Goal: Task Accomplishment & Management: Complete application form

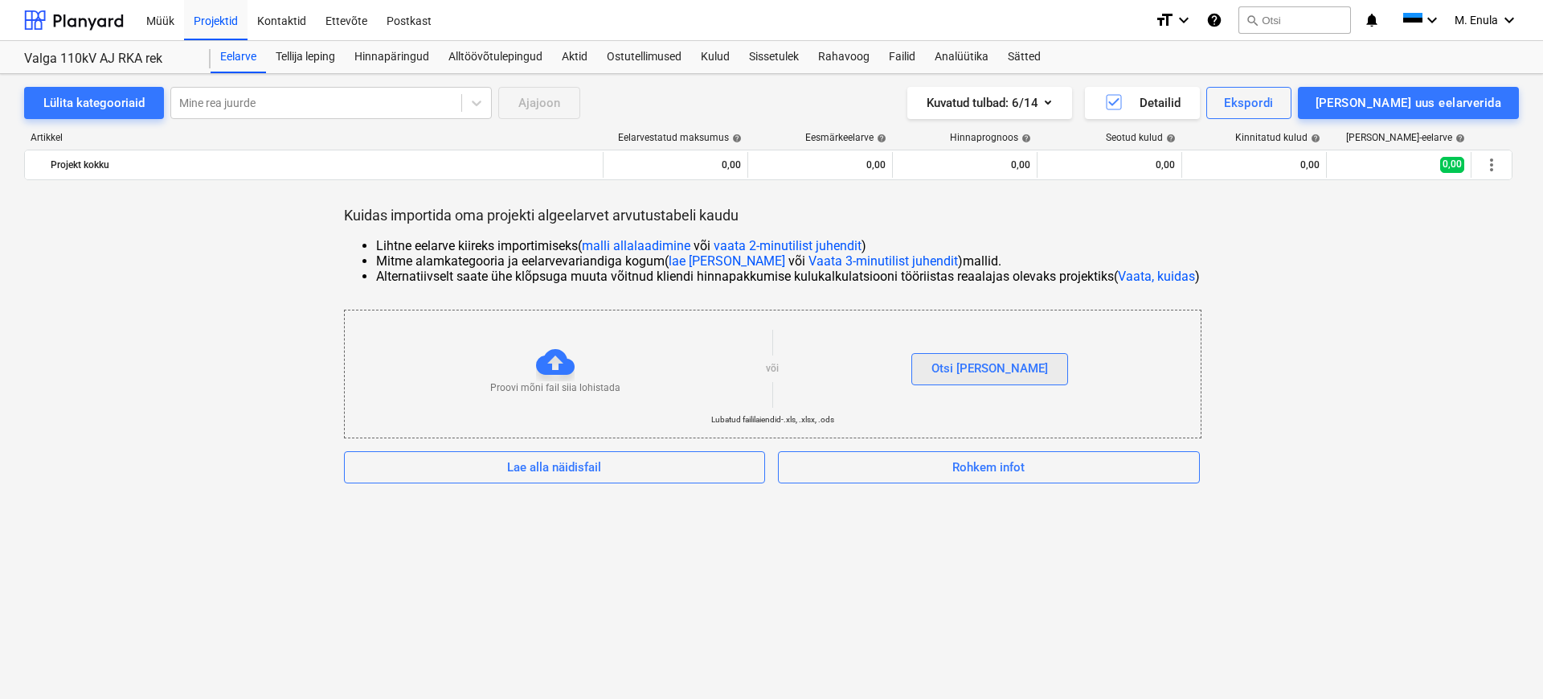
click at [976, 382] on button "Otsi [PERSON_NAME]" at bounding box center [990, 369] width 157 height 32
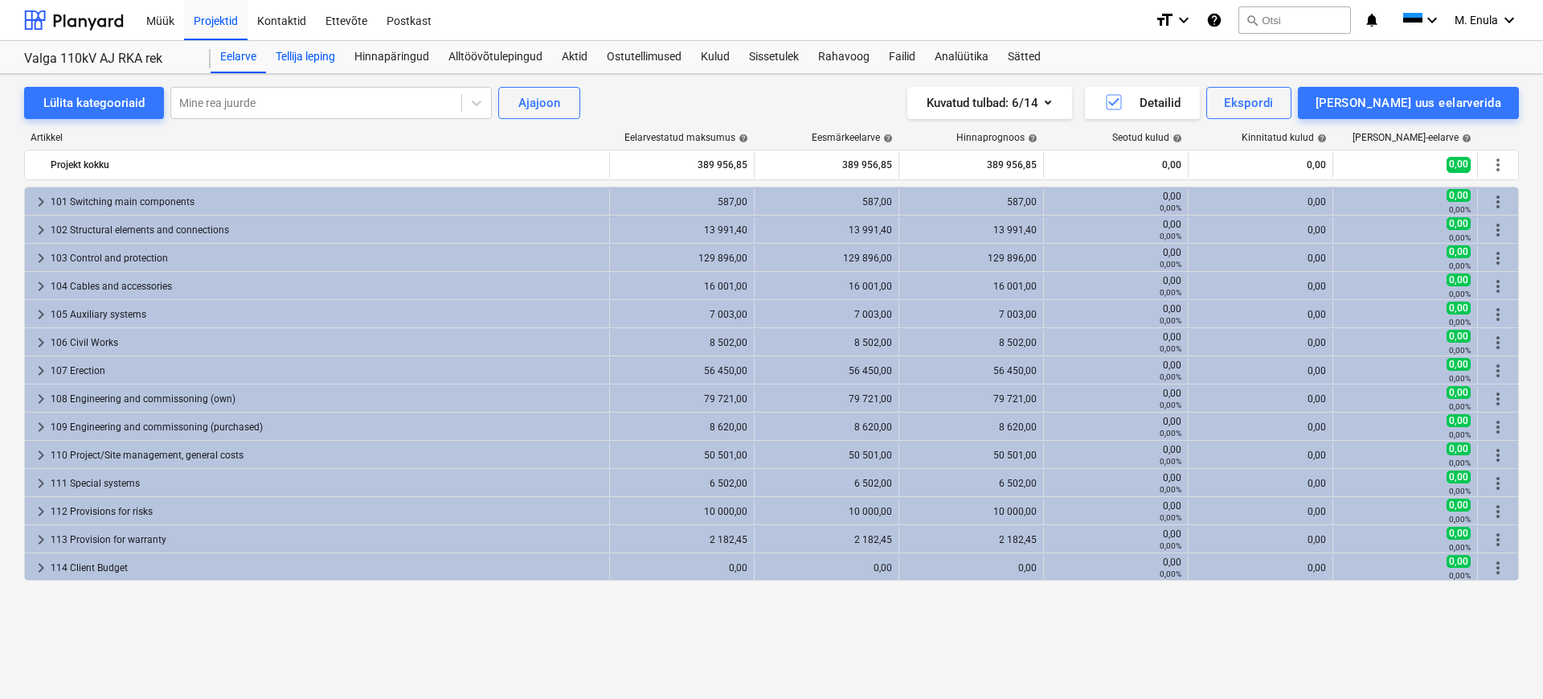
click at [319, 56] on div "Tellija leping" at bounding box center [305, 57] width 79 height 32
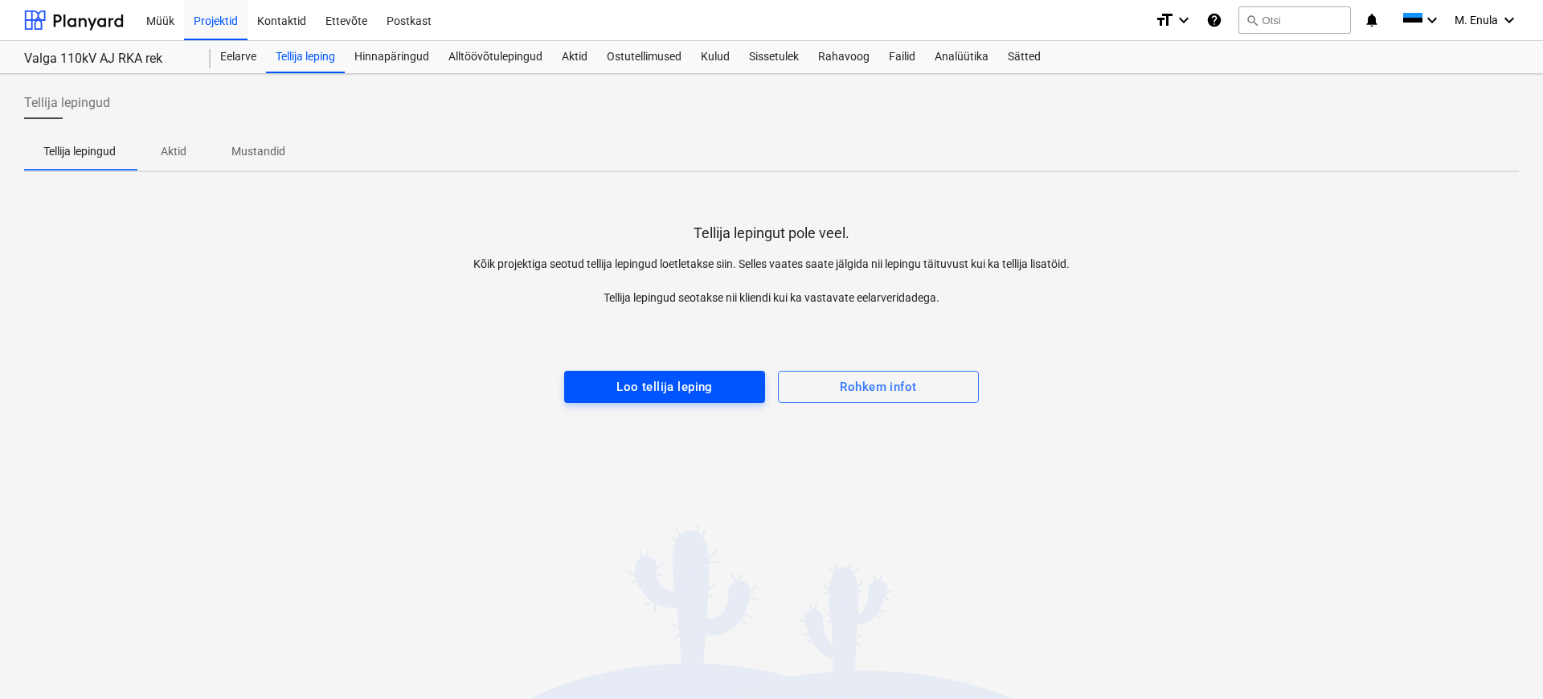
click at [692, 387] on div "Loo tellija leping" at bounding box center [665, 386] width 96 height 21
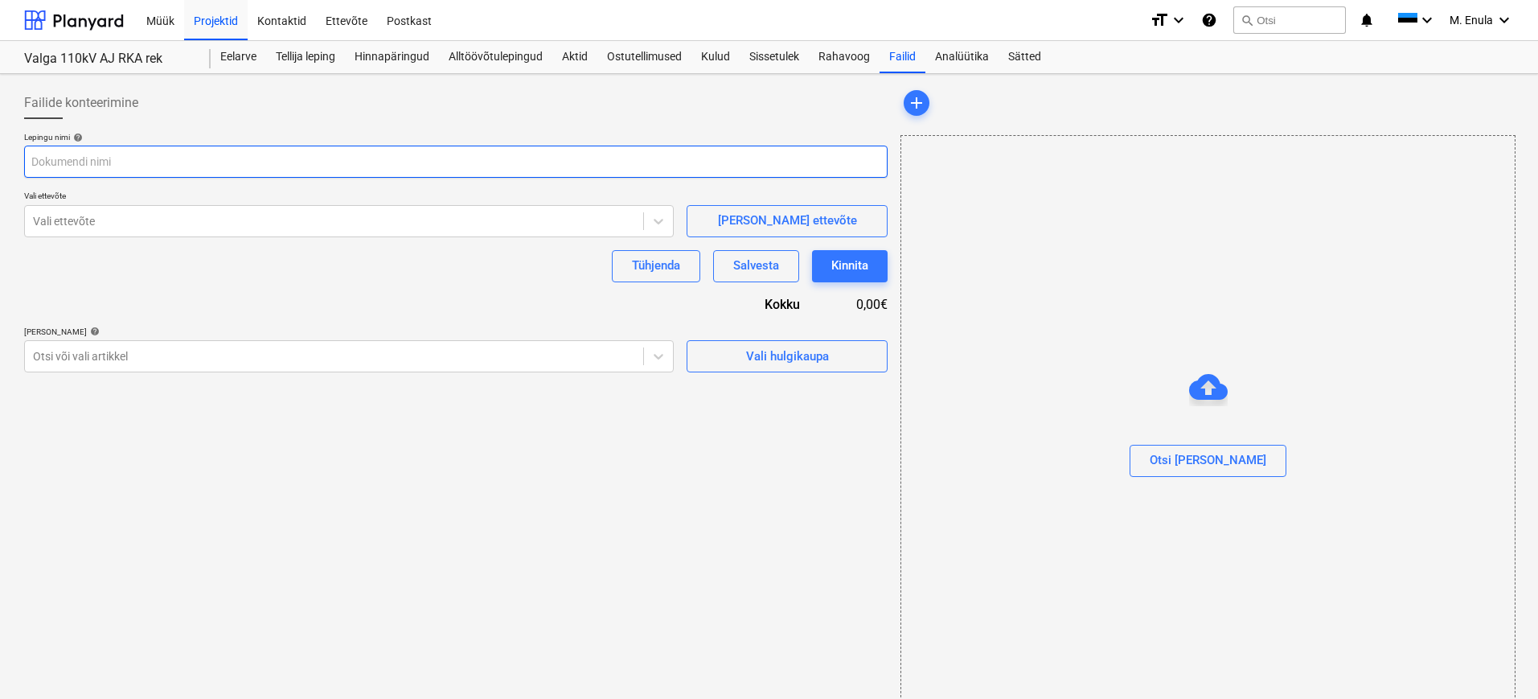
click at [133, 158] on input "text" at bounding box center [455, 161] width 863 height 32
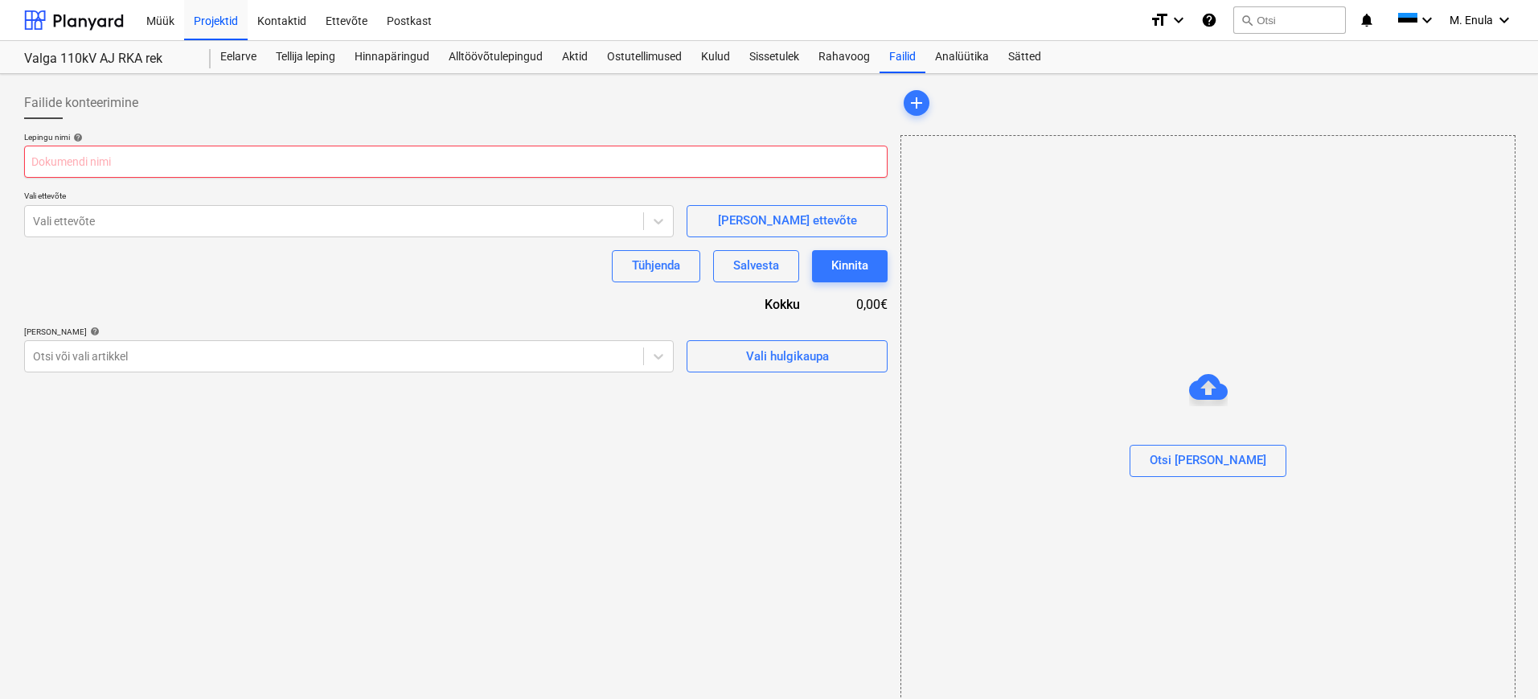
click at [141, 156] on input "text" at bounding box center [455, 161] width 863 height 32
paste input "Töövõtuleping_Valga RKA rek"
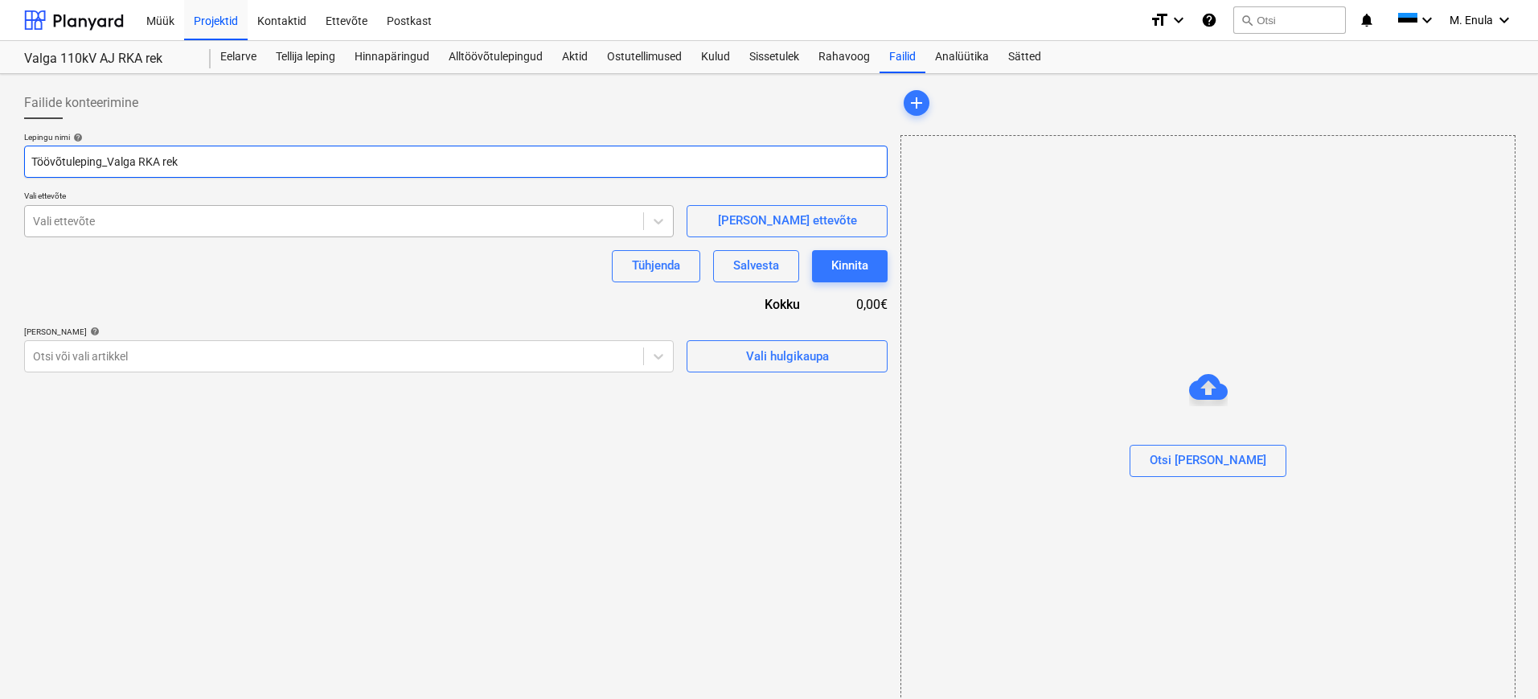
type input "Töövõtuleping_Valga RKA rek"
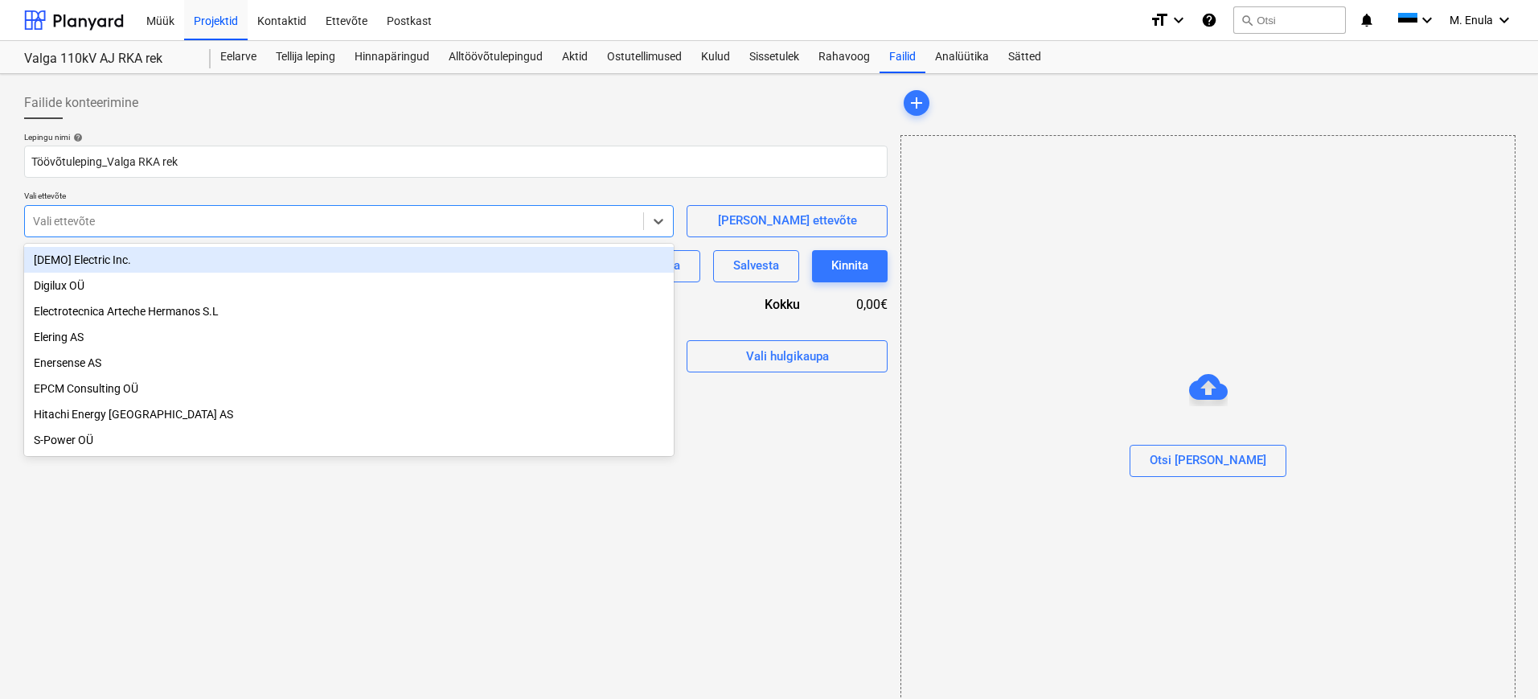
click at [229, 221] on div at bounding box center [334, 221] width 602 height 16
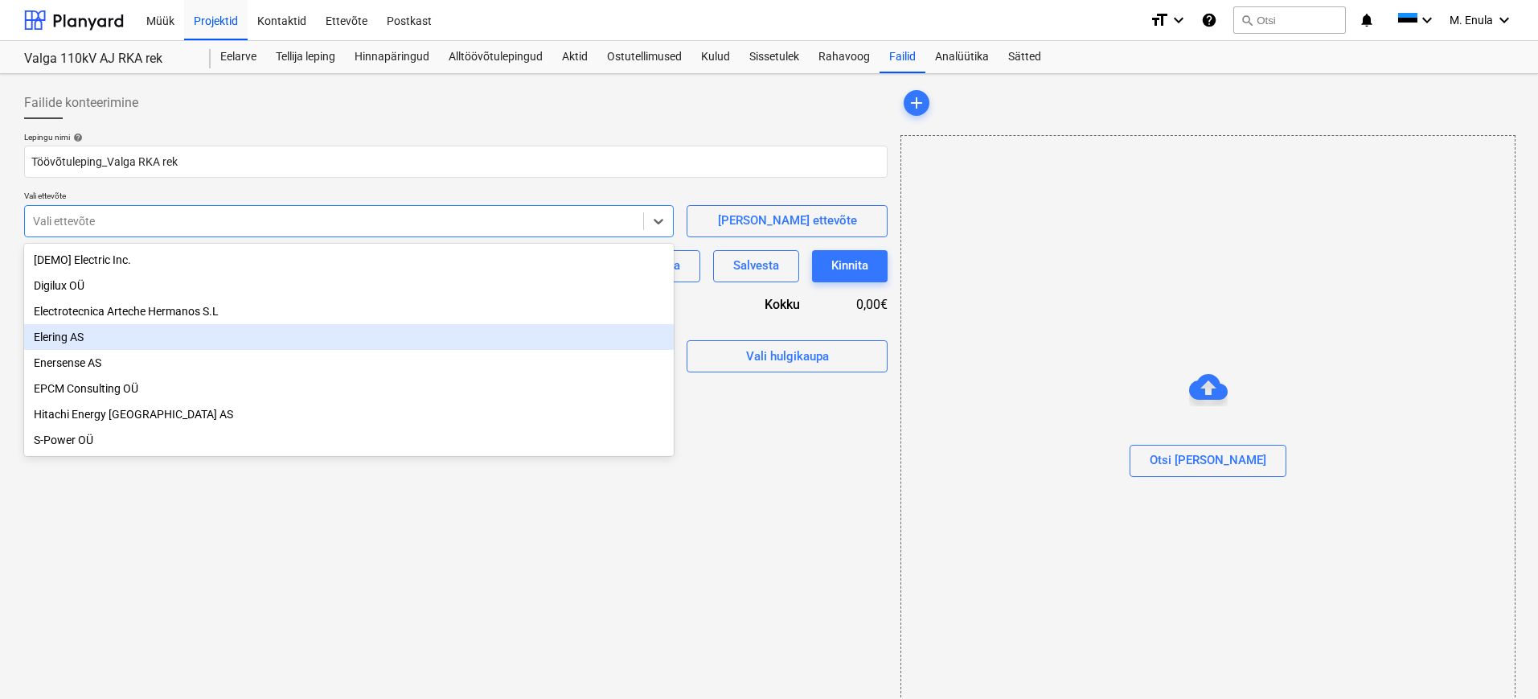
click at [230, 335] on div "Elering AS" at bounding box center [348, 337] width 649 height 26
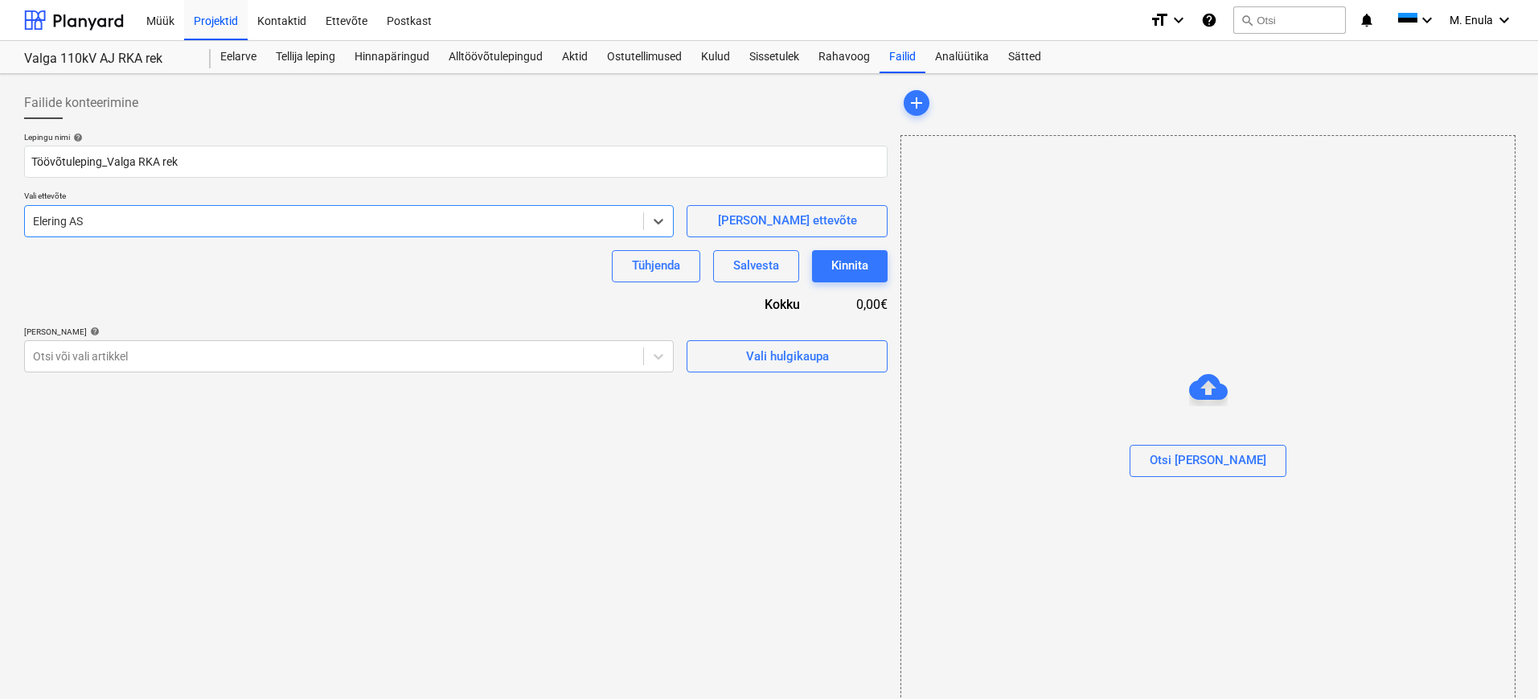
click at [412, 474] on div "Failide konteerimine Lepingu nimi help Töövõtuleping_Valga RKA rek Vali ettevõt…" at bounding box center [456, 403] width 876 height 647
click at [253, 356] on div at bounding box center [334, 356] width 602 height 16
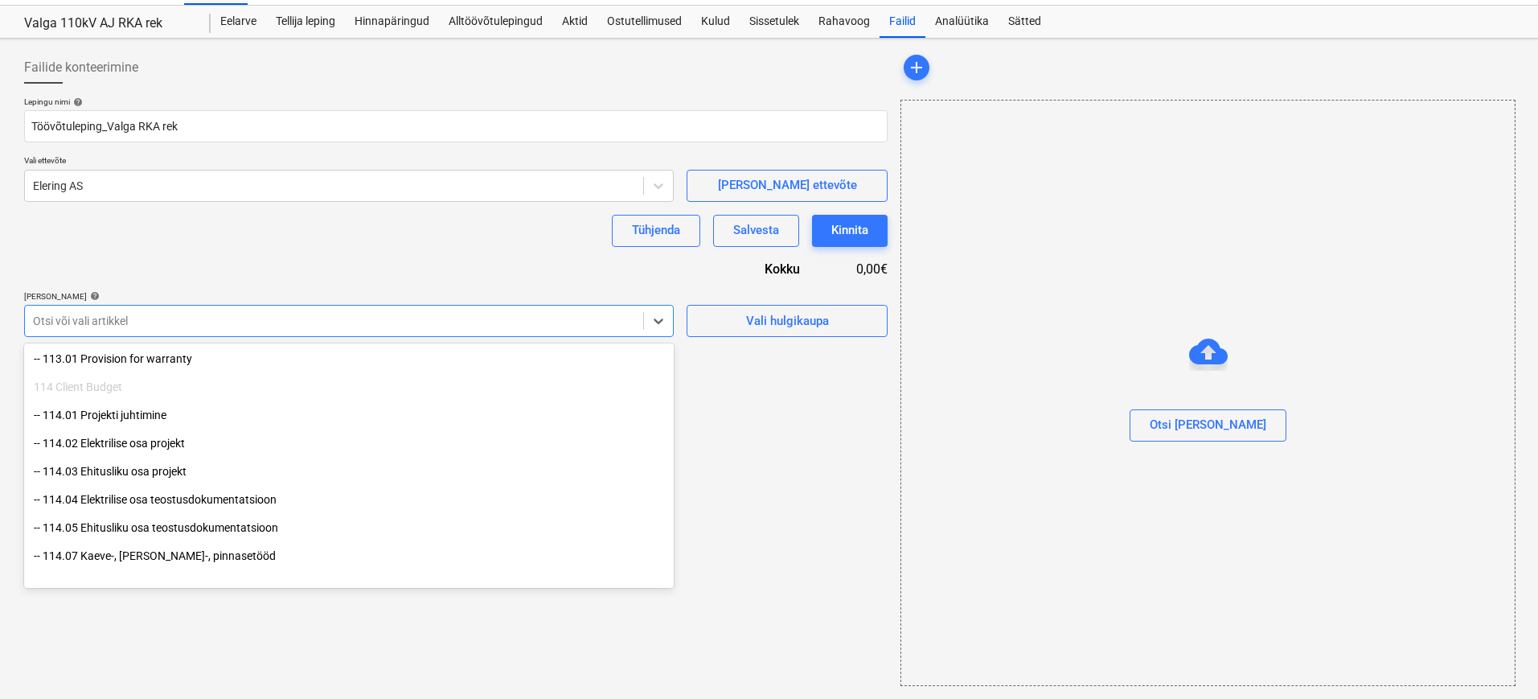
scroll to position [2488, 0]
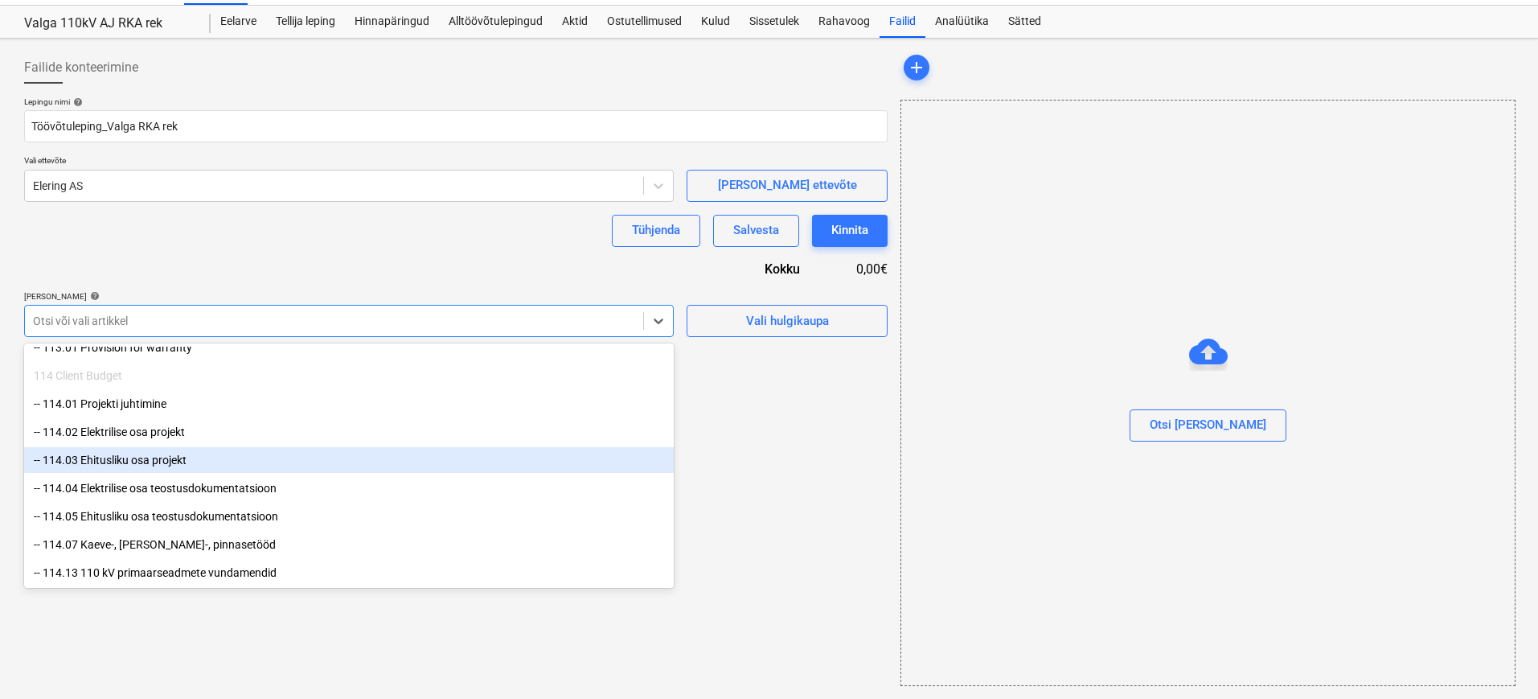
click at [816, 420] on div "Failide konteerimine Lepingu nimi help Töövõtuleping_Valga RKA rek Vali ettevõt…" at bounding box center [456, 368] width 876 height 647
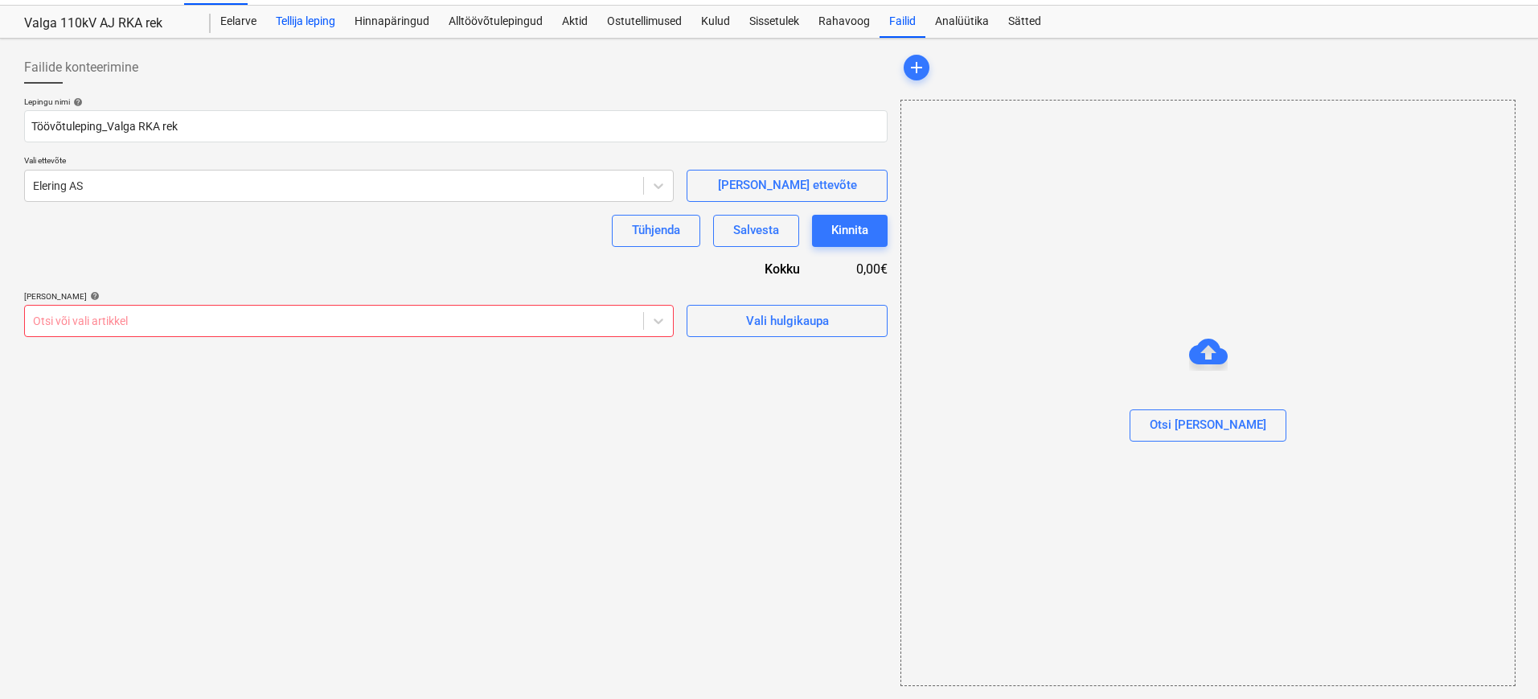
click at [320, 24] on div "Tellija leping" at bounding box center [305, 22] width 79 height 32
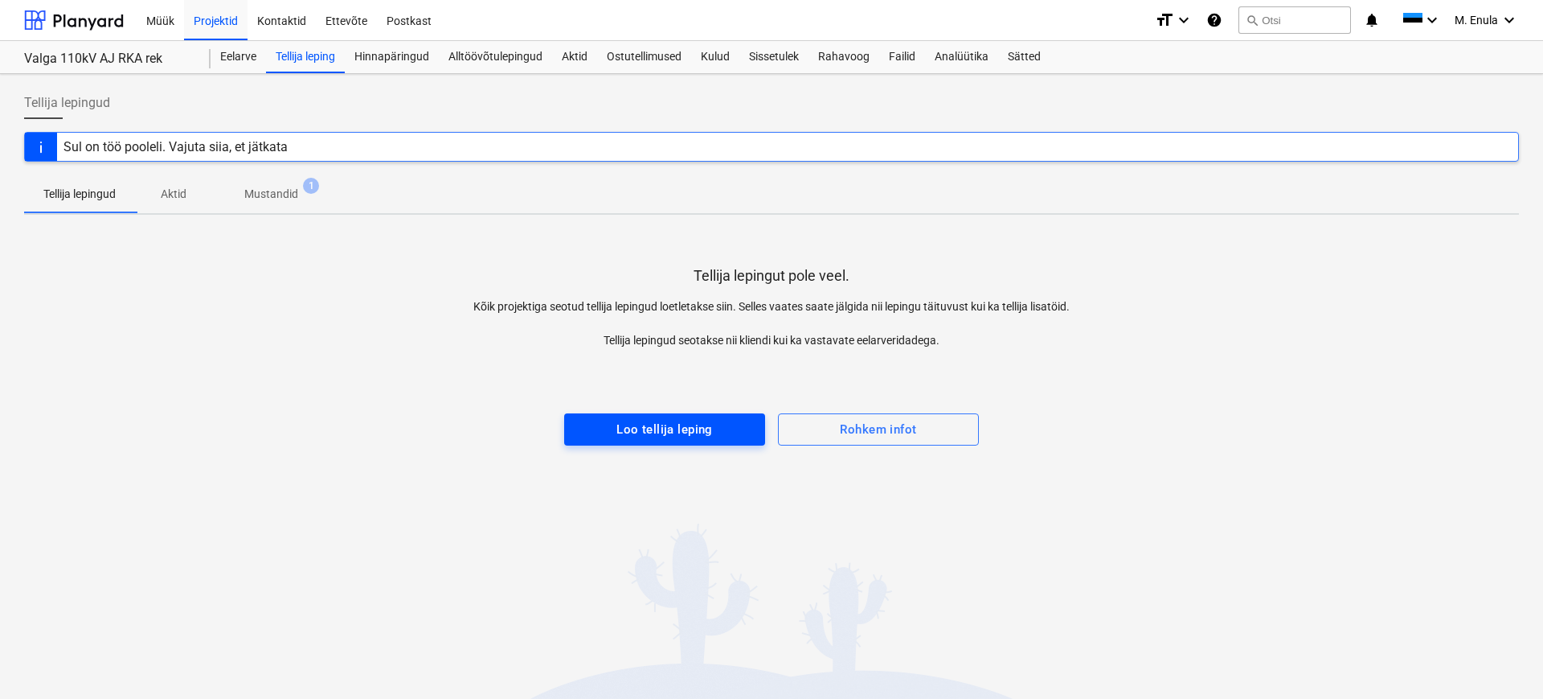
click at [694, 428] on div "Loo tellija leping" at bounding box center [665, 429] width 96 height 21
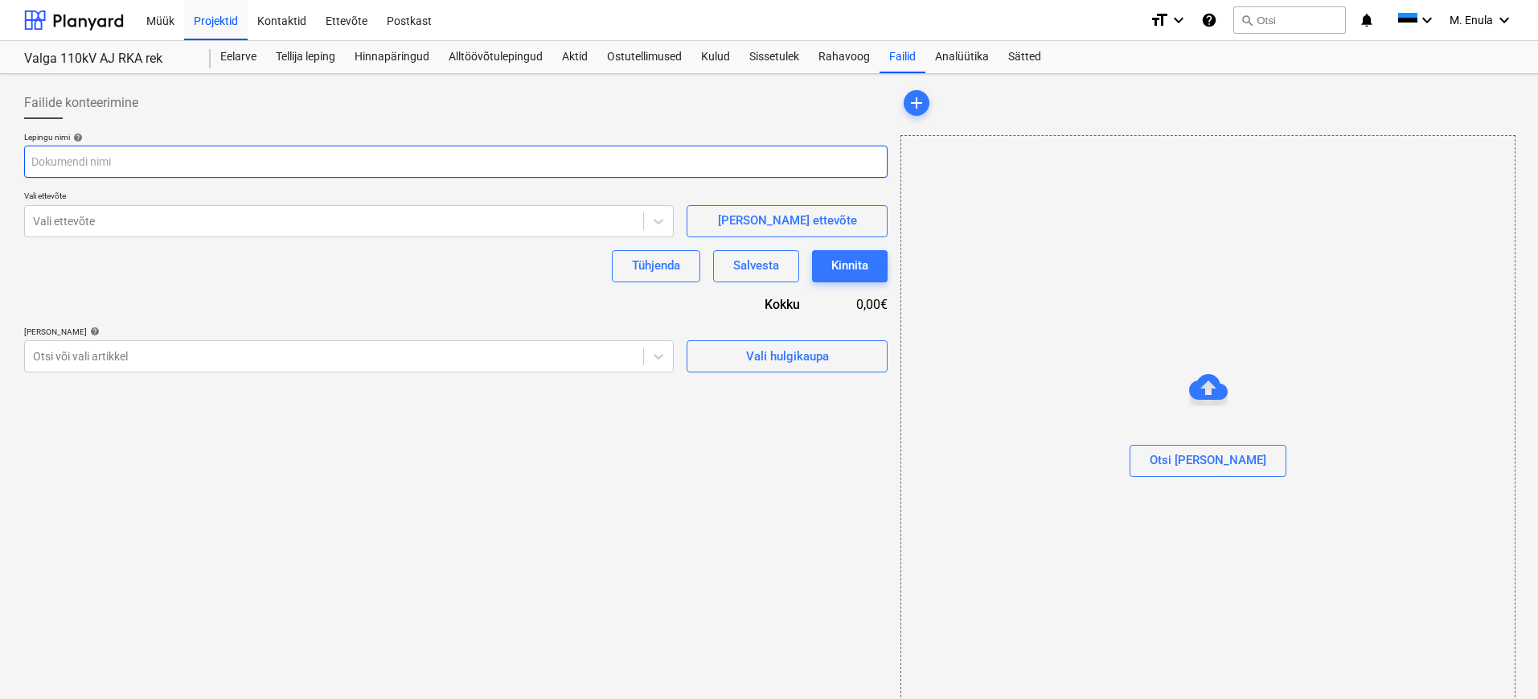
click at [104, 161] on input "text" at bounding box center [455, 161] width 863 height 32
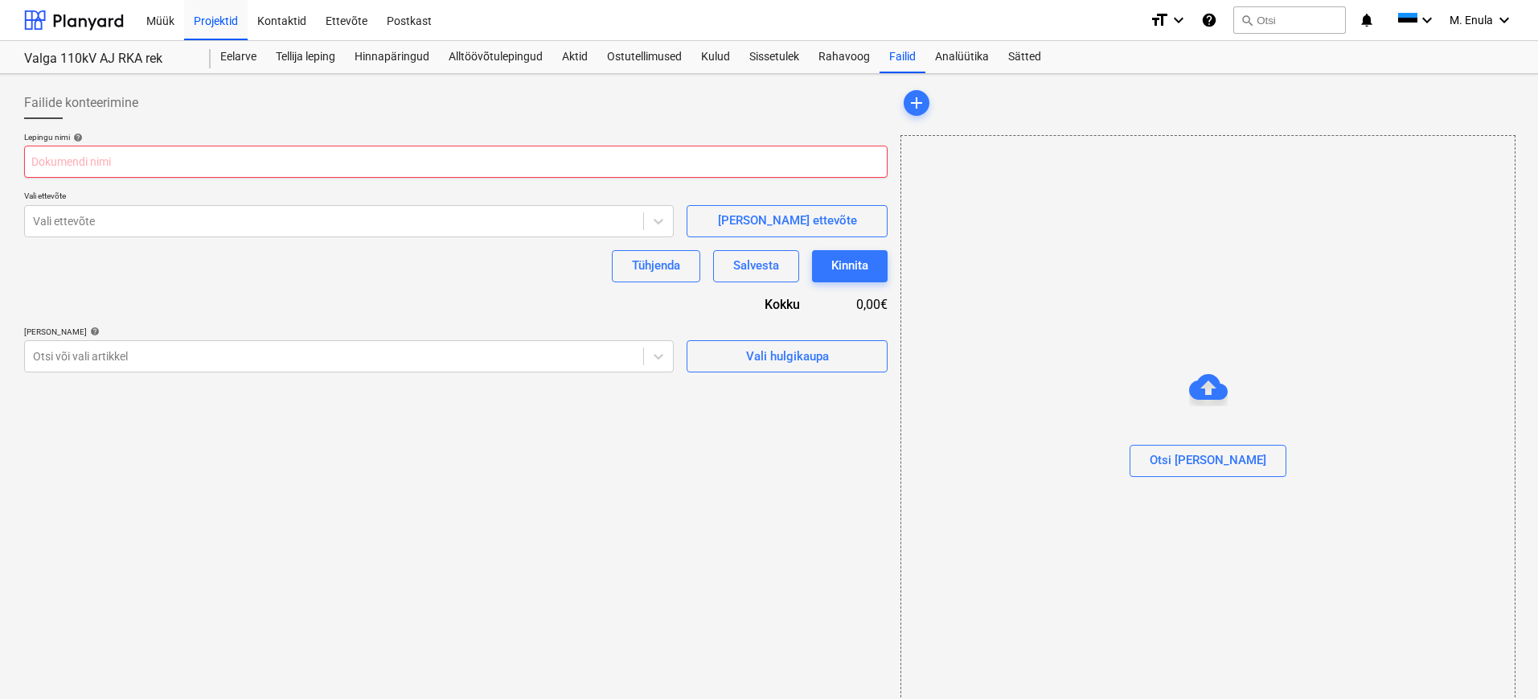
click at [89, 158] on input "text" at bounding box center [455, 161] width 863 height 32
paste input "Töövõtuleping_Valga RKA rek"
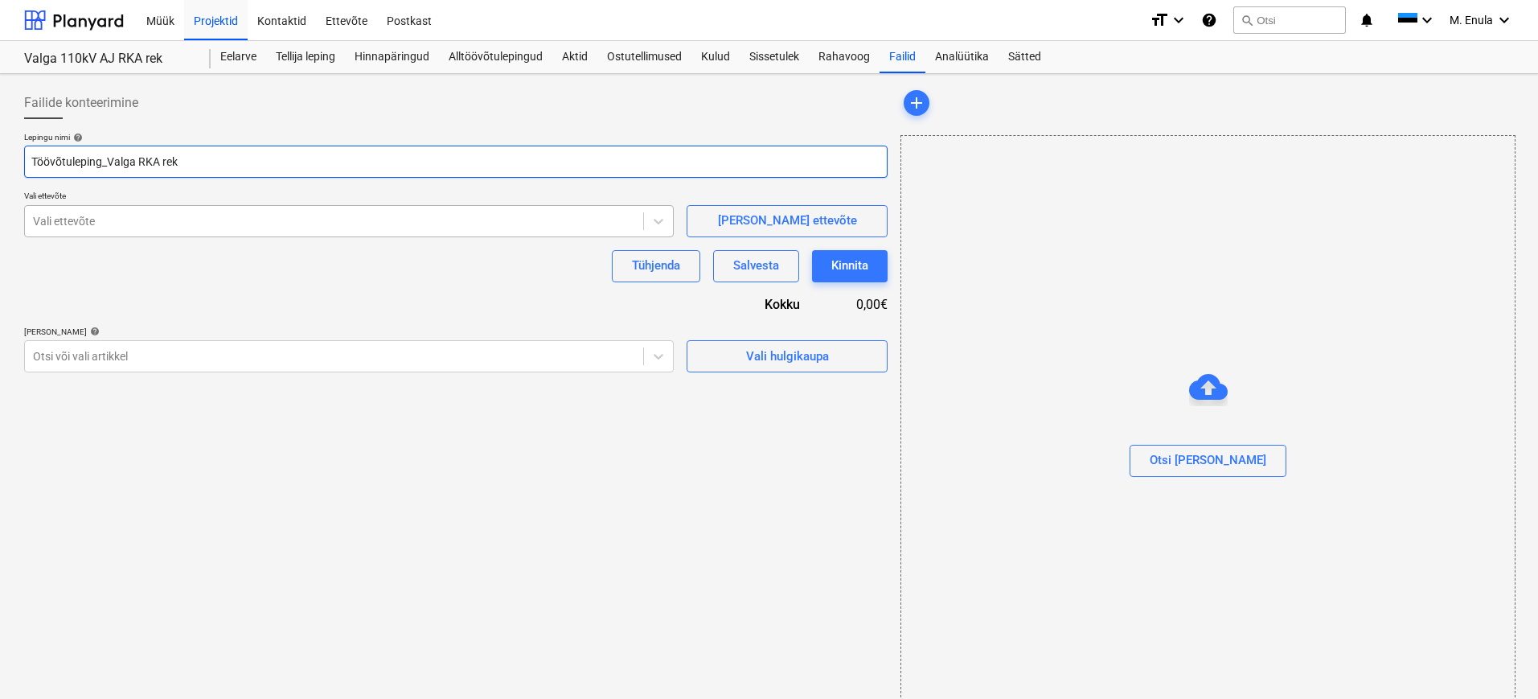
type input "Töövõtuleping_Valga RKA rek"
click at [137, 227] on div at bounding box center [334, 221] width 602 height 16
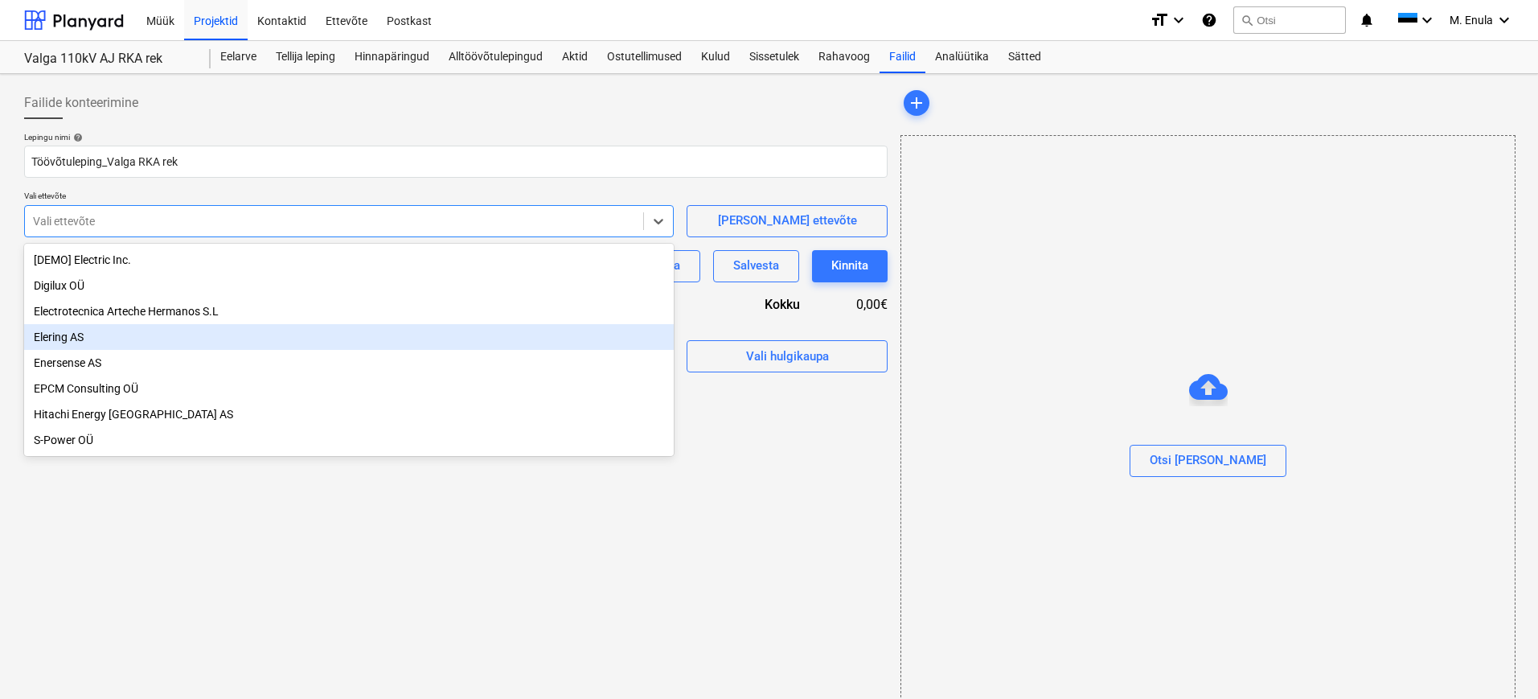
click at [140, 349] on div "Elering AS" at bounding box center [348, 337] width 649 height 26
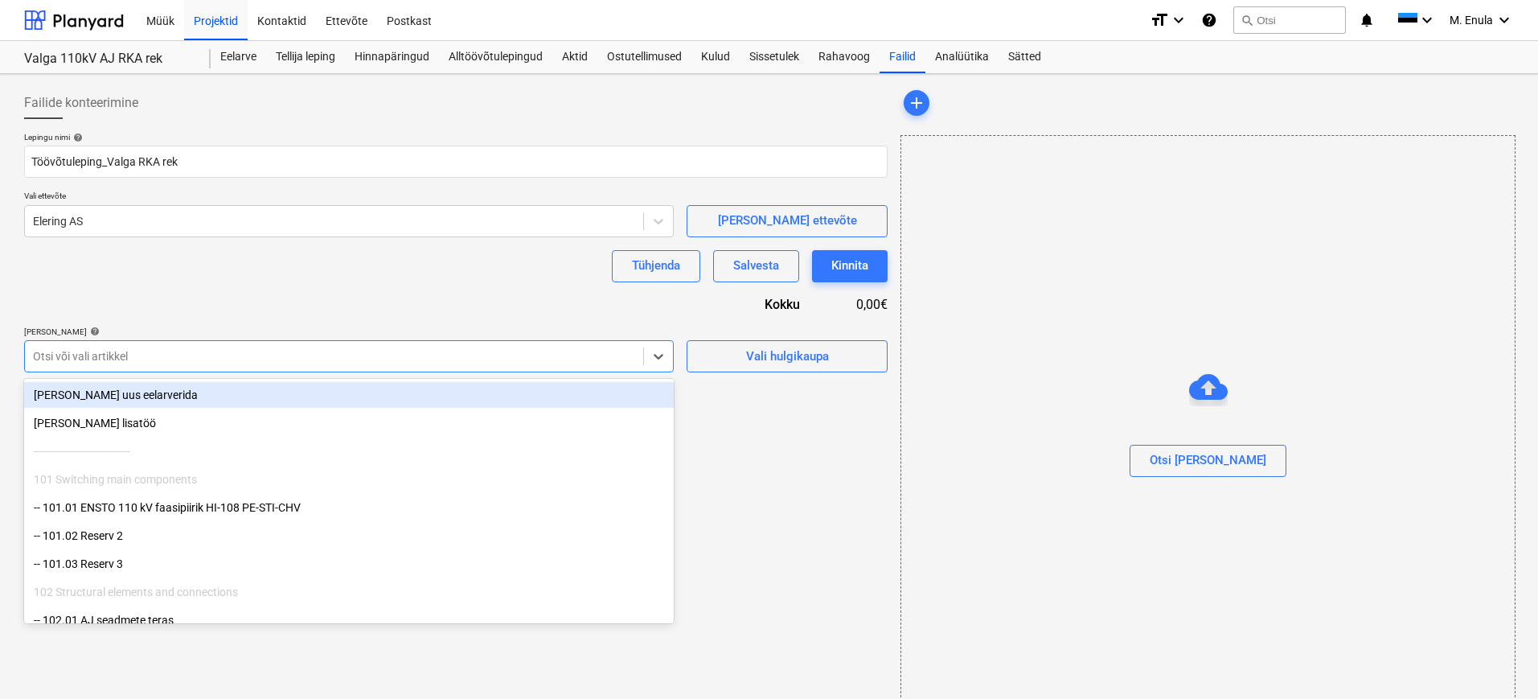
click at [194, 357] on div at bounding box center [334, 356] width 602 height 16
click at [382, 289] on div "Lepingu nimi help Töövõtuleping_Valga RKA rek Vali ettevõte Elering AS [PERSON_…" at bounding box center [455, 252] width 863 height 240
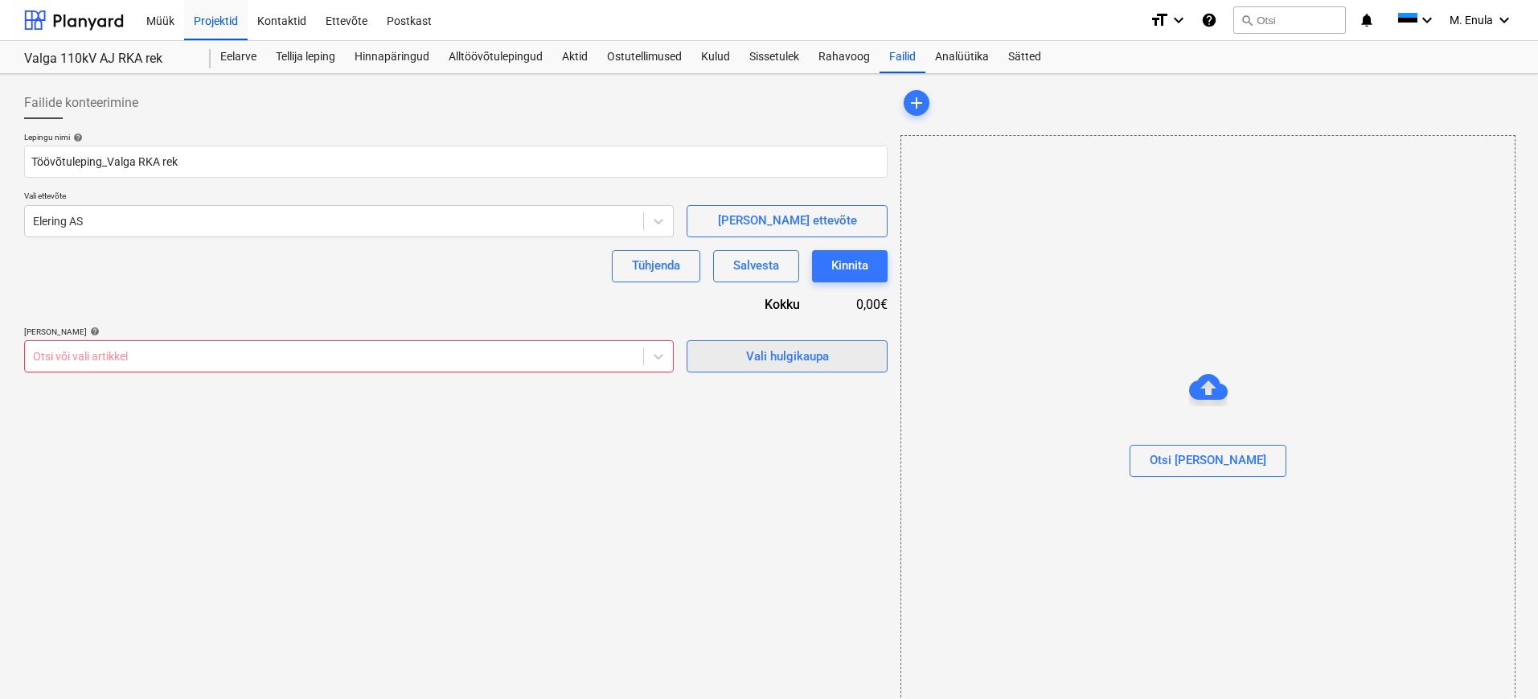
click at [724, 357] on span "Vali hulgikaupa" at bounding box center [787, 356] width 161 height 21
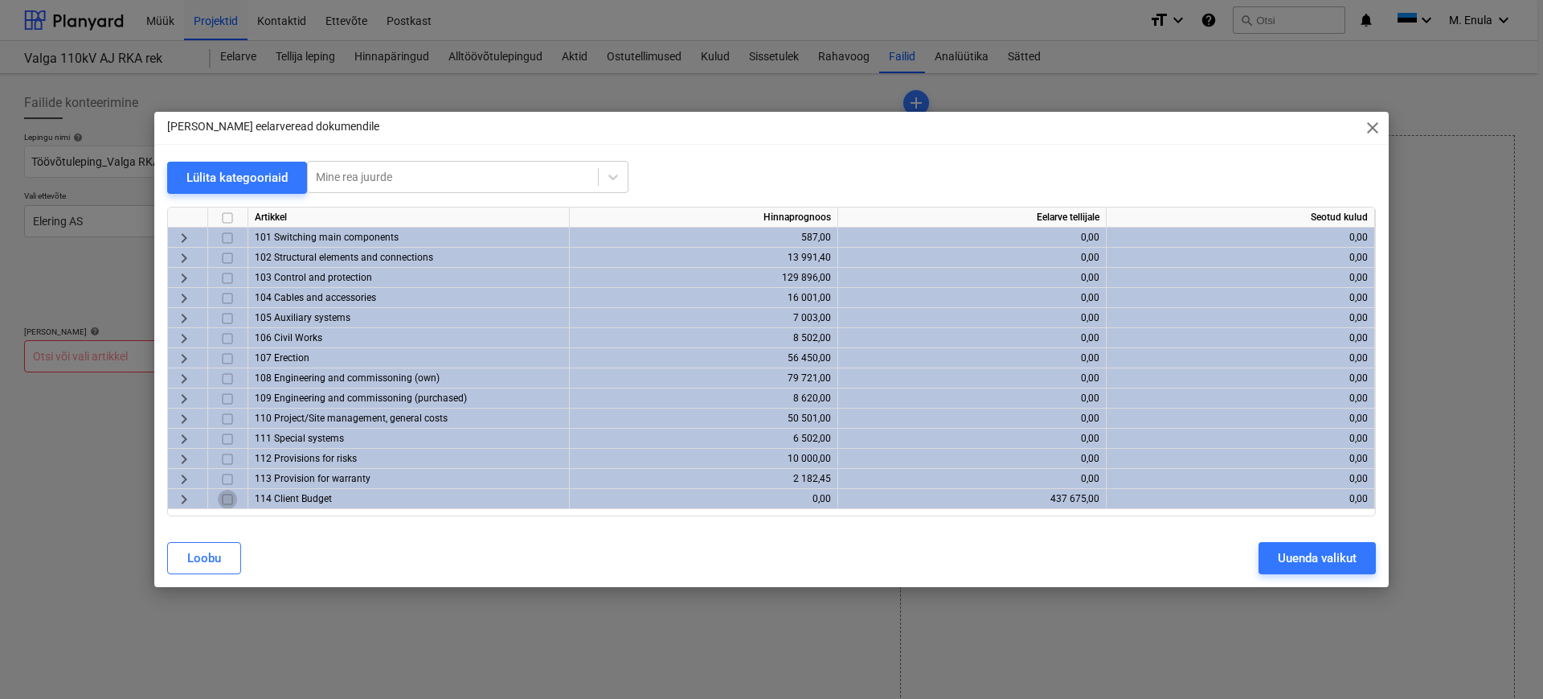
click at [227, 498] on input "checkbox" at bounding box center [227, 499] width 19 height 19
click at [1308, 556] on div "Uuenda valikut" at bounding box center [1317, 557] width 79 height 21
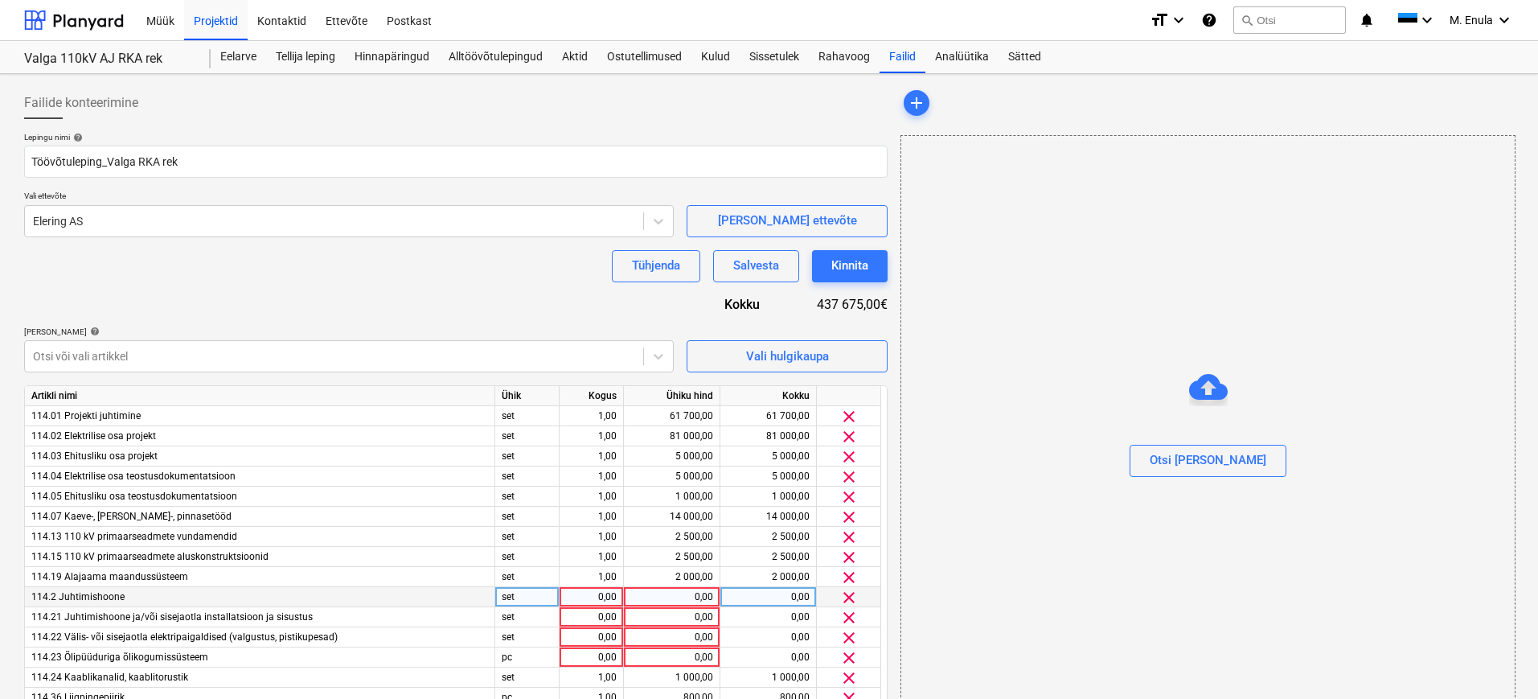
click at [849, 594] on span "clear" at bounding box center [848, 597] width 19 height 19
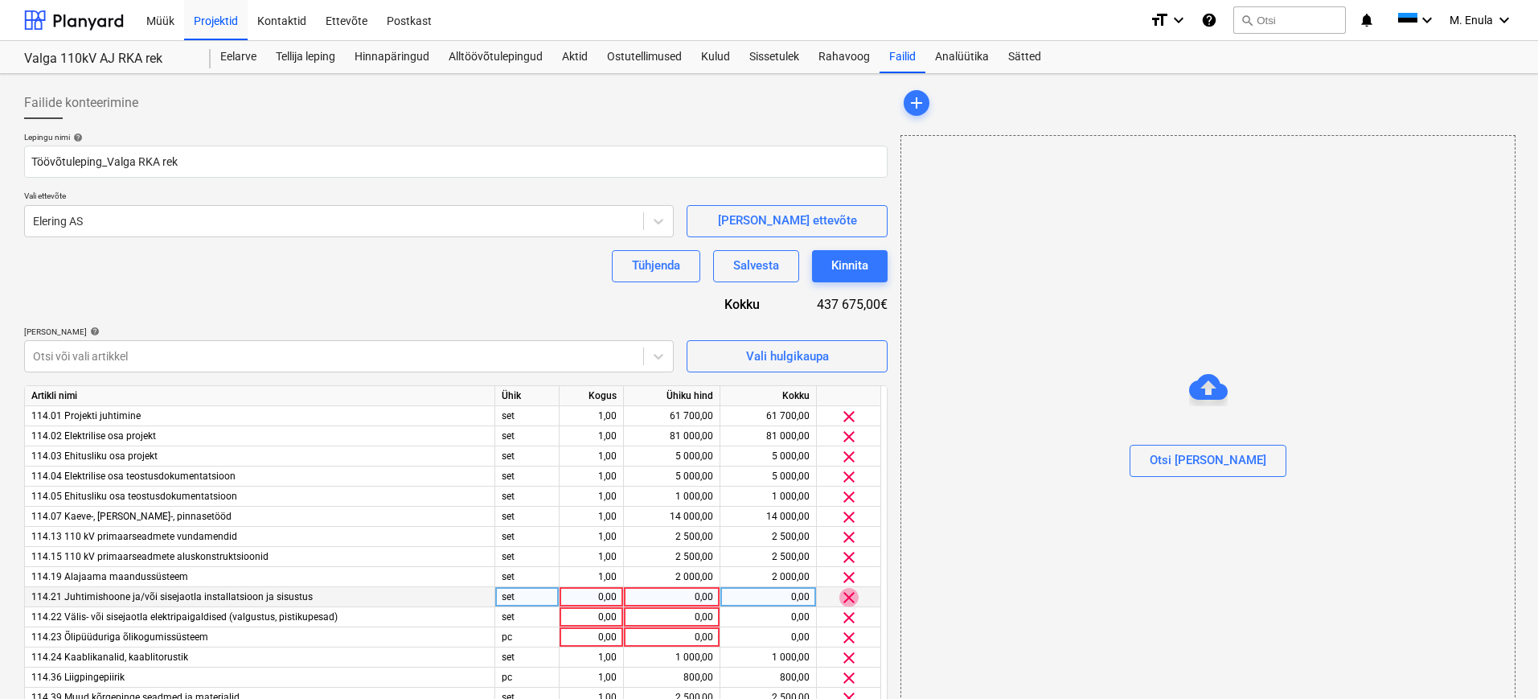
click at [849, 594] on span "clear" at bounding box center [848, 597] width 19 height 19
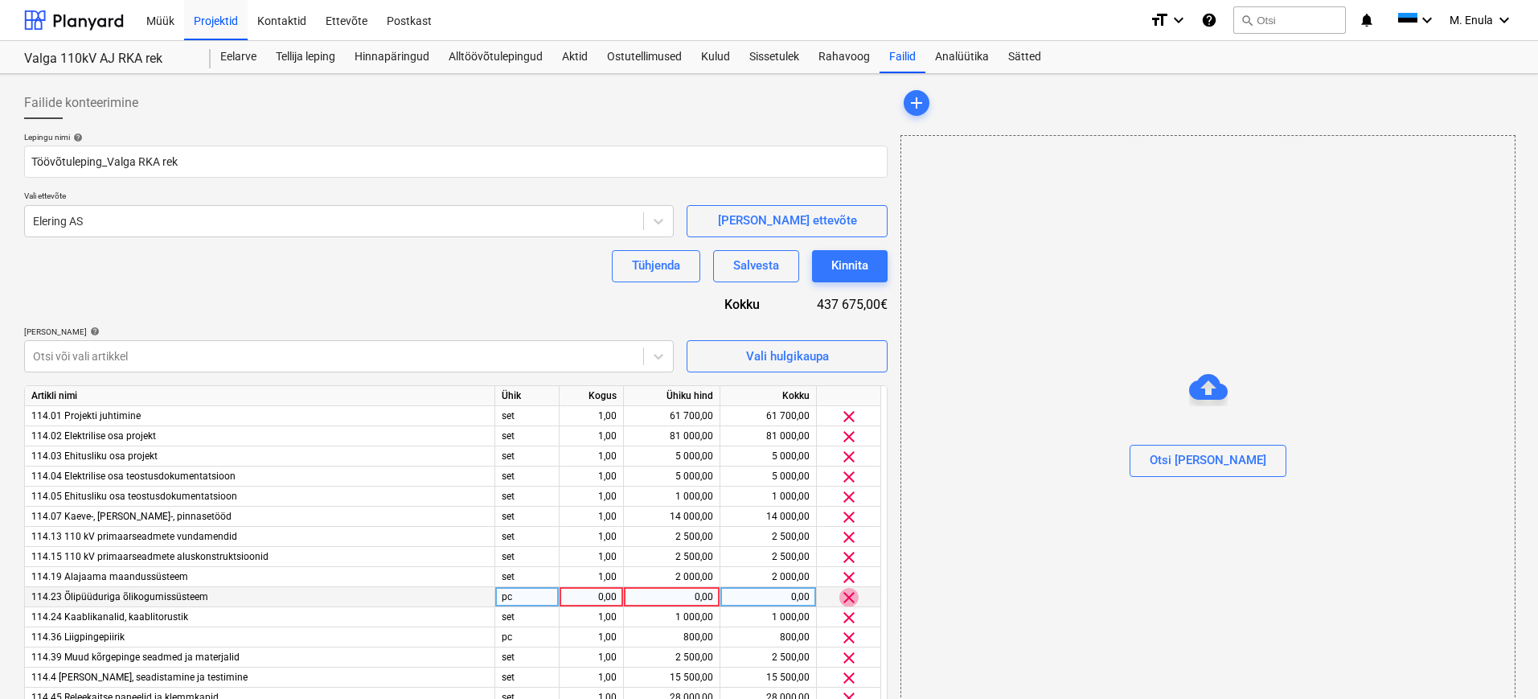
click at [849, 594] on span "clear" at bounding box center [848, 597] width 19 height 19
click at [1215, 457] on div "Otsi [PERSON_NAME]" at bounding box center [1207, 459] width 117 height 21
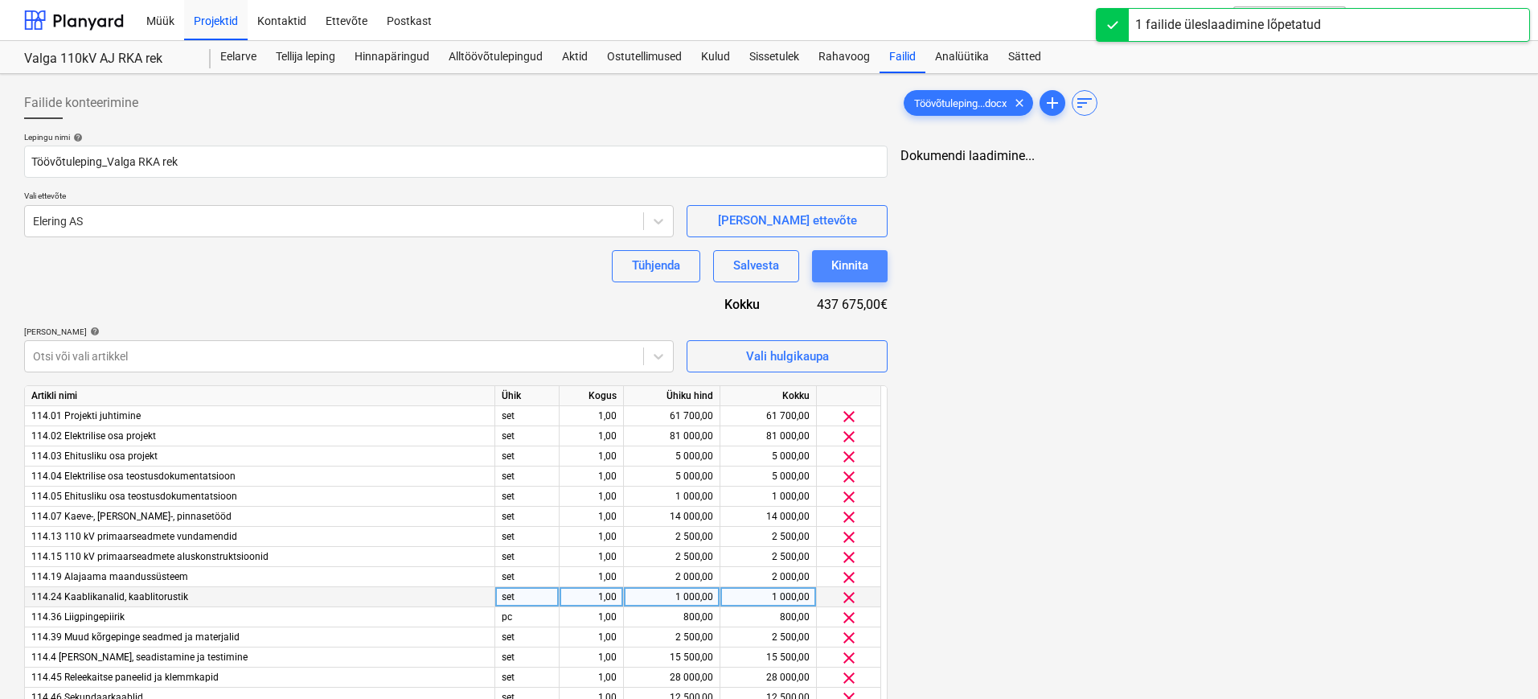
click at [863, 268] on div "Kinnita" at bounding box center [849, 265] width 37 height 21
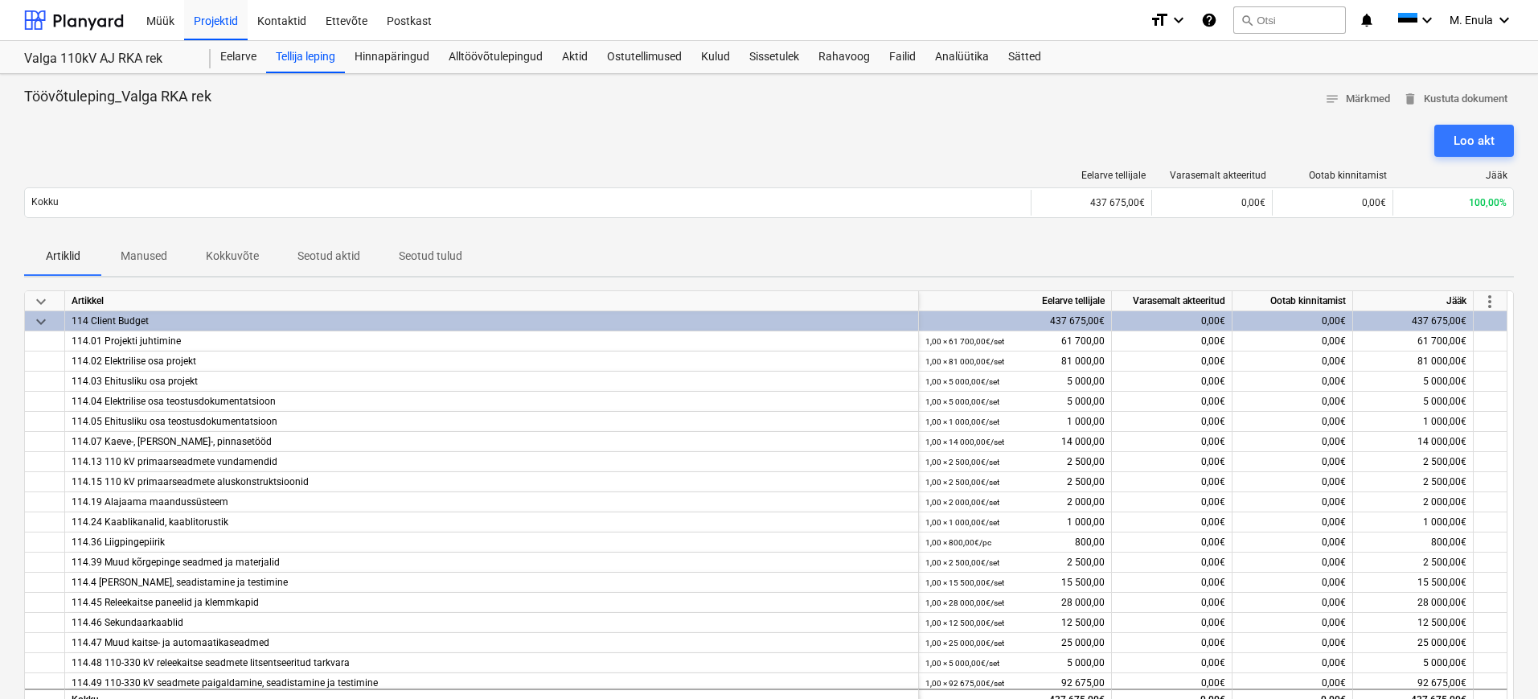
click at [150, 263] on p "Manused" at bounding box center [144, 256] width 47 height 17
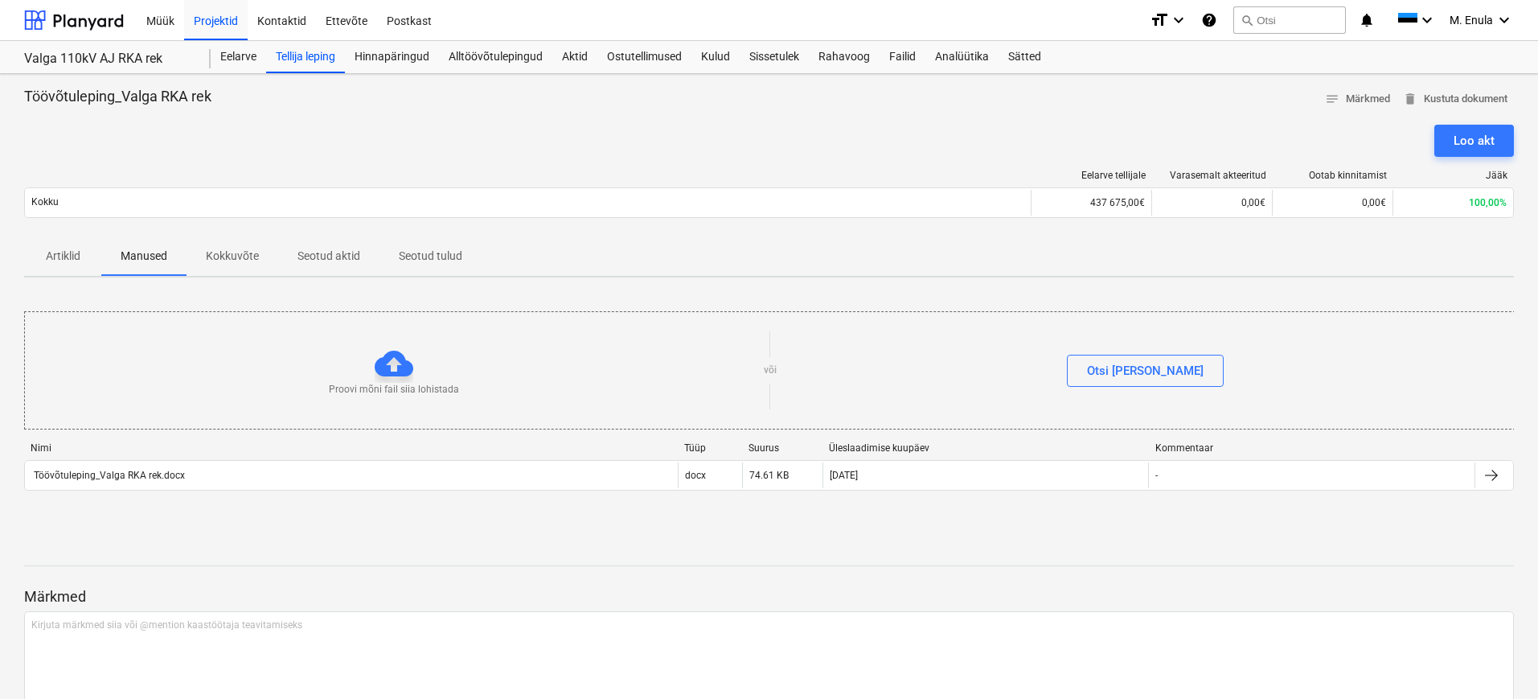
click at [219, 261] on p "Kokkuvõte" at bounding box center [232, 256] width 53 height 17
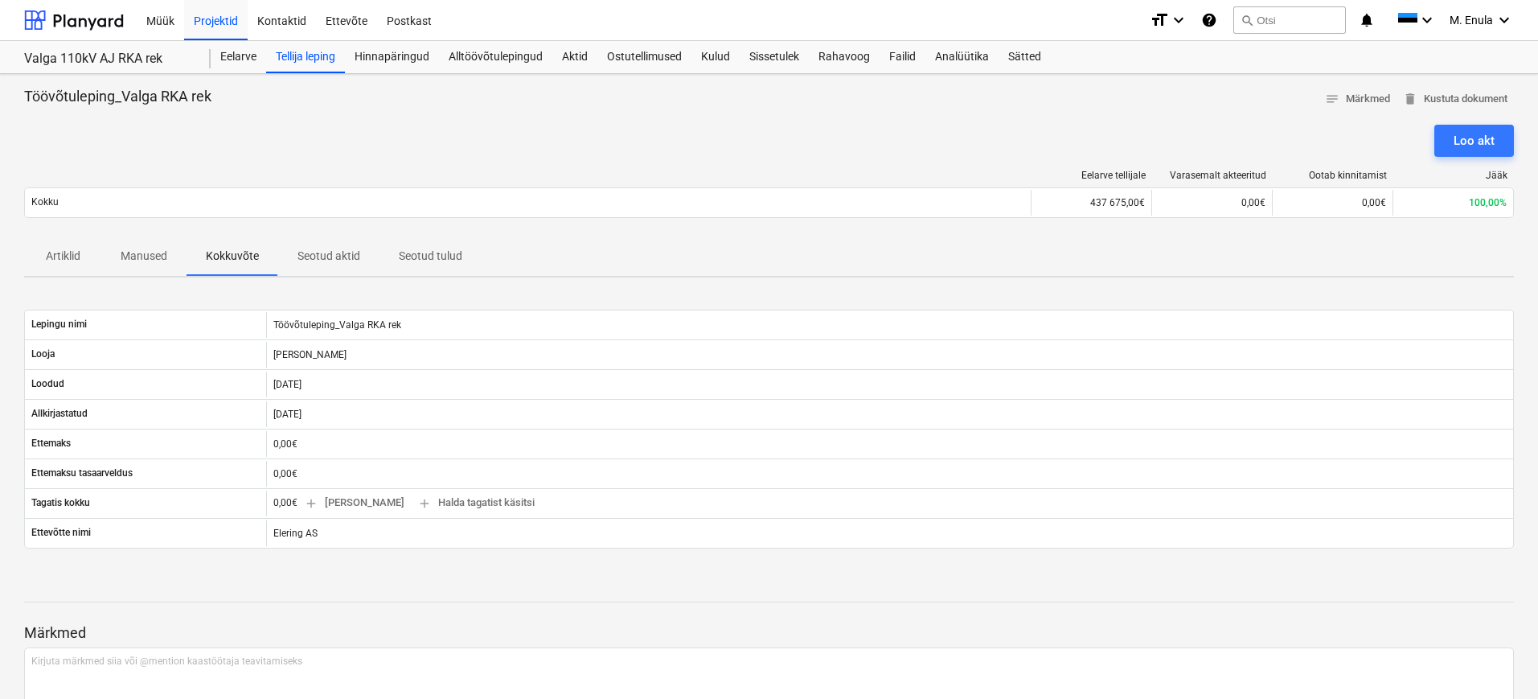
click at [330, 262] on p "Seotud aktid" at bounding box center [328, 256] width 63 height 17
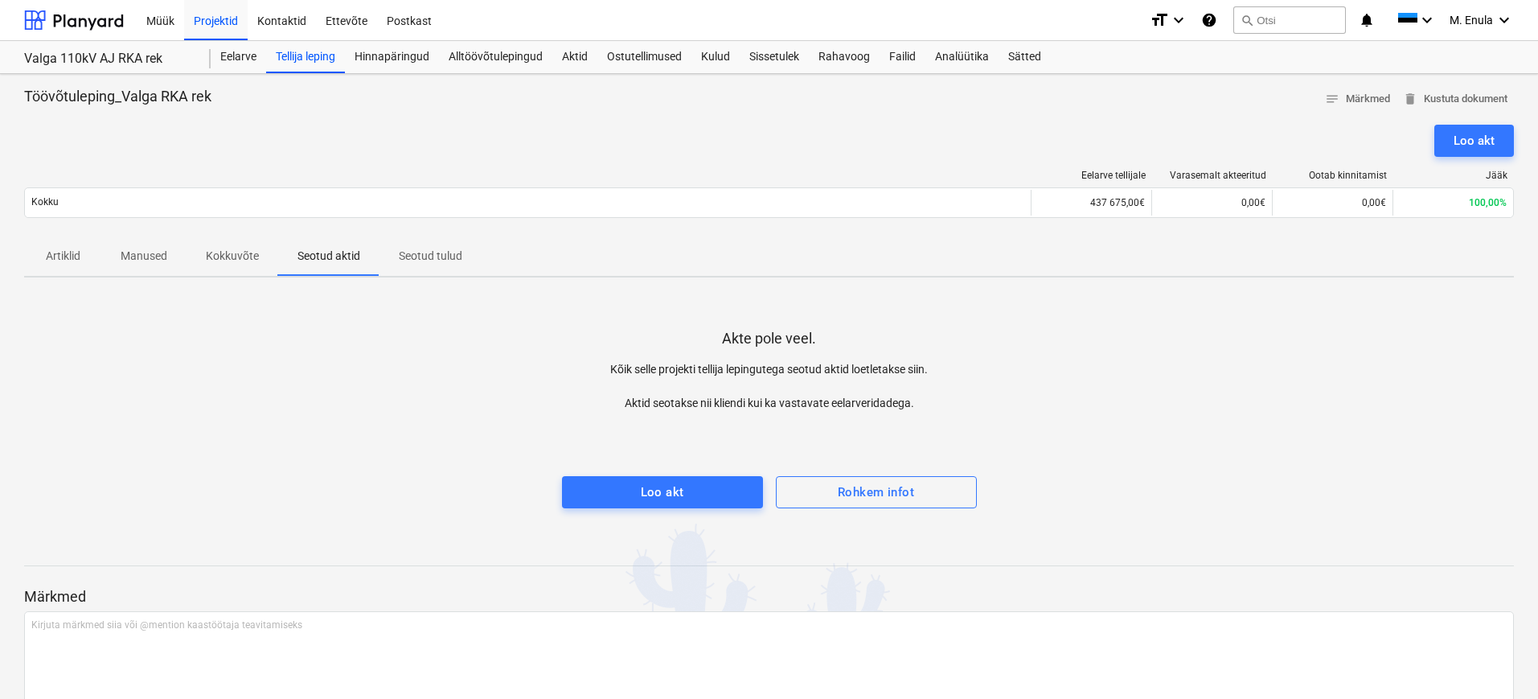
click at [443, 264] on span "Seotud tulud" at bounding box center [430, 256] width 102 height 27
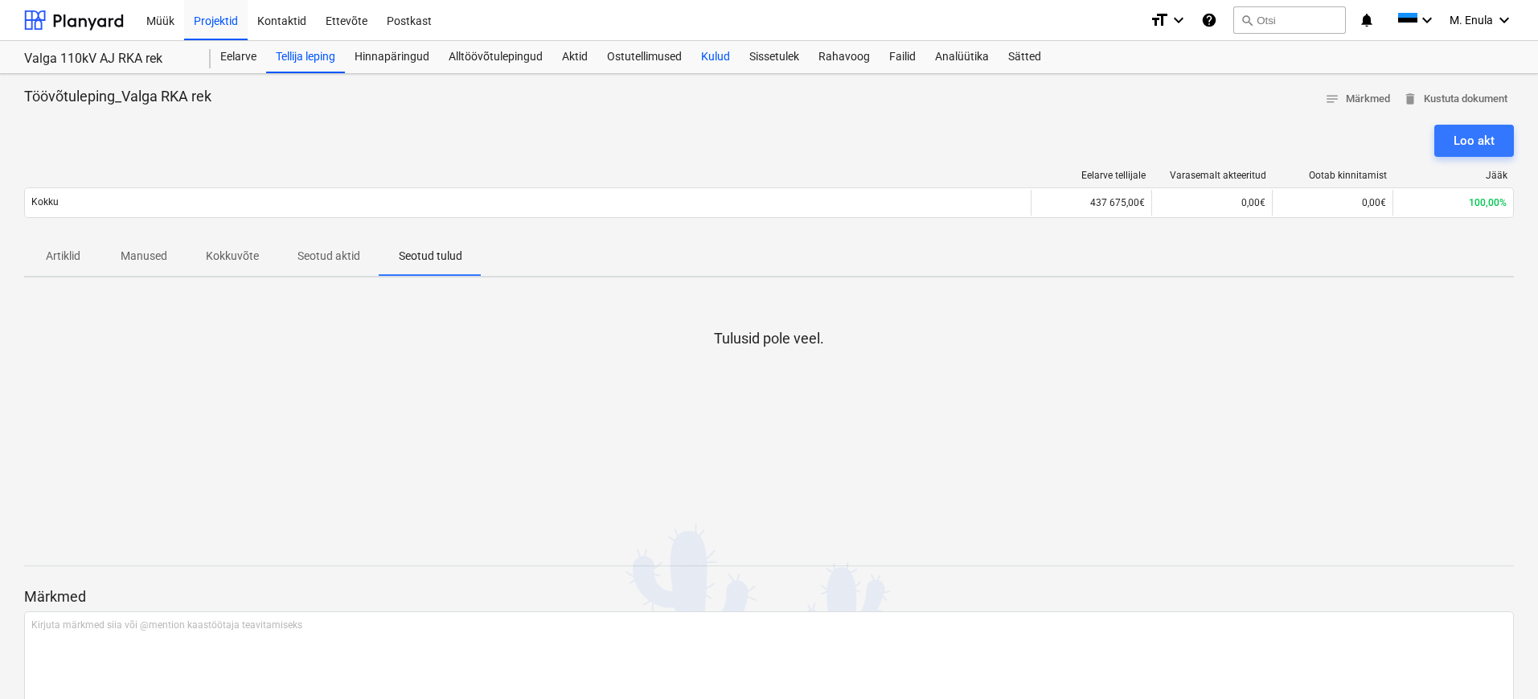
click at [721, 58] on div "Kulud" at bounding box center [715, 57] width 48 height 32
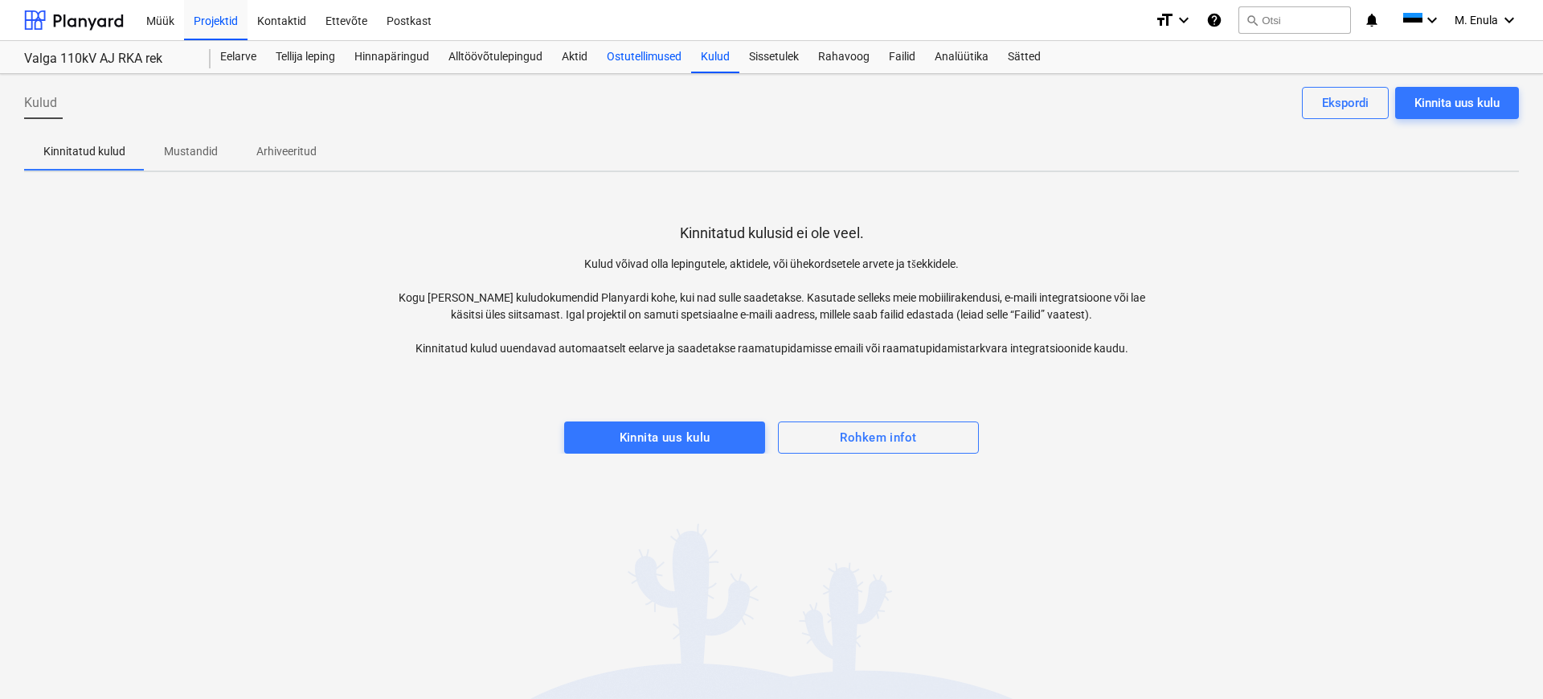
click at [640, 61] on div "Ostutellimused" at bounding box center [644, 57] width 94 height 32
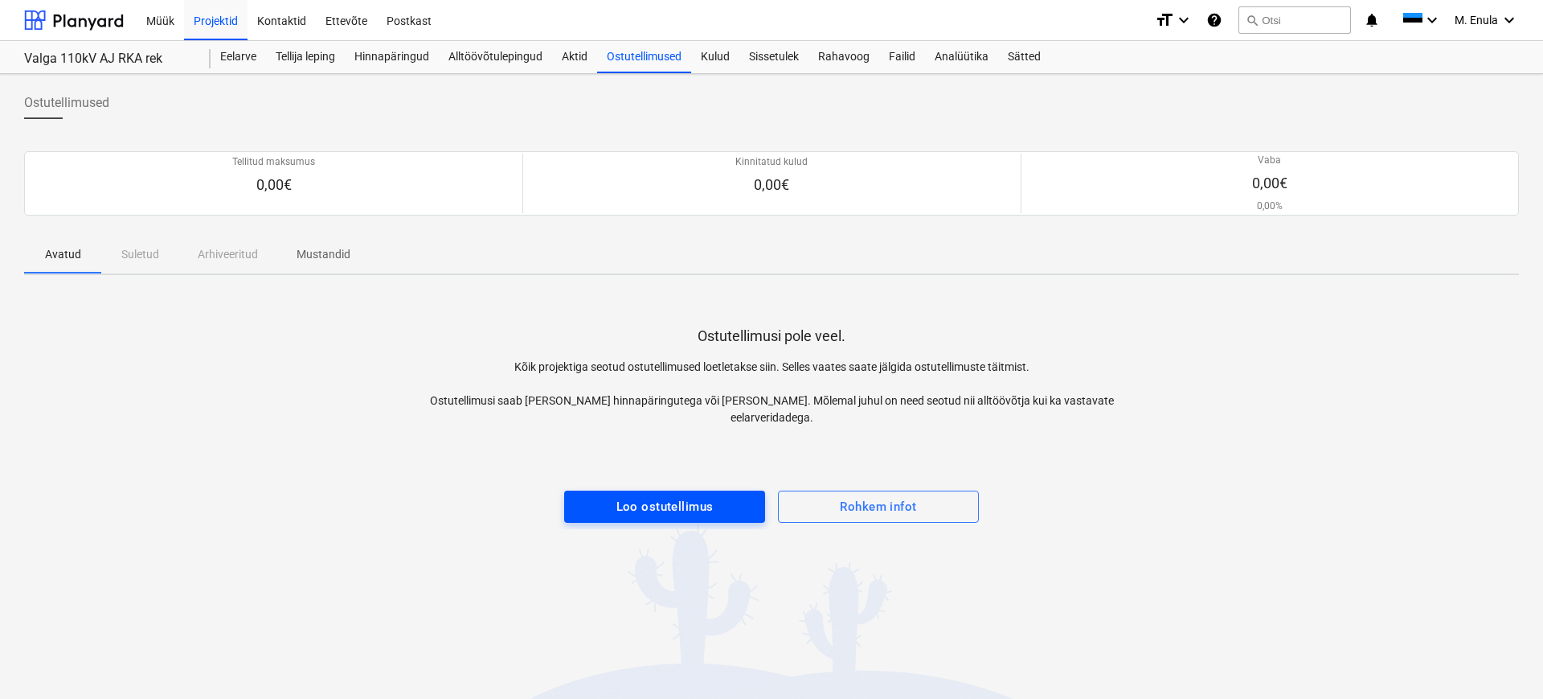
click at [678, 496] on div "Loo ostutellimus" at bounding box center [665, 506] width 97 height 21
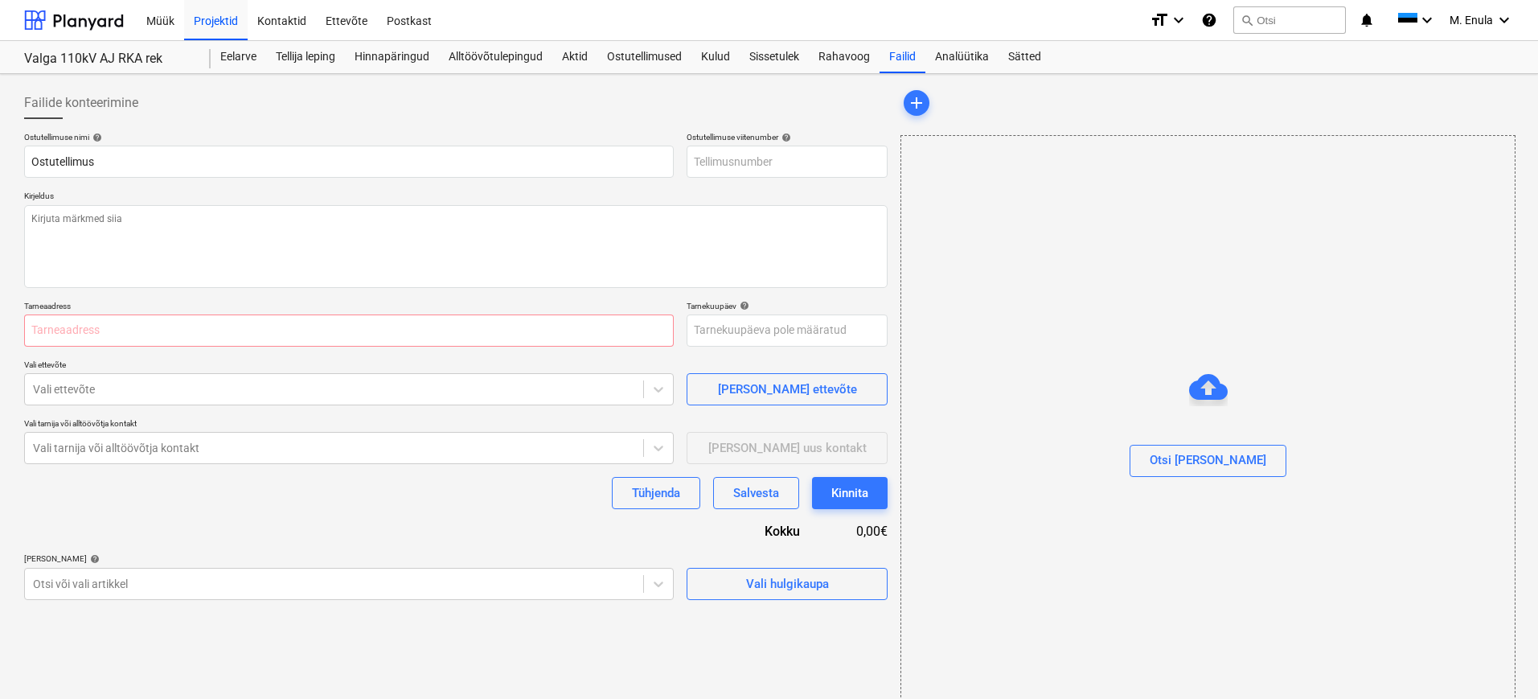
type textarea "x"
type input "PR003-PO-001"
click at [143, 166] on input "Ostutellimus" at bounding box center [348, 161] width 649 height 32
click at [145, 225] on textarea at bounding box center [455, 246] width 863 height 83
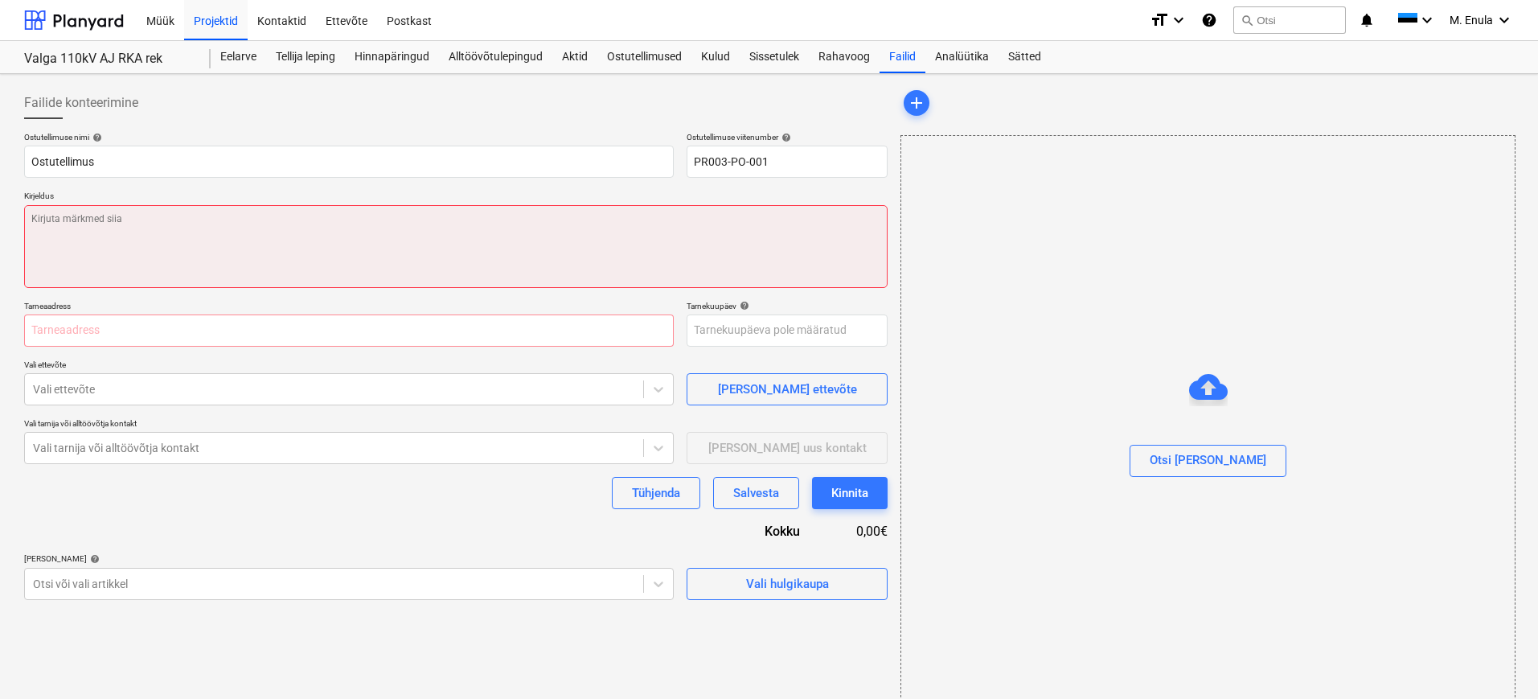
click at [104, 236] on textarea at bounding box center [455, 246] width 863 height 83
type textarea "x"
type textarea "O"
type textarea "x"
type textarea "Os"
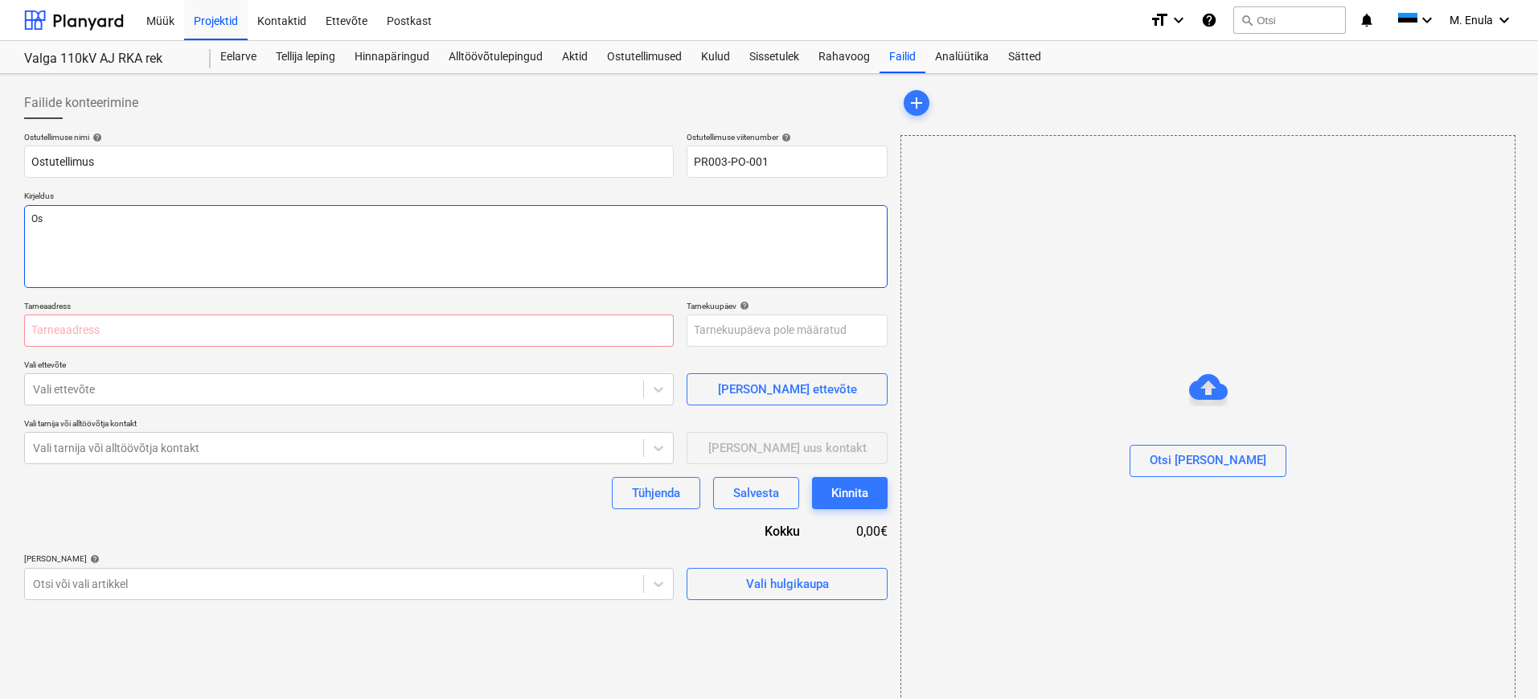
type textarea "x"
type textarea "Ost"
type textarea "x"
type textarea "Ostu"
type textarea "x"
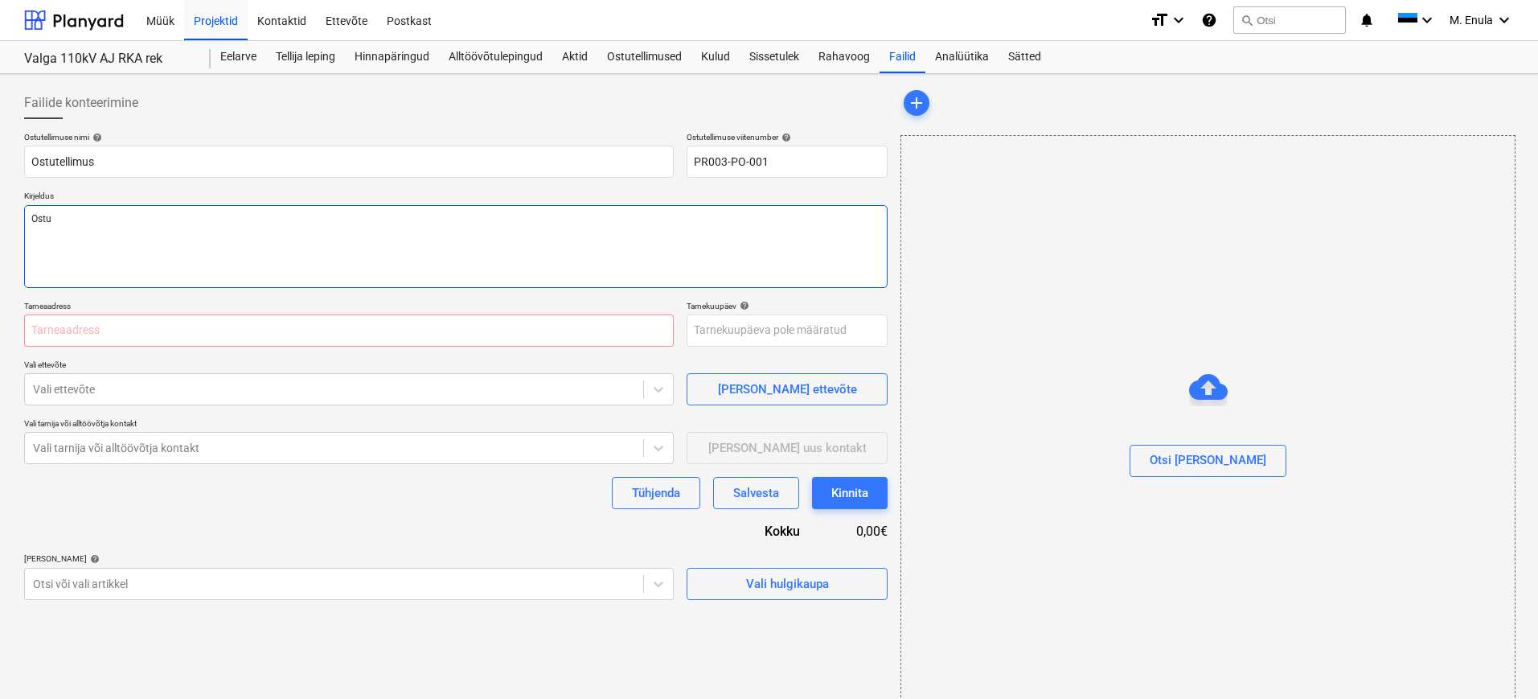
type textarea "Ostul"
type textarea "x"
type textarea "Ostu"
type textarea "x"
type textarea "Ostut"
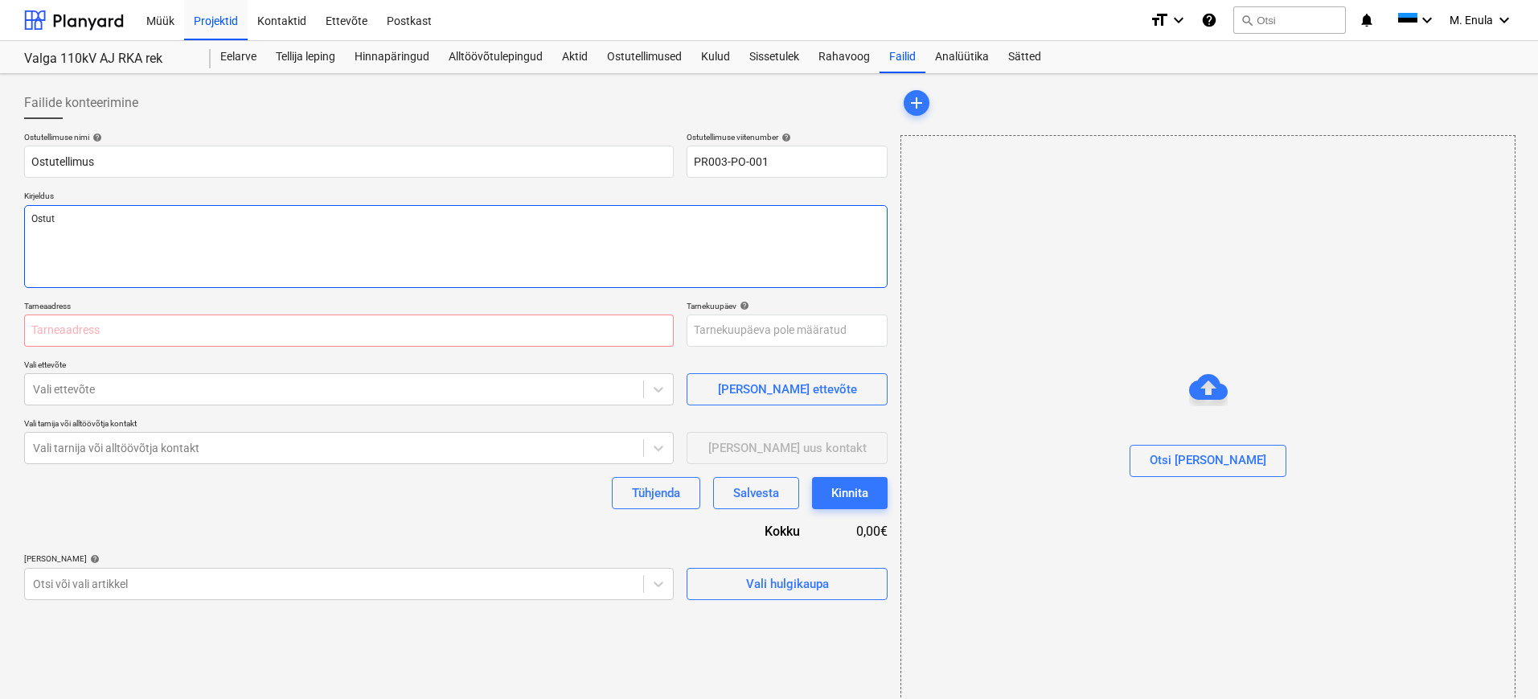
type textarea "x"
type textarea "Ostute"
type textarea "x"
type textarea "Ostutel"
type textarea "x"
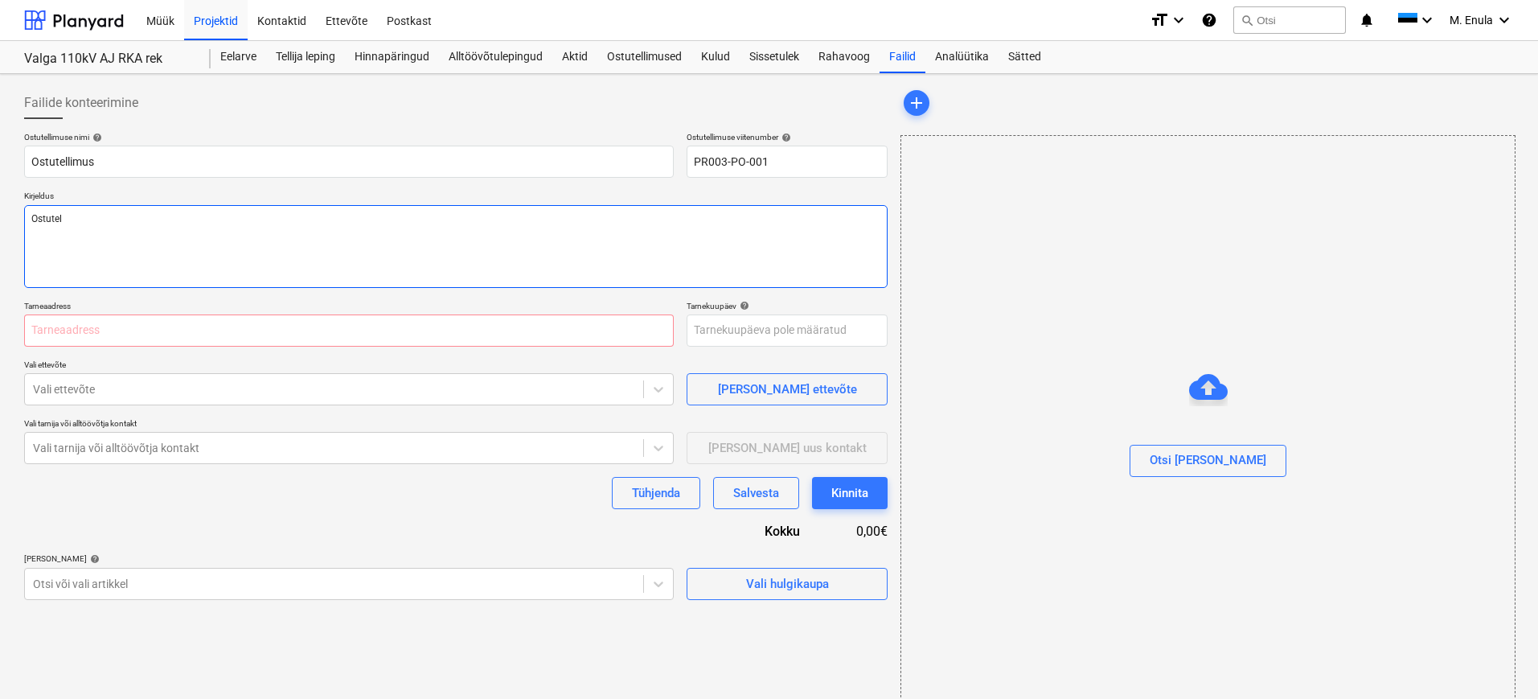
type textarea "Ostutell"
type textarea "x"
type textarea "Ostutelli"
type textarea "x"
type textarea "Ostutellim"
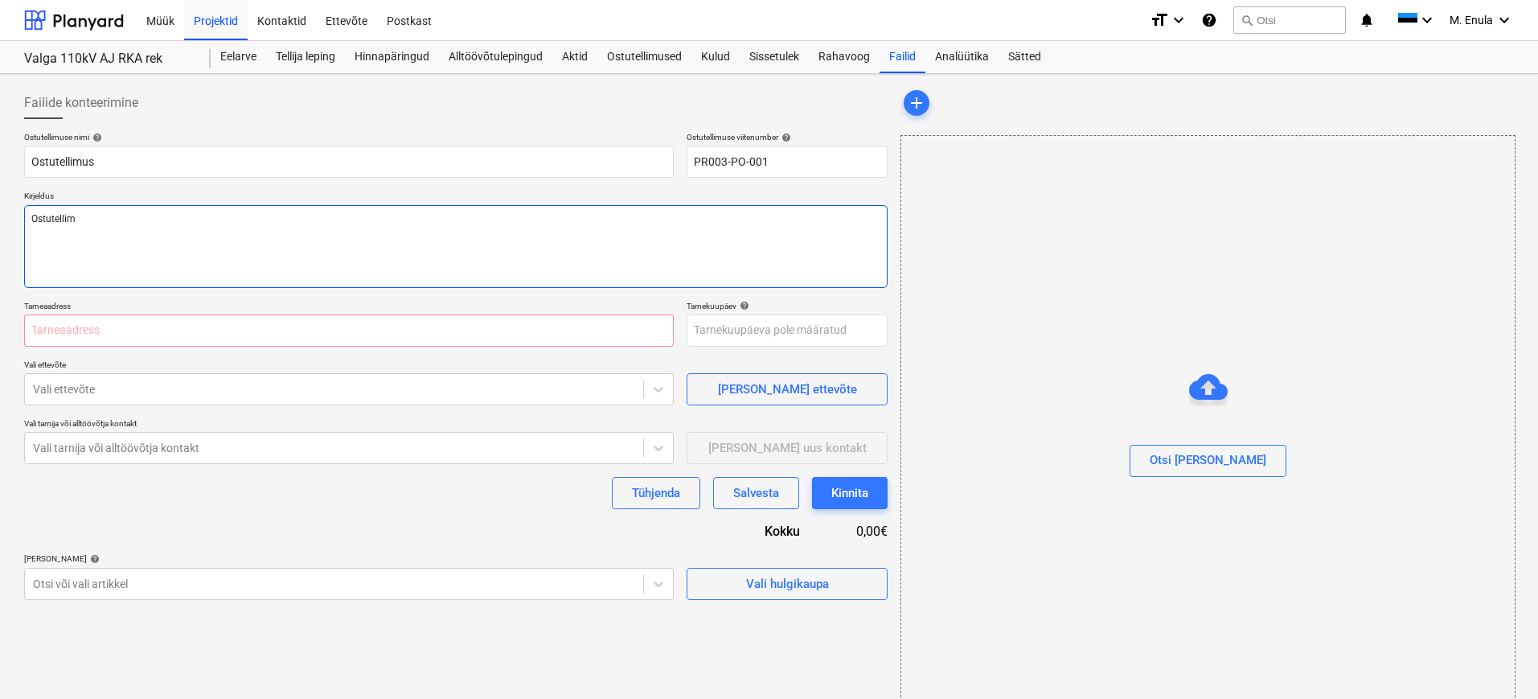
type textarea "x"
type textarea "Ostutellimu"
type textarea "x"
type textarea "Ostutellimus"
type textarea "x"
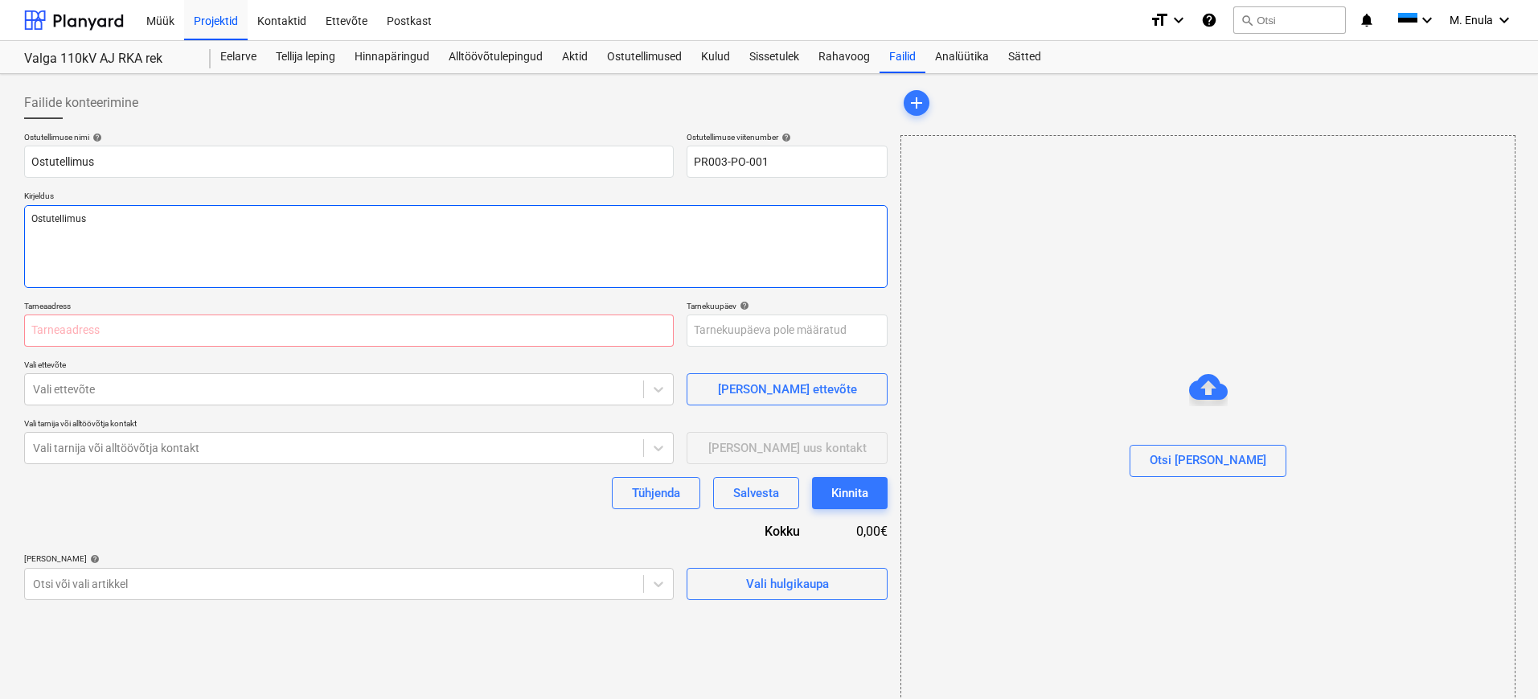
type textarea "Ostutellimus v"
type textarea "x"
type textarea "Ostutellimus va"
type textarea "x"
type textarea "Ostutellimus vas"
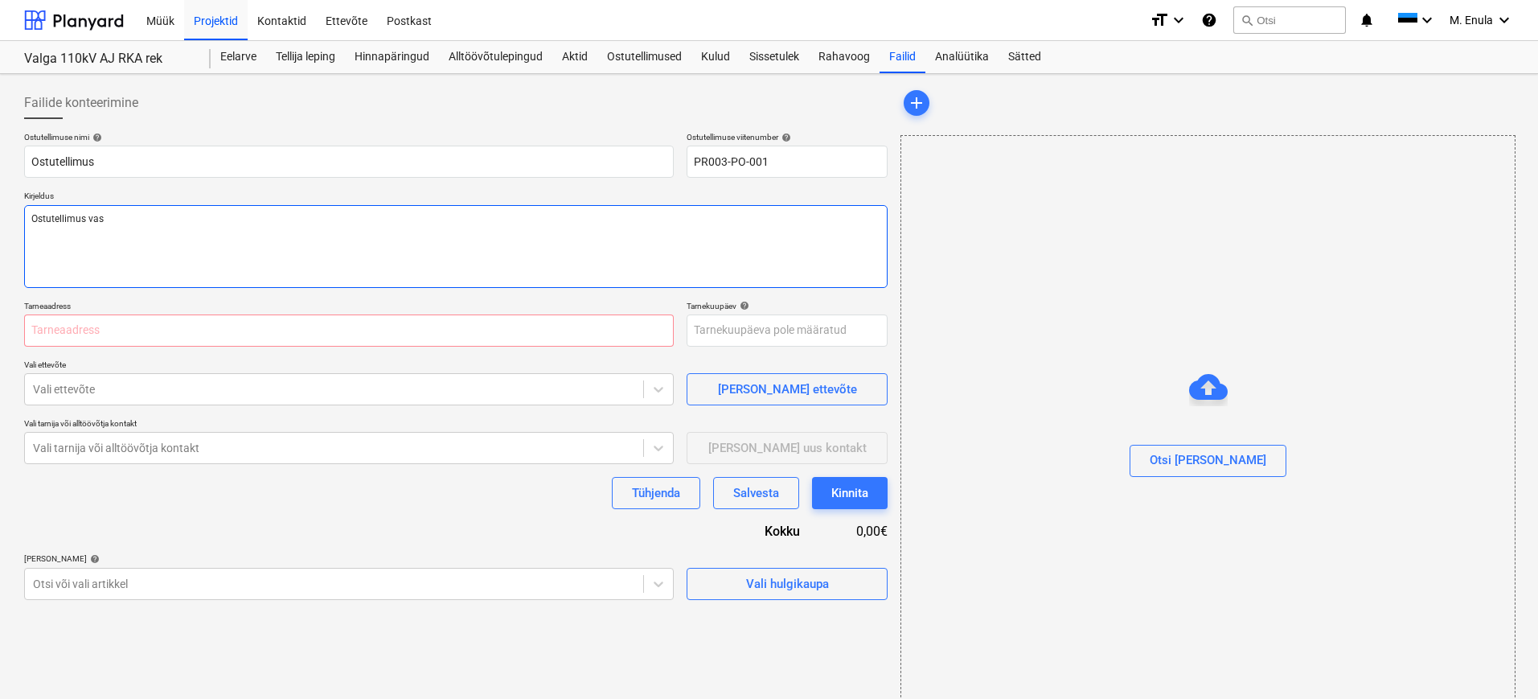
type textarea "x"
type textarea "Ostutellimus vast"
type textarea "x"
type textarea "Ostutellimus [PERSON_NAME]"
type textarea "x"
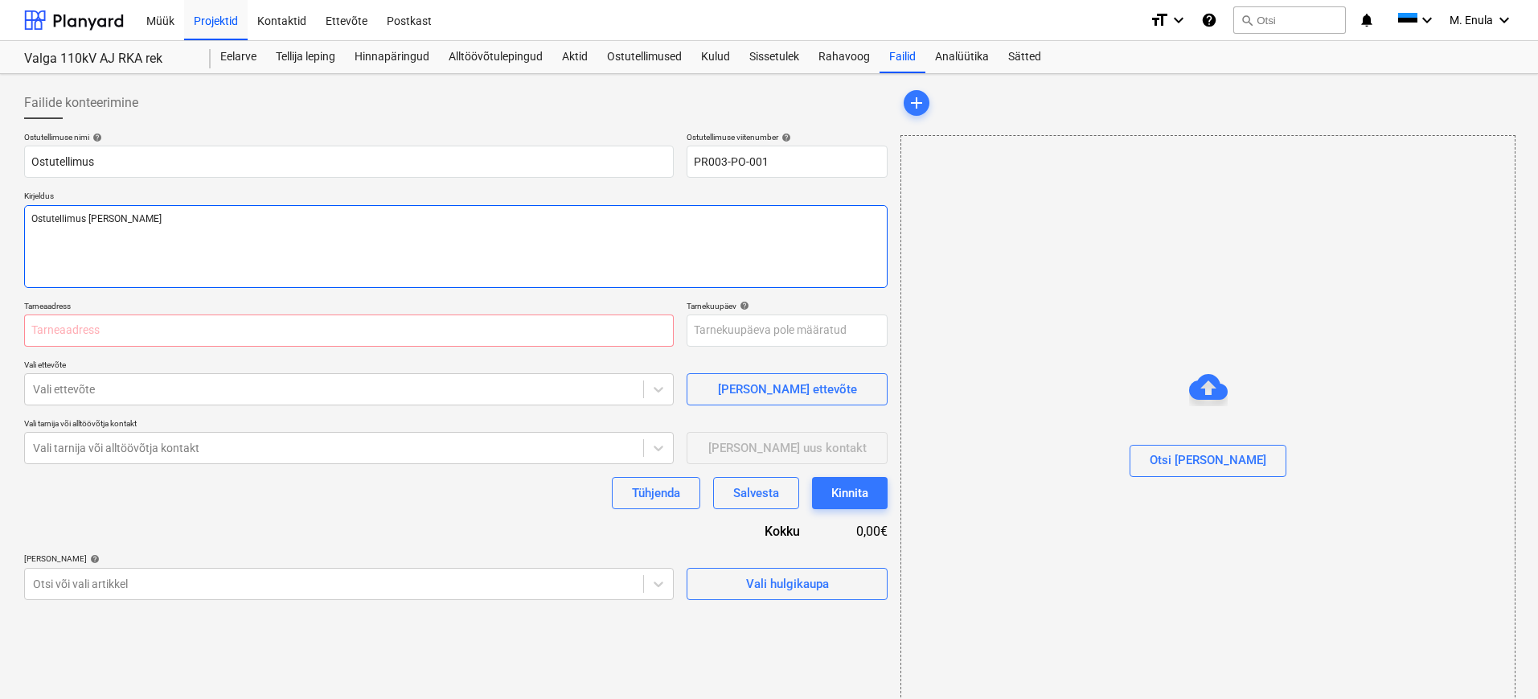
type textarea "Ostutellimus [PERSON_NAME]"
type textarea "x"
type textarea "Ostutellimus vastava"
type textarea "x"
type textarea "Ostutellimus vastaval"
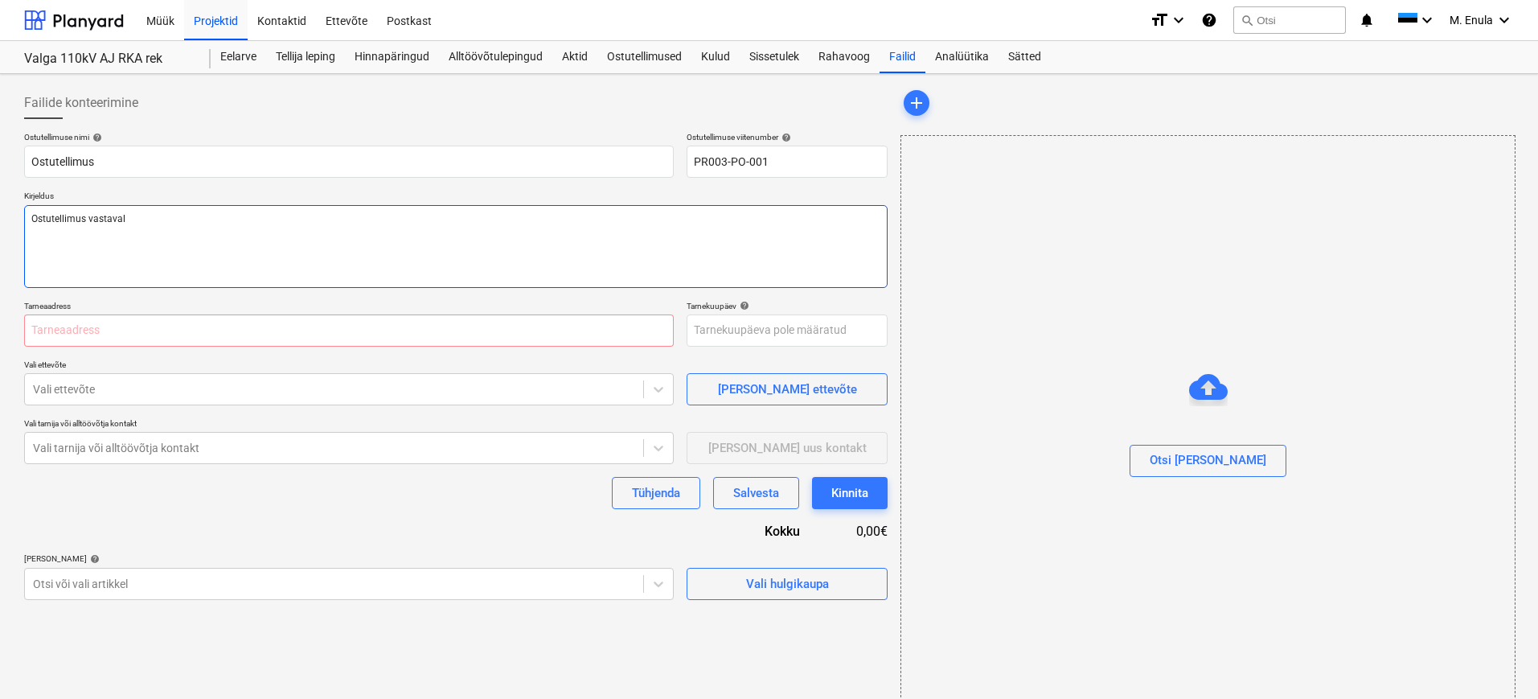
type textarea "x"
type textarea "Ostutellimus vastavalt"
type textarea "x"
type textarea "Ostutellimus vastavalt"
type textarea "x"
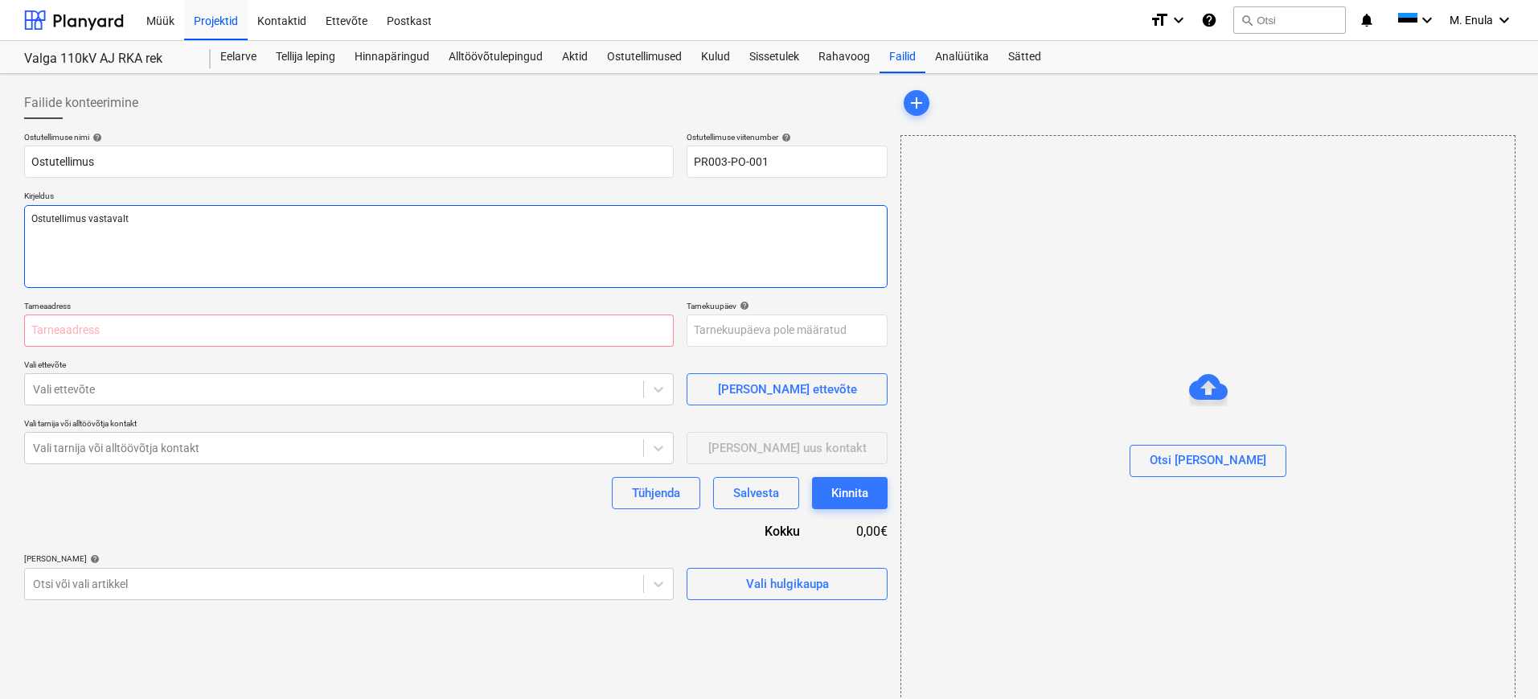
type textarea "Ostutellimus vastavalt p"
type textarea "x"
type textarea "Ostutellimus vastavalt pa"
type textarea "x"
type textarea "Ostutellimus vastavalt pak"
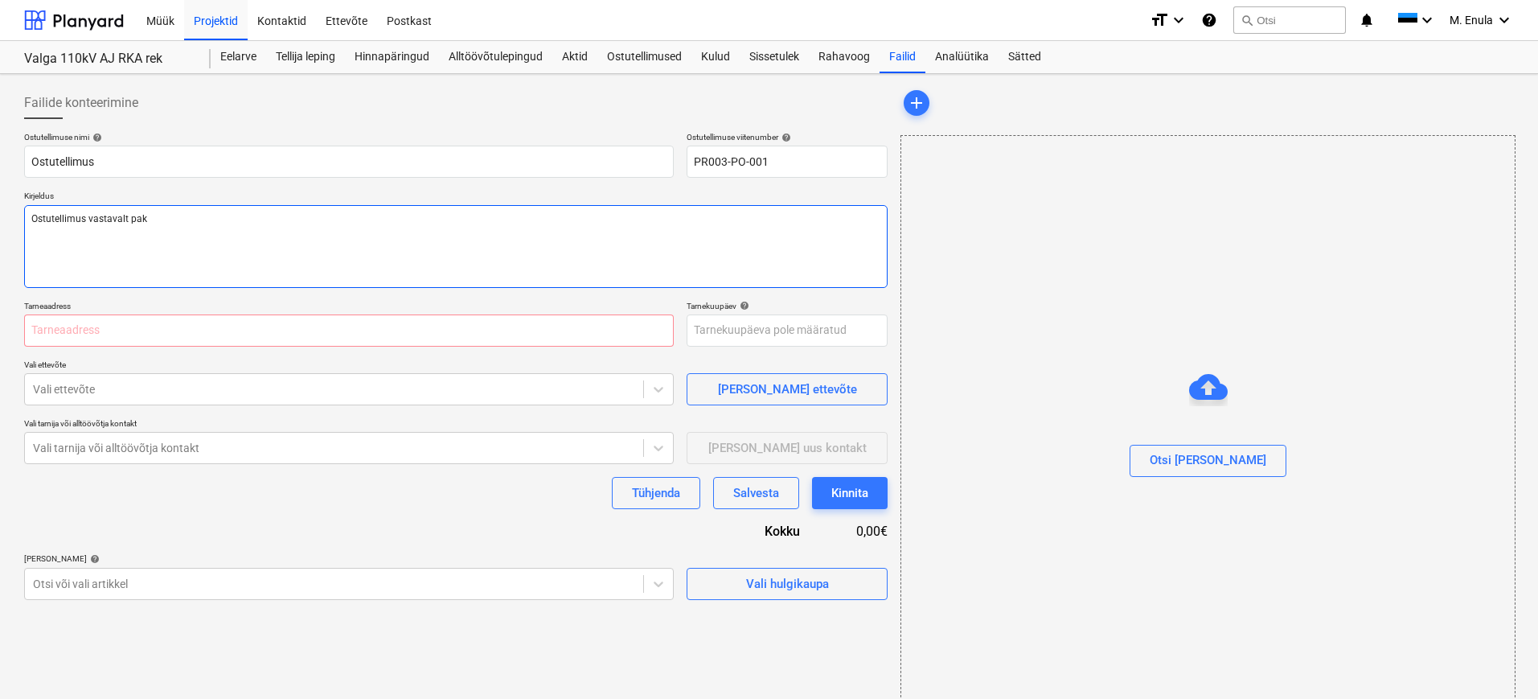
type textarea "x"
type textarea "Ostutellimus vastavalt pakk"
type textarea "x"
type textarea "Ostutellimus vastavalt pakku"
type textarea "x"
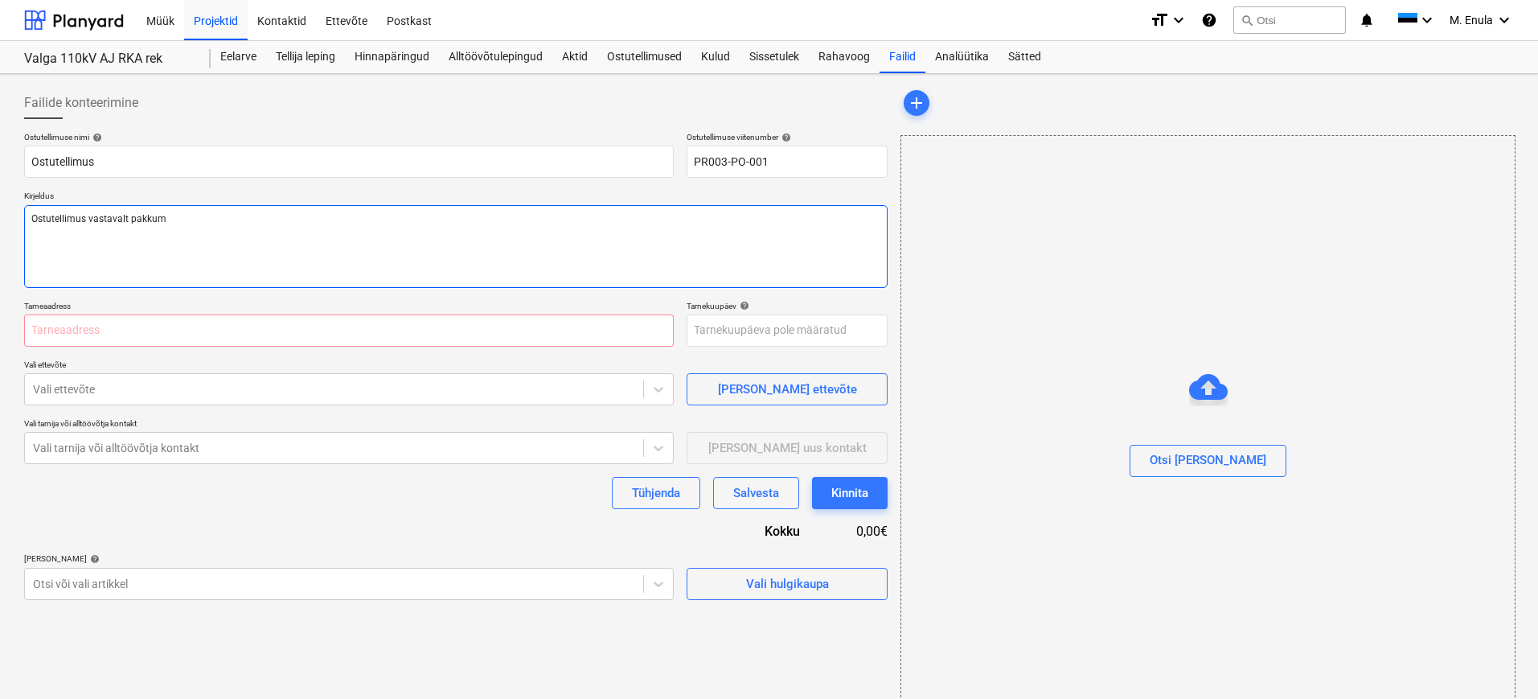
type textarea "Ostutellimus vastavalt pakkumi"
type textarea "x"
type textarea "Ostutellimus vastavalt pakkumis"
type textarea "x"
type textarea "Ostutellimus vastavalt pakkumise"
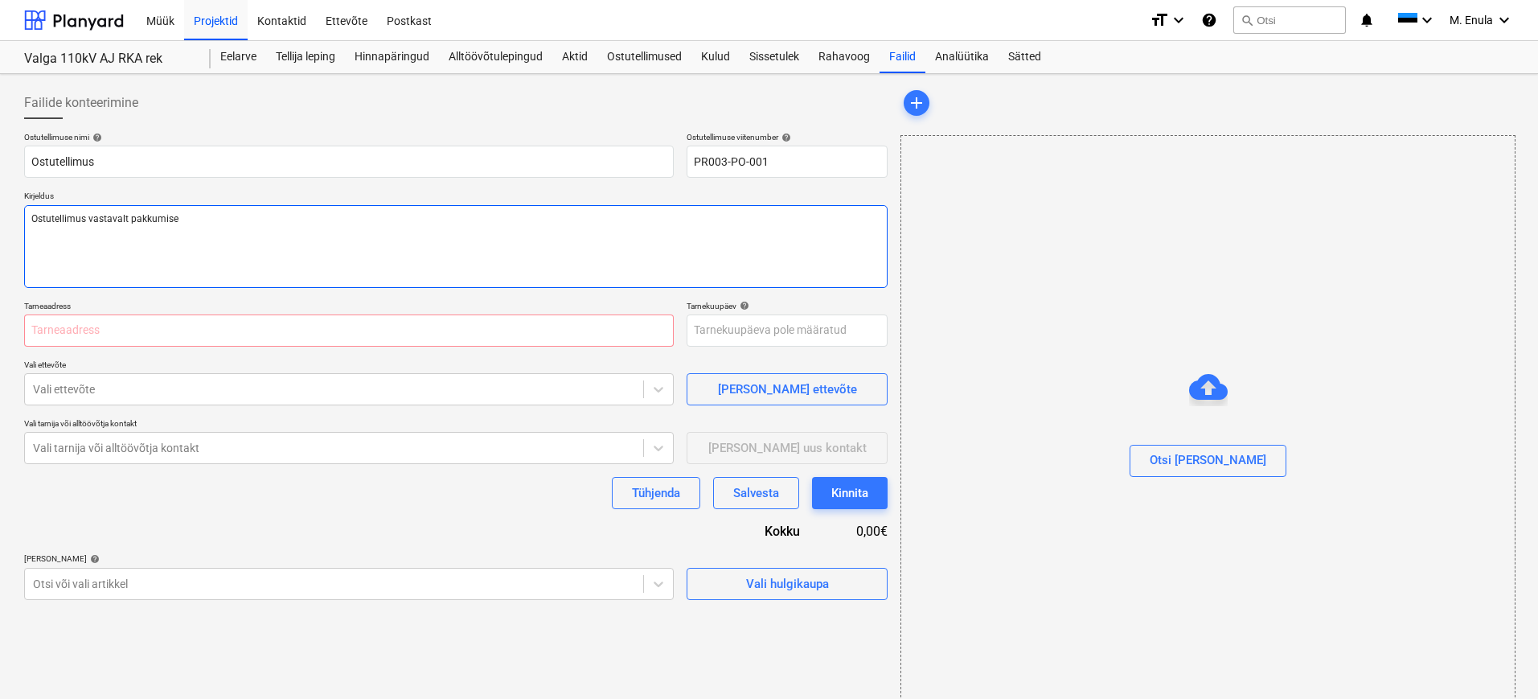
type textarea "x"
type textarea "Ostutellimus vastavalt pakkumisele"
type textarea "x"
type textarea "Ostutellimus vastavalt pakkumisele"
paste textarea "GoSolar_pakkumine_Valga 110kV AJ P&C ren_rev-1"
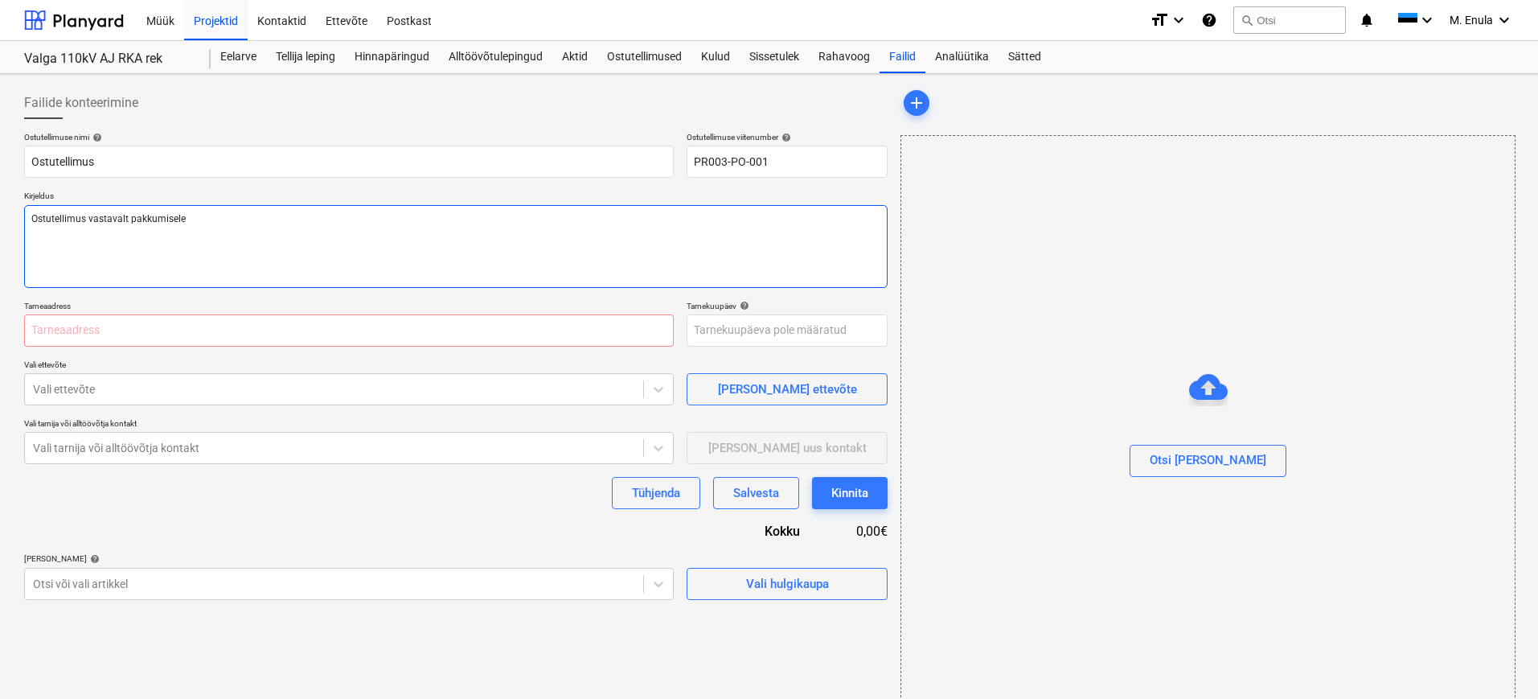
type textarea "x"
type textarea "Ostutellimus vastavalt pakkumisele GoSolar_pakkumine_Valga 110kV AJ P&C ren_rev…"
type textarea "x"
type textarea "Ostutellimus vastavalt pakkumisele GoSolar_pakkumine_Valga 110kV AJ P&C ren_rev…"
type textarea "x"
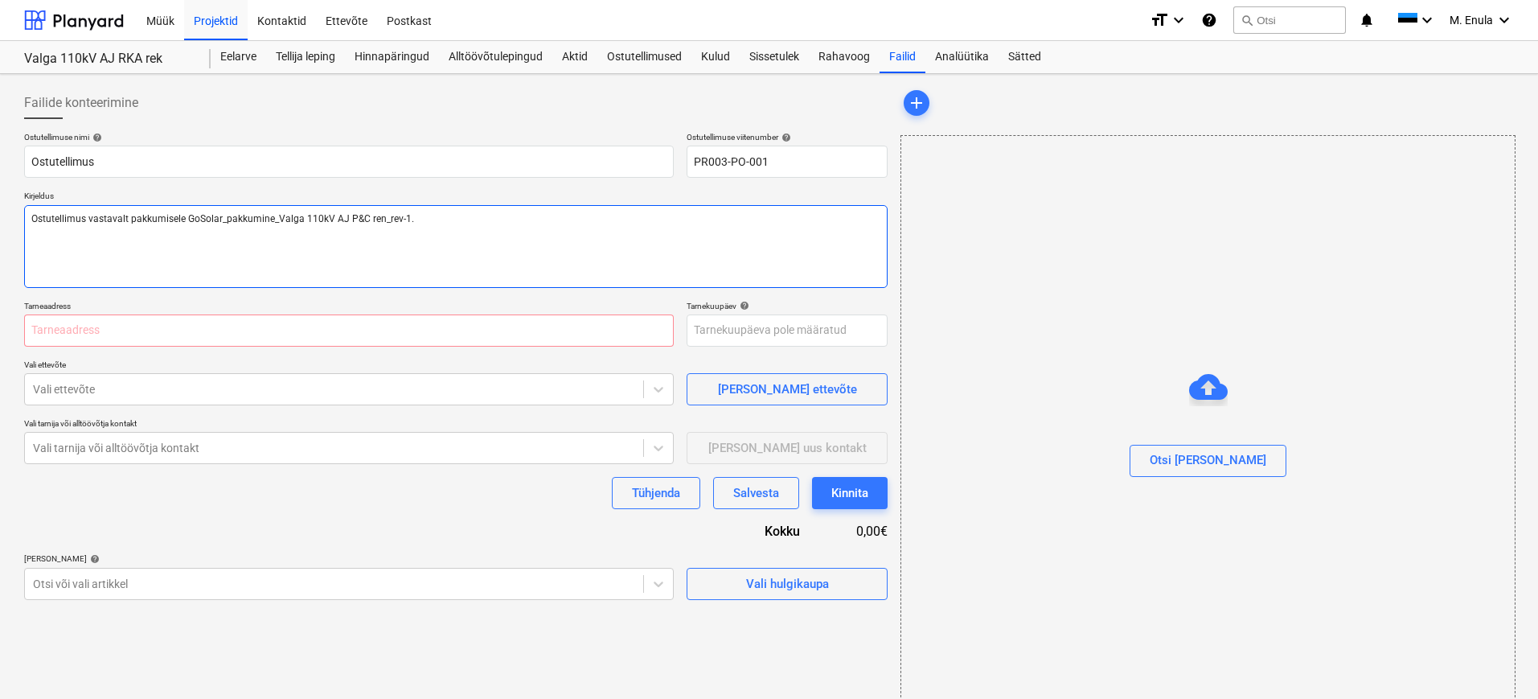
type textarea "Ostutellimus vastavalt pakkumisele GoSolar_pakkumine_Valga 110kV AJ P&C ren_rev…"
type textarea "x"
type textarea "Ostutellimus vastavalt pakkumisele GoSolar_pakkumine_Valga 110kV AJ P&C ren_rev…"
type textarea "x"
type textarea "Ostutellimus vastavalt pakkumisele GoSolar_pakkumine_Valga 110kV AJ P&C ren_rev…"
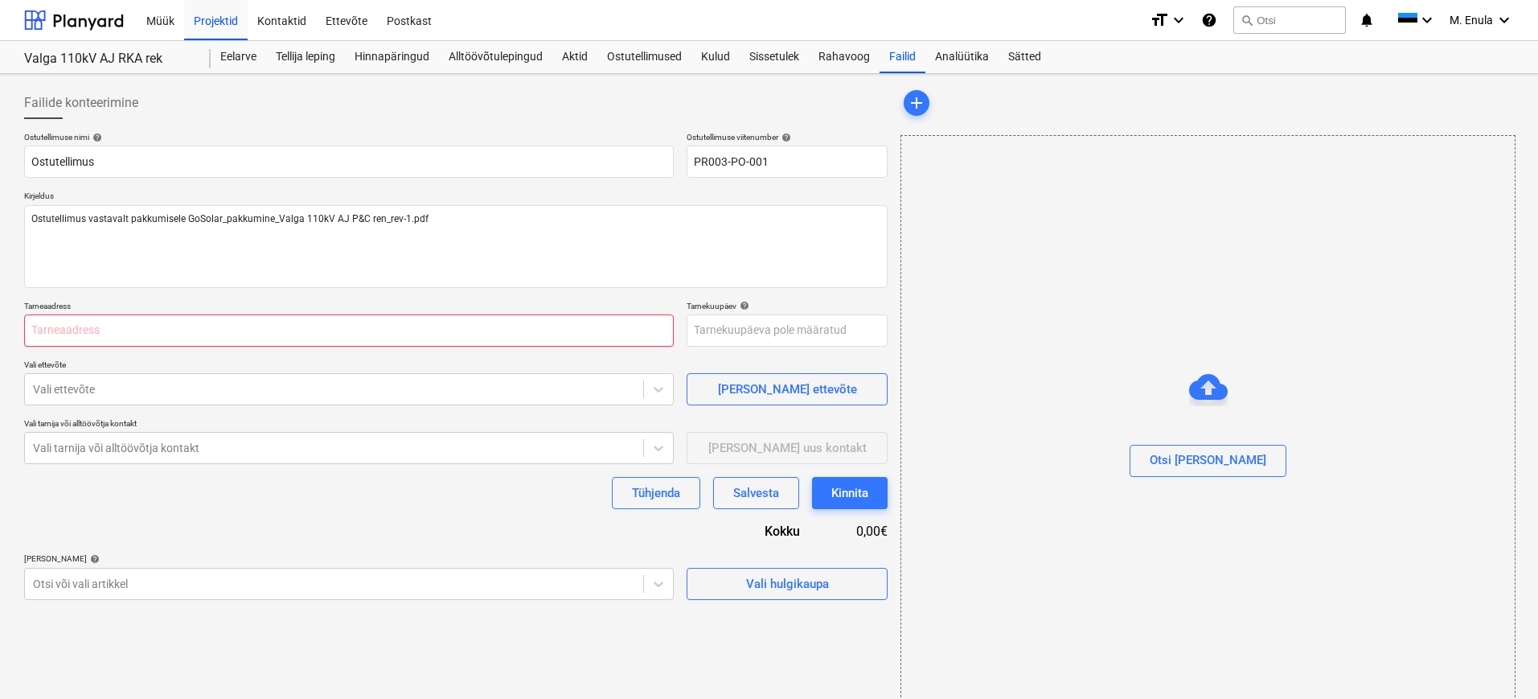
click at [270, 326] on input "text" at bounding box center [348, 330] width 649 height 32
click at [296, 335] on input "text" at bounding box center [348, 330] width 649 height 32
click at [748, 333] on body "Müük Projektid Kontaktid Ettevõte Postkast format_size keyboard_arrow_down help…" at bounding box center [769, 349] width 1538 height 699
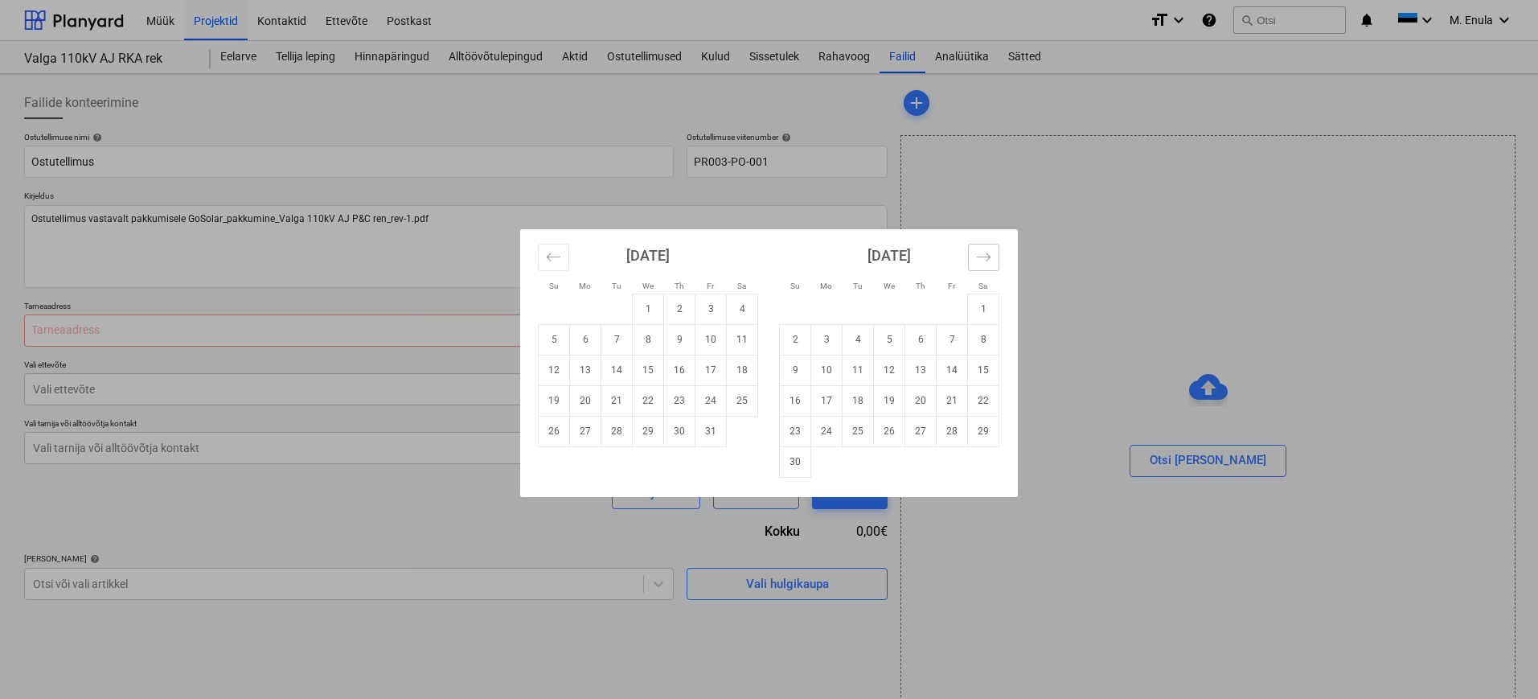
click at [992, 256] on button "Move forward to switch to the next month." at bounding box center [983, 257] width 31 height 27
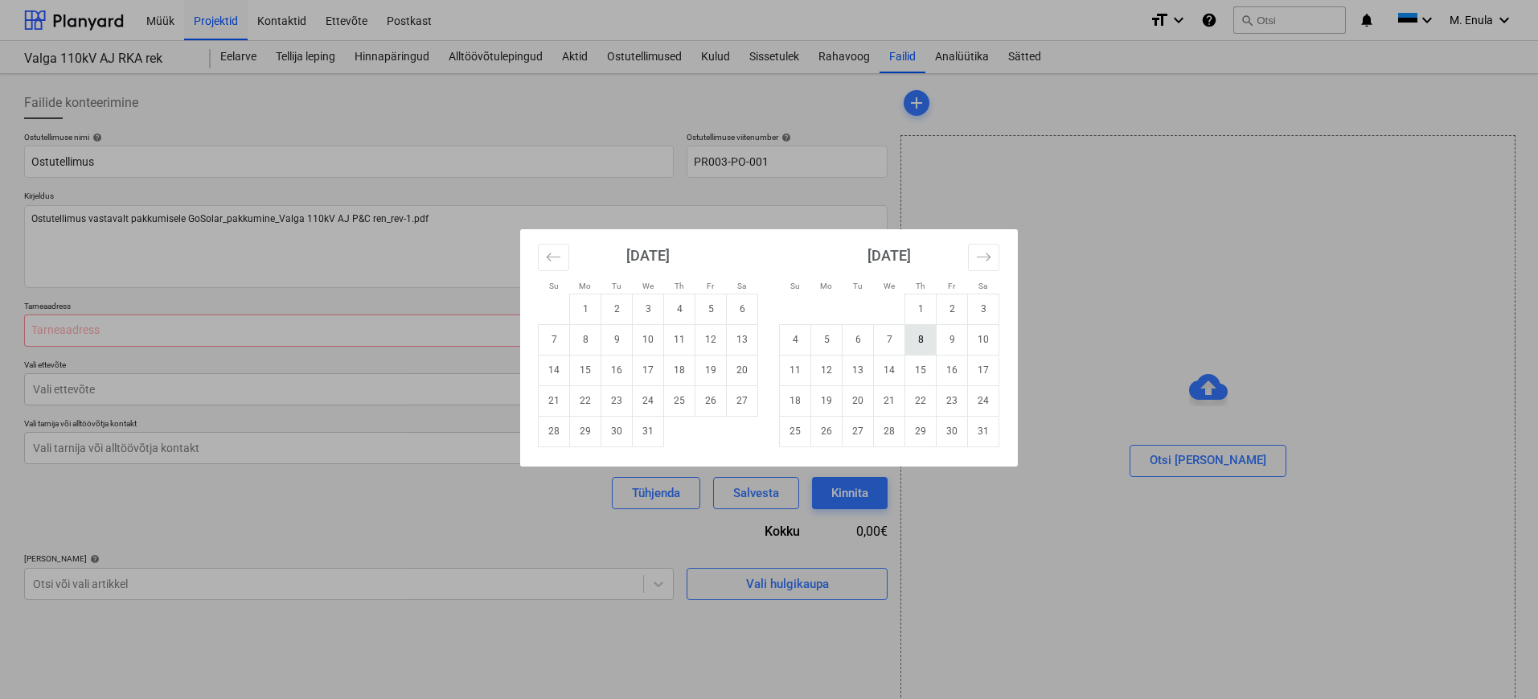
click at [925, 338] on td "8" at bounding box center [920, 339] width 31 height 31
type textarea "x"
type input "[DATE]"
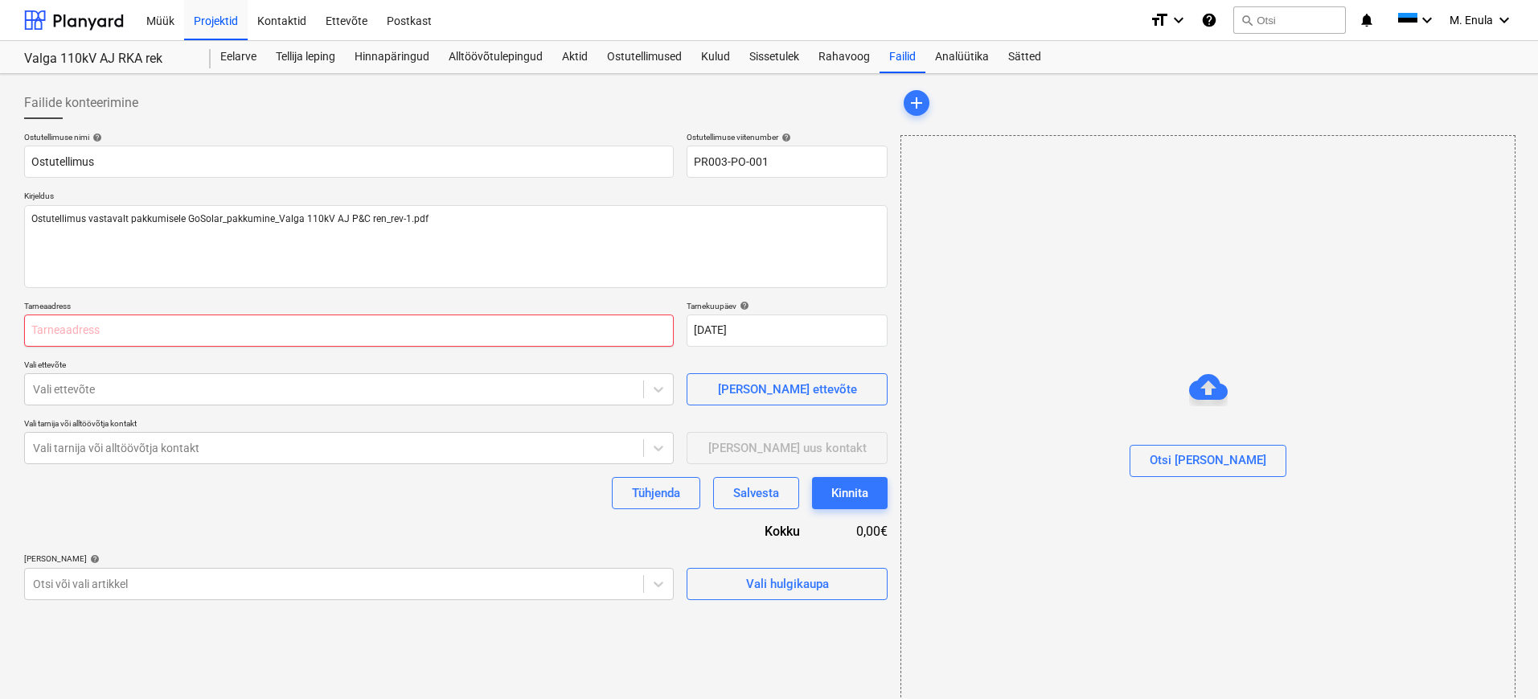
click at [93, 329] on input "text" at bounding box center [348, 330] width 649 height 32
type textarea "x"
type input "V"
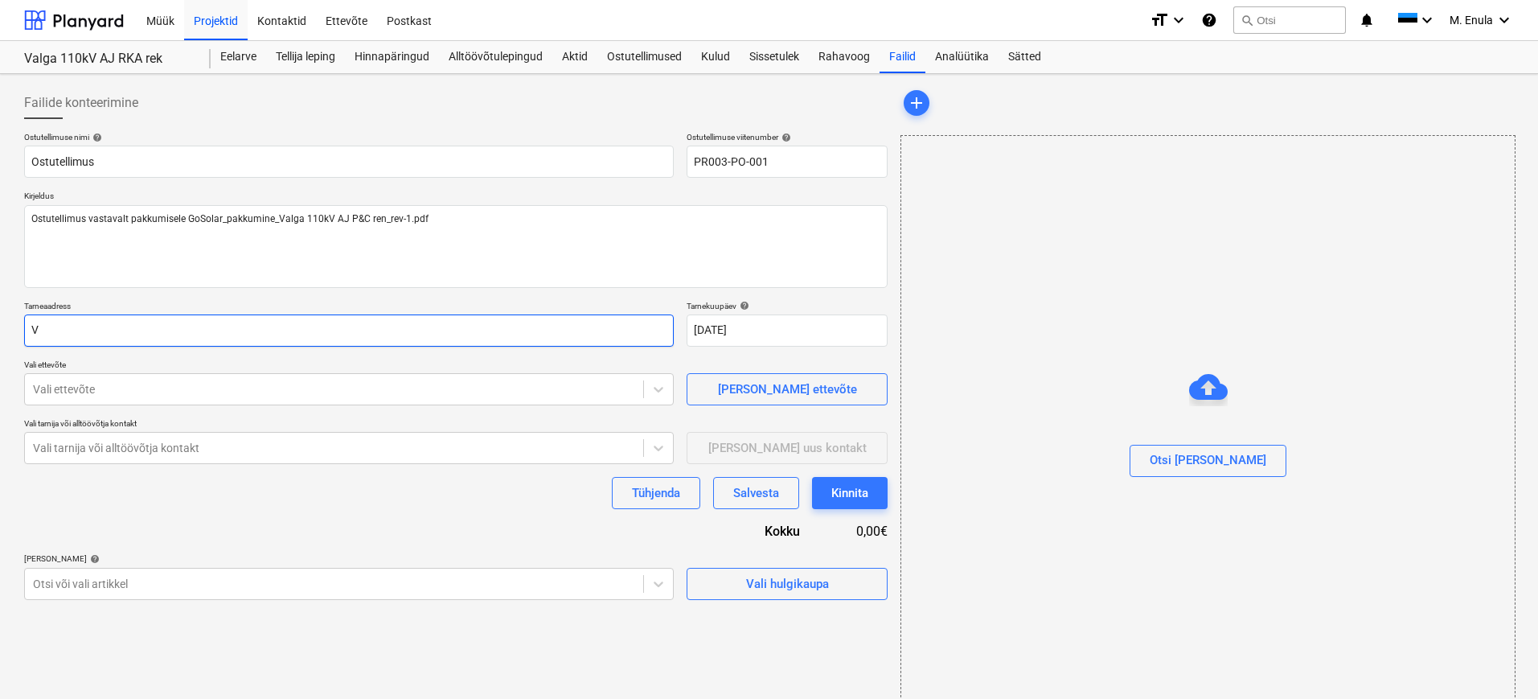
type textarea "x"
type input "Va"
type textarea "x"
type input "Val"
type textarea "x"
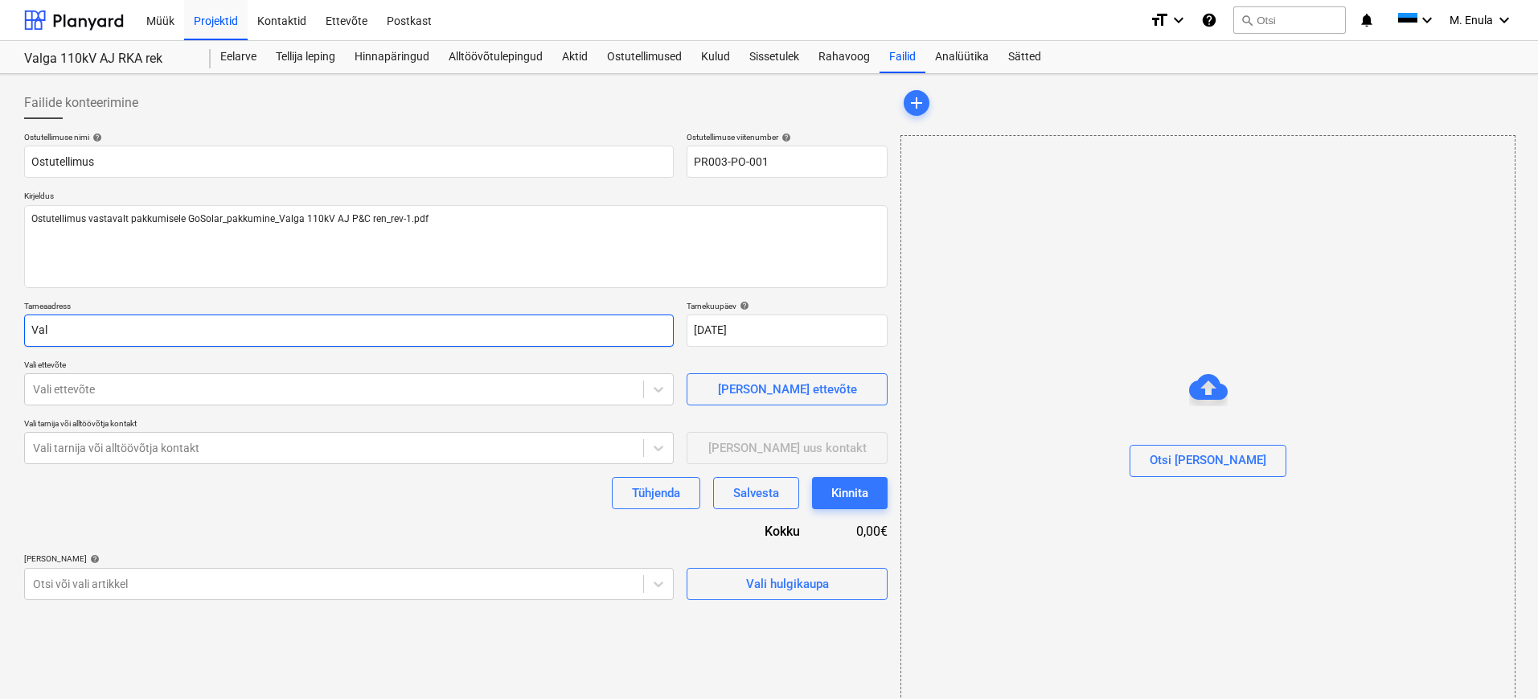
type input "Valg"
type textarea "x"
type input "Valga"
type textarea "x"
type input "Valga"
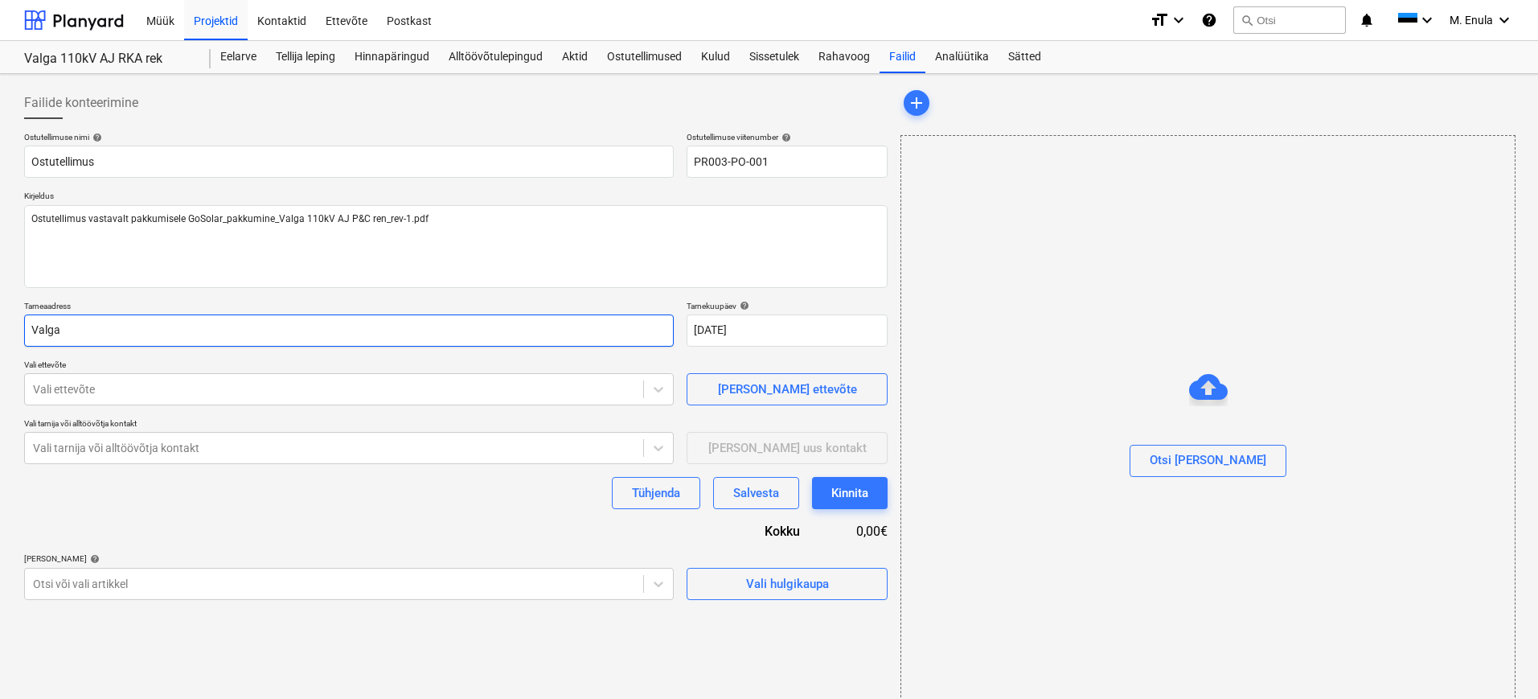
type textarea "x"
type input "Valga A"
type textarea "x"
type input "Valga AJ"
click at [101, 379] on div "Vali ettevõte" at bounding box center [334, 389] width 618 height 23
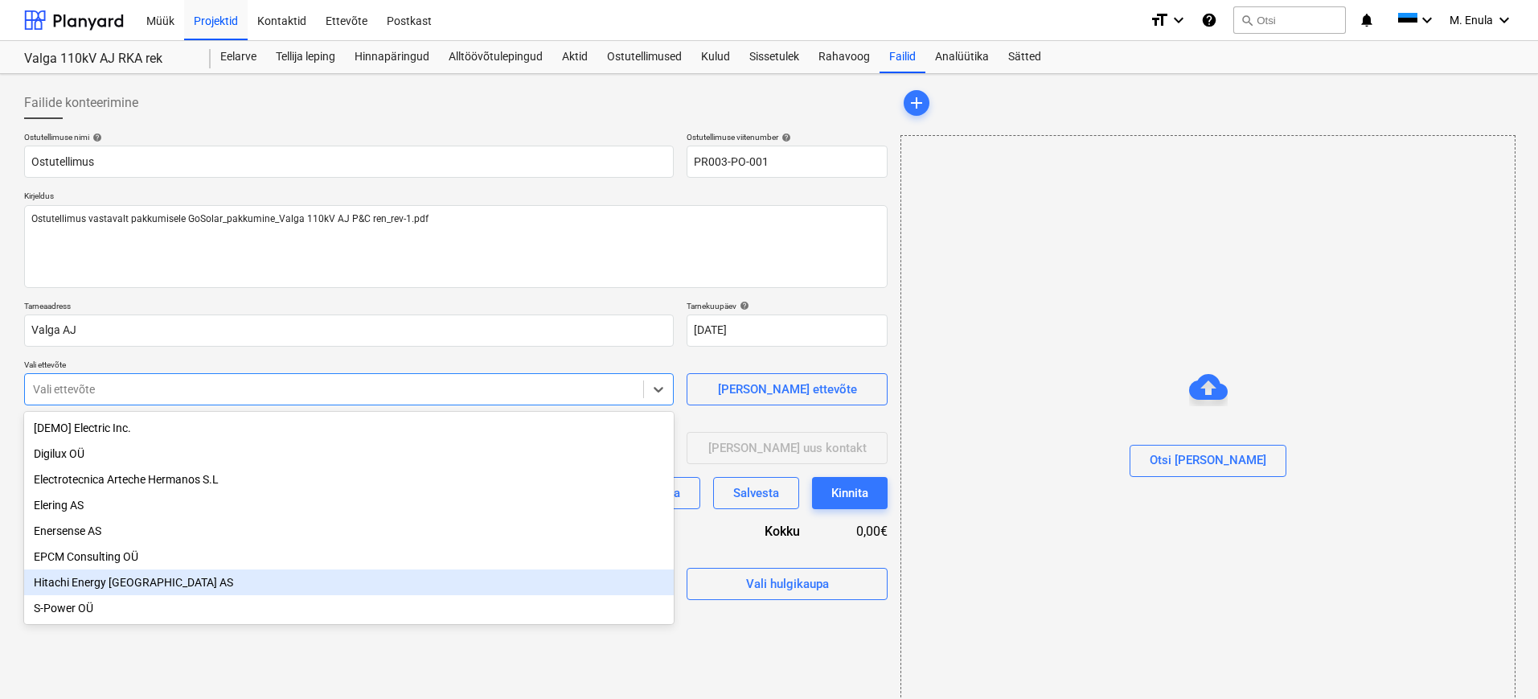
click at [157, 580] on div "Hitachi Energy [GEOGRAPHIC_DATA] AS" at bounding box center [348, 582] width 649 height 26
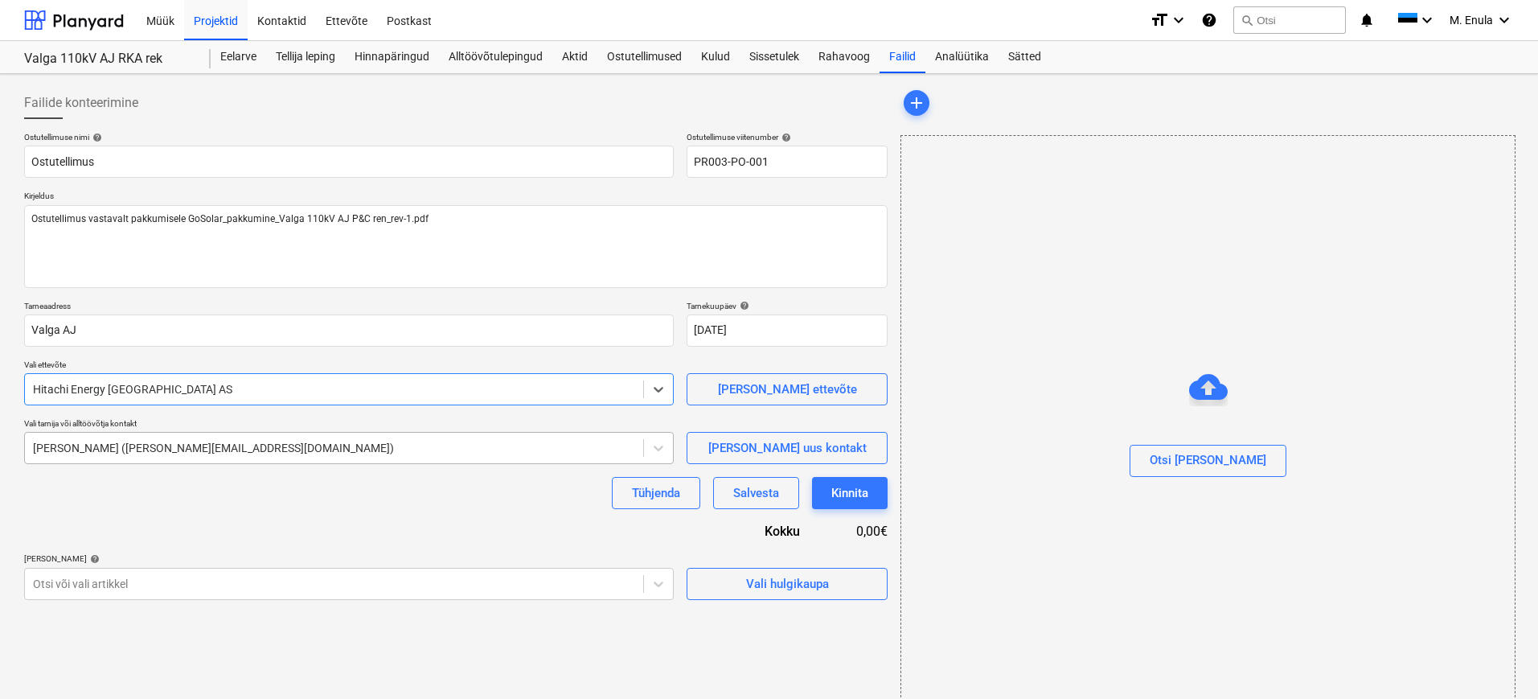
click at [352, 446] on div at bounding box center [334, 448] width 602 height 16
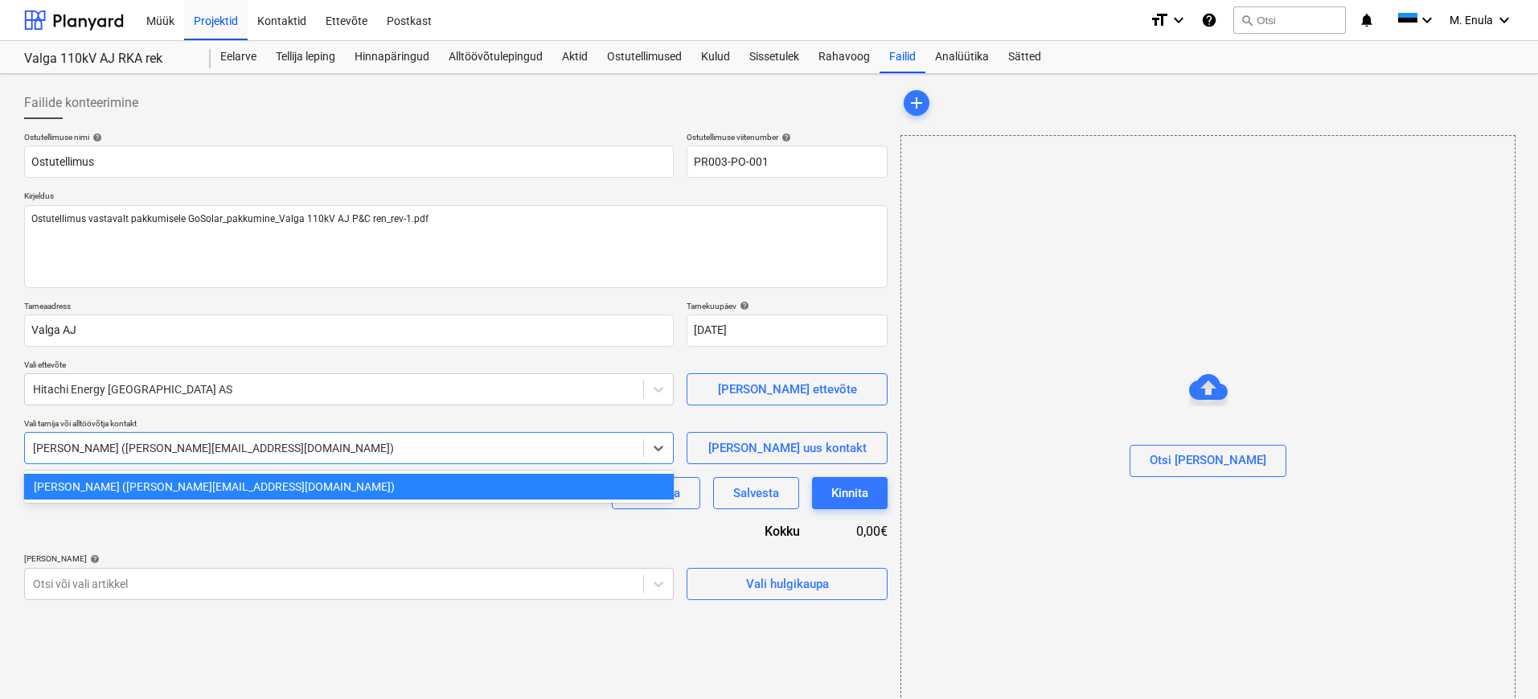
click at [352, 446] on div at bounding box center [334, 448] width 602 height 16
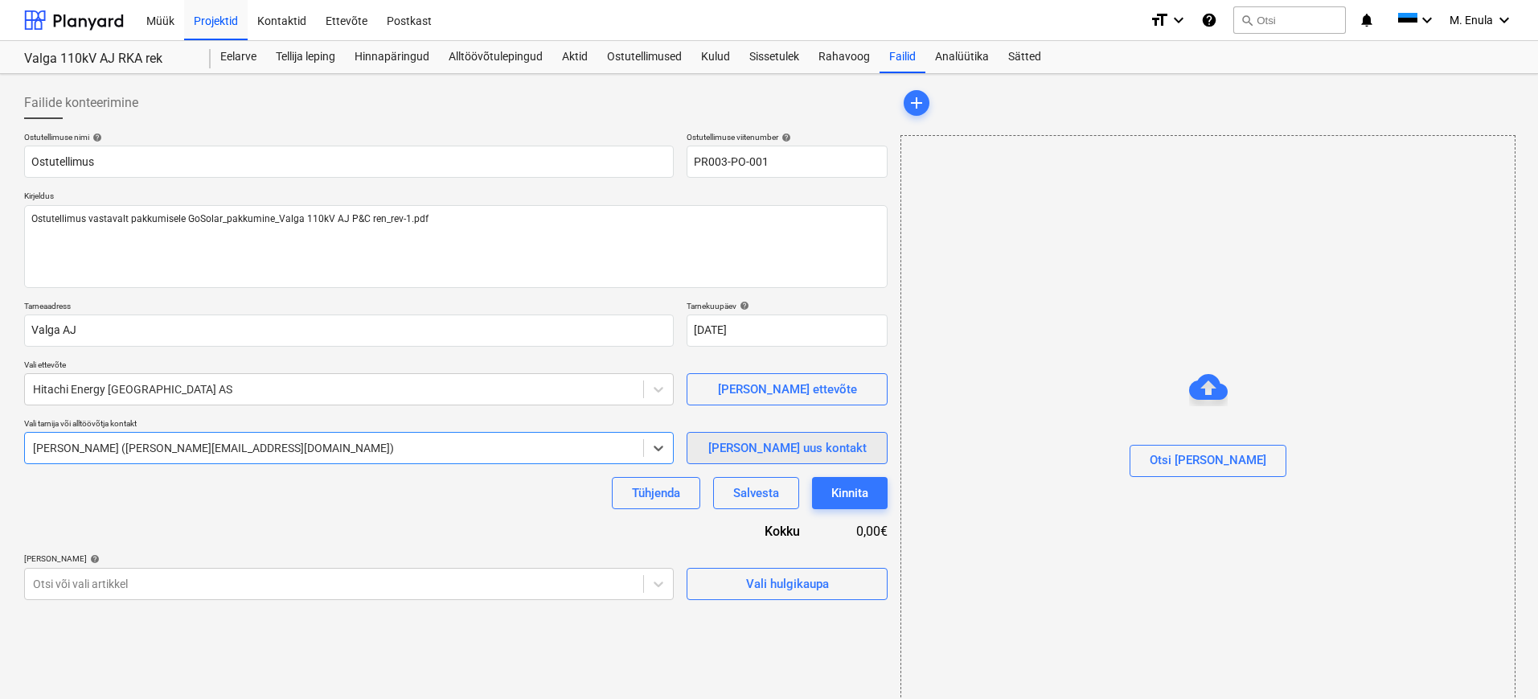
click at [834, 445] on span "[PERSON_NAME] uus kontakt" at bounding box center [787, 447] width 161 height 21
type textarea "x"
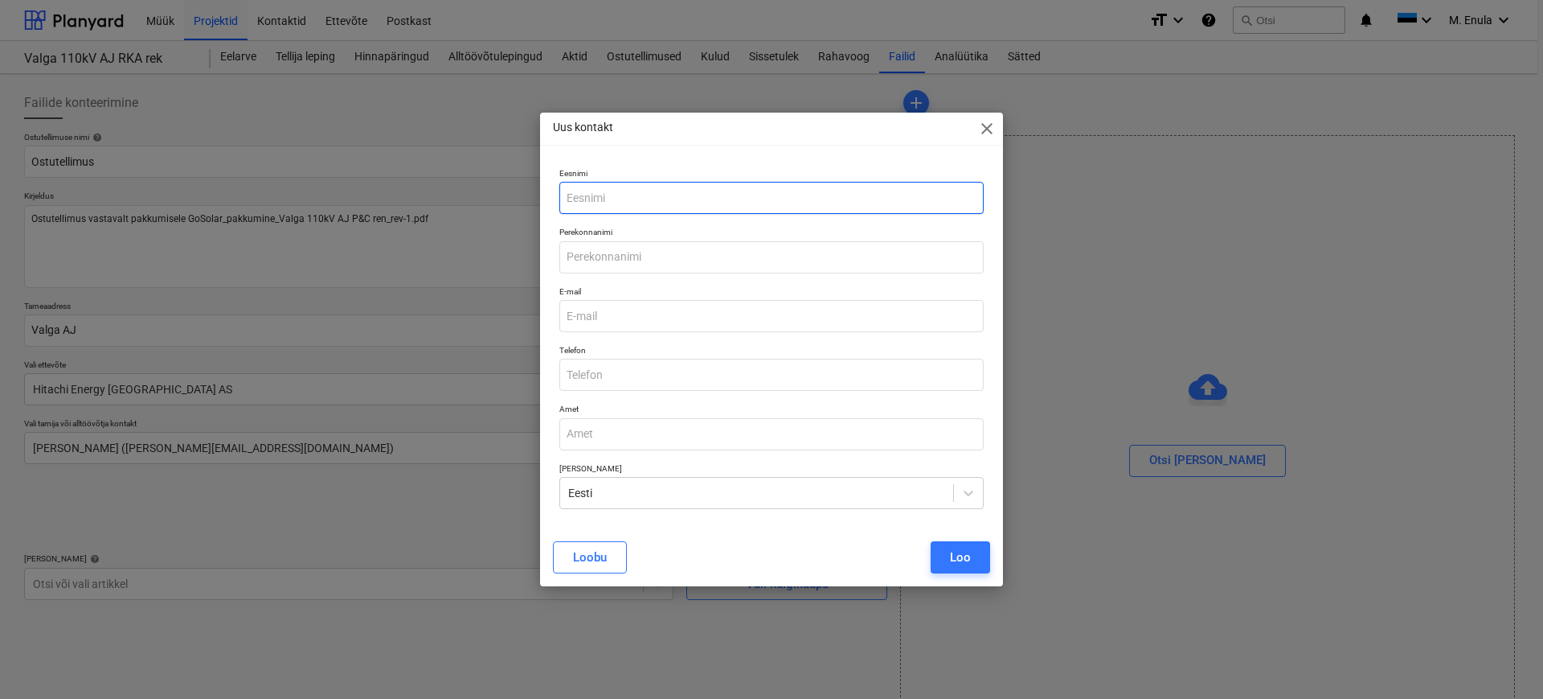
click at [623, 189] on input "text" at bounding box center [771, 198] width 424 height 32
type input "[PERSON_NAME]"
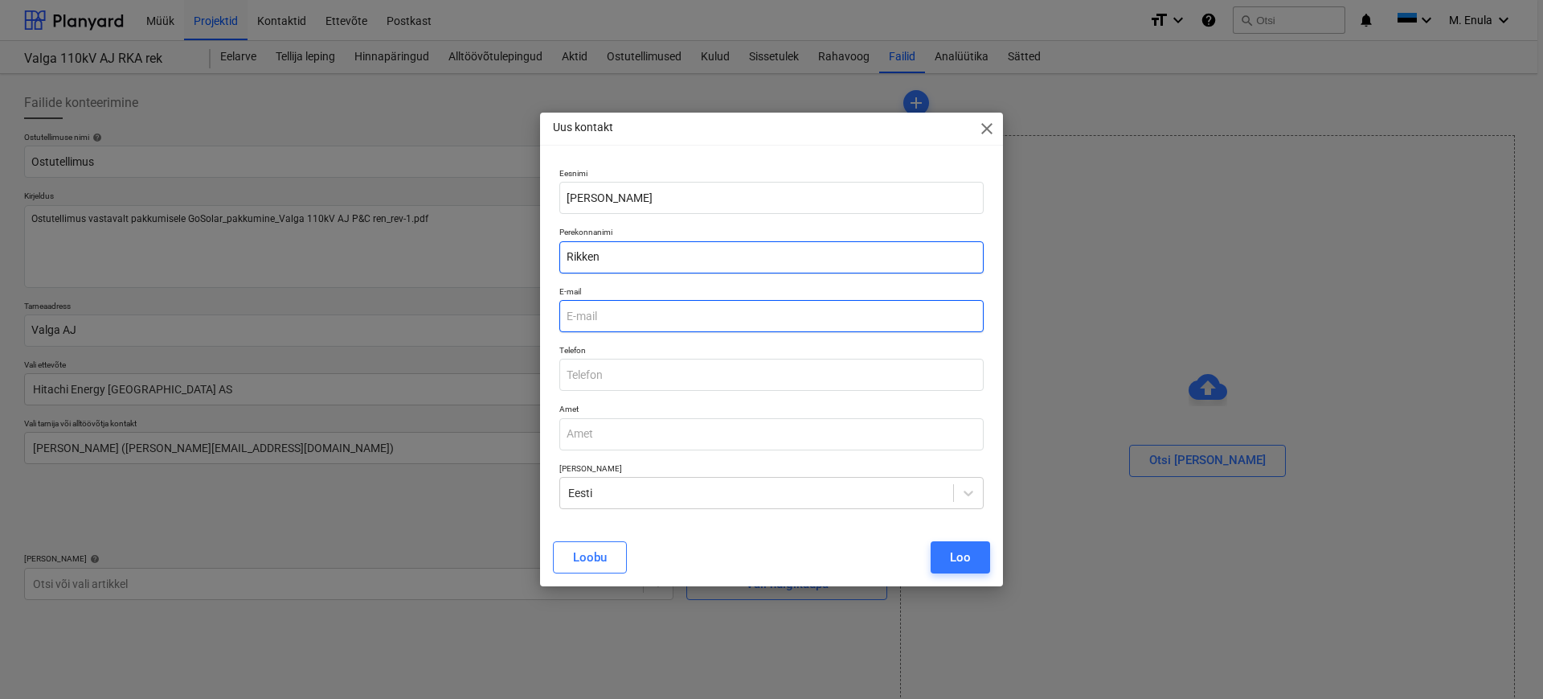
type input "Rikken"
click at [678, 320] on input "email" at bounding box center [771, 316] width 424 height 32
type input "[PERSON_NAME][EMAIL_ADDRESS][DOMAIN_NAME]"
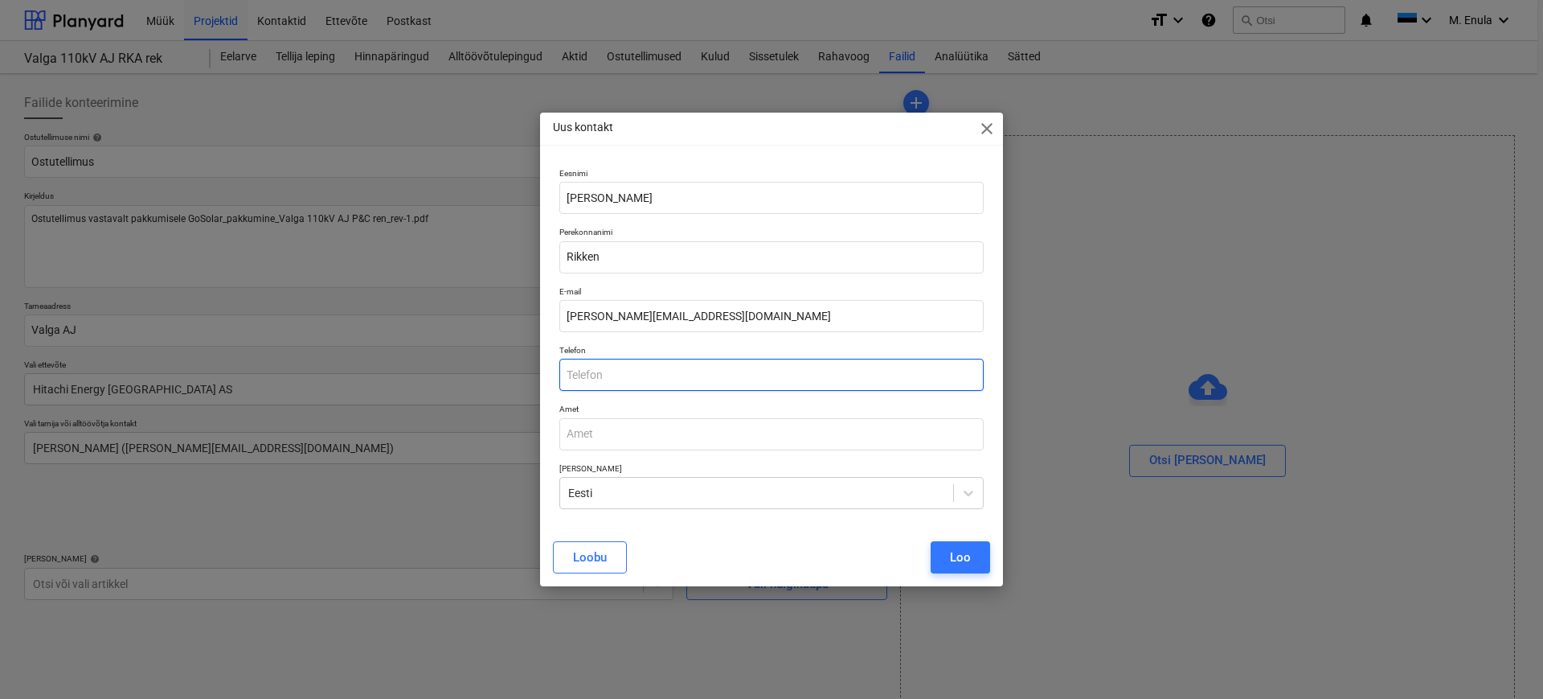
click at [629, 388] on input "text" at bounding box center [771, 374] width 424 height 32
click at [630, 381] on input "text" at bounding box center [771, 374] width 424 height 32
click at [608, 437] on input "text" at bounding box center [771, 434] width 424 height 32
click at [973, 557] on button "Loo" at bounding box center [960, 557] width 59 height 32
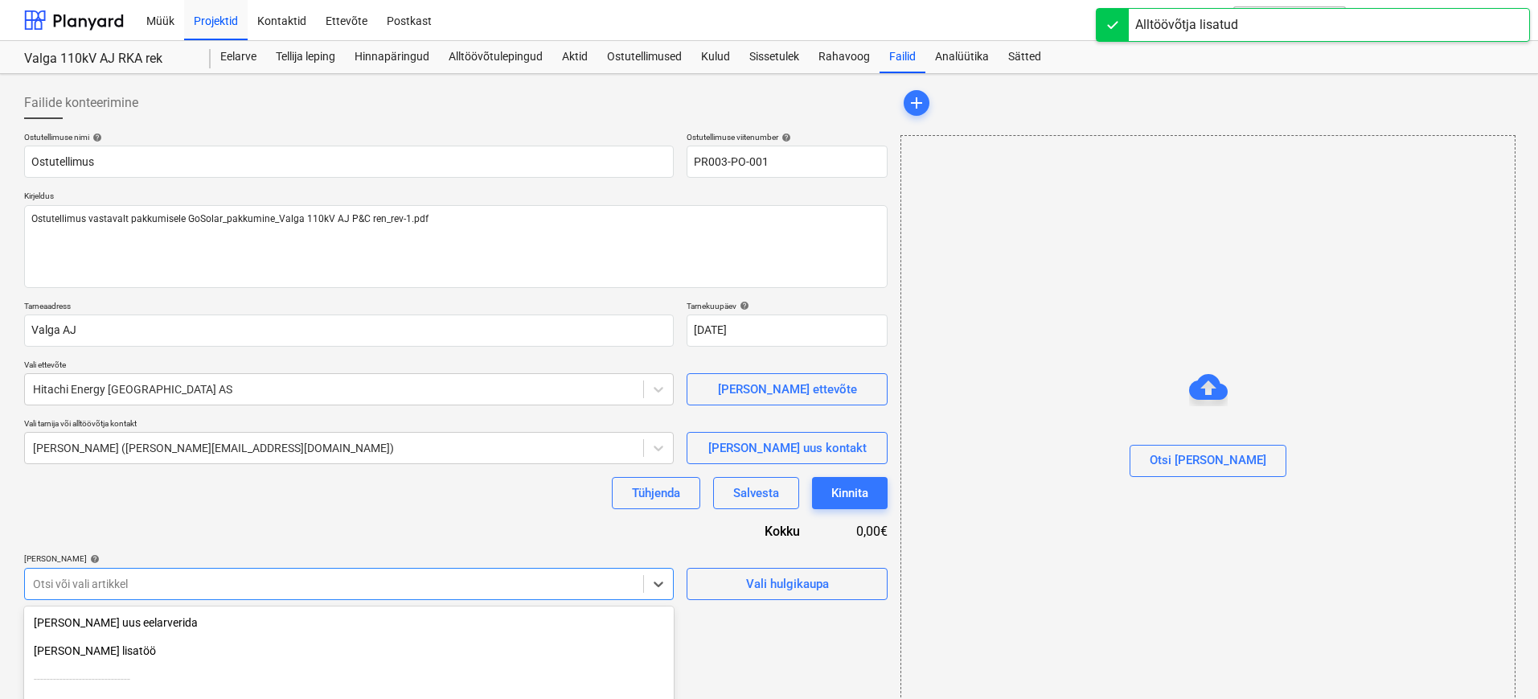
scroll to position [152, 0]
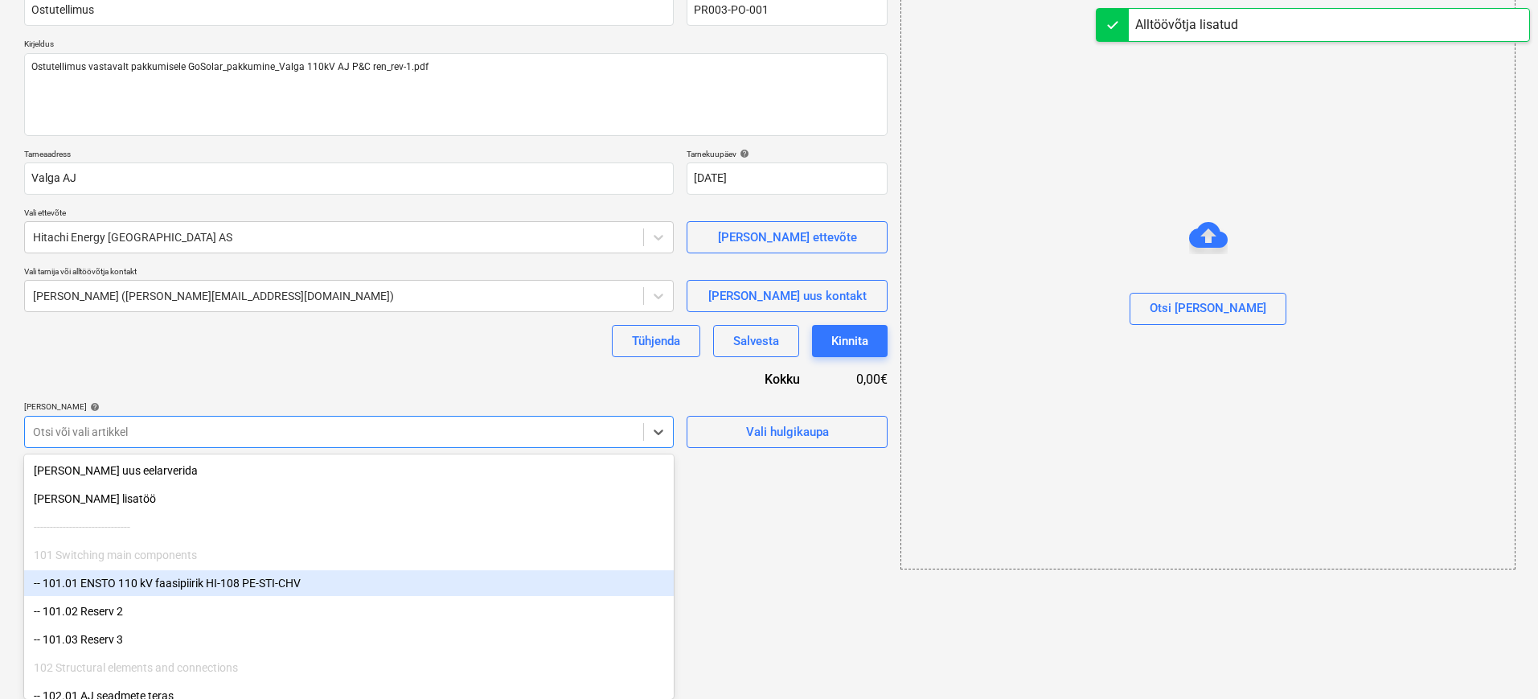
click at [392, 547] on body "Müük Projektid Kontaktid Ettevõte Postkast format_size keyboard_arrow_down help…" at bounding box center [769, 197] width 1538 height 699
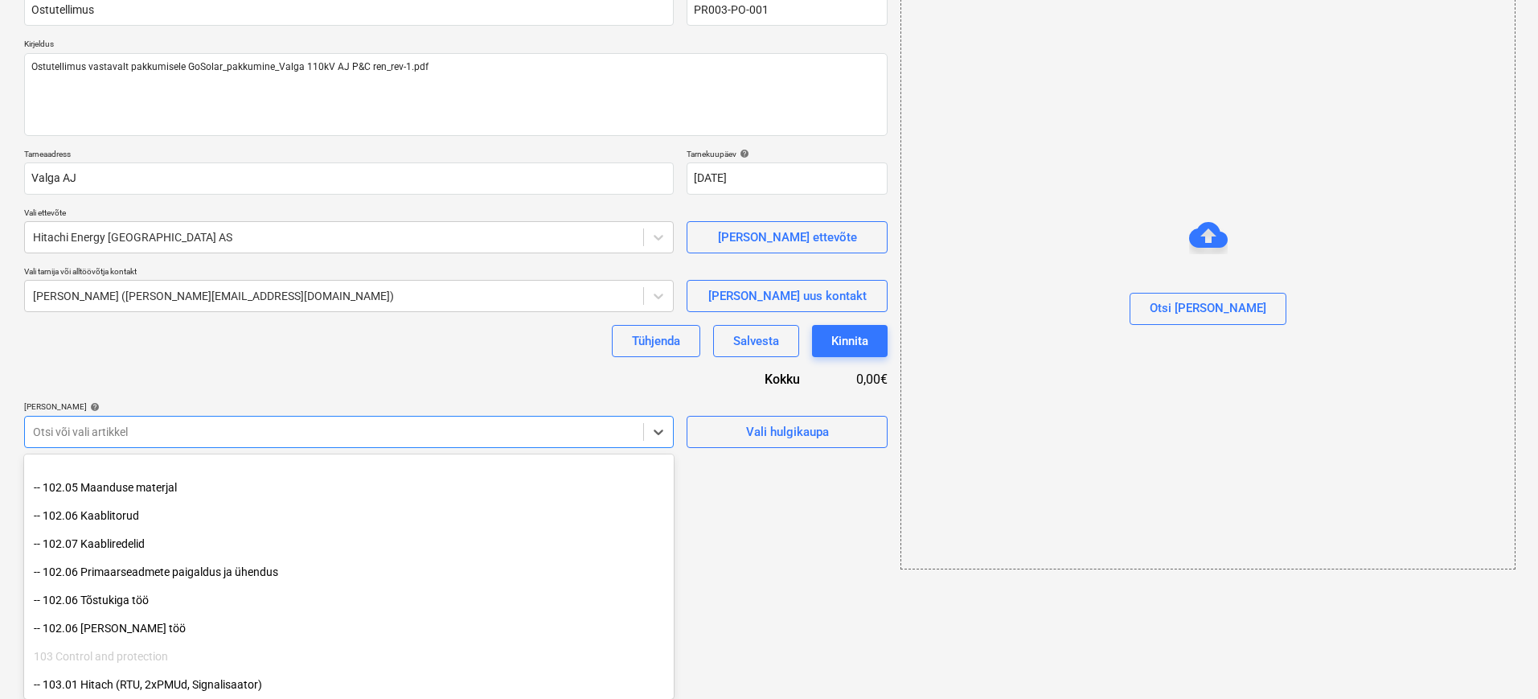
scroll to position [402, 0]
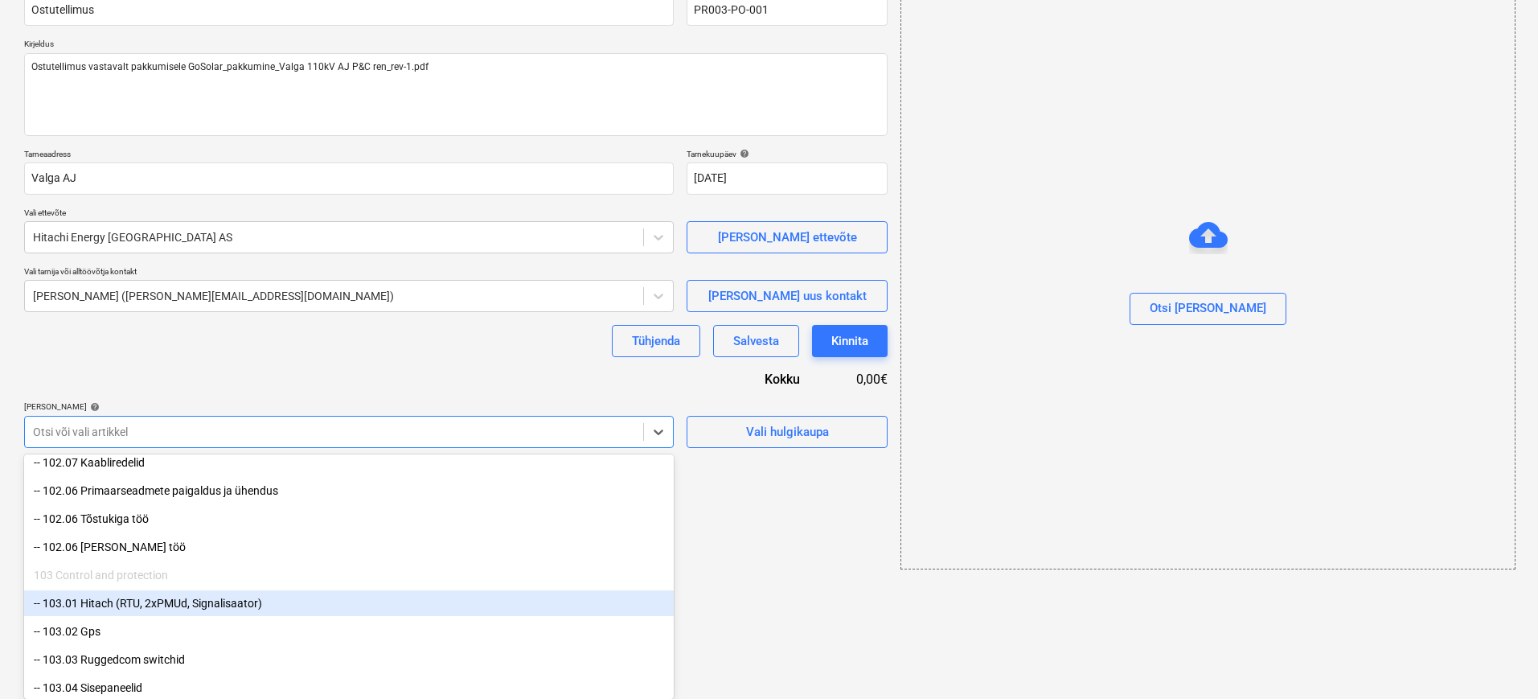
click at [240, 609] on div "-- 103.01 Hitach (RTU, 2xPMUd, Signalisaator)" at bounding box center [348, 603] width 649 height 26
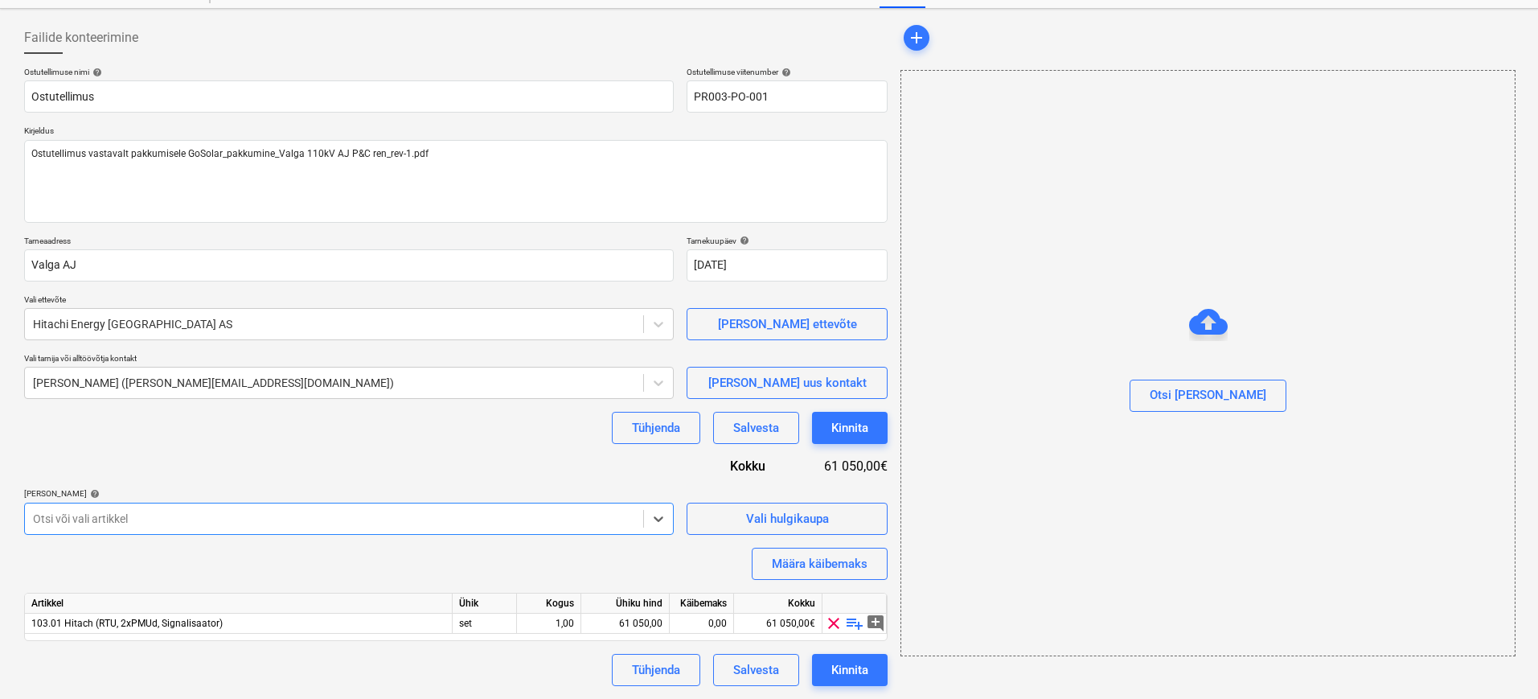
scroll to position [65, 0]
click at [400, 445] on div "Ostutellimuse nimi help Ostutellimus Ostutellimuse viitenumber help PR003-PO-00…" at bounding box center [455, 376] width 863 height 619
click at [338, 445] on div "Ostutellimuse nimi help Ostutellimus Ostutellimuse viitenumber help PR003-PO-00…" at bounding box center [455, 376] width 863 height 619
click at [214, 625] on span "103.01 Hitach (RTU, 2xPMUd, Signalisaator)" at bounding box center [126, 622] width 191 height 11
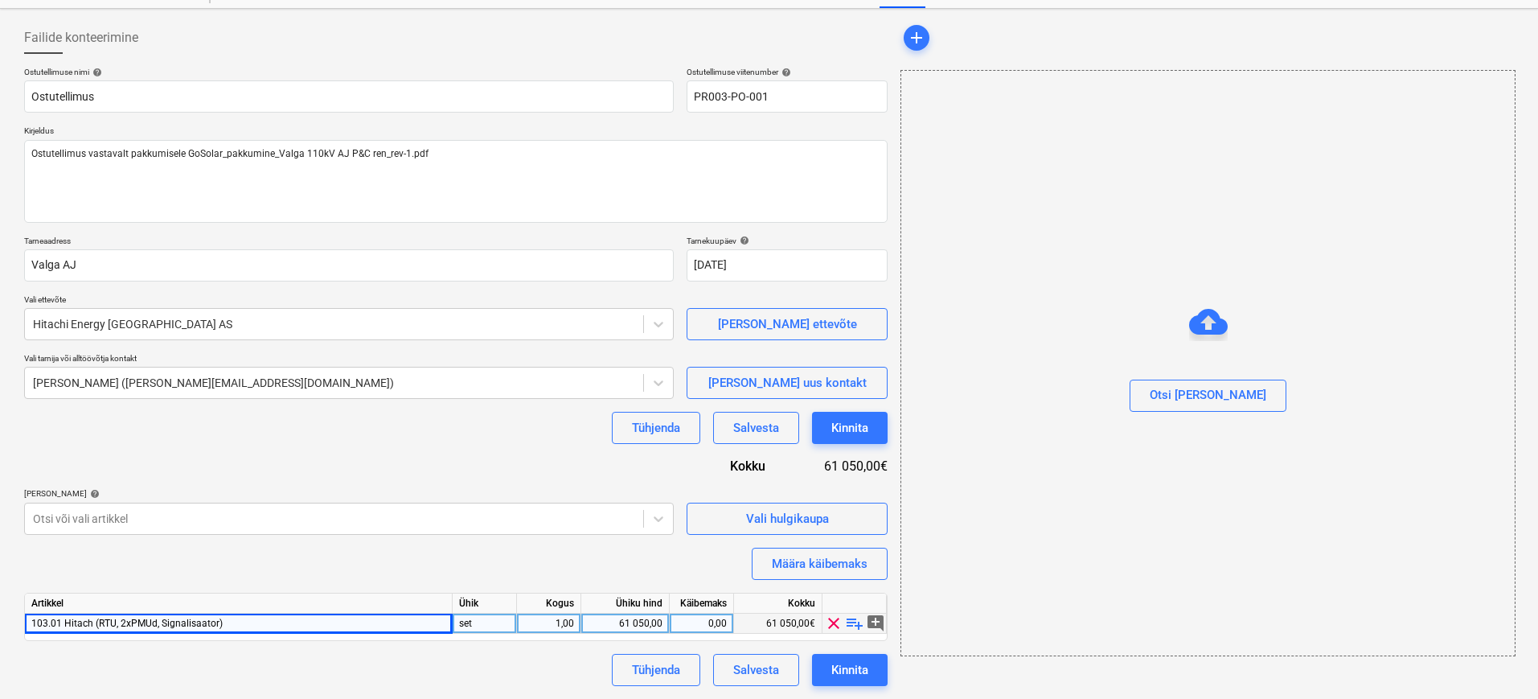
click at [215, 624] on span "103.01 Hitach (RTU, 2xPMUd, Signalisaator)" at bounding box center [126, 622] width 191 height 11
click at [212, 625] on span "103.01 Hitach (RTU, 2xPMUd, Signalisaator)" at bounding box center [126, 622] width 191 height 11
click at [211, 623] on span "103.01 Hitach (RTU, 2xPMUd, Signalisaator)" at bounding box center [126, 622] width 191 height 11
click at [760, 664] on div "Salvesta" at bounding box center [756, 669] width 46 height 21
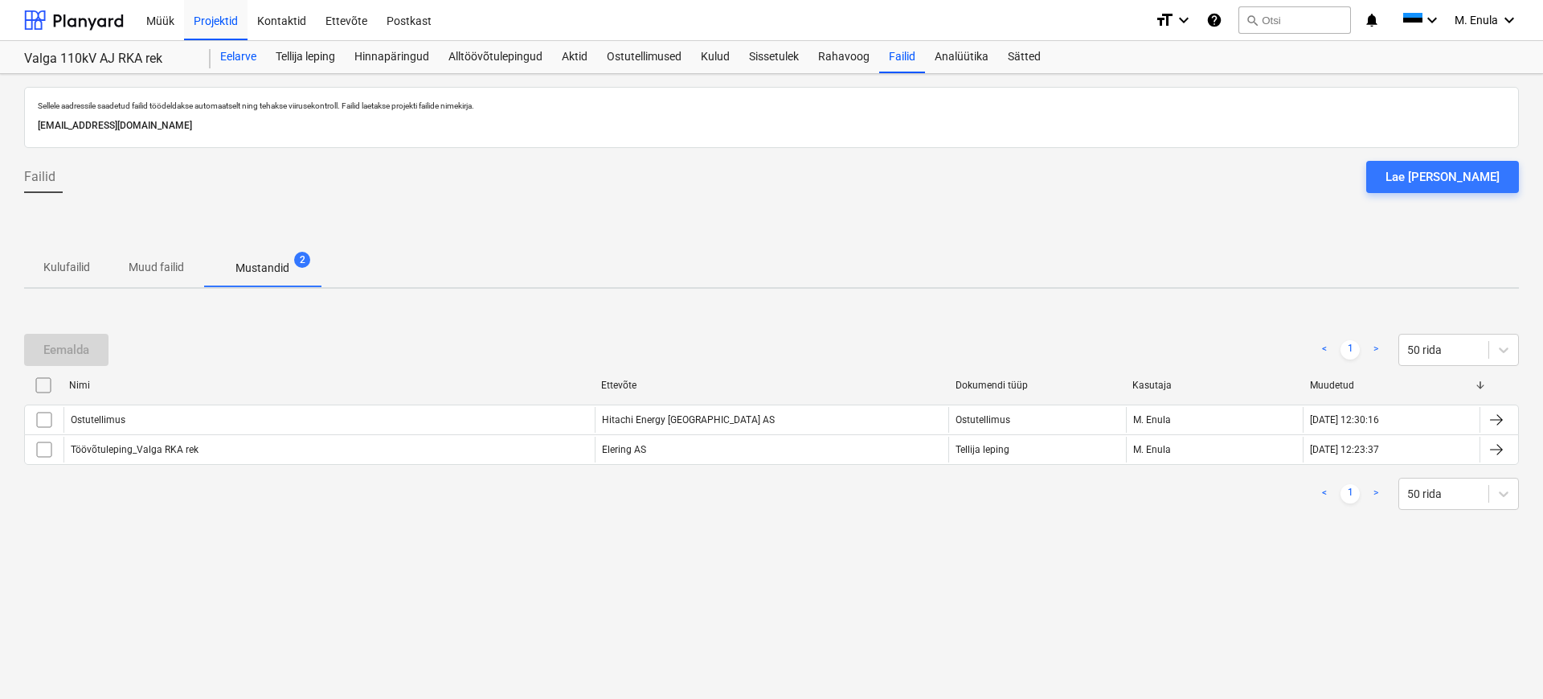
click at [249, 58] on div "Eelarve" at bounding box center [238, 57] width 55 height 32
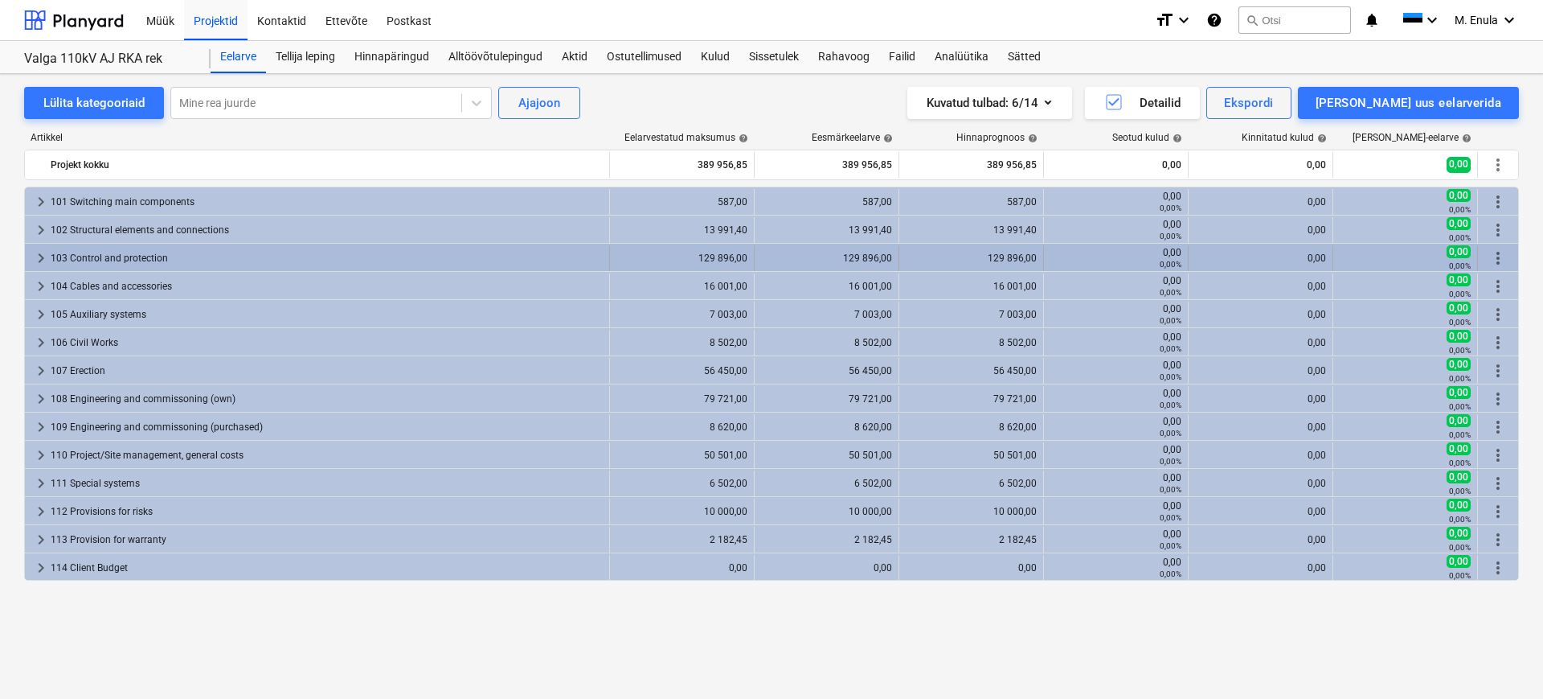
click at [39, 253] on span "keyboard_arrow_right" at bounding box center [40, 257] width 19 height 19
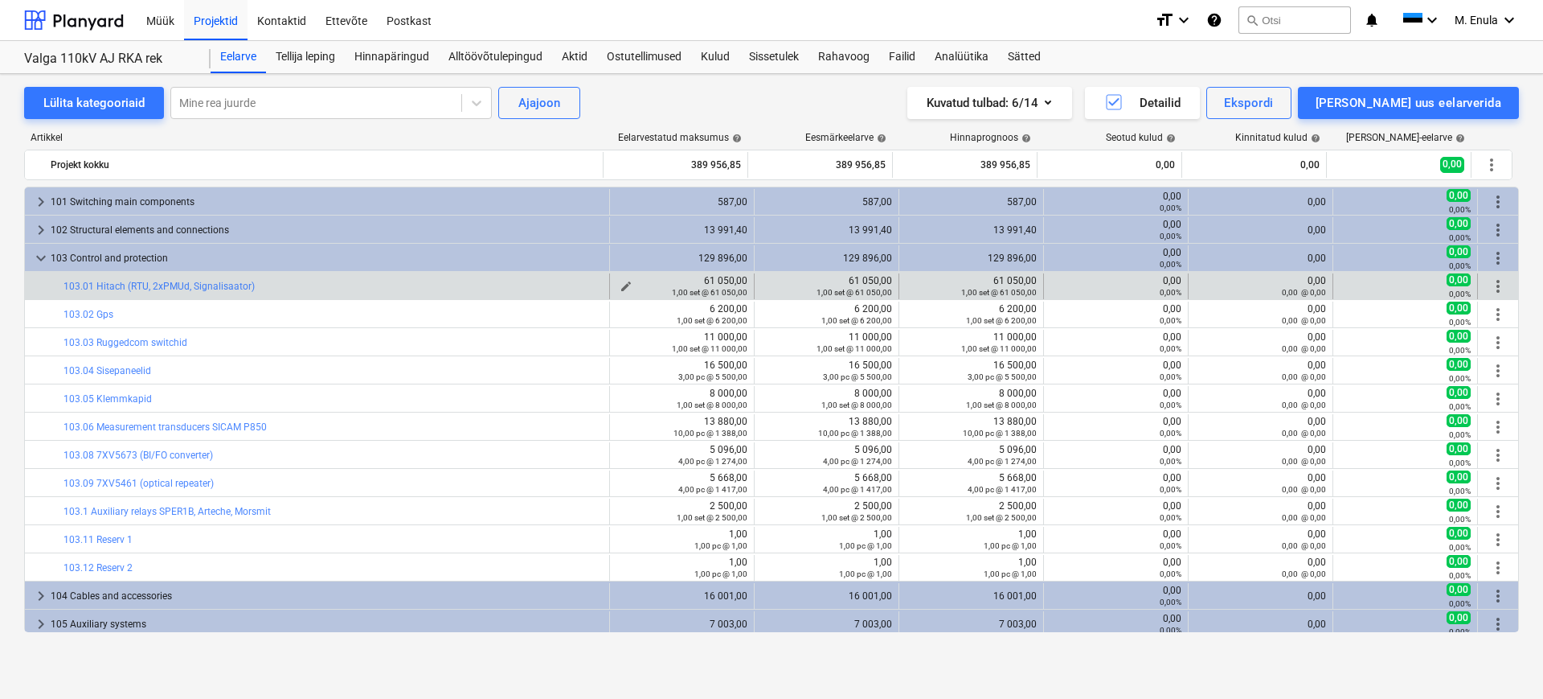
click at [710, 281] on div "61 050,00 1,00 set @ 61 050,00" at bounding box center [682, 286] width 131 height 23
click at [617, 287] on div "1,00 set @ 61 050,00" at bounding box center [682, 291] width 131 height 11
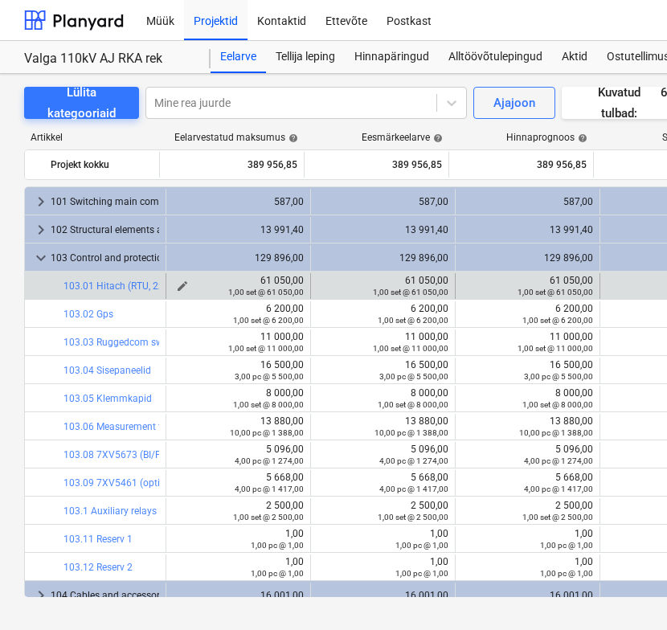
click at [181, 284] on span "edit" at bounding box center [182, 286] width 13 height 13
type textarea "x"
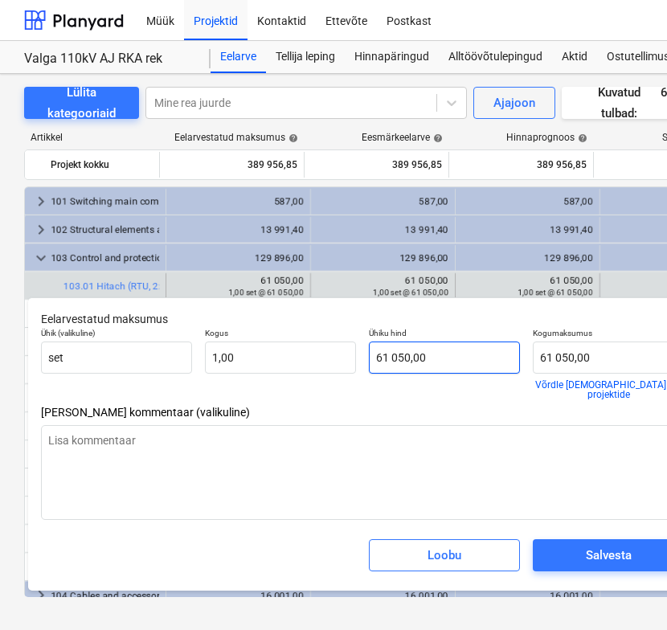
type input "61050"
click at [383, 358] on input "61050" at bounding box center [444, 358] width 151 height 32
type textarea "x"
type input "6050"
type input "6 050,00"
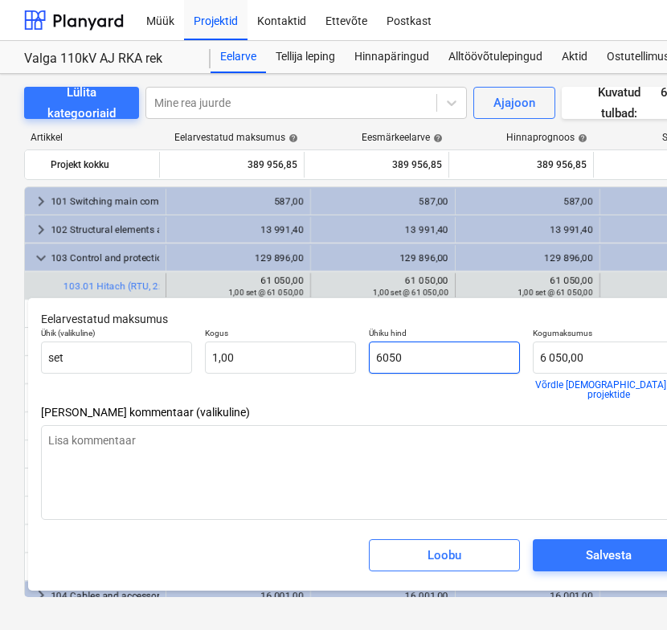
type textarea "x"
type input "68050"
type input "68 050,00"
type input "68050"
type textarea "x"
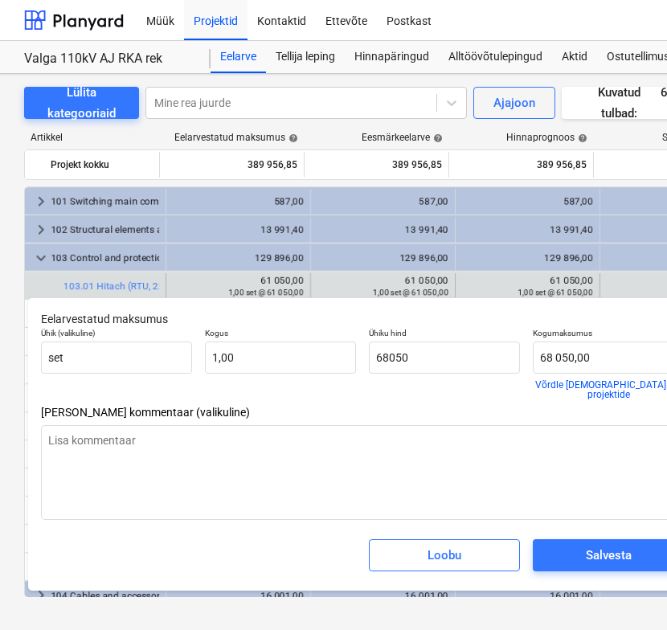
type input "68 050,00"
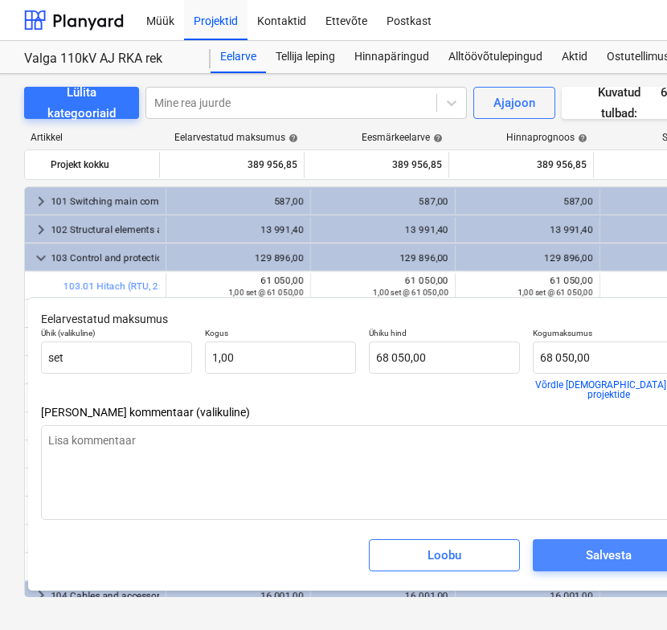
click at [599, 545] on div "Salvesta" at bounding box center [609, 555] width 46 height 21
type textarea "x"
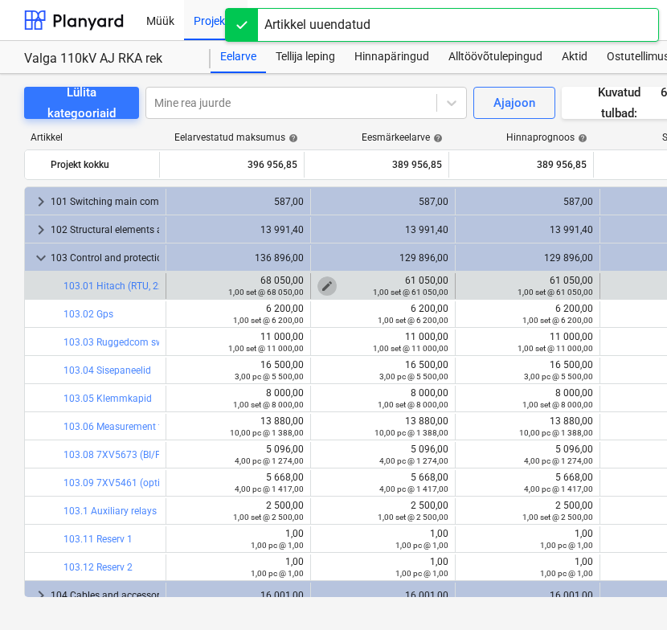
click at [321, 284] on span "edit" at bounding box center [327, 286] width 13 height 13
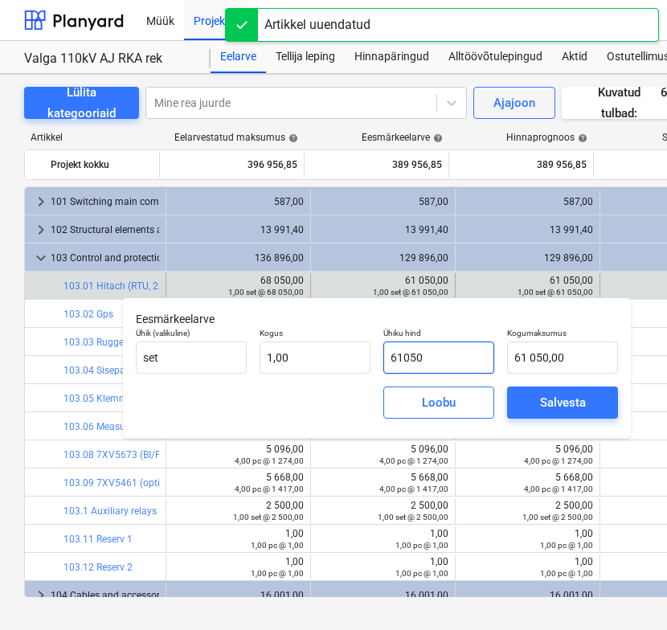
click at [400, 364] on input "61050" at bounding box center [438, 358] width 111 height 32
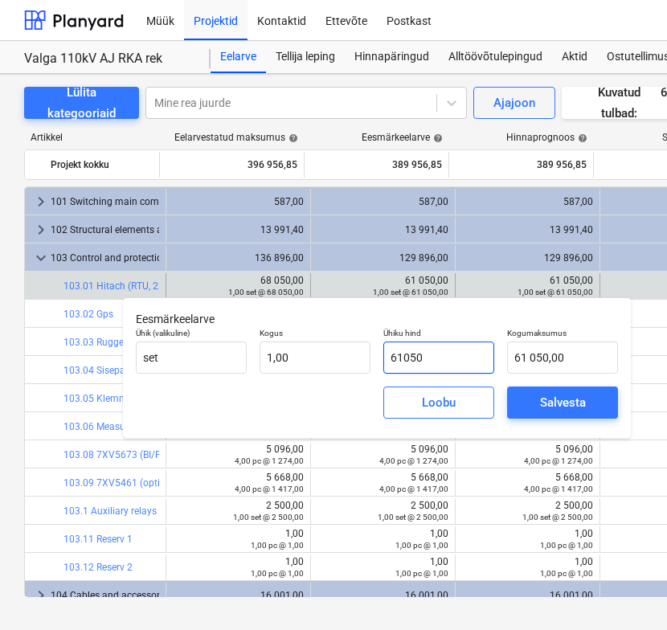
type input "6050"
type input "6 050,00"
type input "68050"
type input "68 050,00"
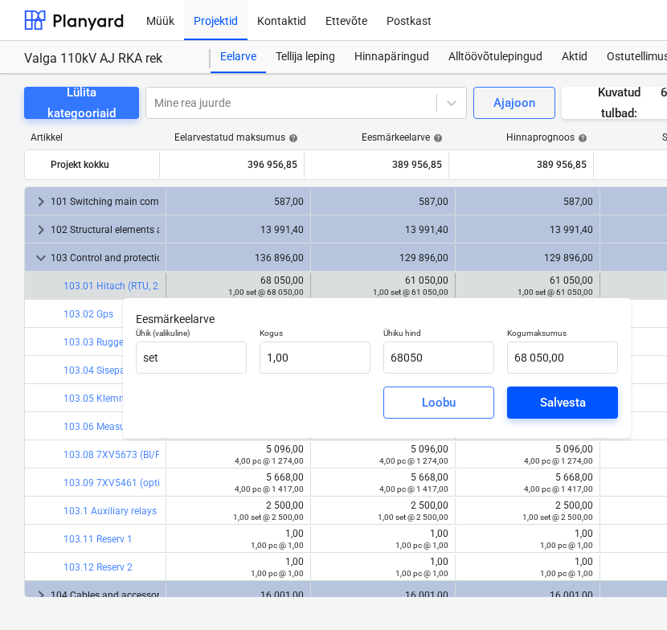
type input "68 050,00"
click at [577, 408] on div "Salvesta" at bounding box center [563, 402] width 46 height 21
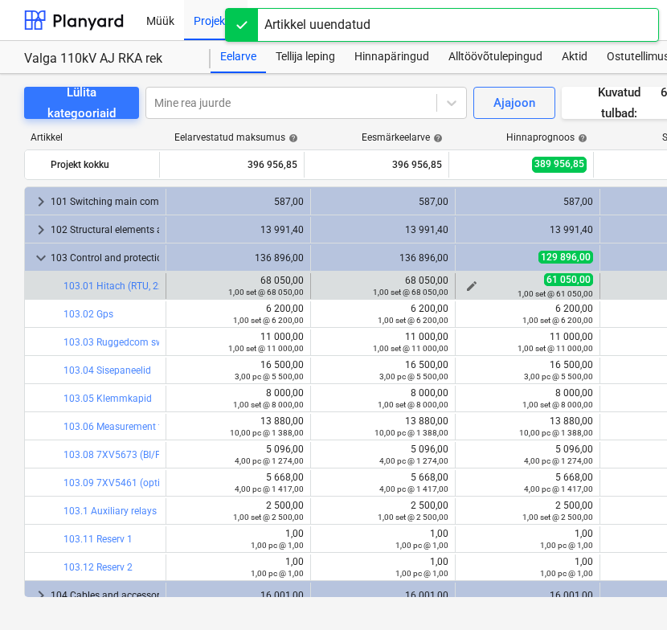
click at [552, 280] on span "61 050,00" at bounding box center [568, 279] width 49 height 13
click at [546, 277] on span "61 050,00" at bounding box center [568, 279] width 49 height 13
click at [462, 282] on button "edit" at bounding box center [471, 286] width 19 height 19
type textarea "x"
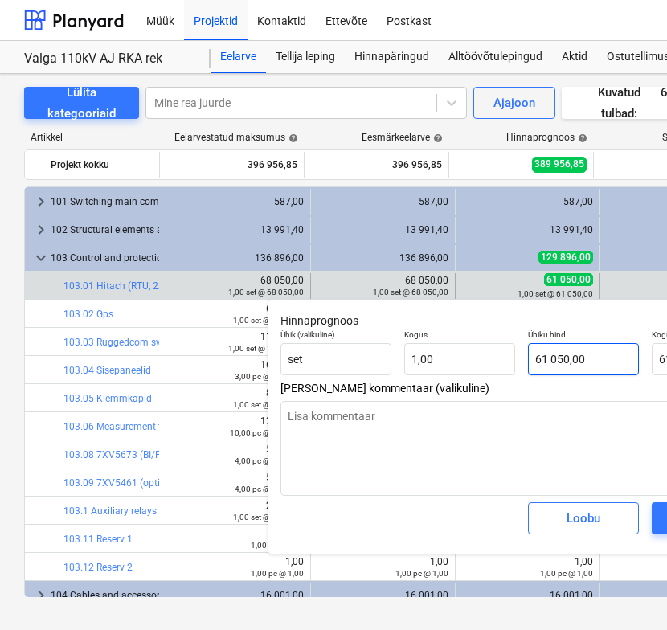
type input "61050"
click at [548, 361] on input "61050" at bounding box center [583, 359] width 111 height 32
type textarea "x"
type input "6050"
type input "6 050,00"
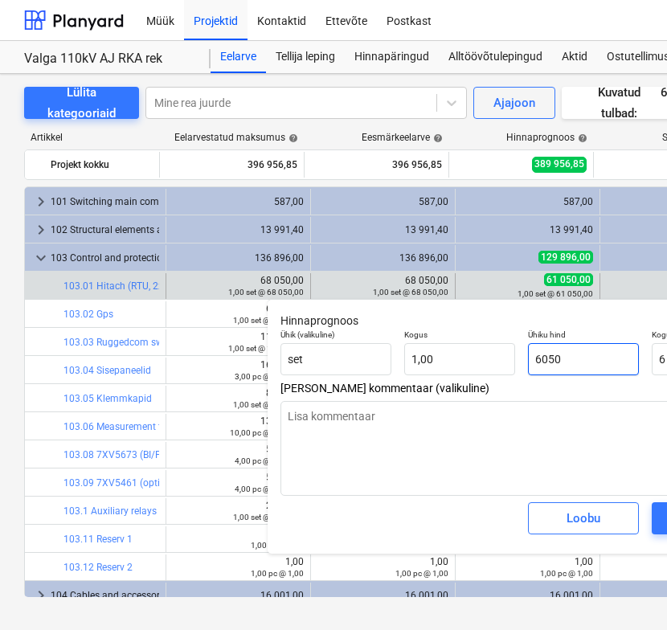
type textarea "x"
type input "68050"
type input "68 050,00"
type input "68050"
type textarea "x"
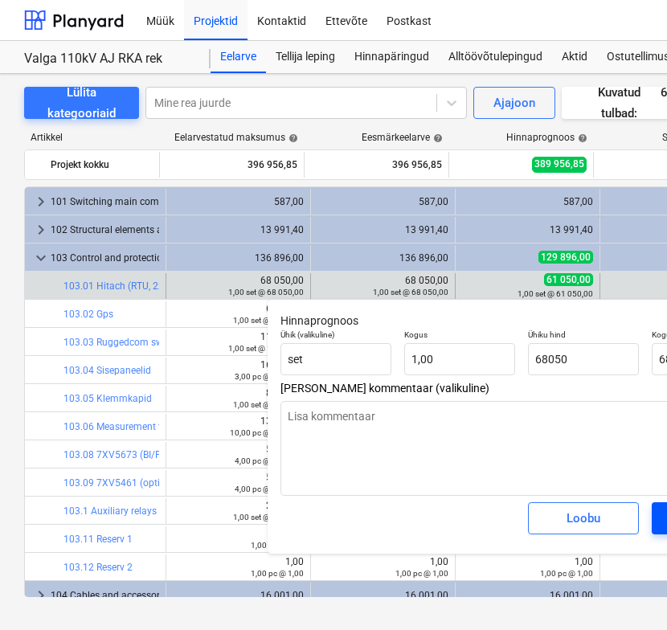
type input "68 050,00"
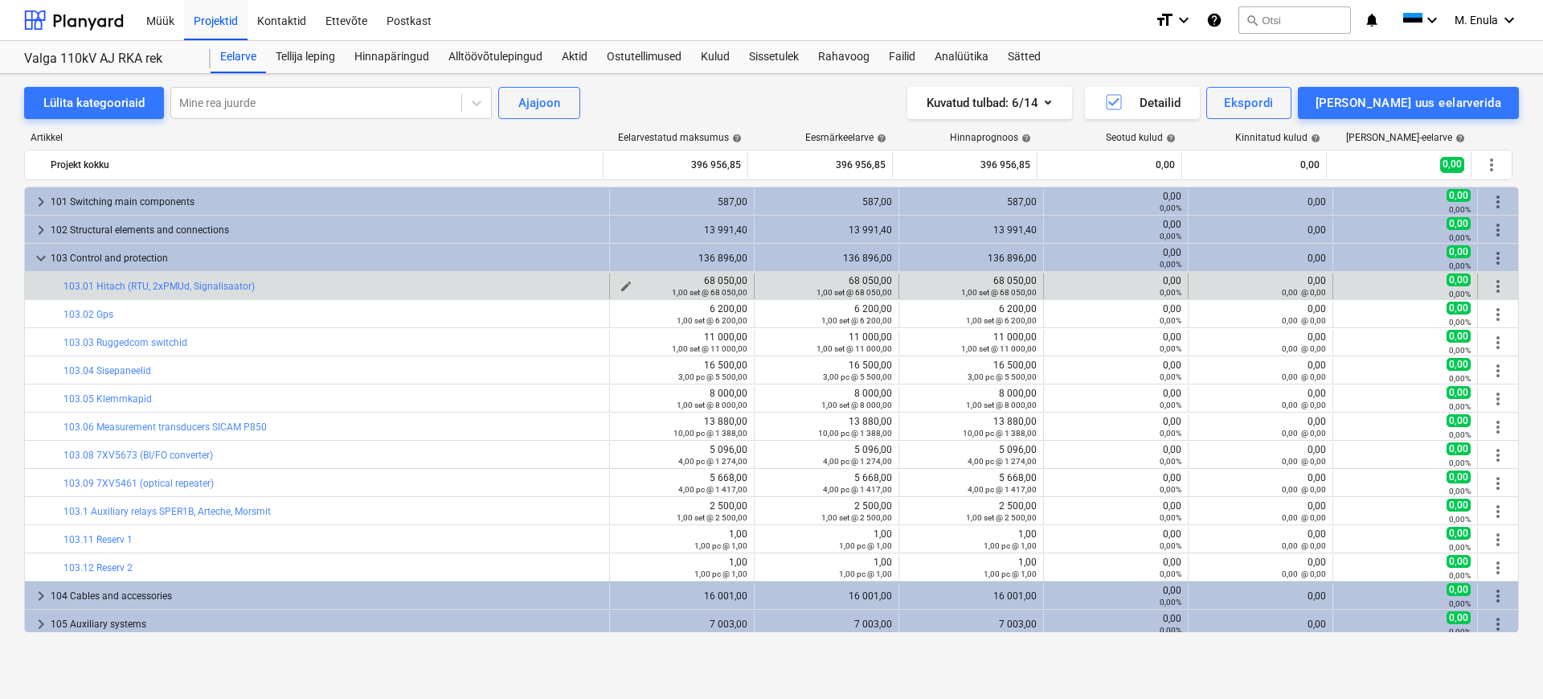
click at [620, 285] on span "edit" at bounding box center [626, 286] width 13 height 13
type textarea "x"
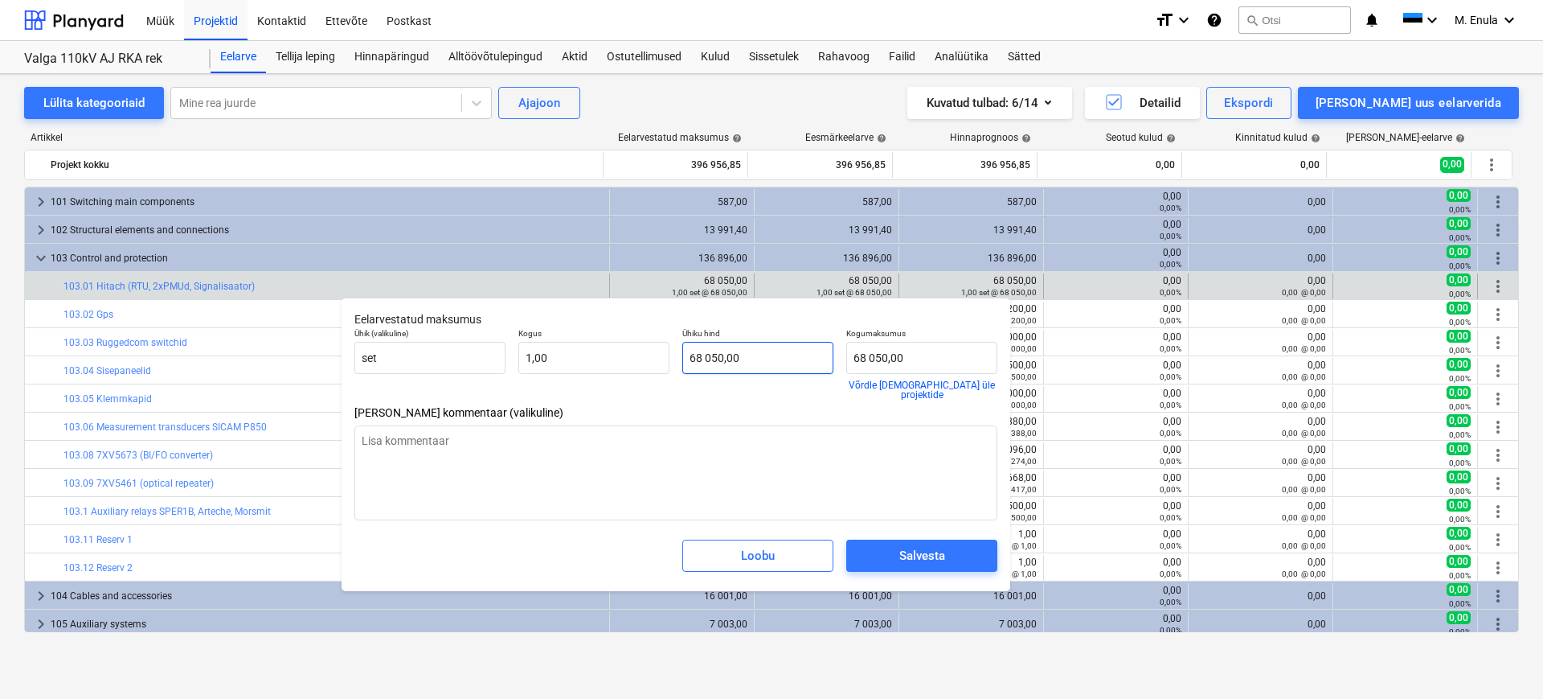
type input "68050"
click at [711, 354] on input "68050" at bounding box center [757, 358] width 151 height 32
type textarea "x"
type input "6850"
type input "6 850,00"
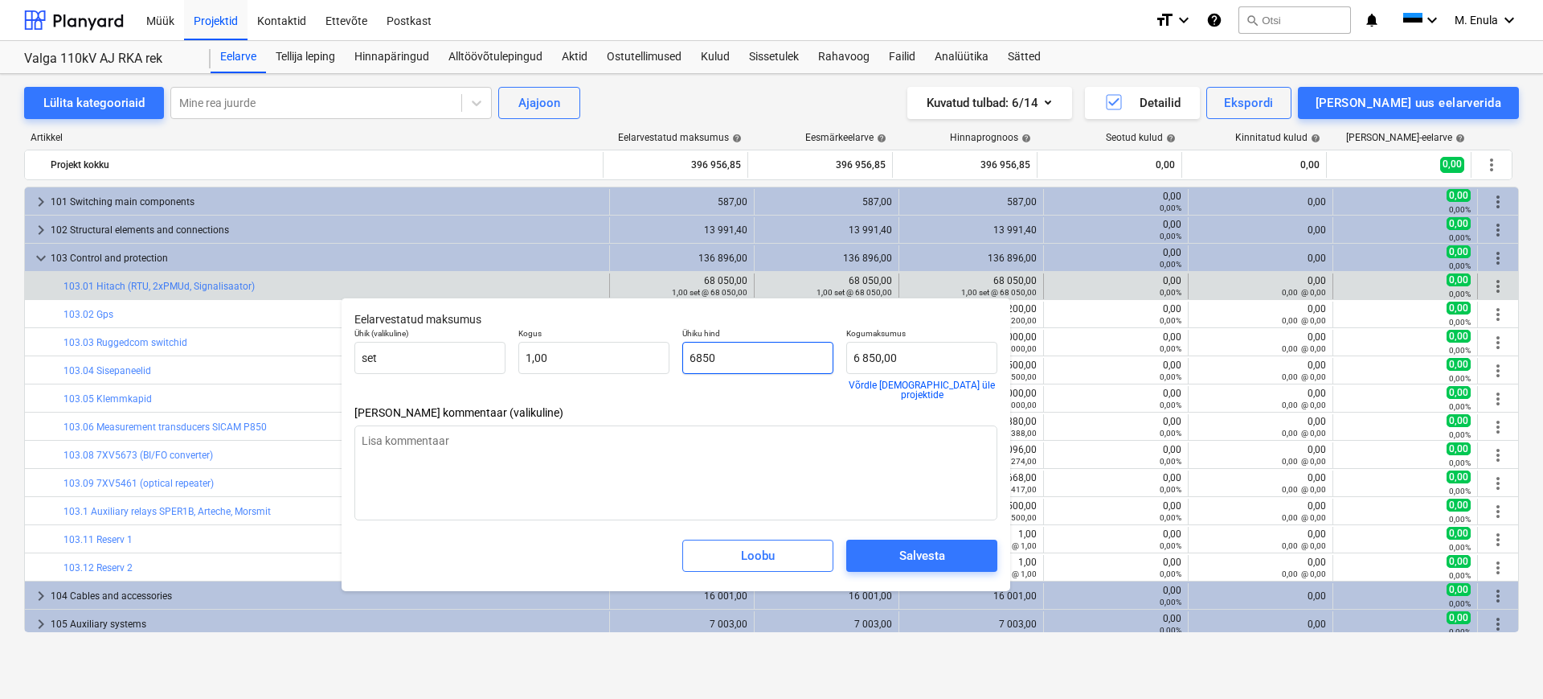
type textarea "x"
type input "68650"
type input "68 650,00"
type input "68650"
type textarea "x"
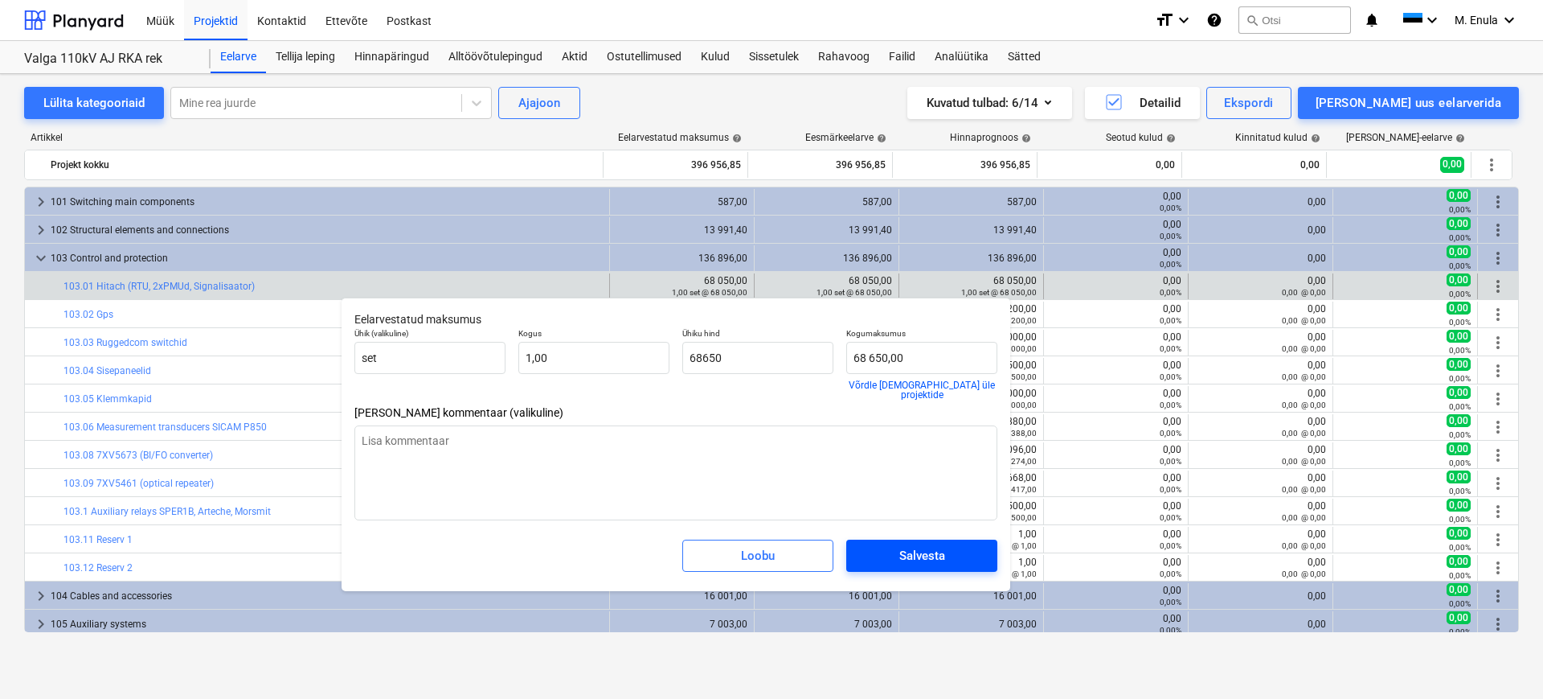
type input "68 650,00"
click at [932, 545] on div "Salvesta" at bounding box center [922, 555] width 46 height 21
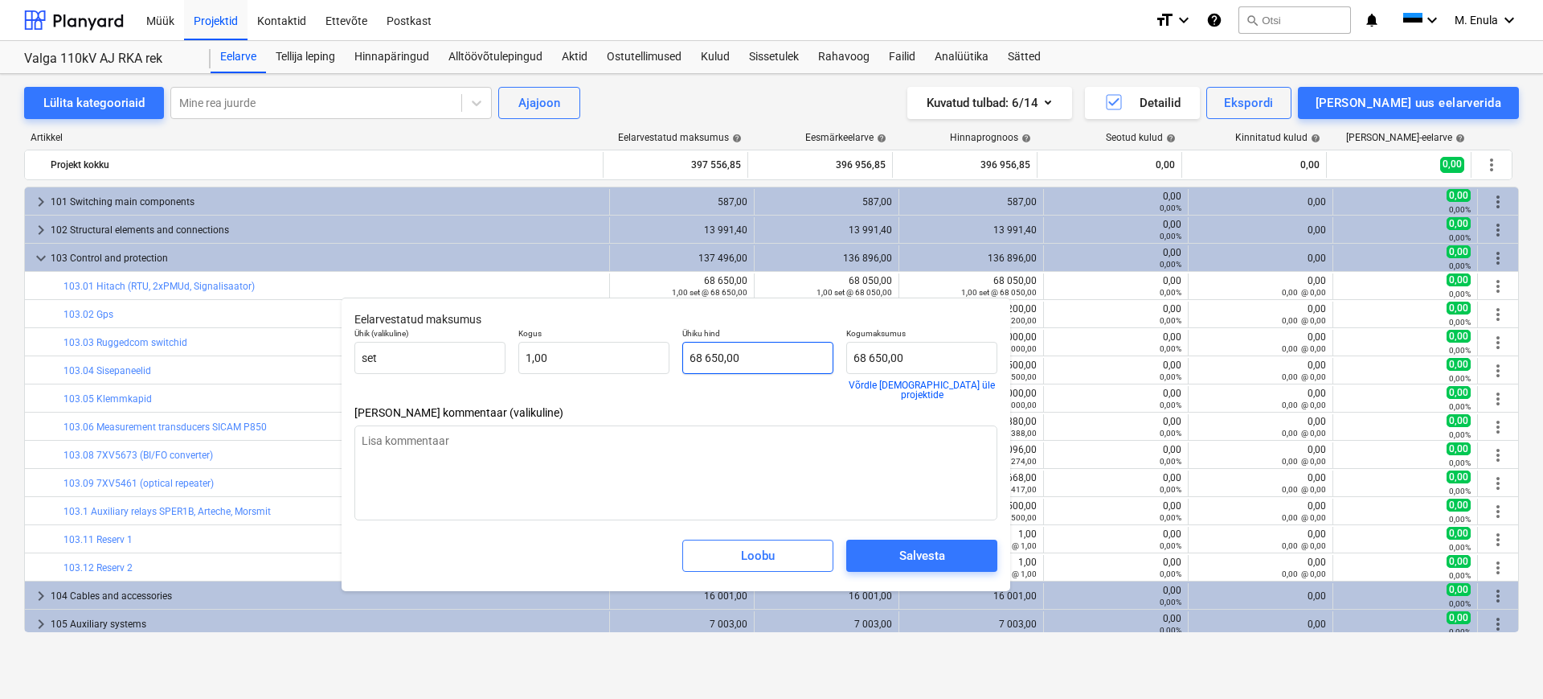
type textarea "x"
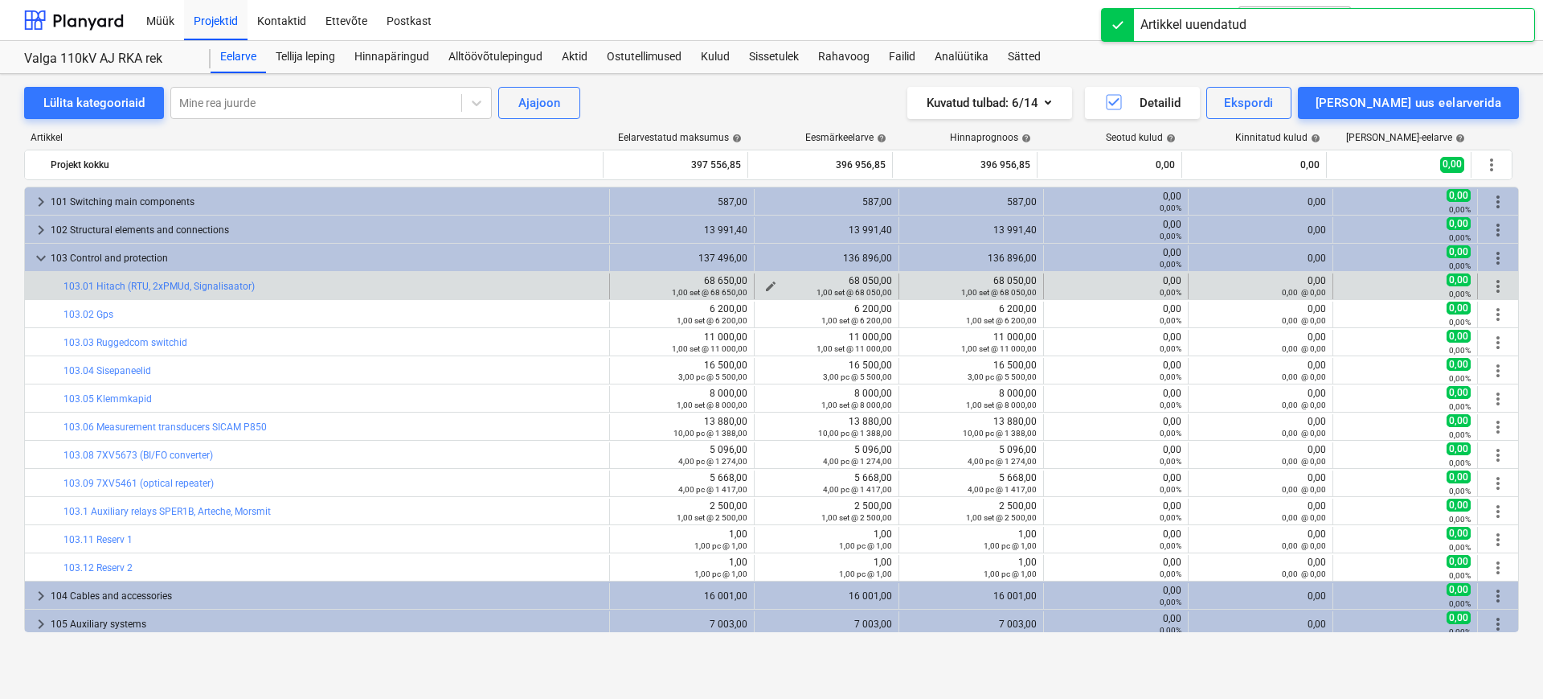
click at [863, 281] on div "68 050,00 1,00 set @ 68 050,00" at bounding box center [826, 286] width 131 height 23
click at [767, 289] on div "1,00 set @ 68 050,00" at bounding box center [826, 291] width 131 height 11
click at [761, 286] on div "1,00 set @ 68 050,00" at bounding box center [826, 291] width 131 height 11
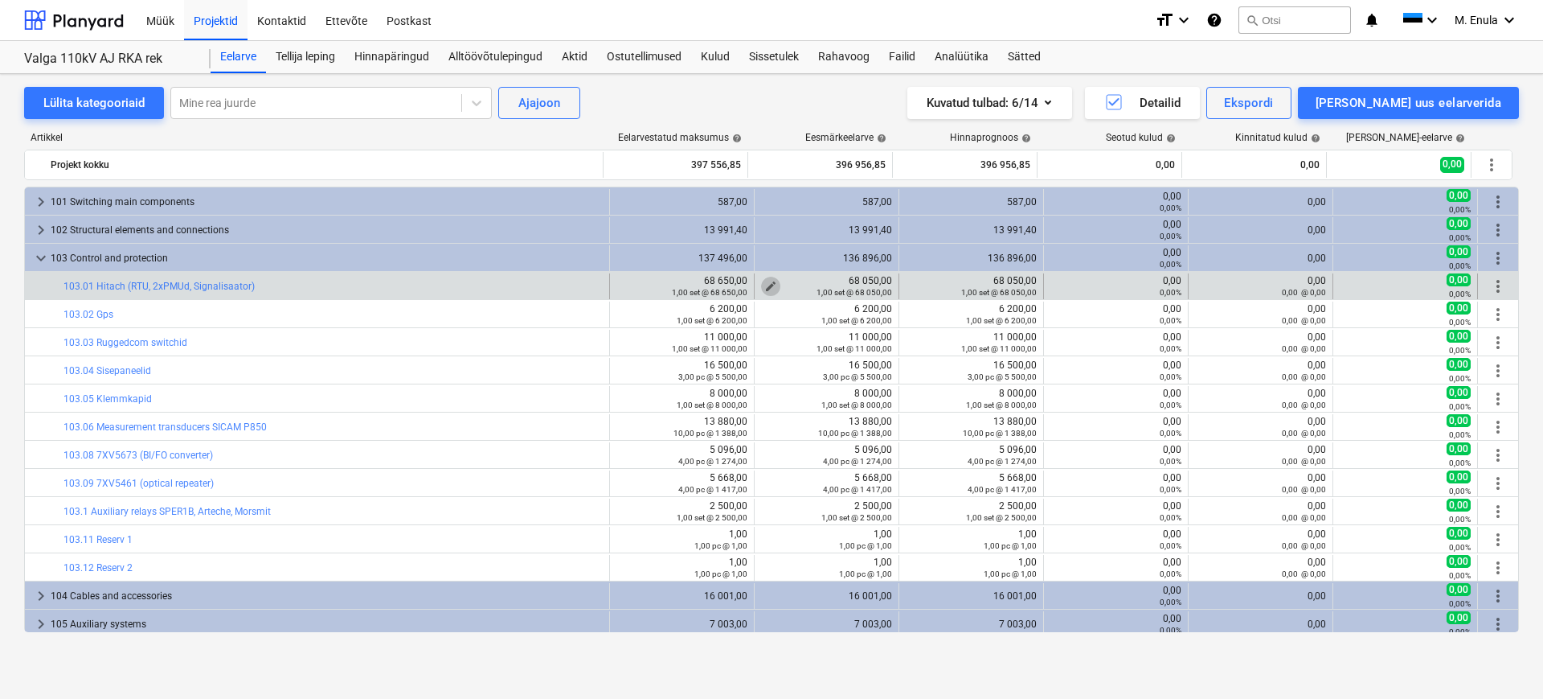
click at [765, 285] on span "edit" at bounding box center [770, 286] width 13 height 13
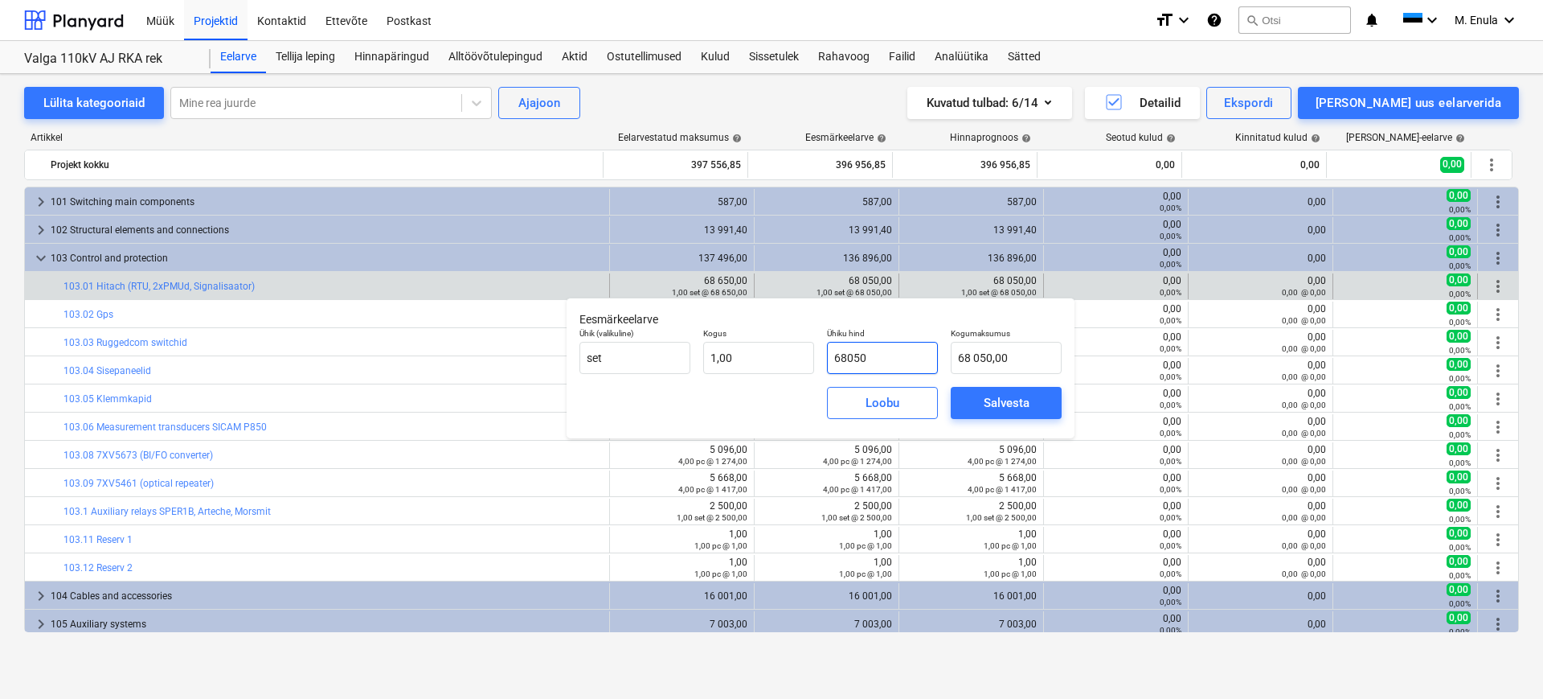
click at [855, 356] on input "68050" at bounding box center [882, 358] width 111 height 32
type input "6850"
type input "6 850,00"
type input "68650"
type input "68 650,00"
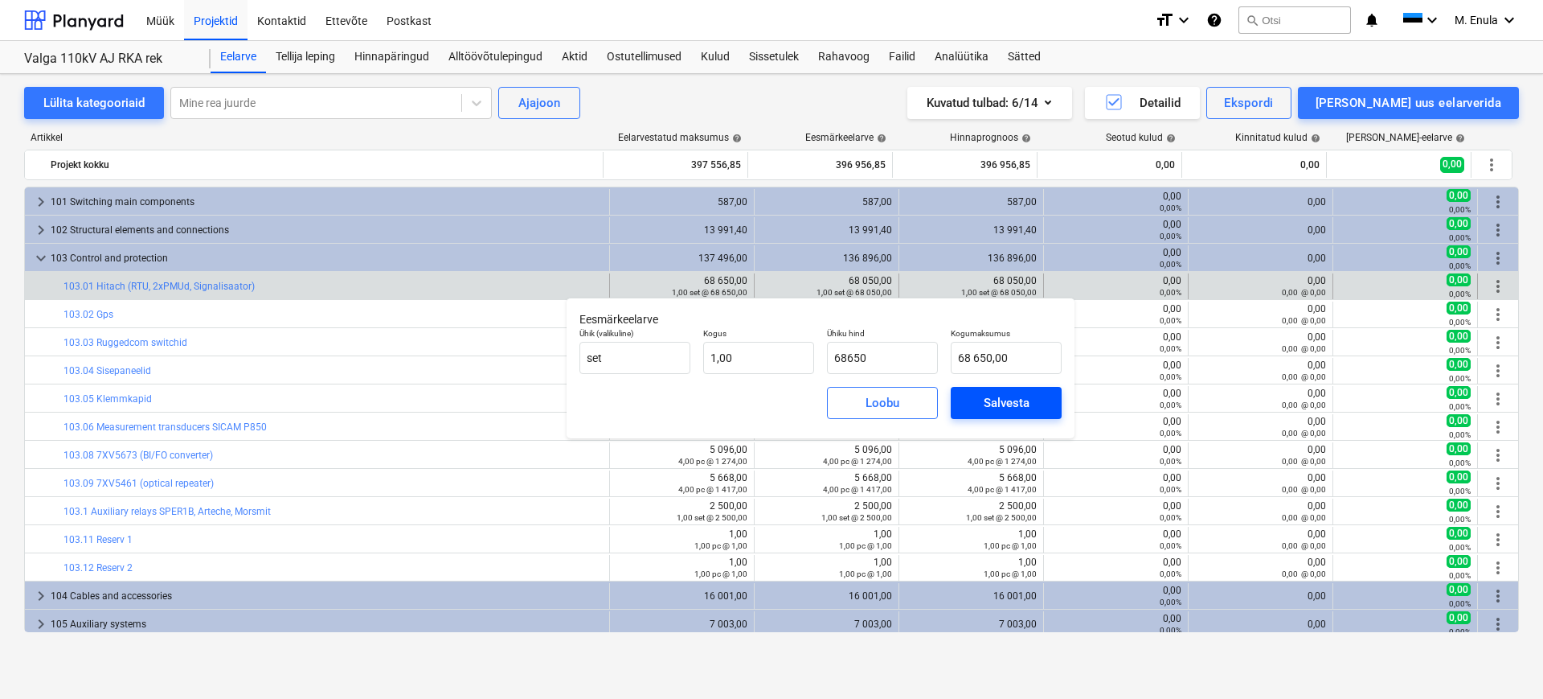
type input "68 650,00"
click at [999, 401] on div "Salvesta" at bounding box center [1007, 402] width 46 height 21
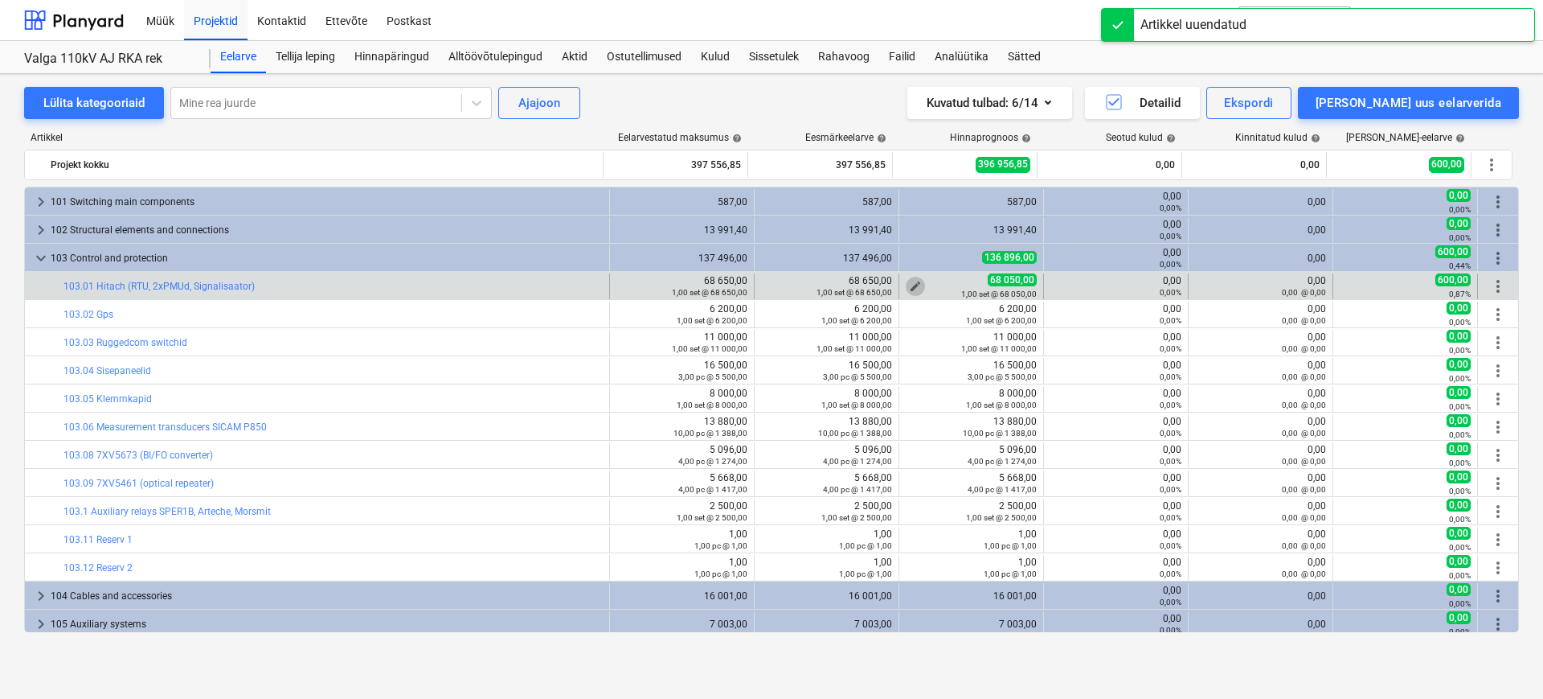
click at [909, 285] on span "edit" at bounding box center [915, 286] width 13 height 13
type textarea "x"
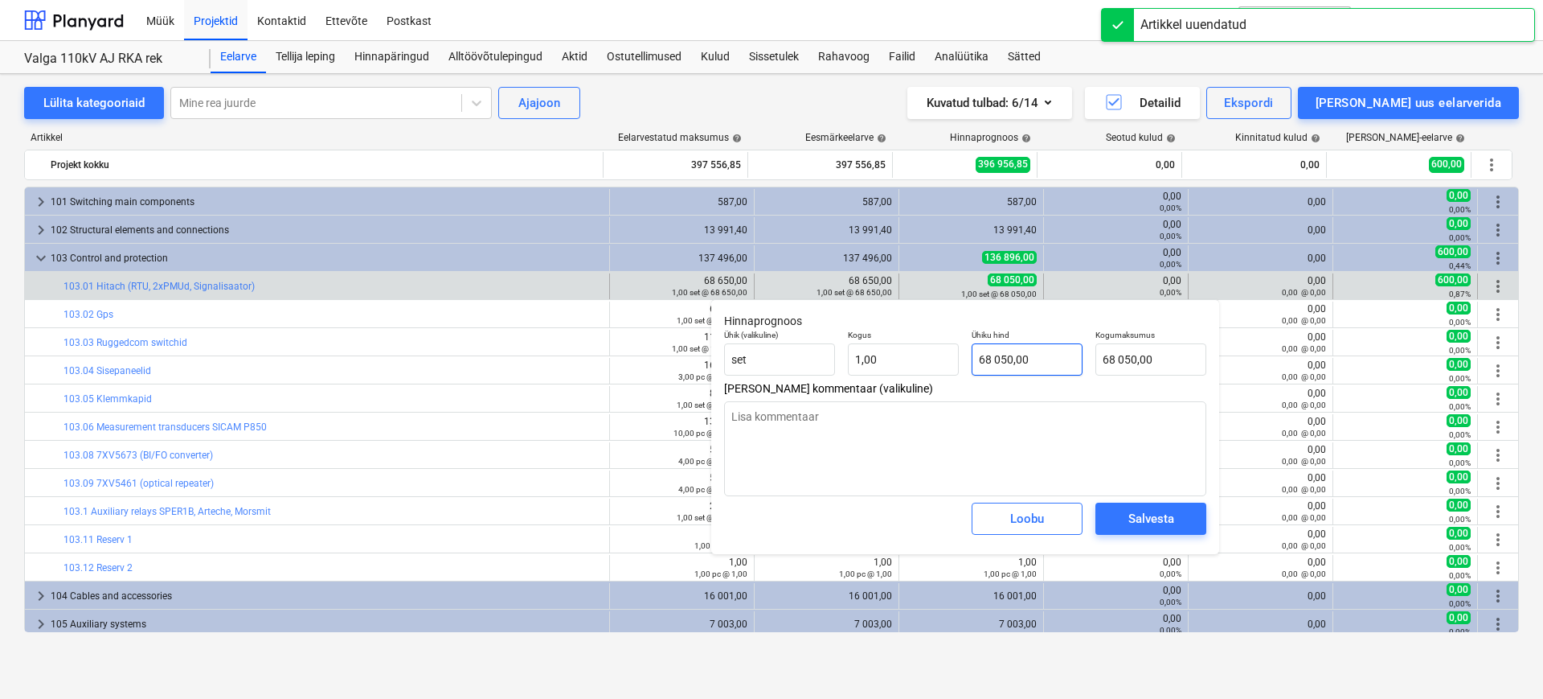
type input "68050"
click at [1002, 360] on input "68050" at bounding box center [1027, 359] width 111 height 32
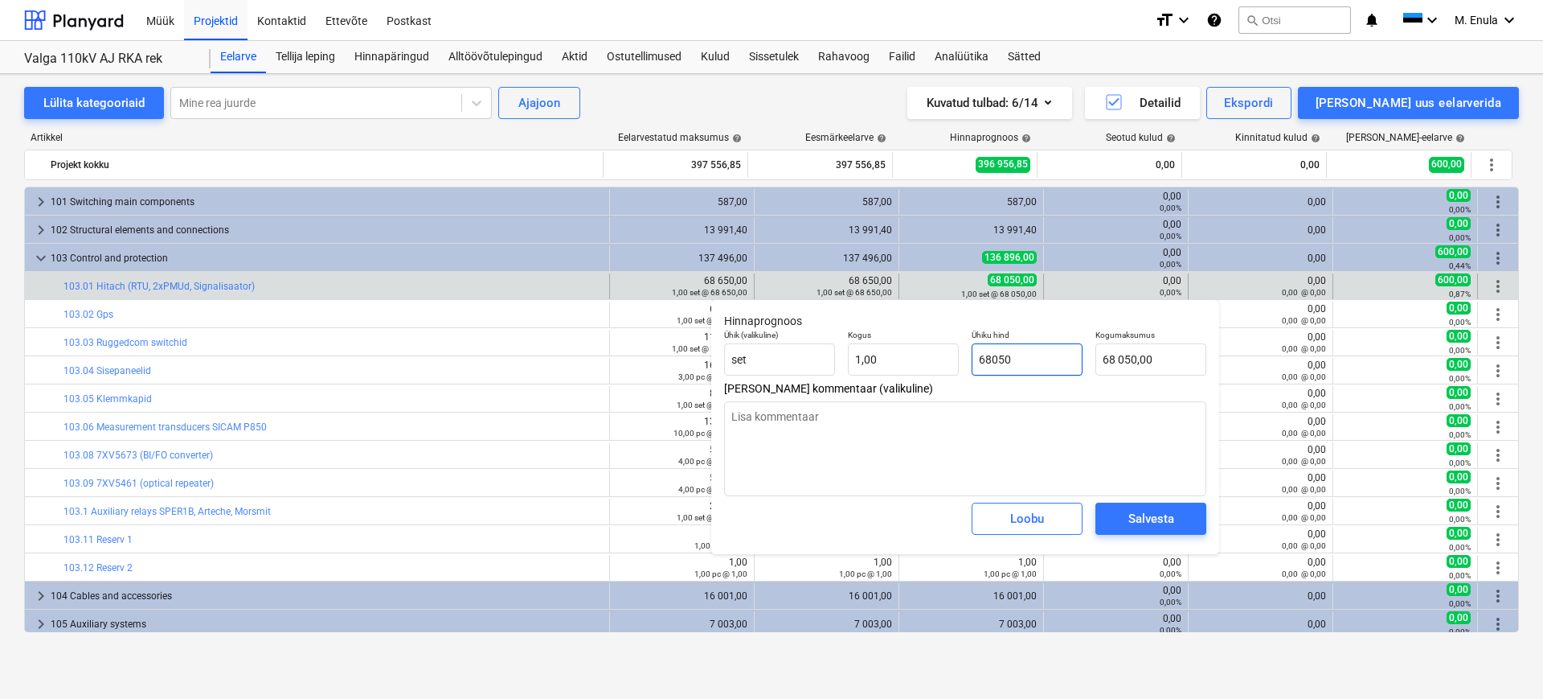
type textarea "x"
type input "6800"
type input "6 800,00"
type textarea "x"
type input "680"
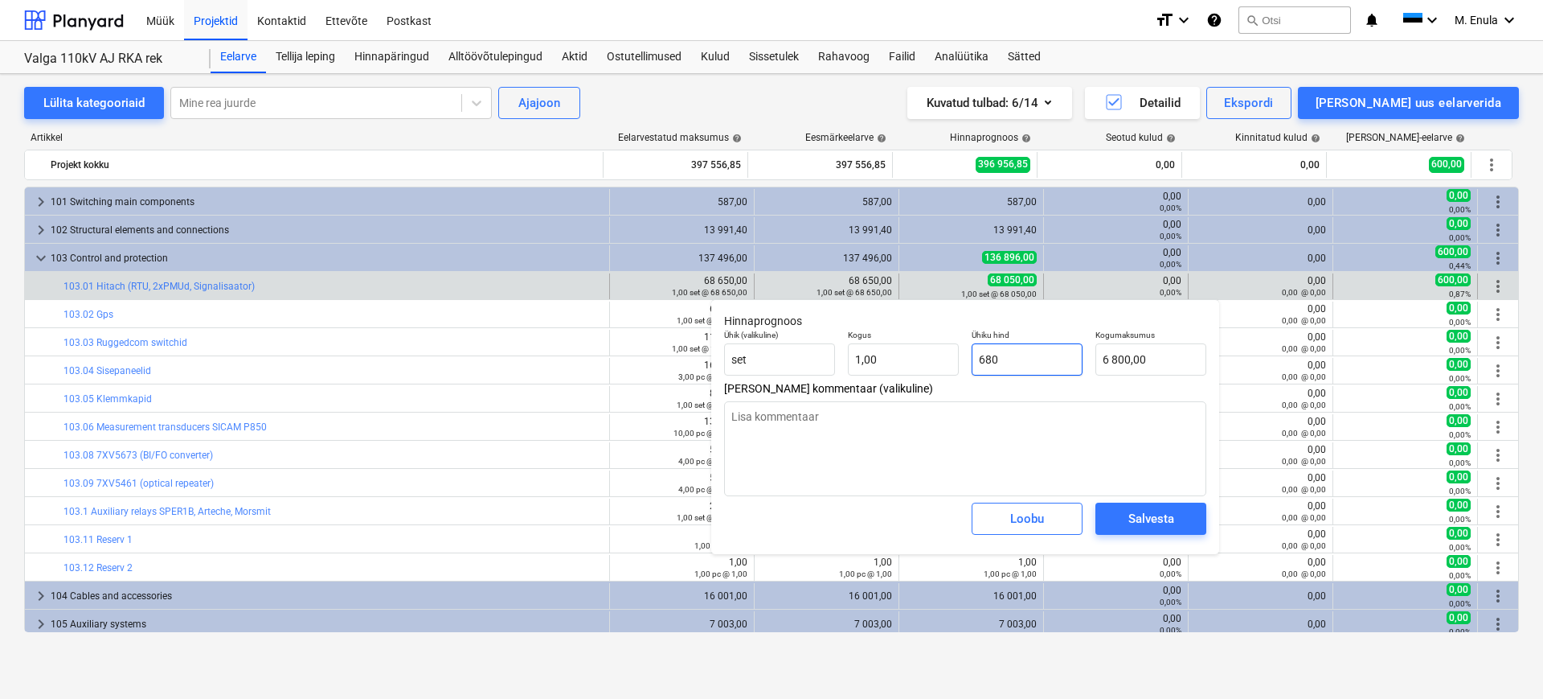
type input "680,00"
type textarea "x"
type input "6860"
type input "6 860,00"
type textarea "x"
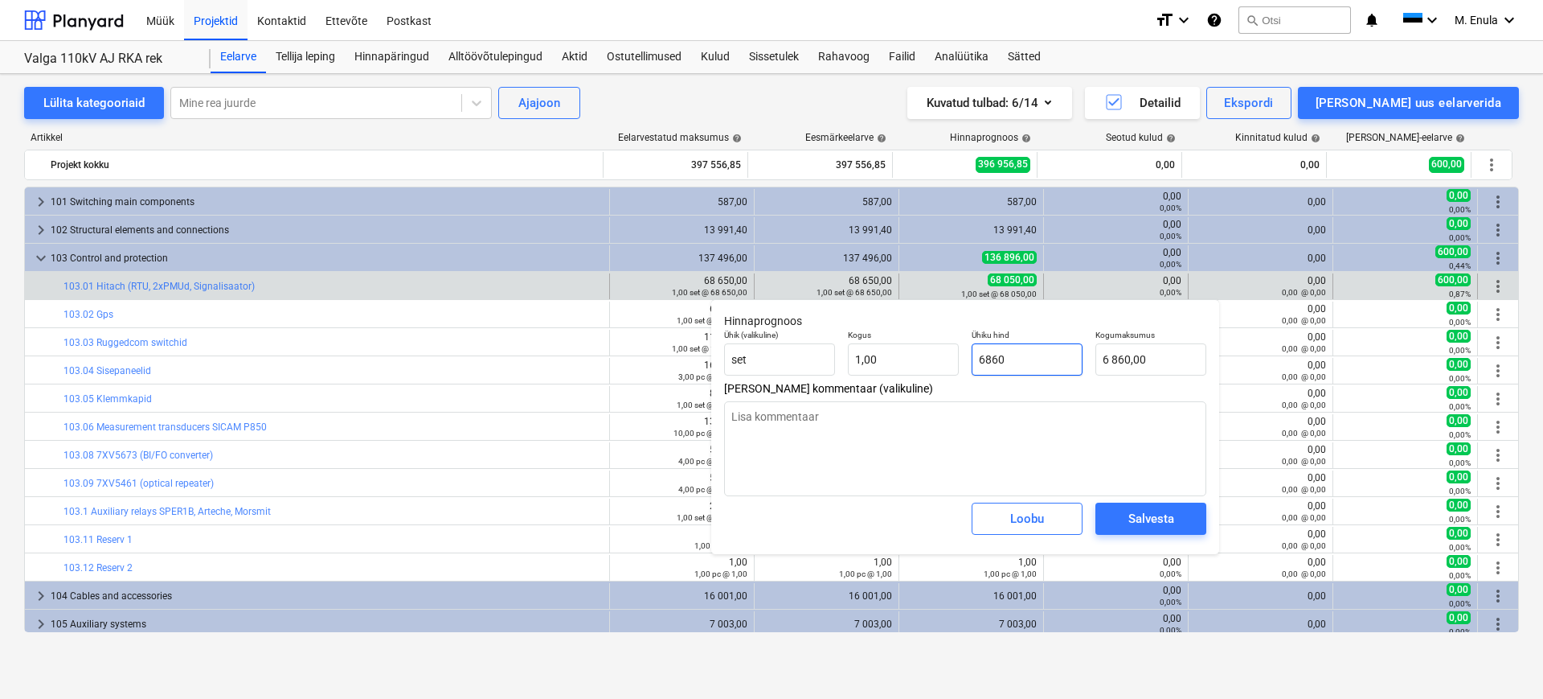
type input "68650"
type input "68 650,00"
type input "68650"
type textarea "x"
type input "68 650,00"
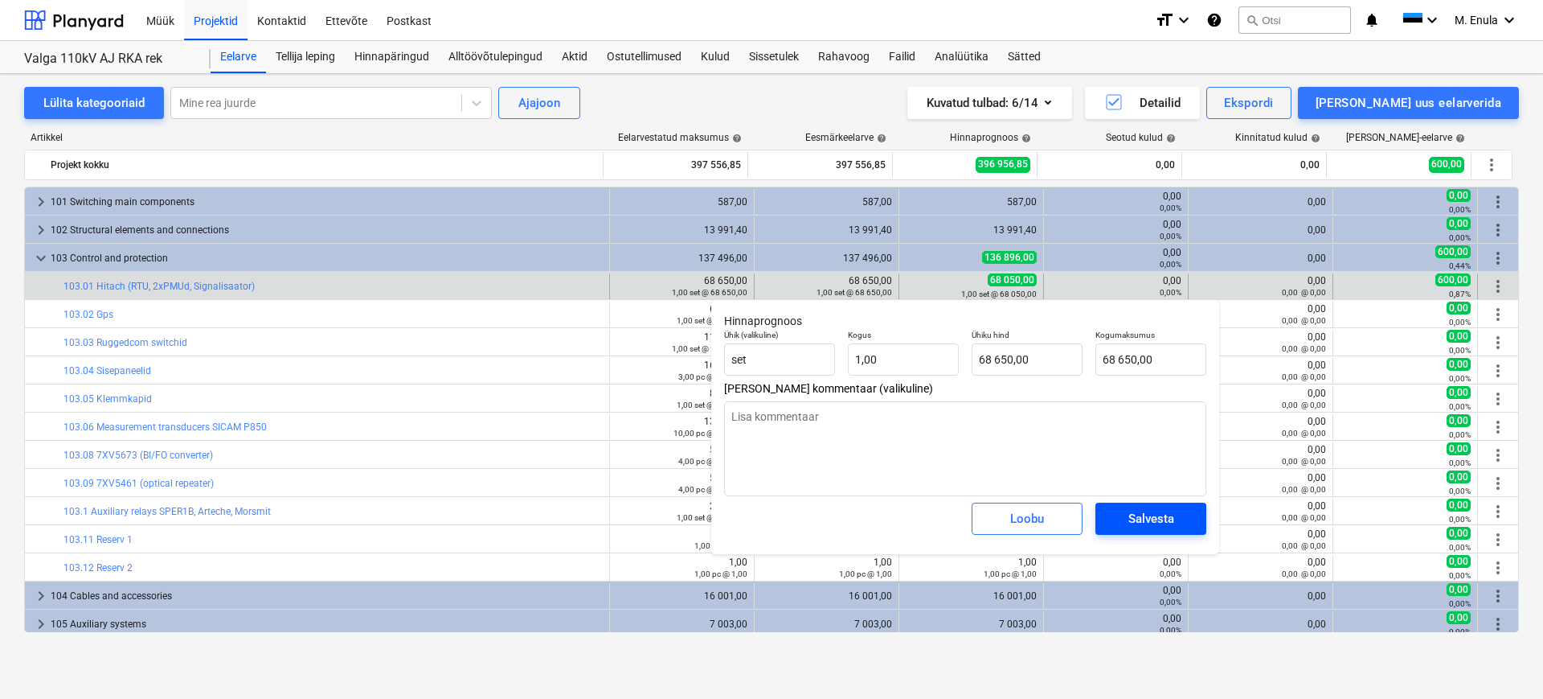
click at [1165, 512] on div "Salvesta" at bounding box center [1152, 518] width 46 height 21
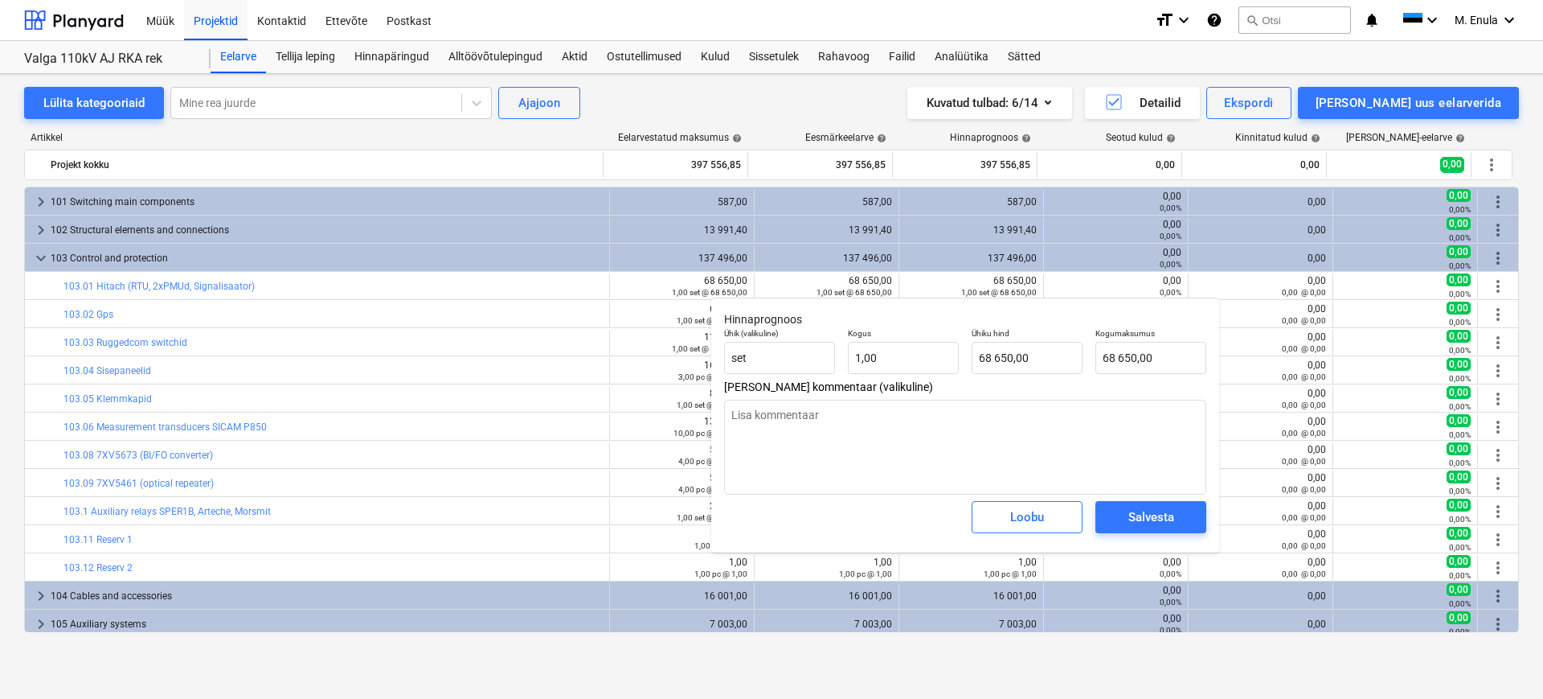
type textarea "x"
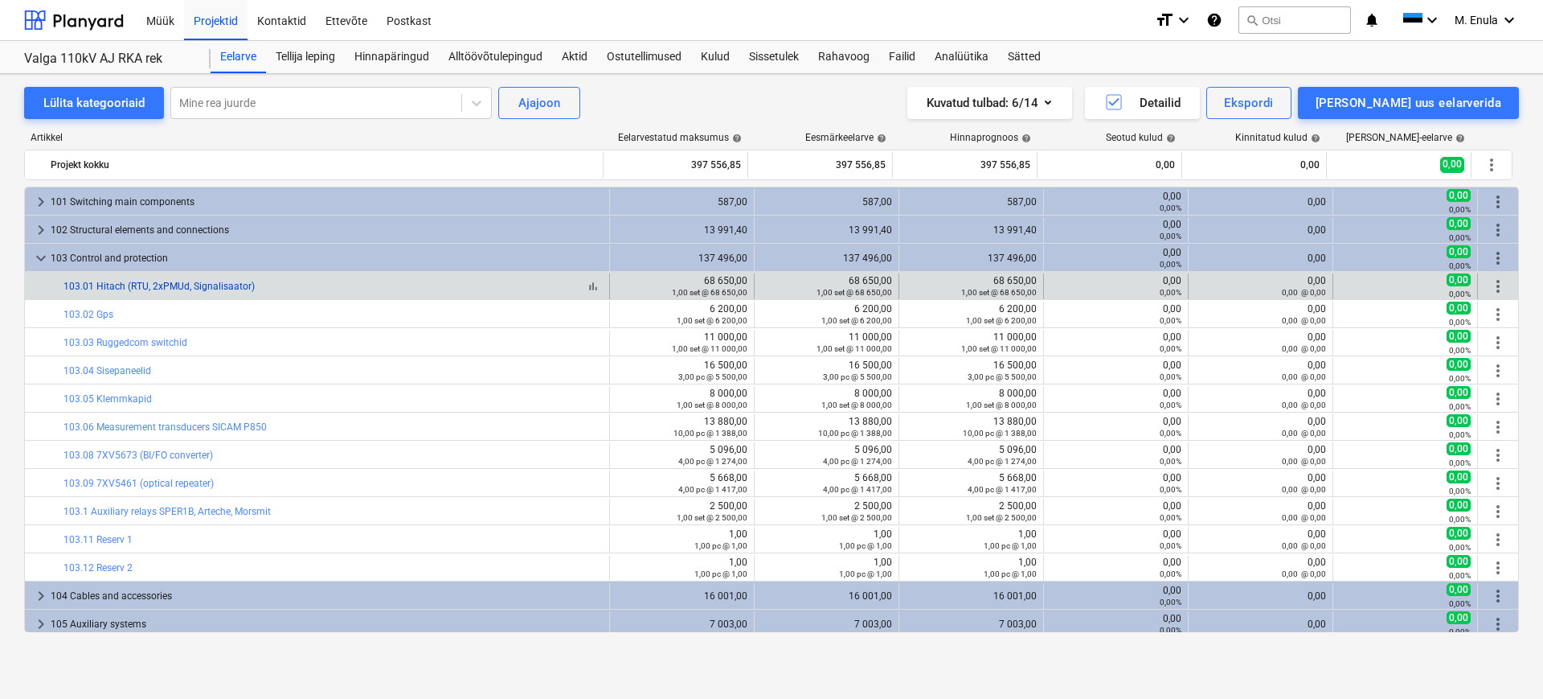
click at [204, 285] on link "103.01 Hitach (RTU, 2xPMUd, Signalisaator)" at bounding box center [159, 286] width 191 height 11
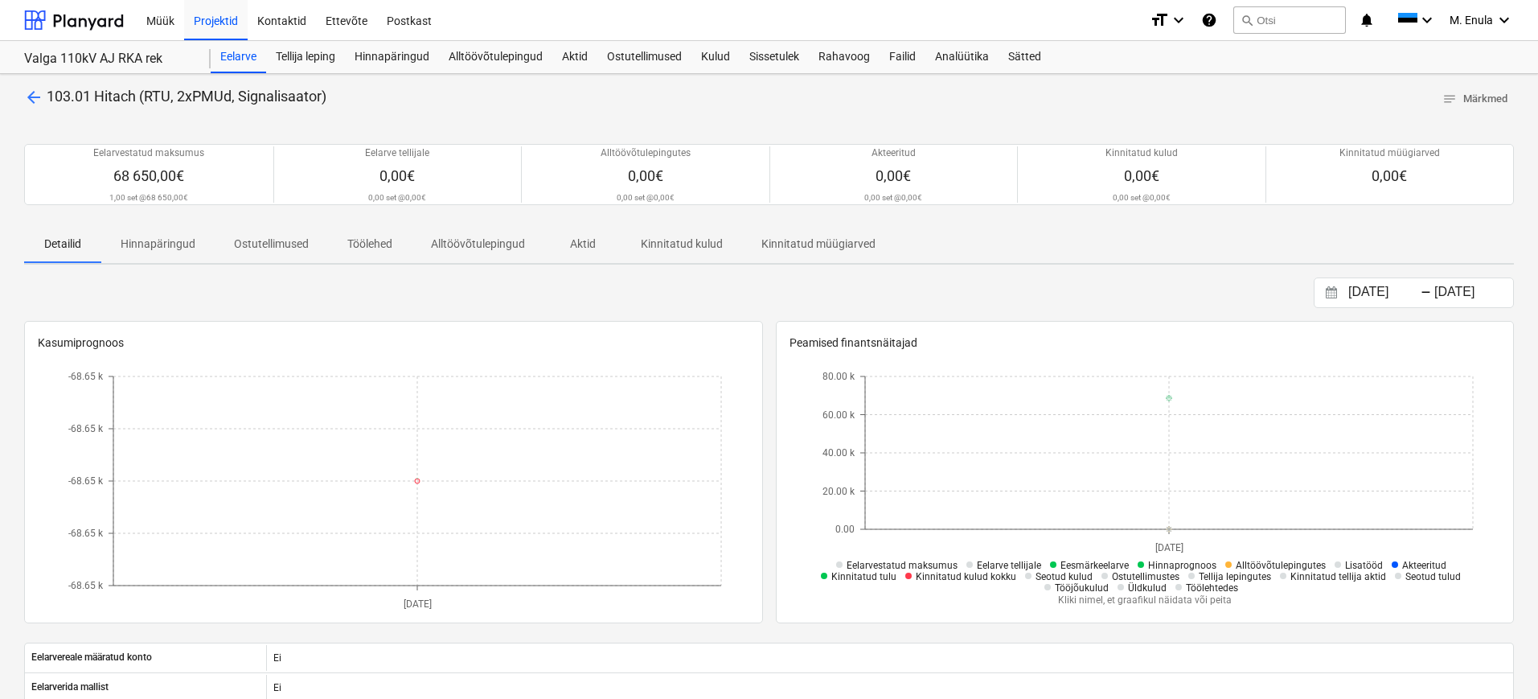
click at [31, 100] on span "arrow_back" at bounding box center [33, 97] width 19 height 19
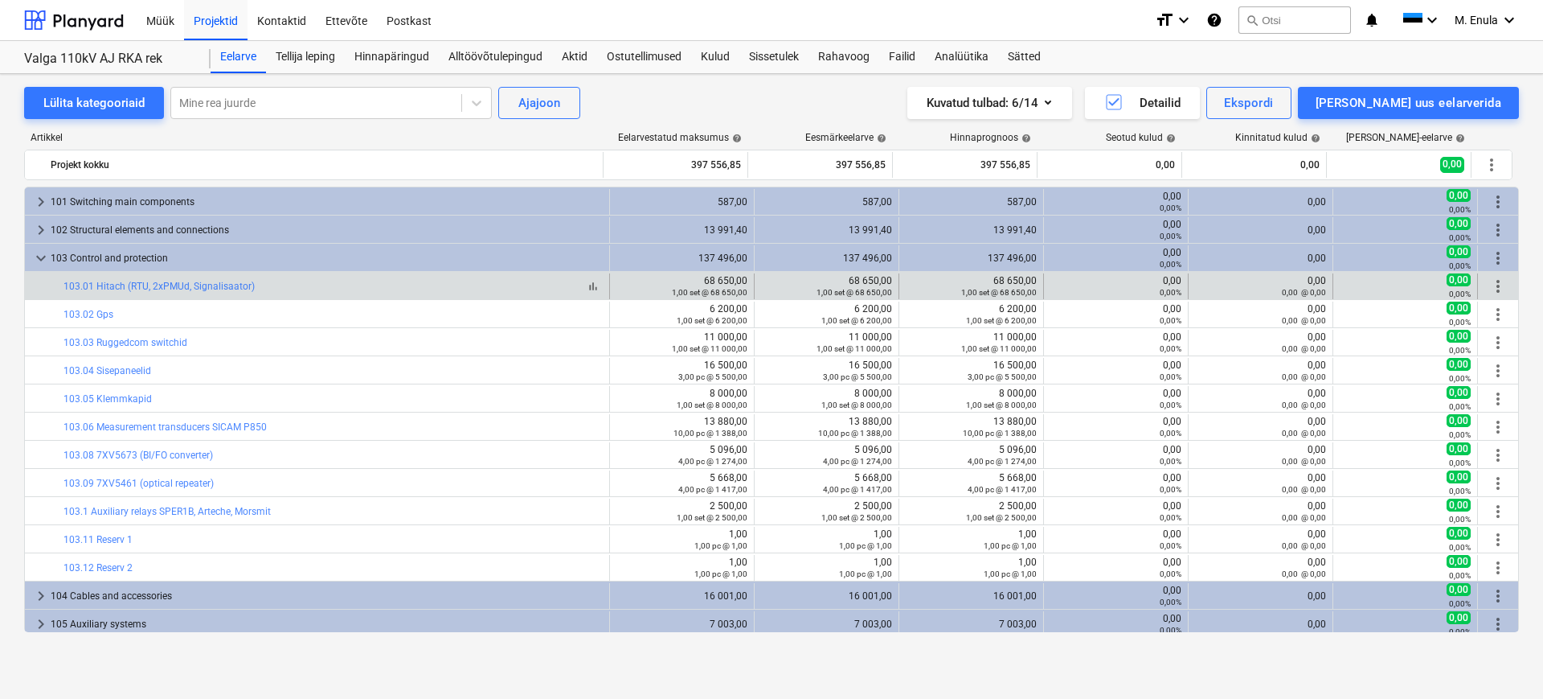
click at [587, 283] on span "bar_chart" at bounding box center [593, 286] width 13 height 13
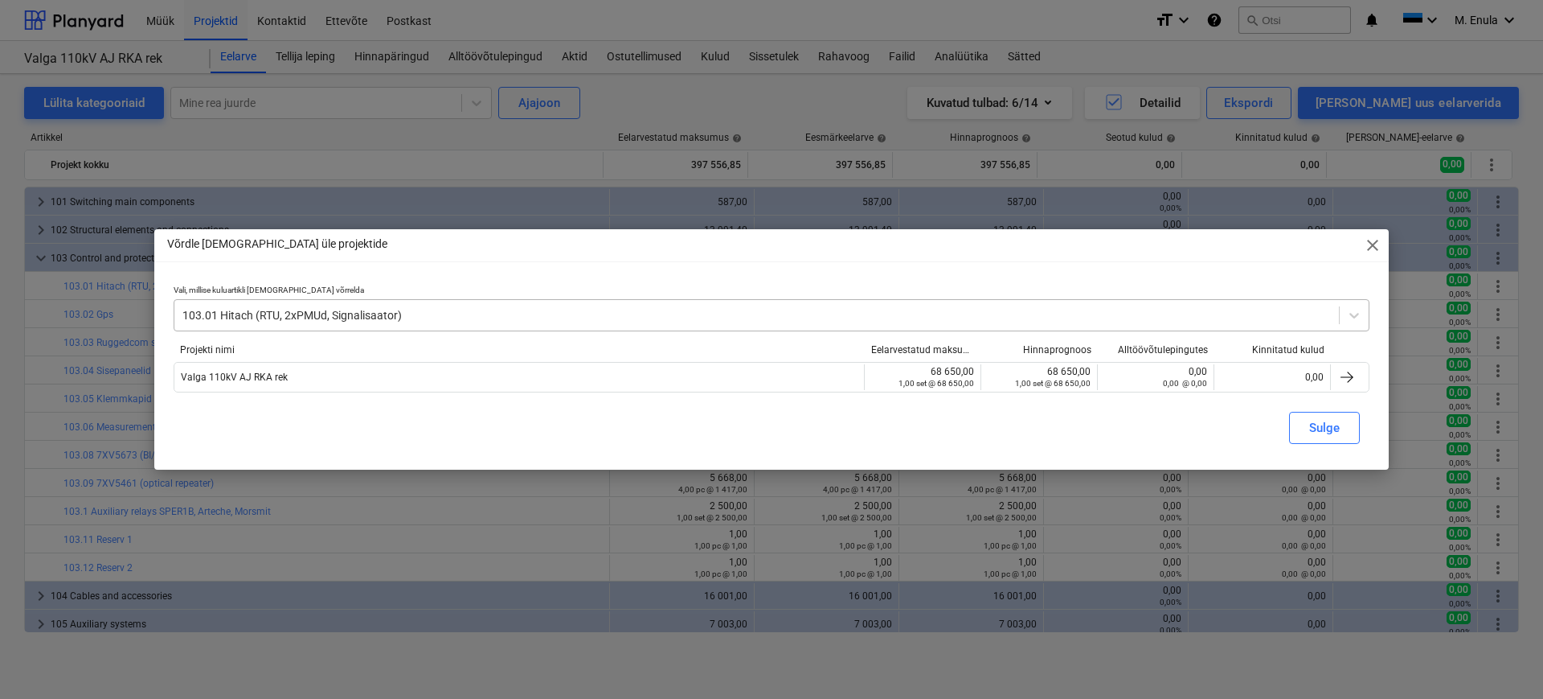
click at [396, 315] on div at bounding box center [756, 315] width 1149 height 16
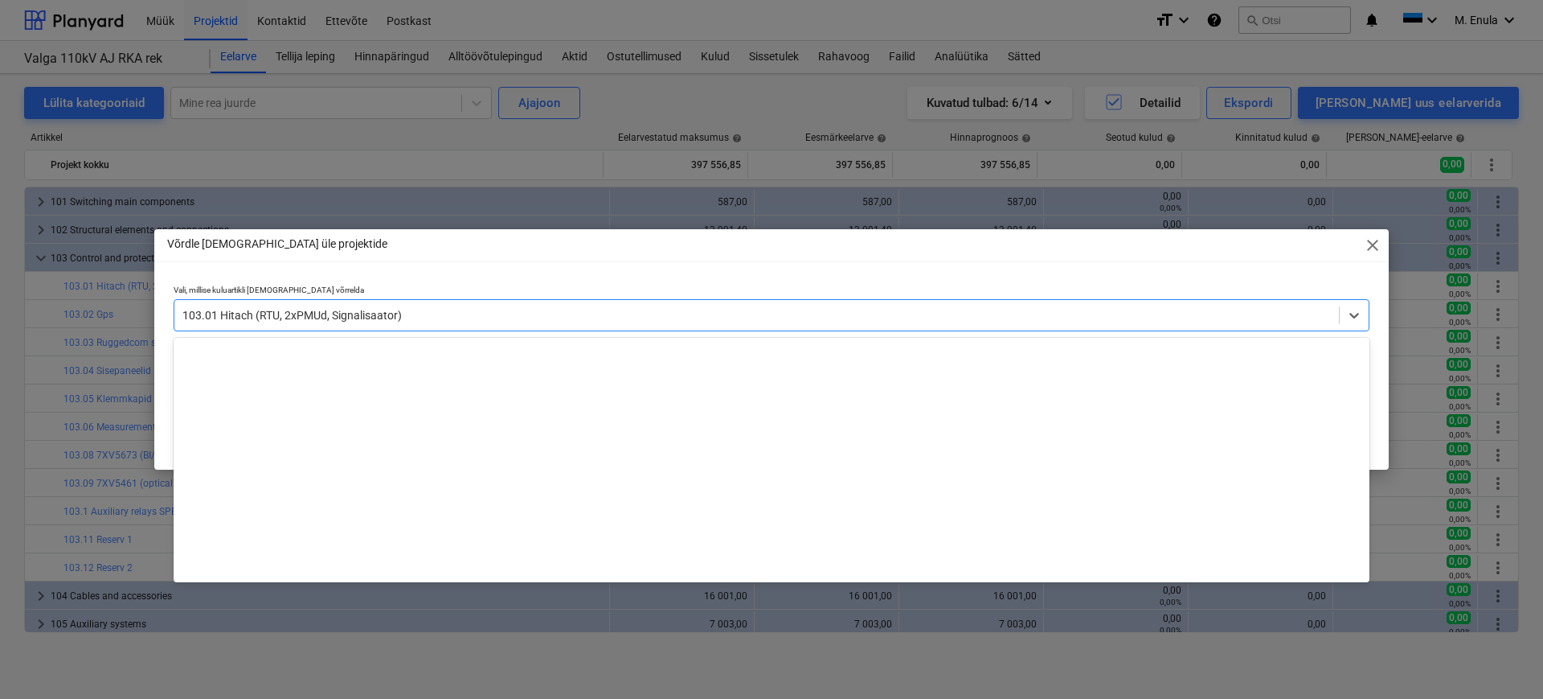
scroll to position [928, 0]
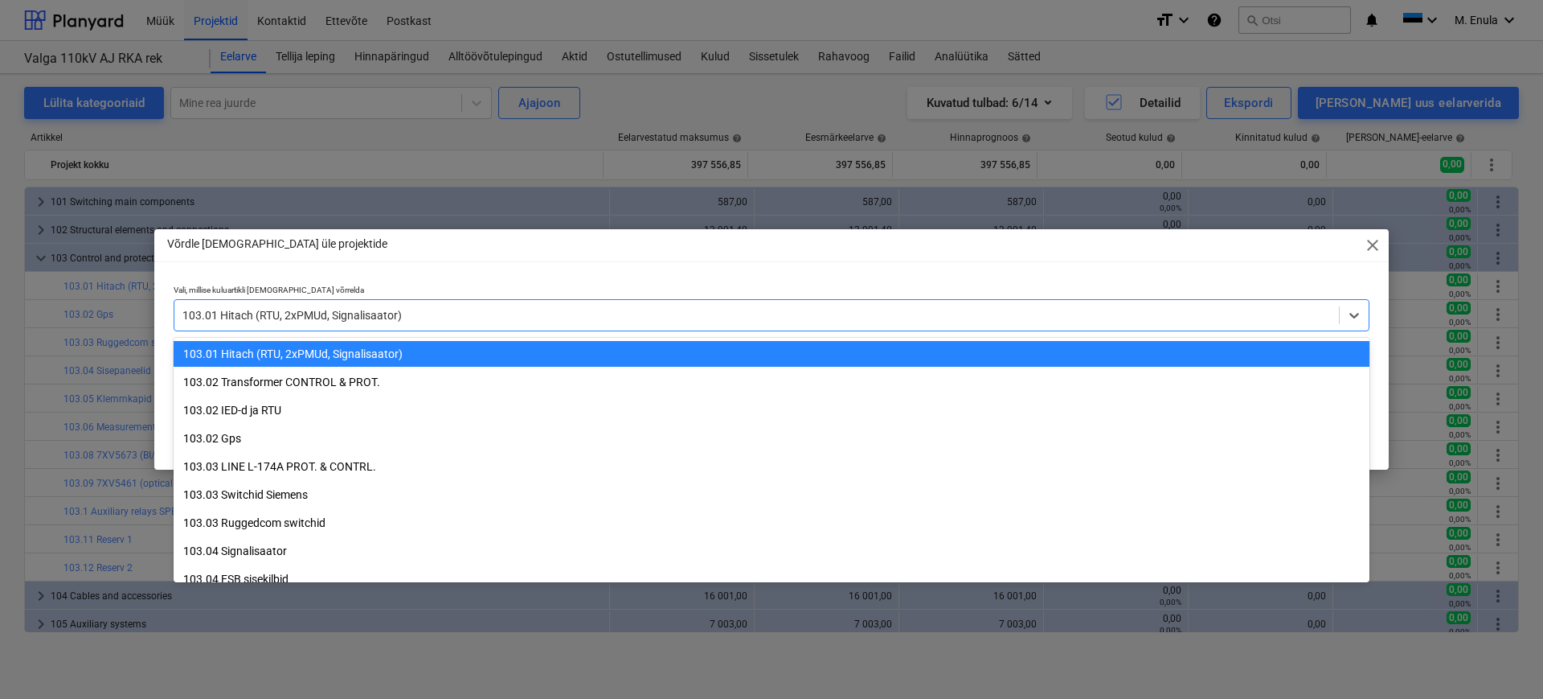
click at [396, 316] on div at bounding box center [756, 315] width 1149 height 16
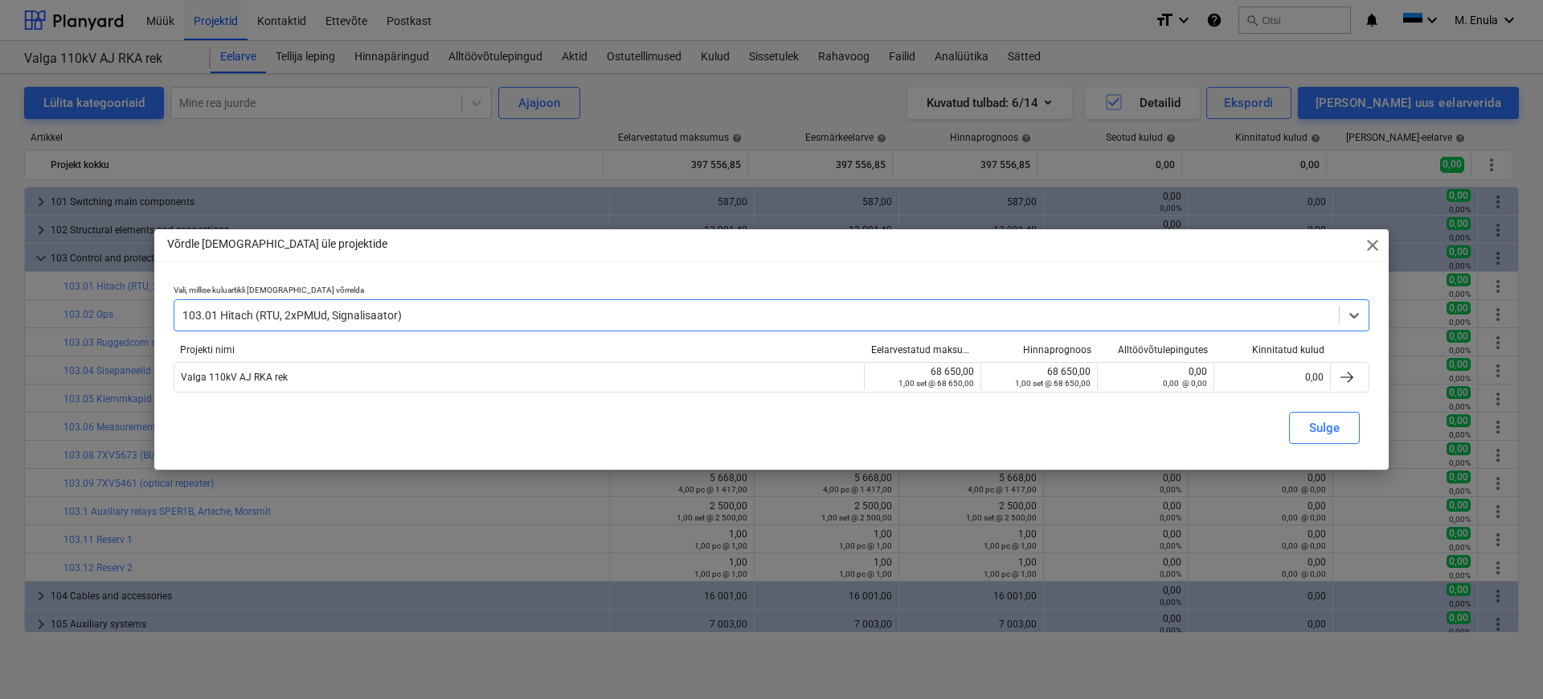
click at [396, 309] on div at bounding box center [756, 315] width 1149 height 16
click at [402, 315] on div at bounding box center [756, 315] width 1149 height 16
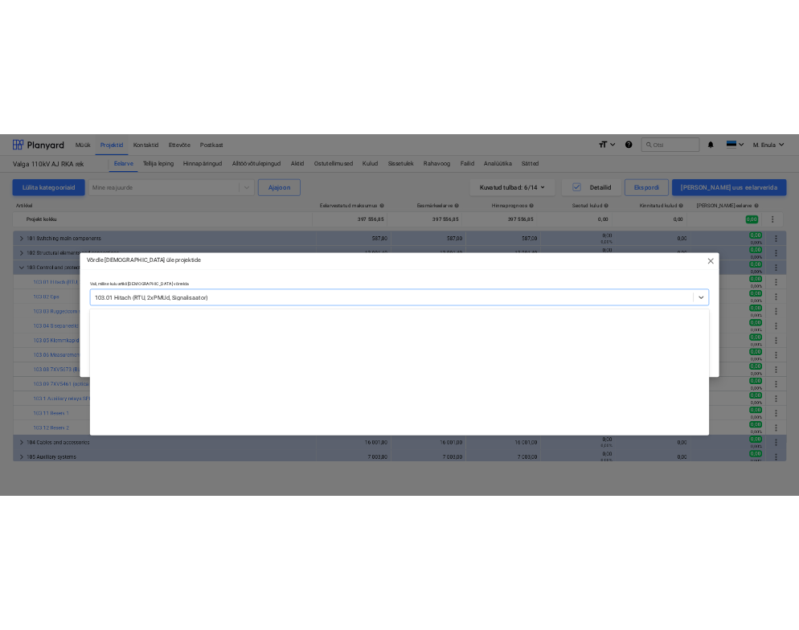
scroll to position [1029, 0]
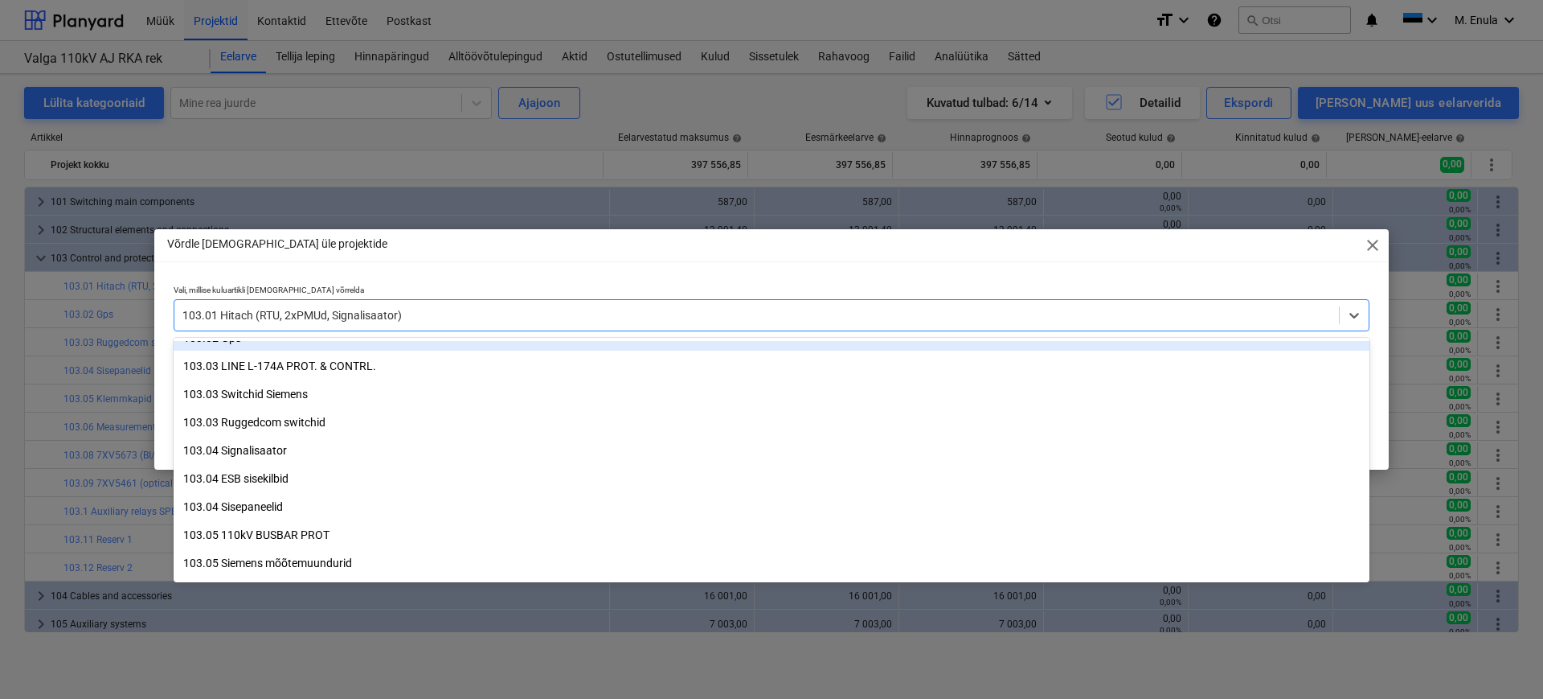
click at [460, 304] on div "103.01 Hitach (RTU, 2xPMUd, Signalisaator)" at bounding box center [756, 315] width 1165 height 23
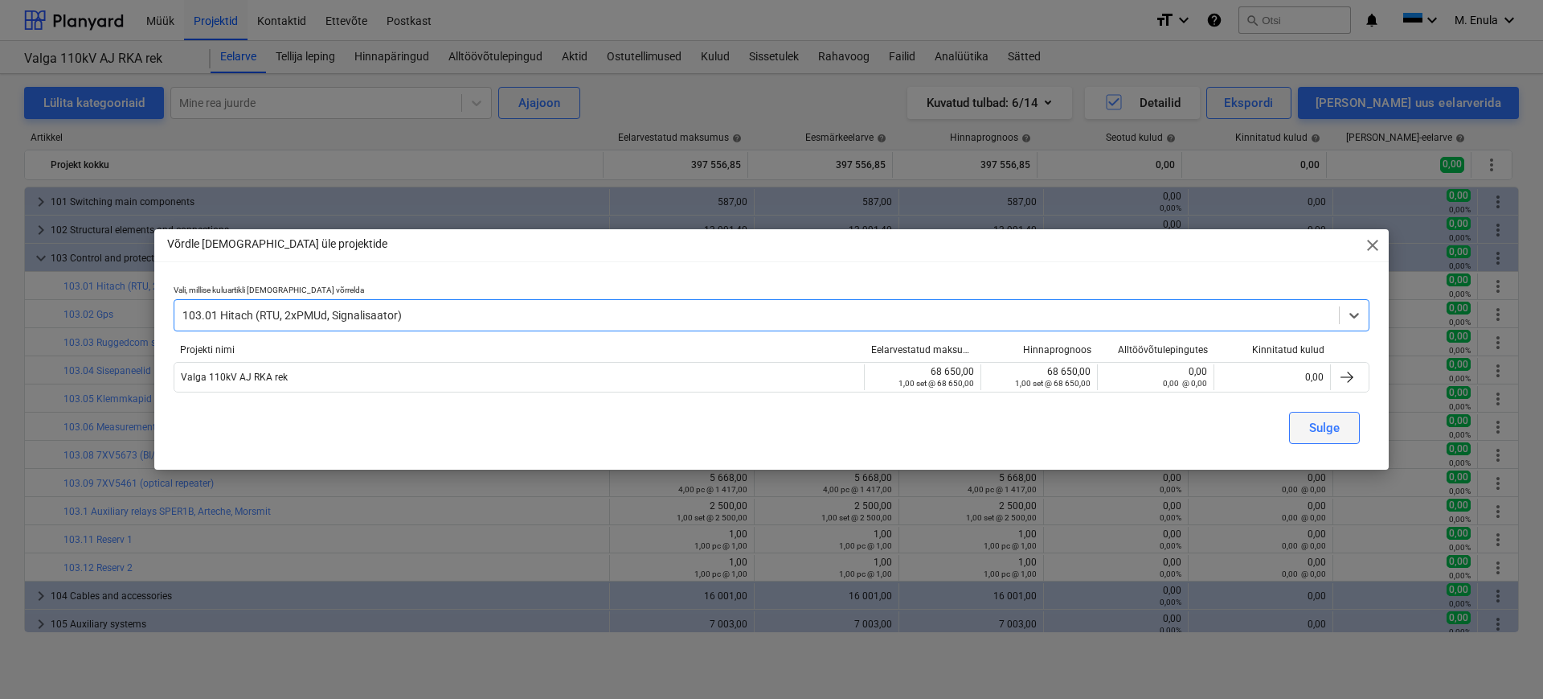
click at [1336, 426] on div "Sulge" at bounding box center [1324, 427] width 31 height 21
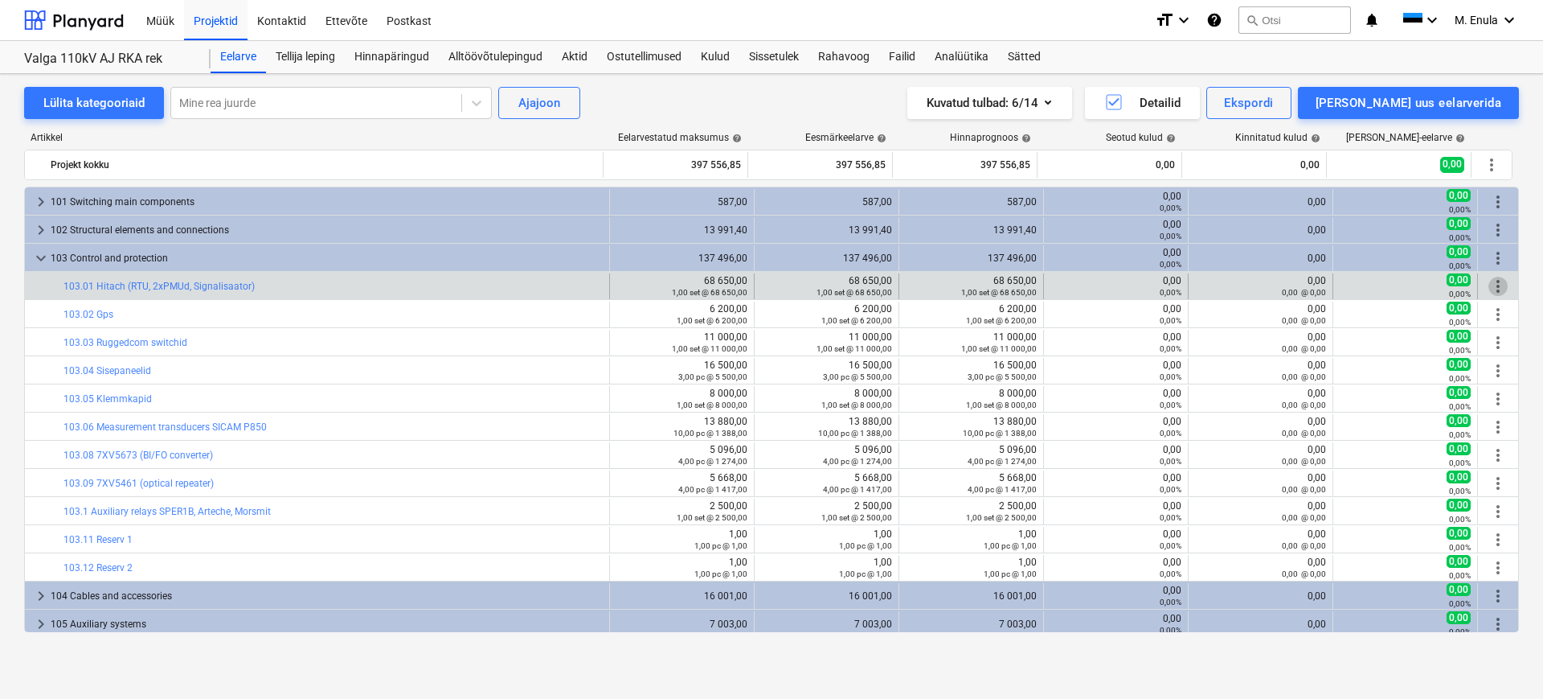
click at [1495, 285] on span "more_vert" at bounding box center [1498, 286] width 19 height 19
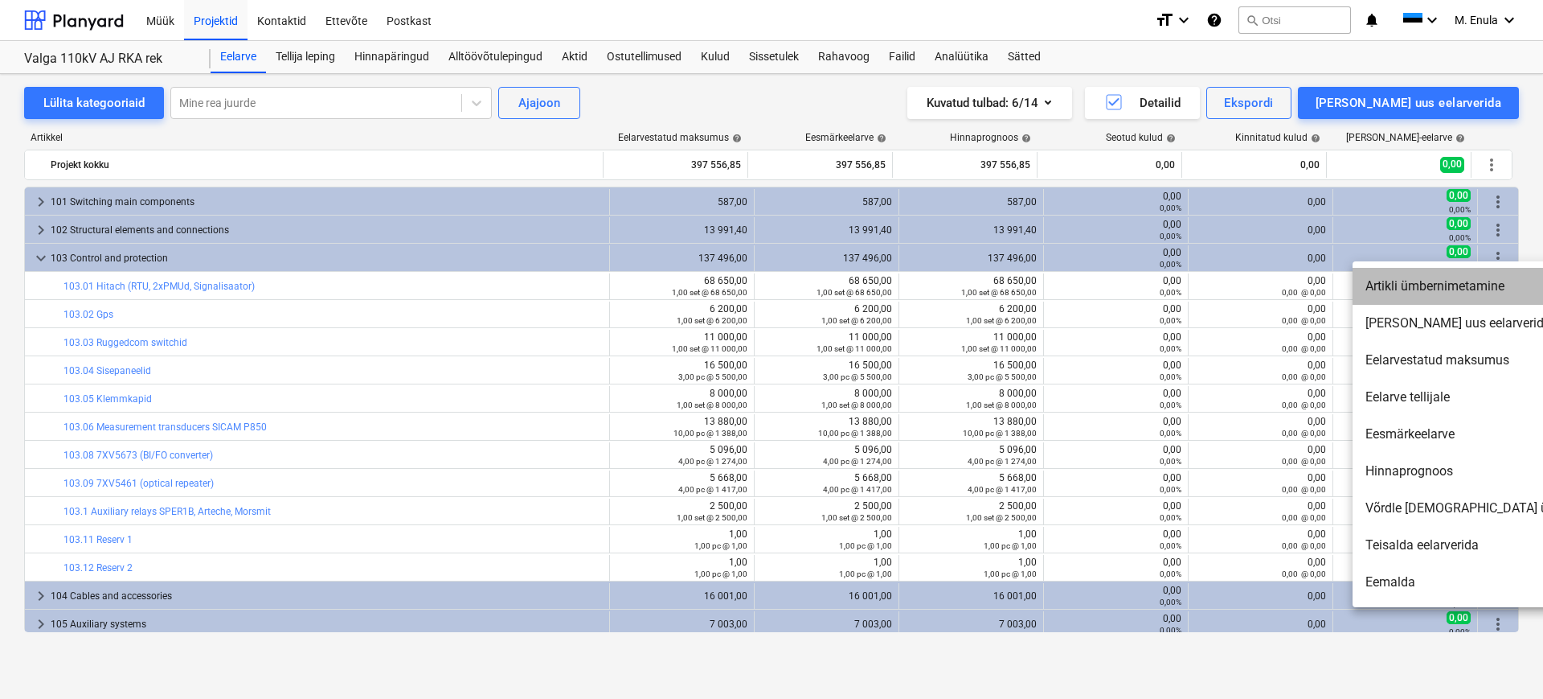
click at [1452, 293] on li "Artikli ümbernimetamine" at bounding box center [1491, 286] width 277 height 37
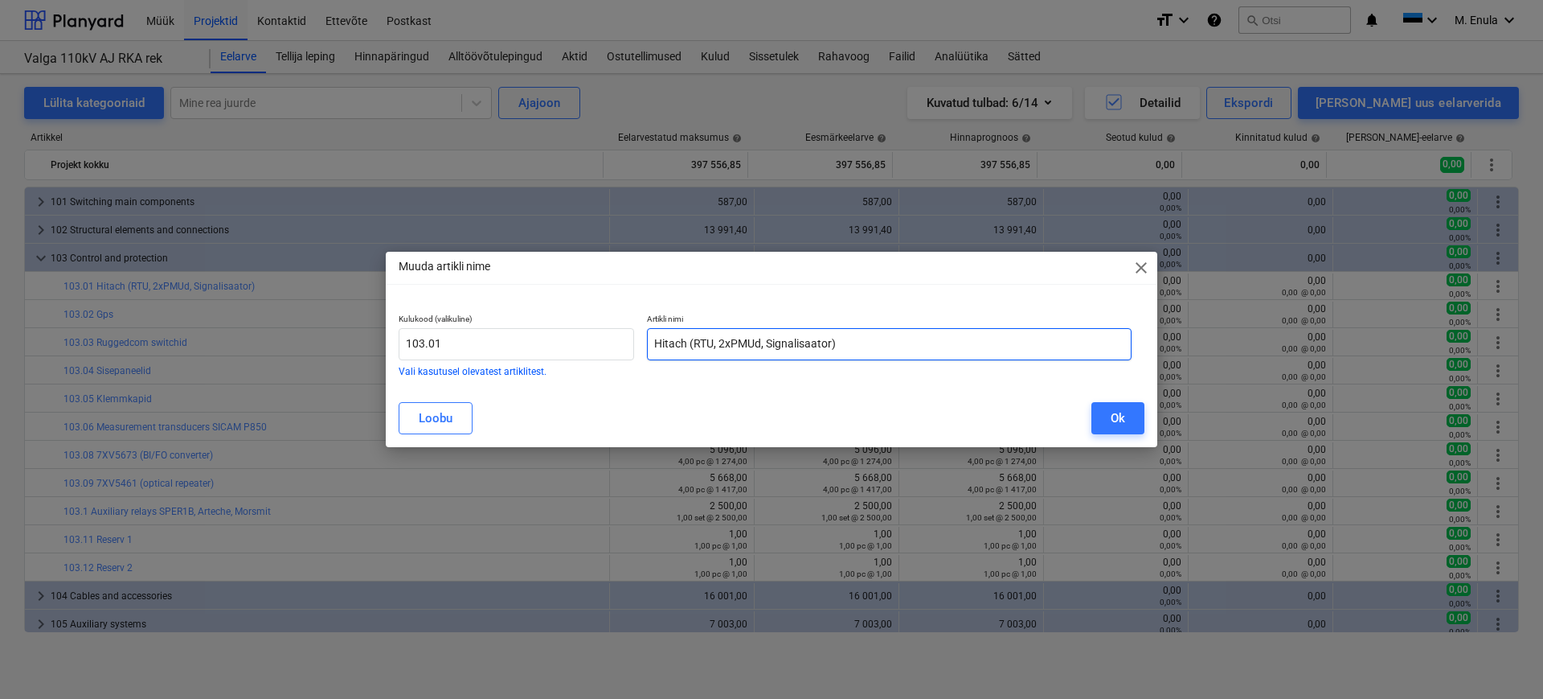
click at [834, 346] on input "Hitach (RTU, 2xPMUd, Signalisaator)" at bounding box center [889, 344] width 485 height 32
click at [831, 344] on input "Hitach (RTU, 2xPMUd, Signalisaator)" at bounding box center [889, 344] width 485 height 32
type input "Hitach (RTU, 2xPMUd, Signalisaator, AC terminal)"
click at [1120, 412] on div "Ok" at bounding box center [1118, 418] width 14 height 21
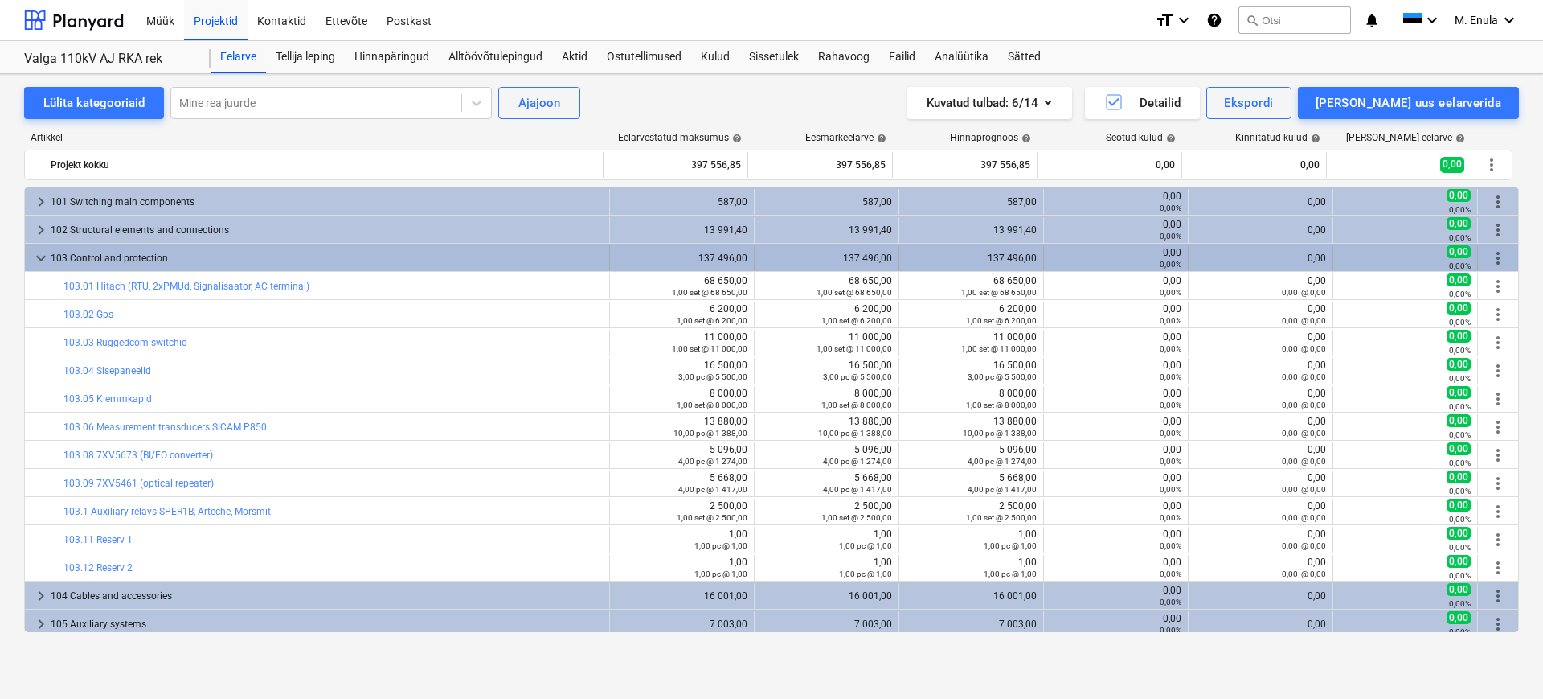
click at [38, 254] on span "keyboard_arrow_down" at bounding box center [40, 257] width 19 height 19
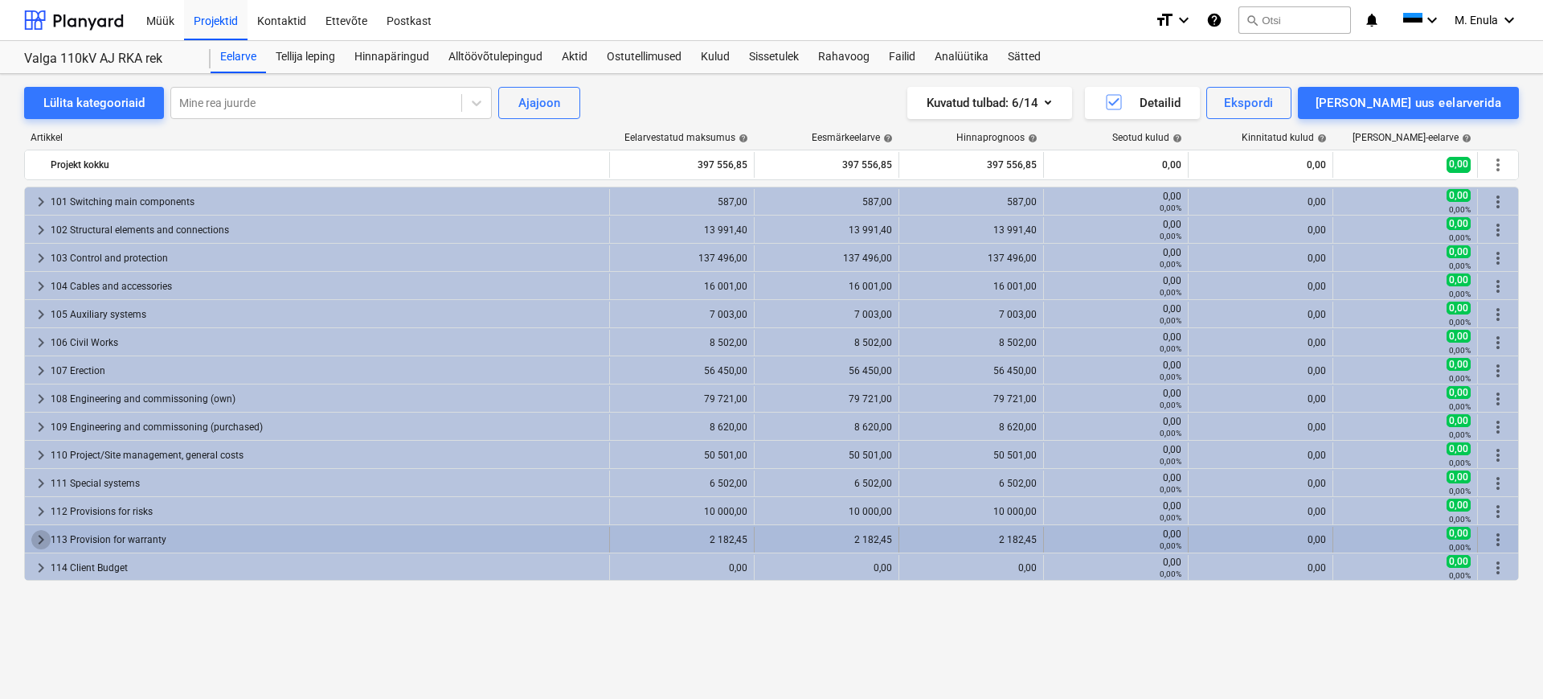
click at [43, 540] on span "keyboard_arrow_right" at bounding box center [40, 539] width 19 height 19
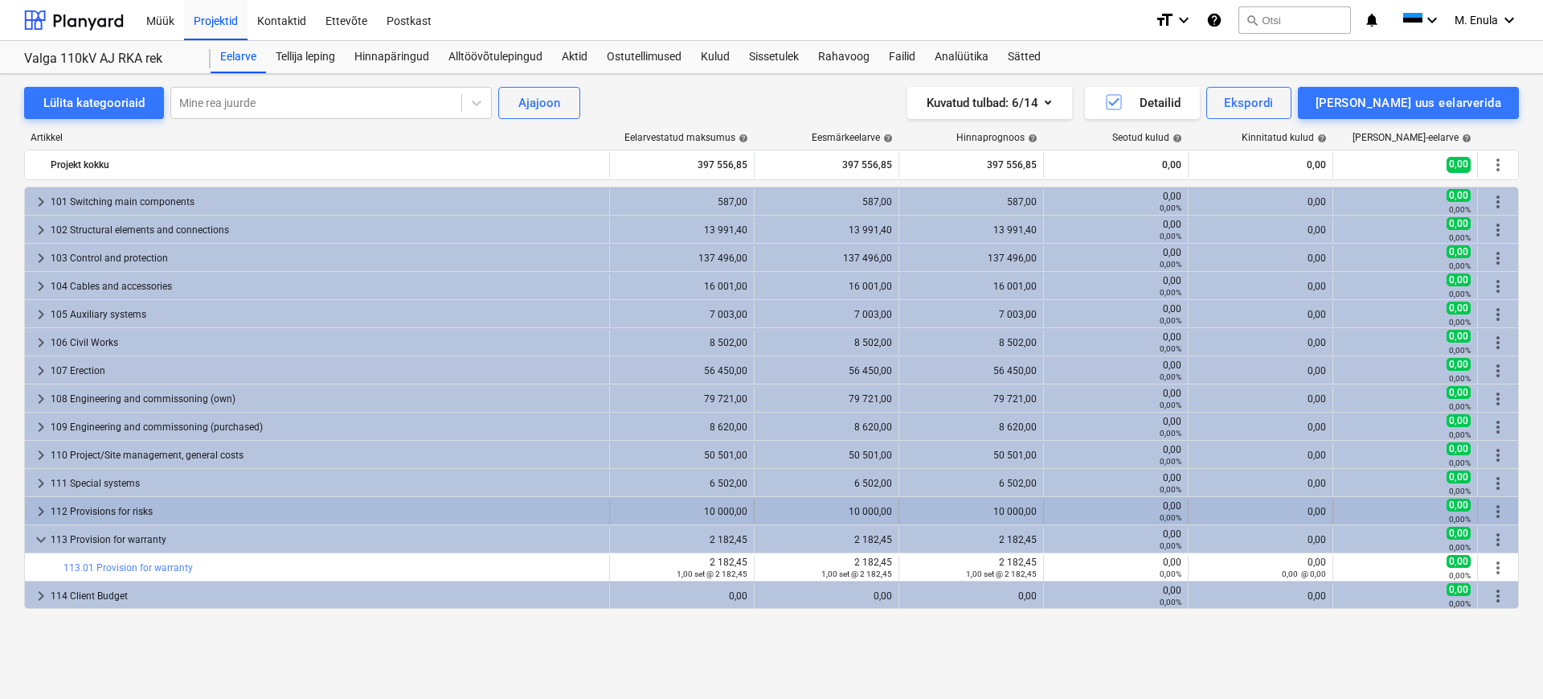
click at [42, 507] on span "keyboard_arrow_right" at bounding box center [40, 511] width 19 height 19
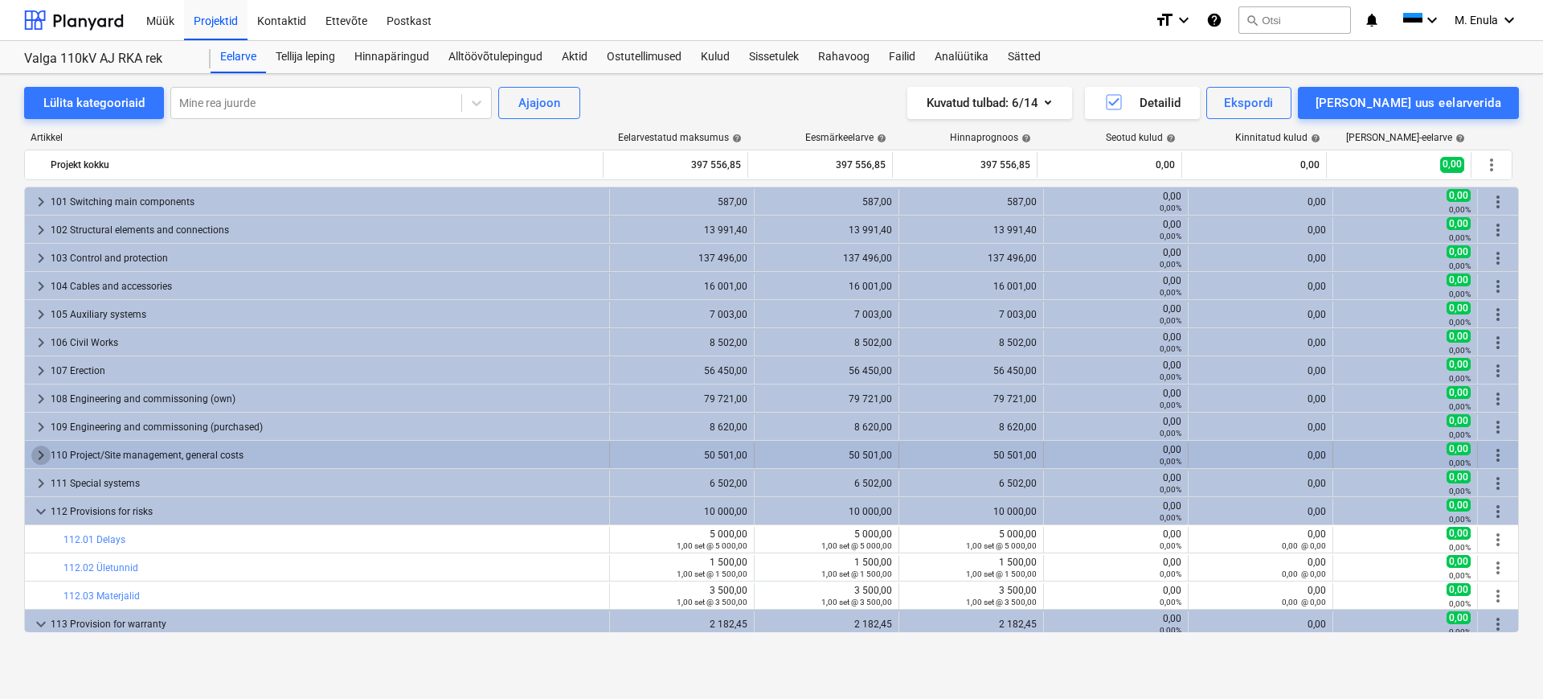
click at [38, 453] on span "keyboard_arrow_right" at bounding box center [40, 454] width 19 height 19
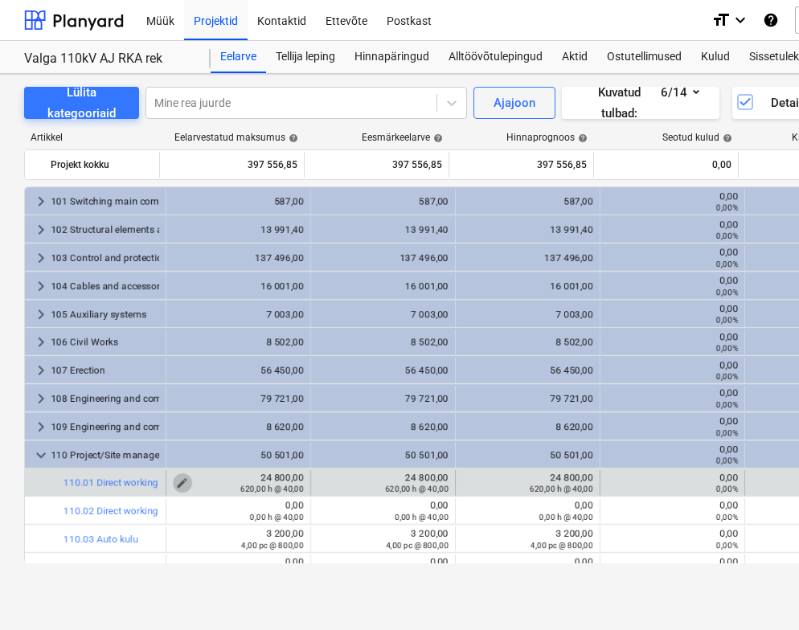
click at [176, 480] on span "edit" at bounding box center [182, 483] width 13 height 13
type textarea "x"
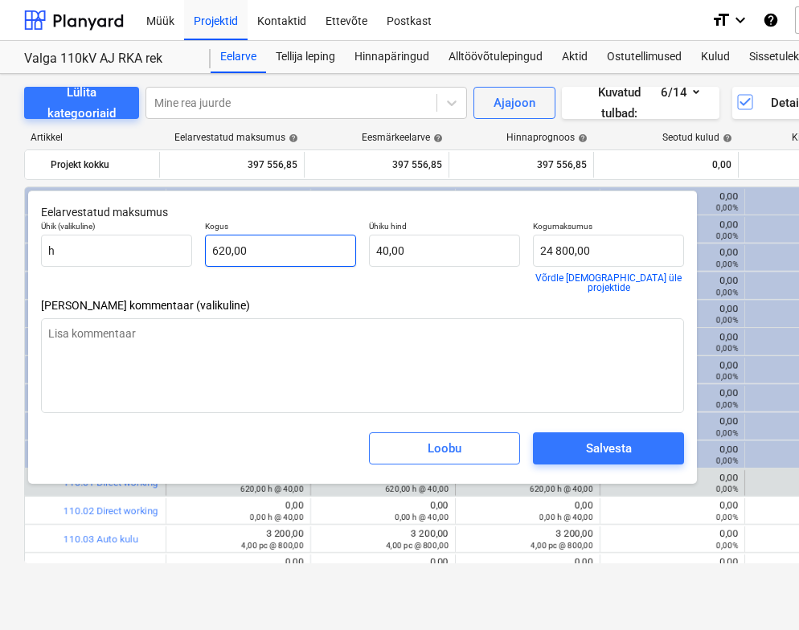
type input "620"
drag, startPoint x: 259, startPoint y: 252, endPoint x: 187, endPoint y: 257, distance: 71.7
click at [187, 257] on div "Ühik (valikuline) h Kogus 620 Ühiku hind 40,00 Kogumaksumus 24 800,00 Võrdle [D…" at bounding box center [363, 257] width 656 height 84
type textarea "x"
type input "5"
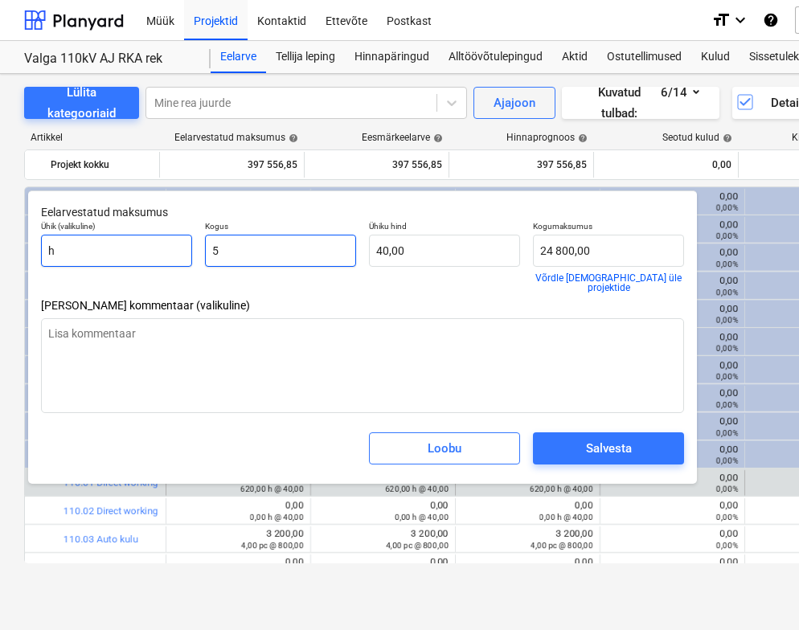
type input "200,00"
type textarea "x"
type input "56"
type input "2 240,00"
type textarea "x"
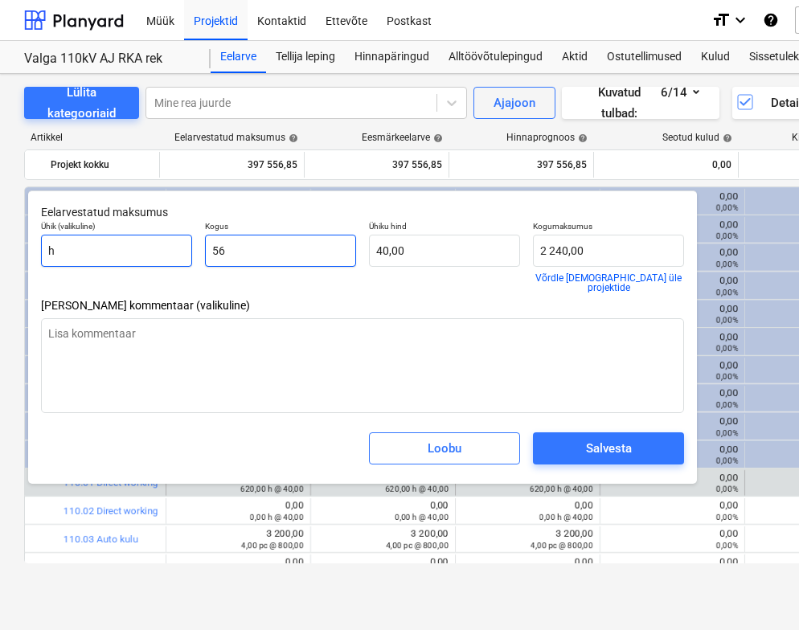
type input "560"
type input "22 400,00"
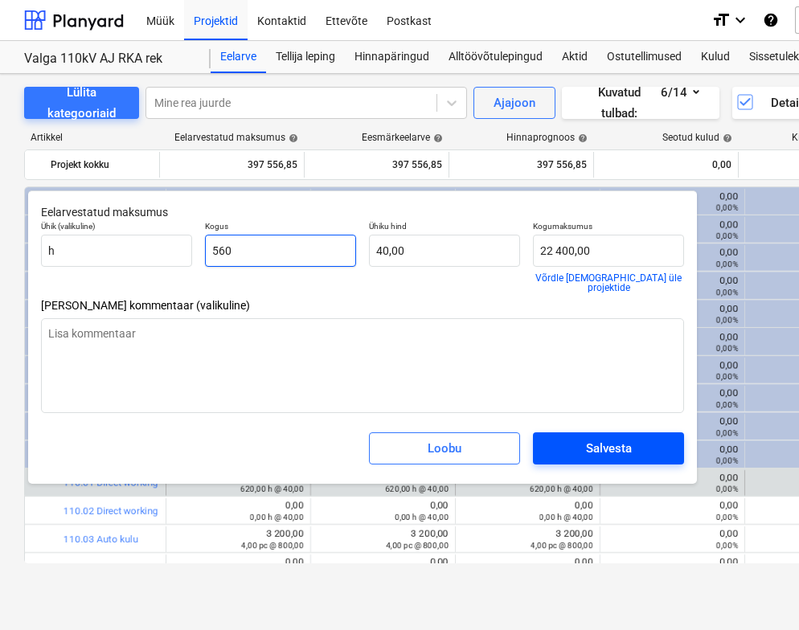
type input "560"
type textarea "x"
type input "560,00"
click at [617, 438] on div "Salvesta" at bounding box center [609, 448] width 46 height 21
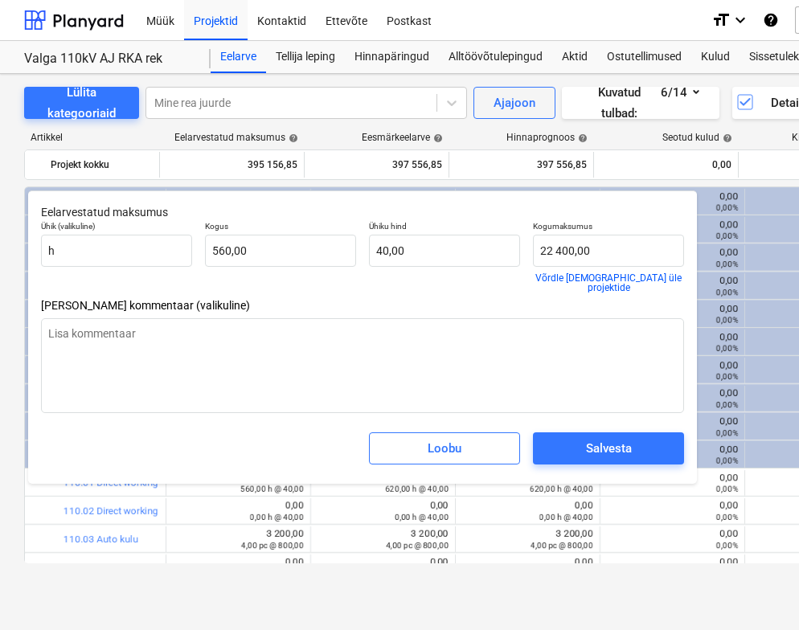
type textarea "x"
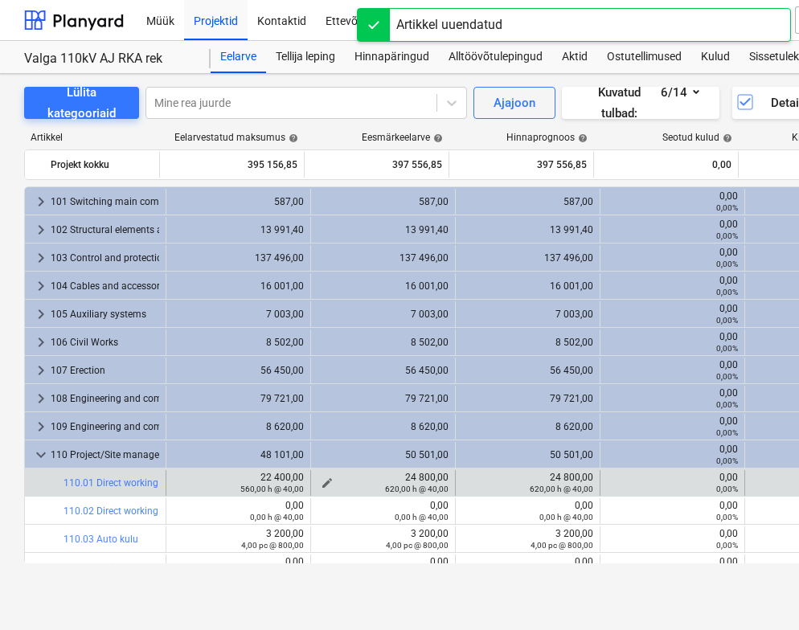
click at [319, 484] on div "620,00 h @ 40,00" at bounding box center [383, 488] width 131 height 11
click at [322, 481] on span "edit" at bounding box center [327, 483] width 13 height 13
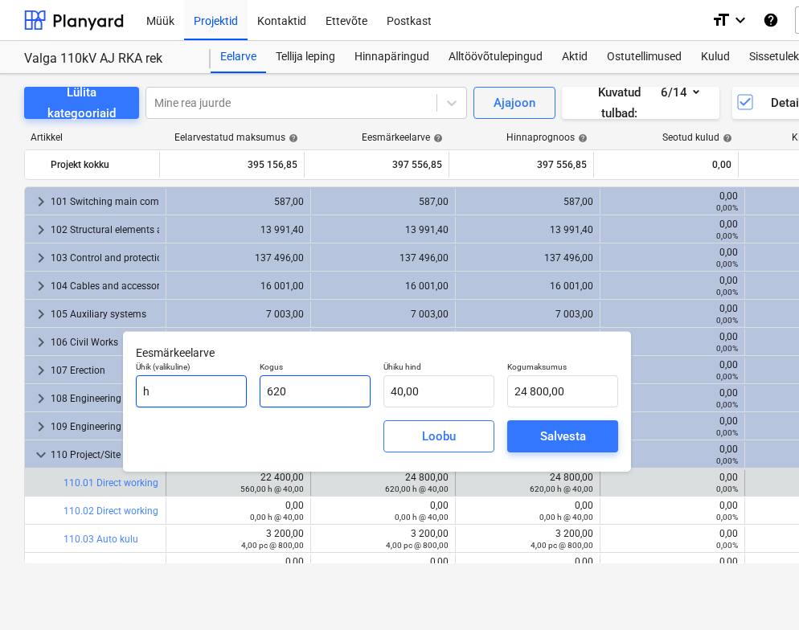
drag, startPoint x: 325, startPoint y: 381, endPoint x: 232, endPoint y: 387, distance: 92.6
click at [232, 387] on div "Ühik (valikuline) h Kogus 620 Ühiku hind 40,00 Kogumaksumus 24 800,00" at bounding box center [376, 384] width 495 height 59
type input "5"
type input "200,00"
type input "56"
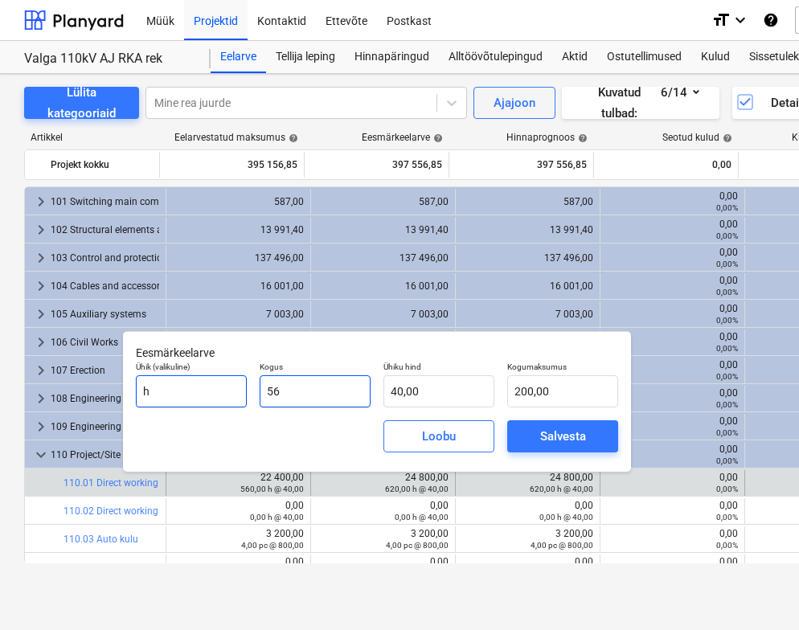
type input "2 240,00"
type input "560"
type input "22 400,00"
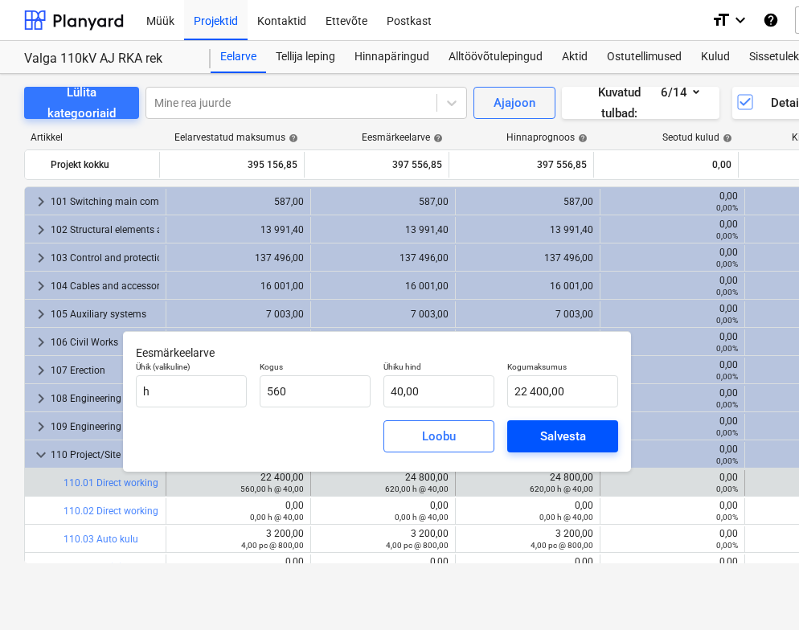
type input "560,00"
click at [557, 432] on div "Salvesta" at bounding box center [563, 436] width 46 height 21
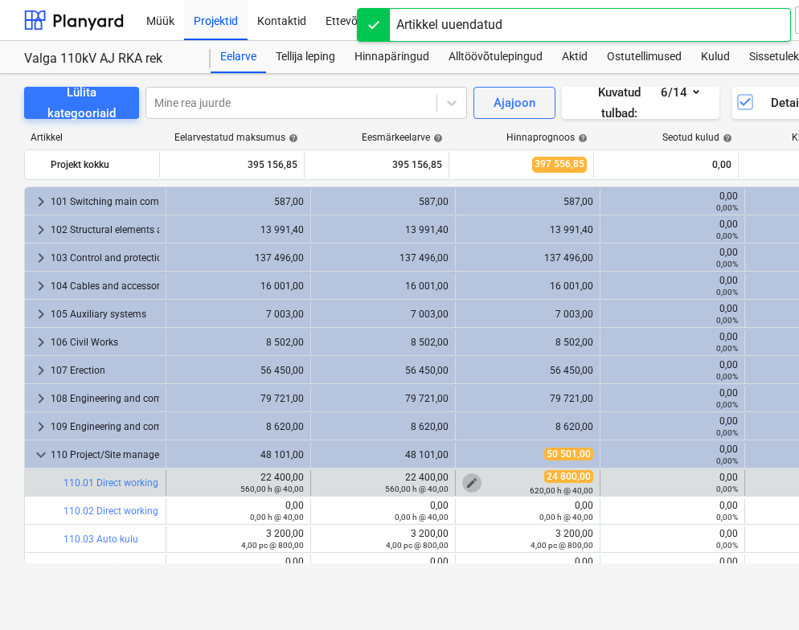
click at [466, 479] on span "edit" at bounding box center [471, 483] width 13 height 13
type textarea "x"
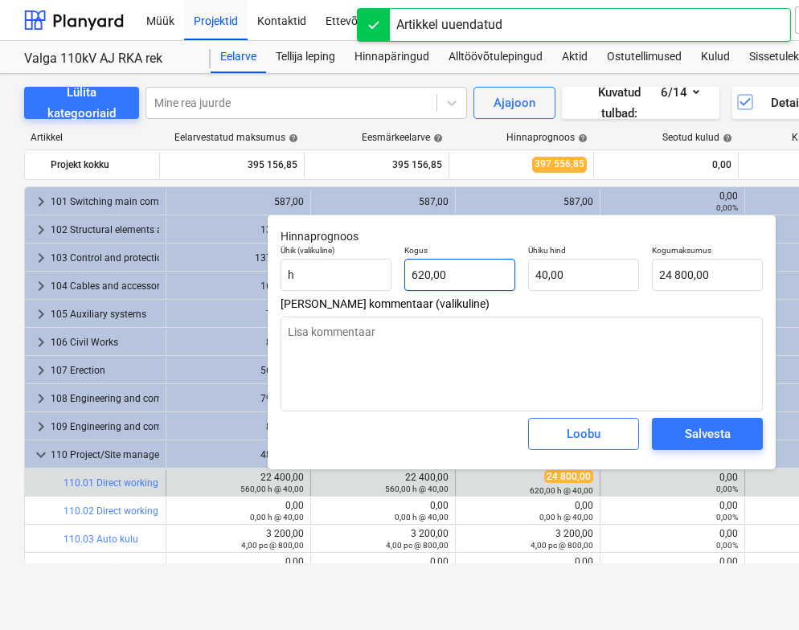
type input "620"
drag, startPoint x: 444, startPoint y: 276, endPoint x: 389, endPoint y: 274, distance: 54.7
click at [389, 274] on div "Ühik (valikuline) h Kogus 620 Ühiku hind 40,00 Kogumaksumus 24 800,00" at bounding box center [521, 268] width 495 height 59
type textarea "x"
type input "5"
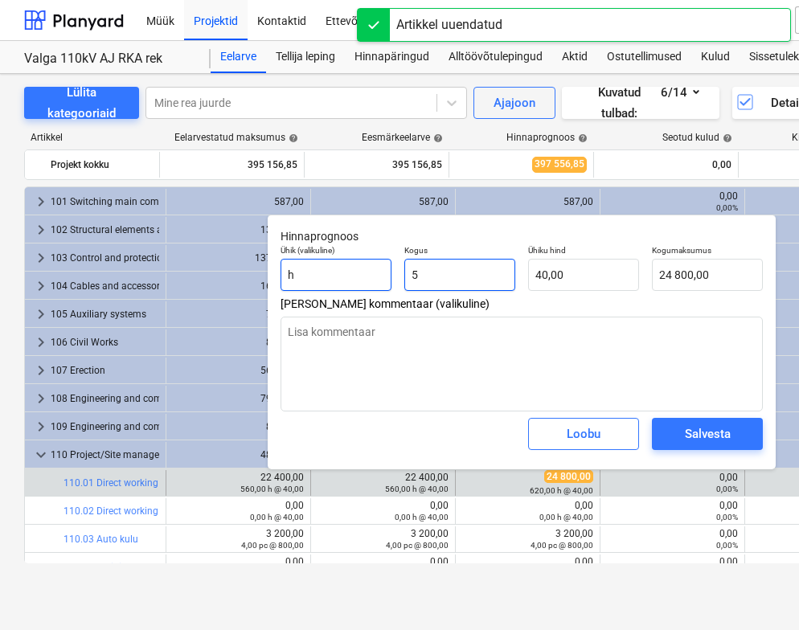
type input "200,00"
type textarea "x"
type input "56"
type input "2 240,00"
type textarea "x"
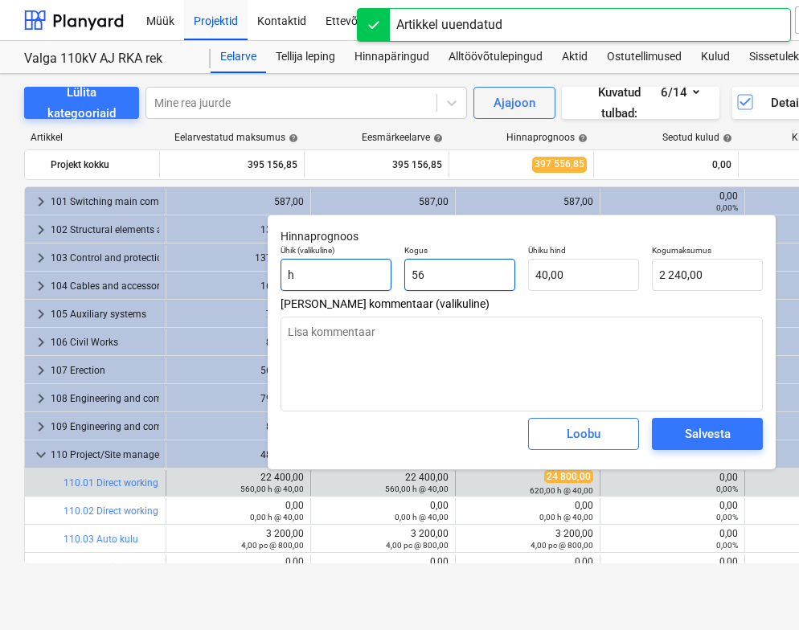
type input "560"
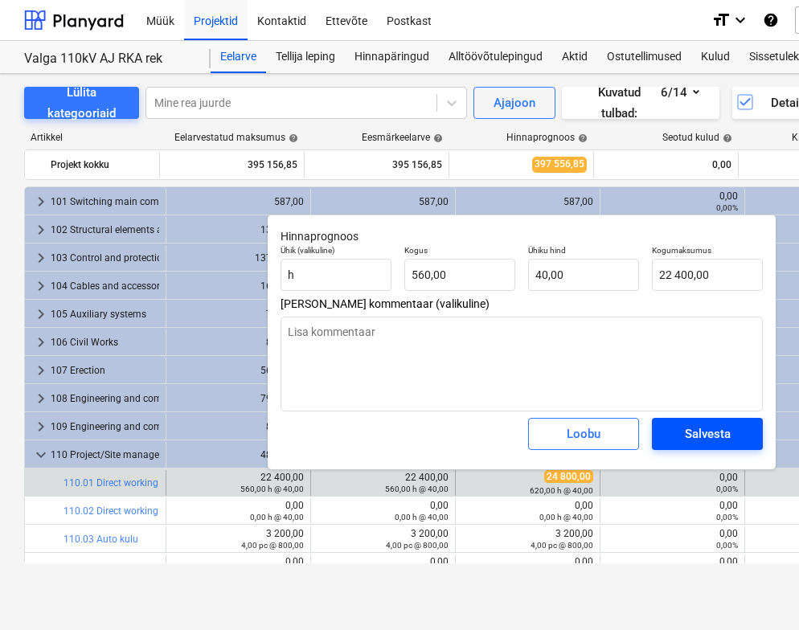
click at [699, 426] on div "Salvesta" at bounding box center [708, 434] width 46 height 21
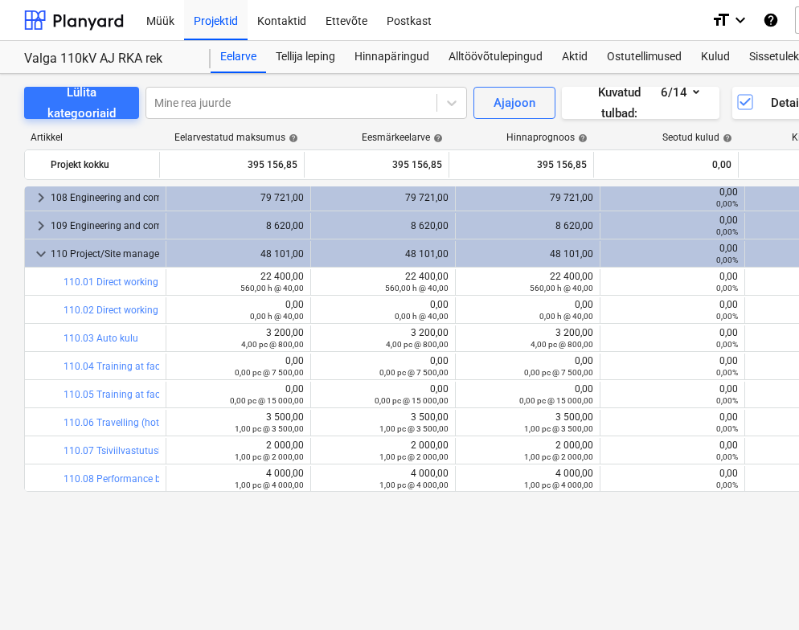
scroll to position [100, 0]
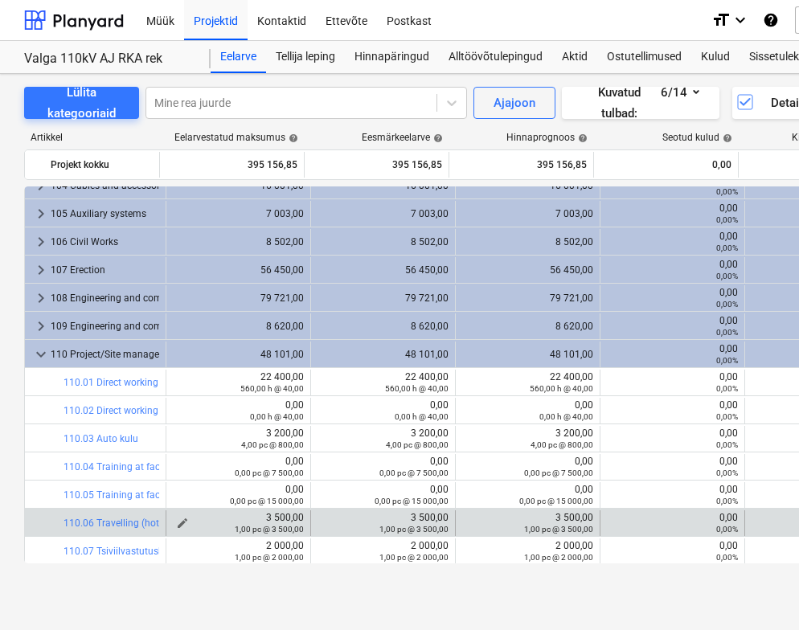
click at [174, 523] on div "1,00 pc @ 3 500,00" at bounding box center [238, 528] width 131 height 11
click at [177, 522] on span "edit" at bounding box center [182, 523] width 13 height 13
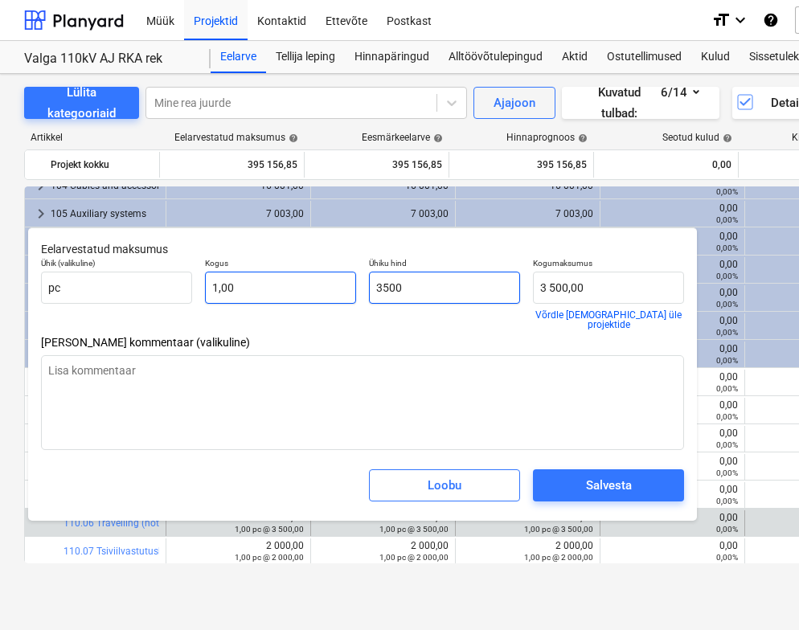
drag, startPoint x: 453, startPoint y: 289, endPoint x: 313, endPoint y: 293, distance: 139.9
click at [313, 293] on div "Ühik (valikuline) pc Kogus 1,00 Ühiku hind 3500 Kogumaksumus 3 500,00 Võrdle [D…" at bounding box center [363, 294] width 656 height 84
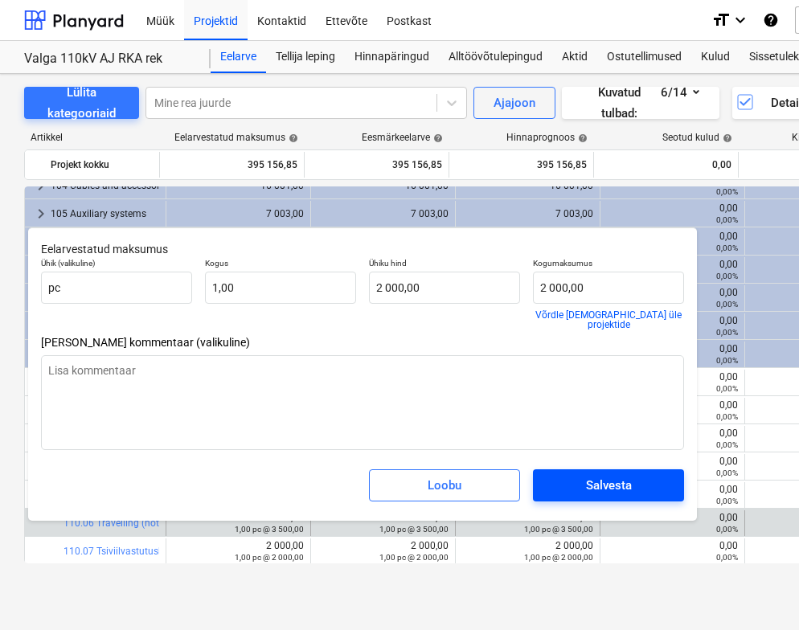
click at [624, 475] on div "Salvesta" at bounding box center [609, 485] width 46 height 21
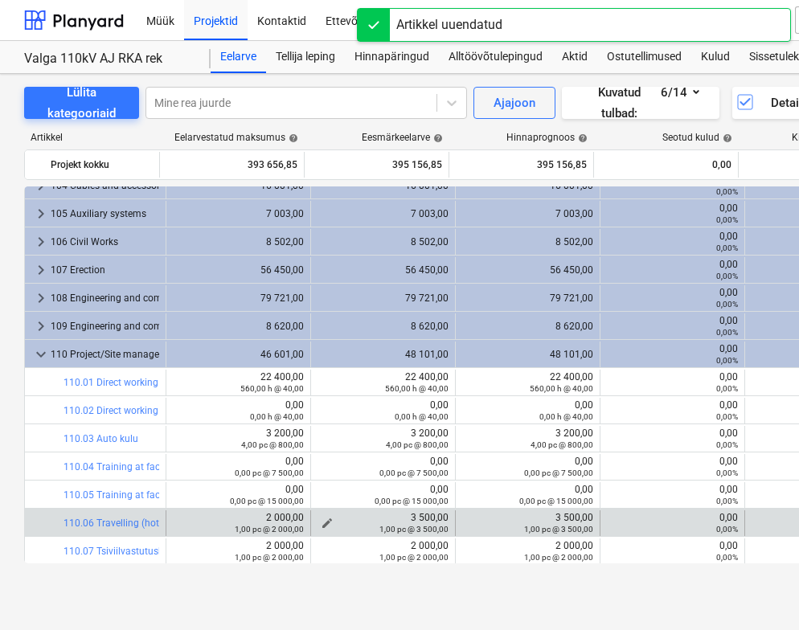
click at [320, 523] on div "1,00 pc @ 3 500,00" at bounding box center [383, 528] width 131 height 11
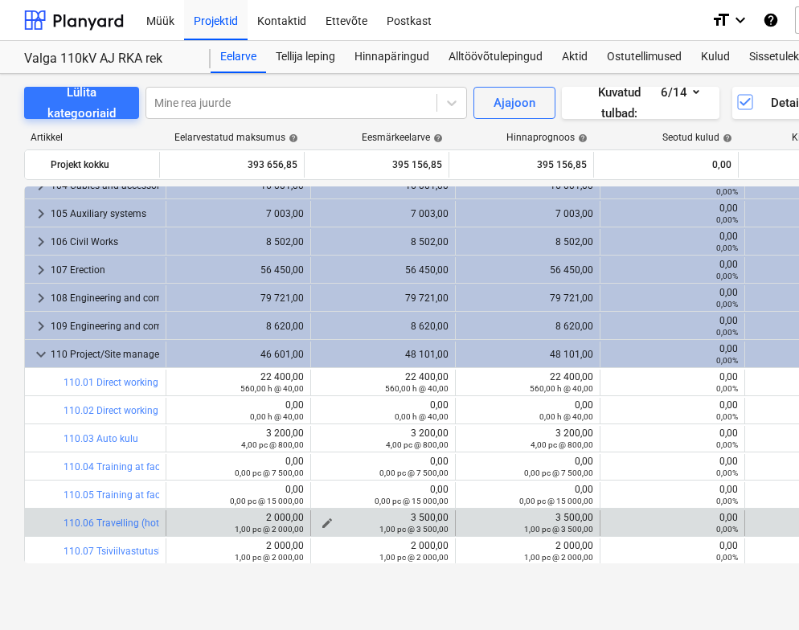
click at [321, 525] on div "1,00 pc @ 3 500,00" at bounding box center [383, 528] width 131 height 11
click at [323, 514] on button "edit" at bounding box center [327, 523] width 19 height 19
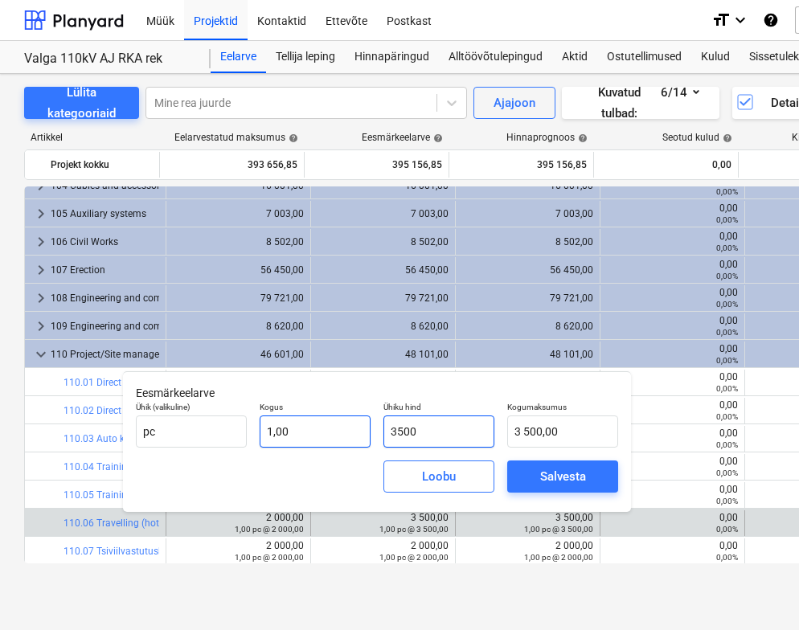
drag, startPoint x: 457, startPoint y: 426, endPoint x: 291, endPoint y: 432, distance: 166.5
click at [291, 432] on div "Ühik (valikuline) pc Kogus 1,00 Ühiku hind 3500 Kogumaksumus 3 500,00" at bounding box center [376, 424] width 495 height 59
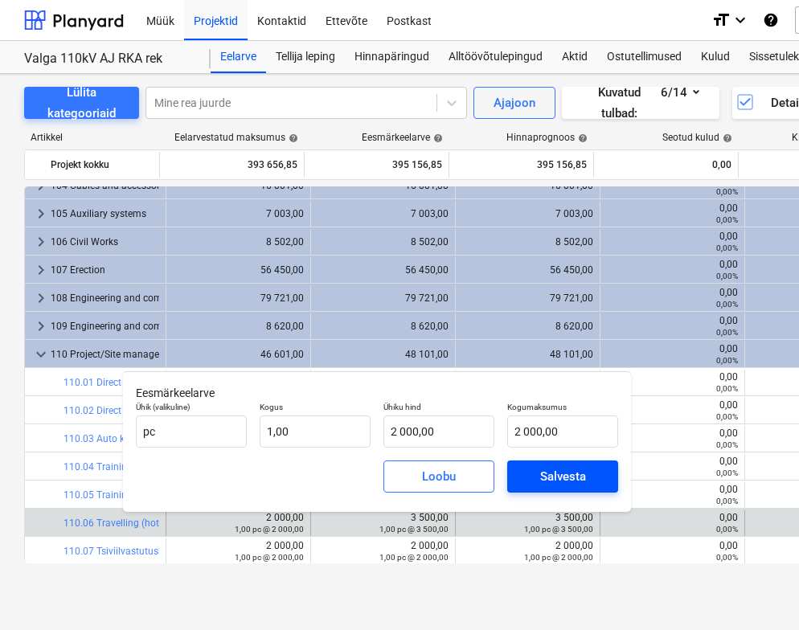
click at [553, 467] on div "Salvesta" at bounding box center [563, 476] width 46 height 21
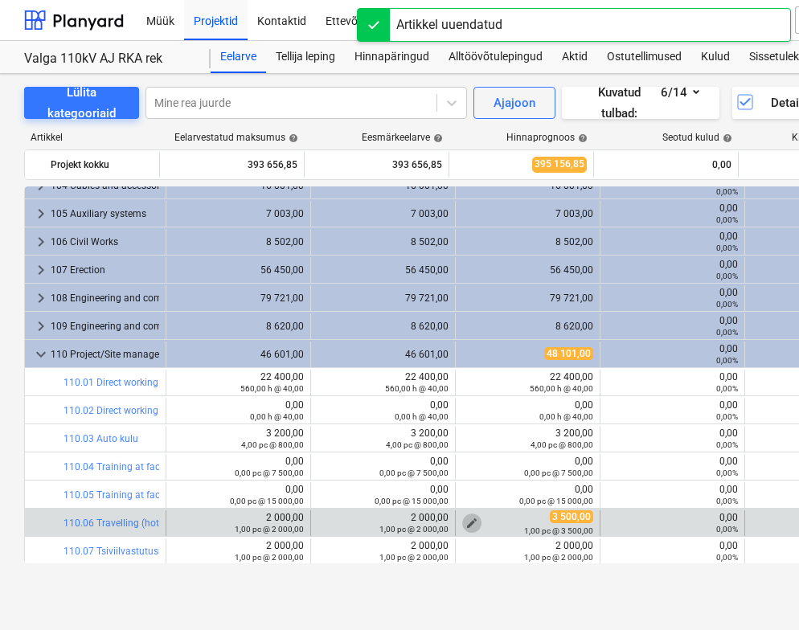
click at [468, 522] on span "edit" at bounding box center [471, 523] width 13 height 13
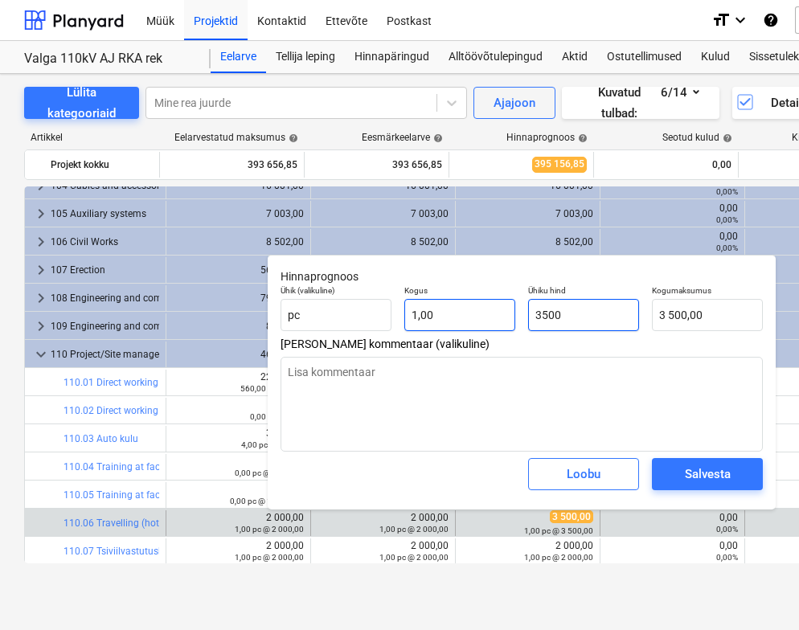
drag, startPoint x: 595, startPoint y: 318, endPoint x: 506, endPoint y: 320, distance: 88.4
click at [506, 320] on div "Ühik (valikuline) pc Kogus 1,00 Ühiku hind 3500 Kogumaksumus 3 500,00" at bounding box center [521, 308] width 495 height 59
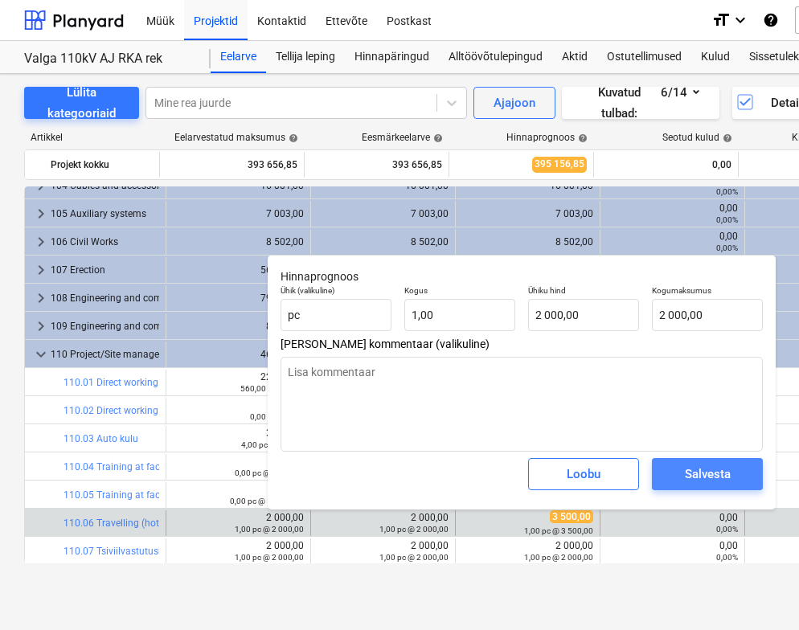
click at [694, 473] on div "Salvesta" at bounding box center [708, 474] width 46 height 21
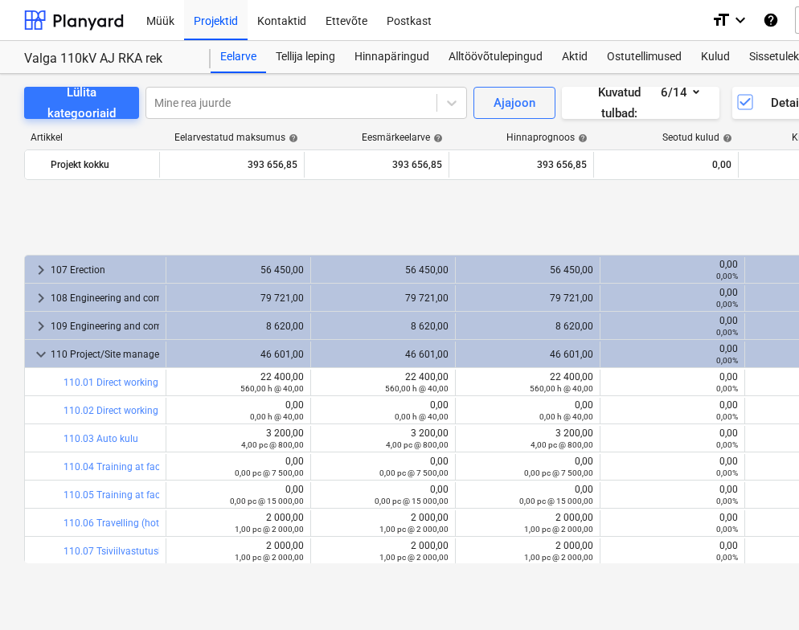
scroll to position [201, 0]
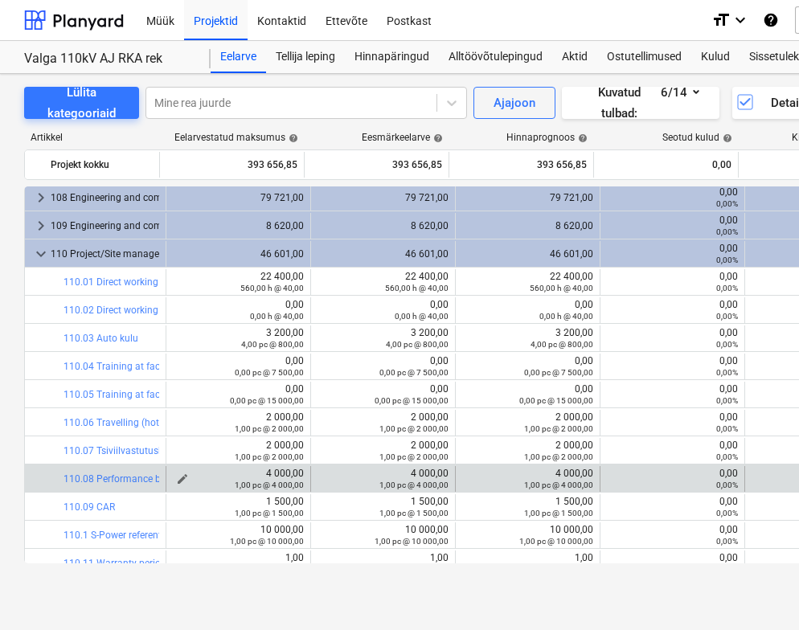
click at [178, 475] on span "edit" at bounding box center [182, 479] width 13 height 13
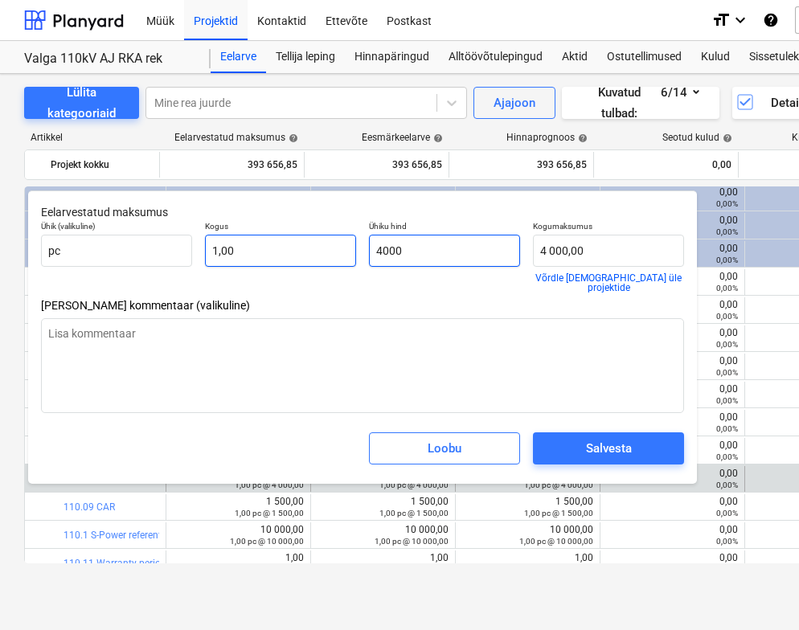
drag, startPoint x: 444, startPoint y: 248, endPoint x: 327, endPoint y: 248, distance: 116.6
click at [327, 248] on div "Ühik (valikuline) pc Kogus 1,00 Ühiku hind 4000 Kogumaksumus 4 000,00 Võrdle [D…" at bounding box center [363, 257] width 656 height 84
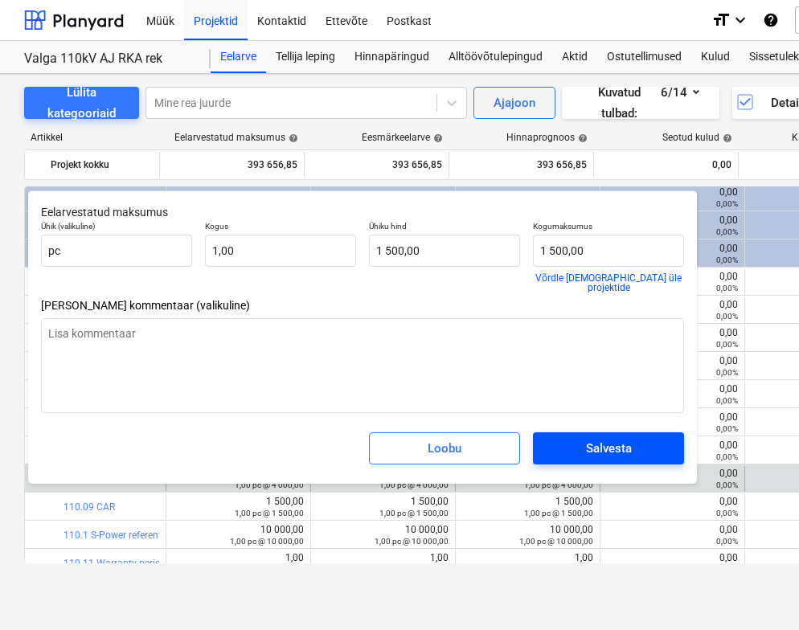
click at [618, 441] on div "Salvesta" at bounding box center [609, 448] width 46 height 21
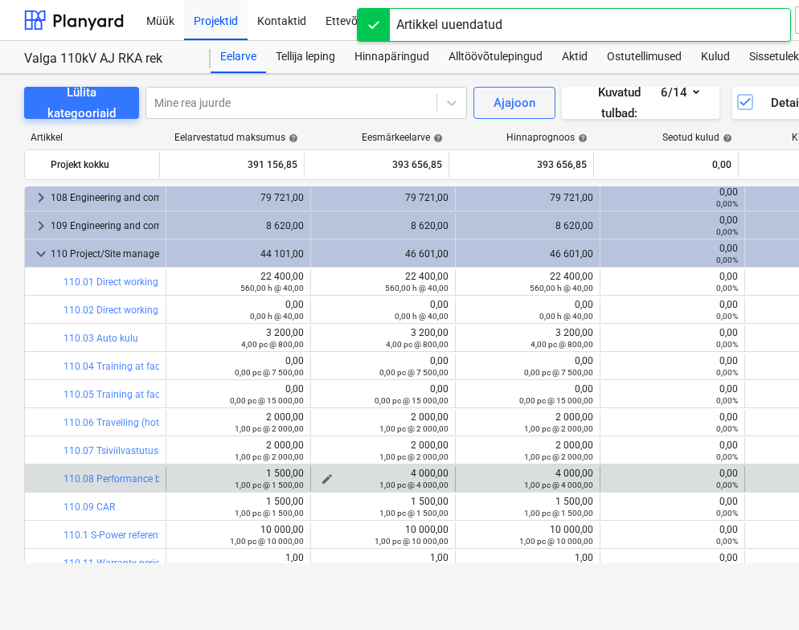
click at [318, 479] on div "1,00 pc @ 4 000,00" at bounding box center [383, 484] width 131 height 11
click at [321, 475] on span "edit" at bounding box center [327, 479] width 13 height 13
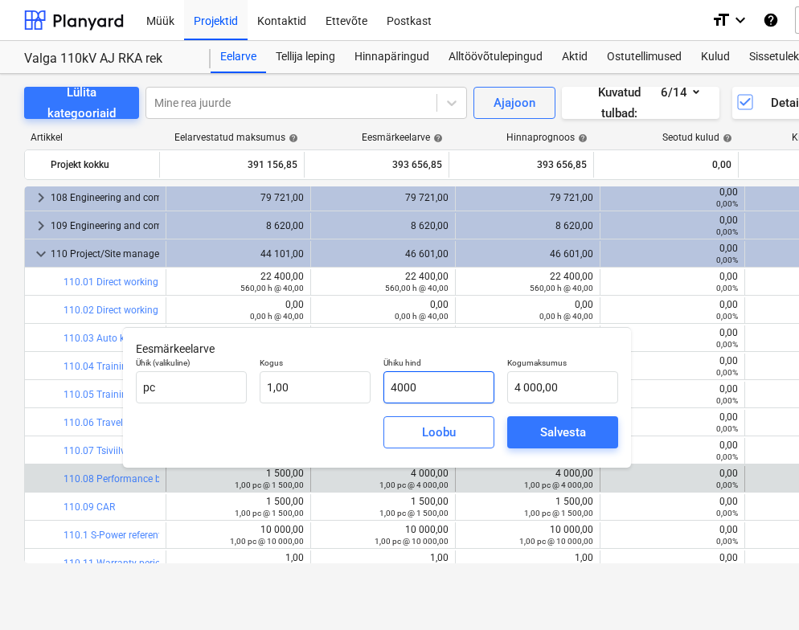
drag, startPoint x: 453, startPoint y: 383, endPoint x: 378, endPoint y: 381, distance: 75.6
click at [378, 381] on div "Ühiku hind 4000" at bounding box center [439, 380] width 124 height 59
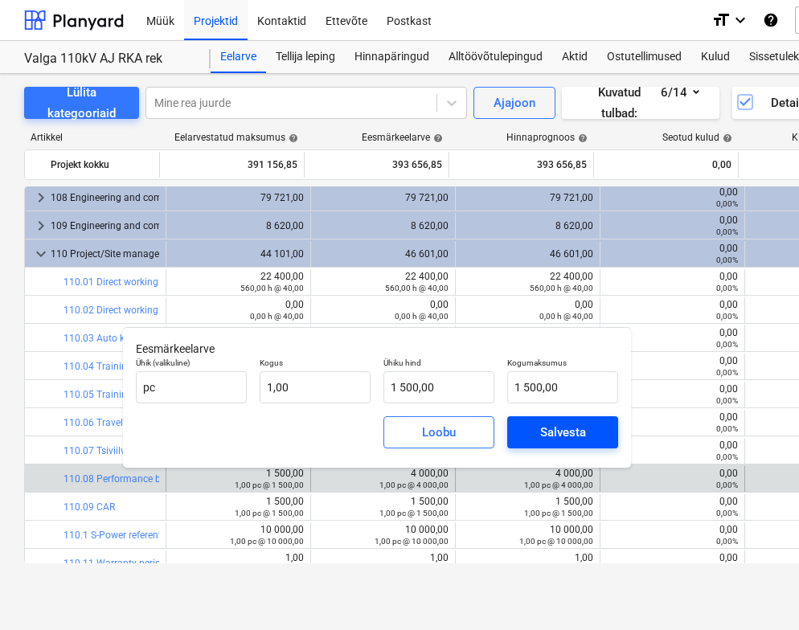
click at [576, 425] on div "Salvesta" at bounding box center [563, 432] width 46 height 21
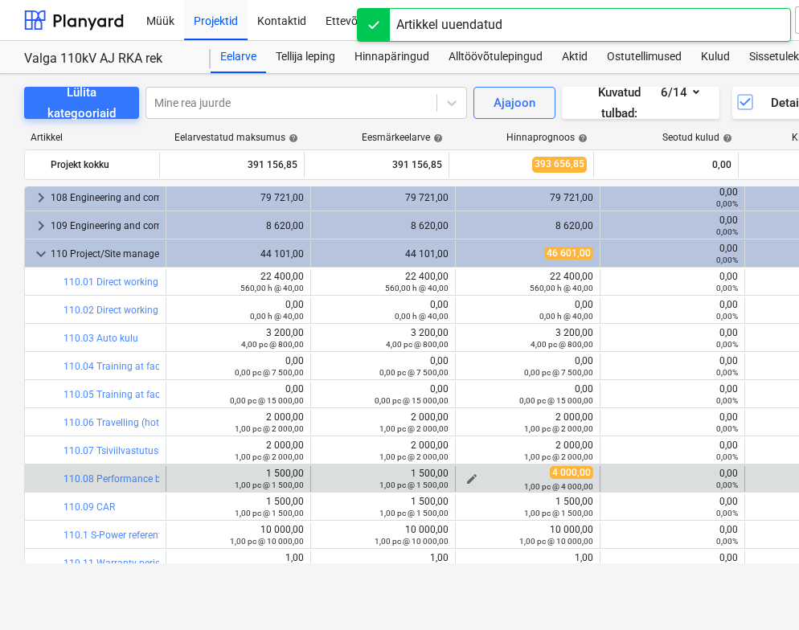
click at [465, 477] on span "edit" at bounding box center [471, 479] width 13 height 13
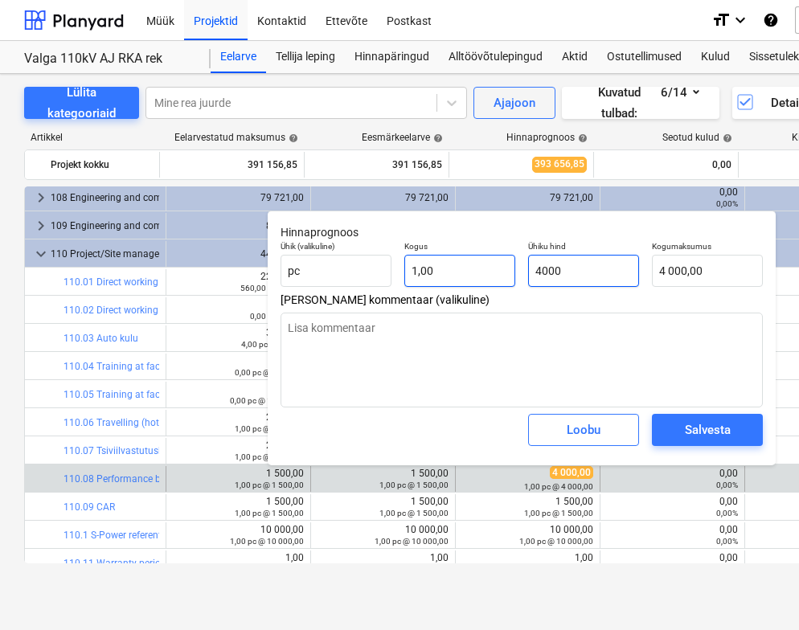
drag, startPoint x: 599, startPoint y: 272, endPoint x: 477, endPoint y: 268, distance: 122.2
click at [477, 268] on div "Ühik (valikuline) pc Kogus 1,00 Ühiku hind 4000 Kogumaksumus 4 000,00" at bounding box center [521, 264] width 495 height 59
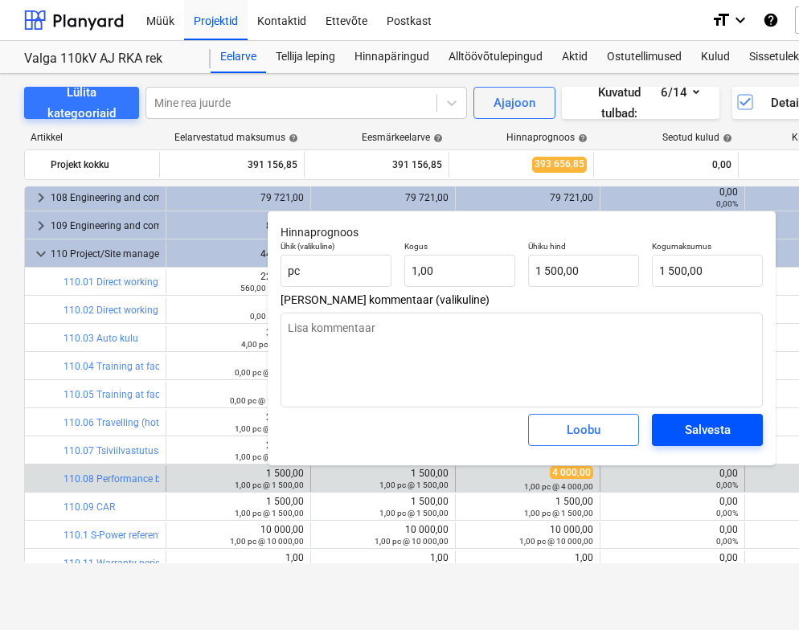
click at [711, 430] on div "Salvesta" at bounding box center [708, 430] width 46 height 21
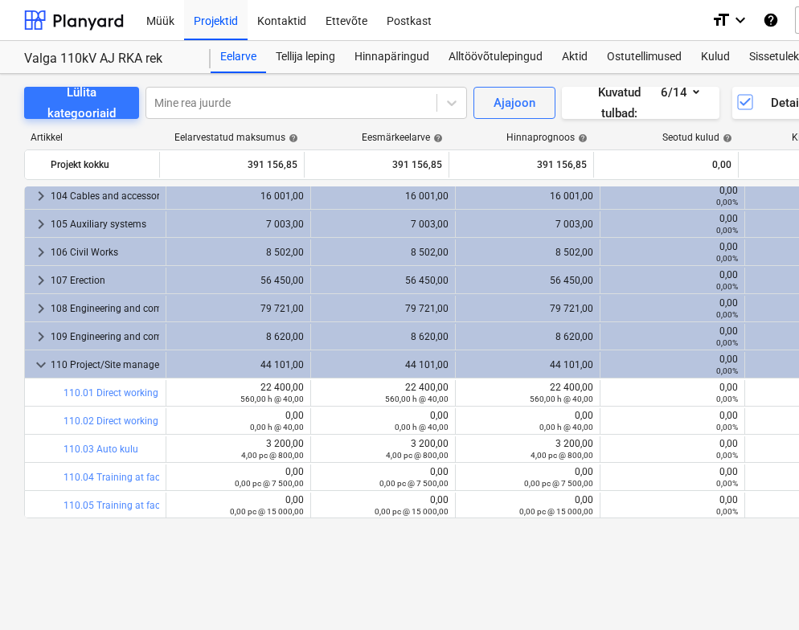
scroll to position [0, 0]
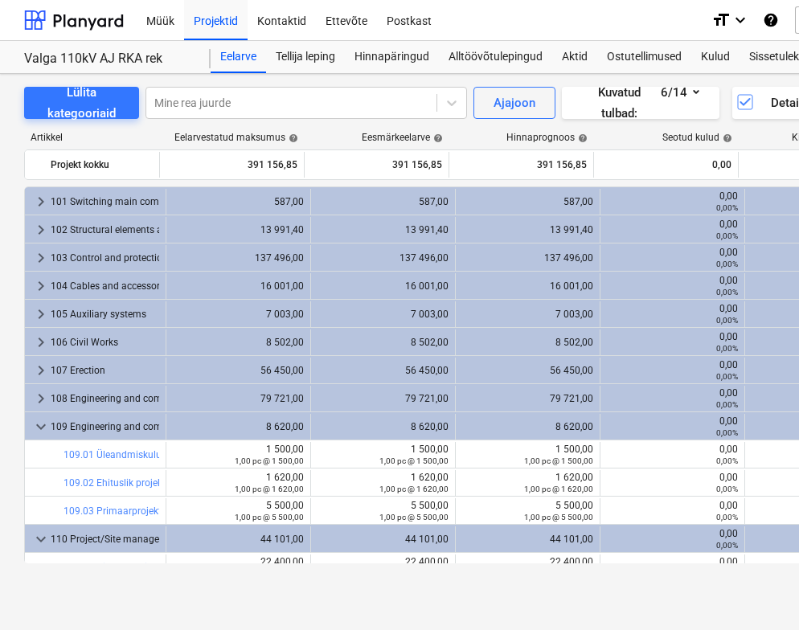
click at [34, 424] on span "keyboard_arrow_down" at bounding box center [40, 426] width 19 height 19
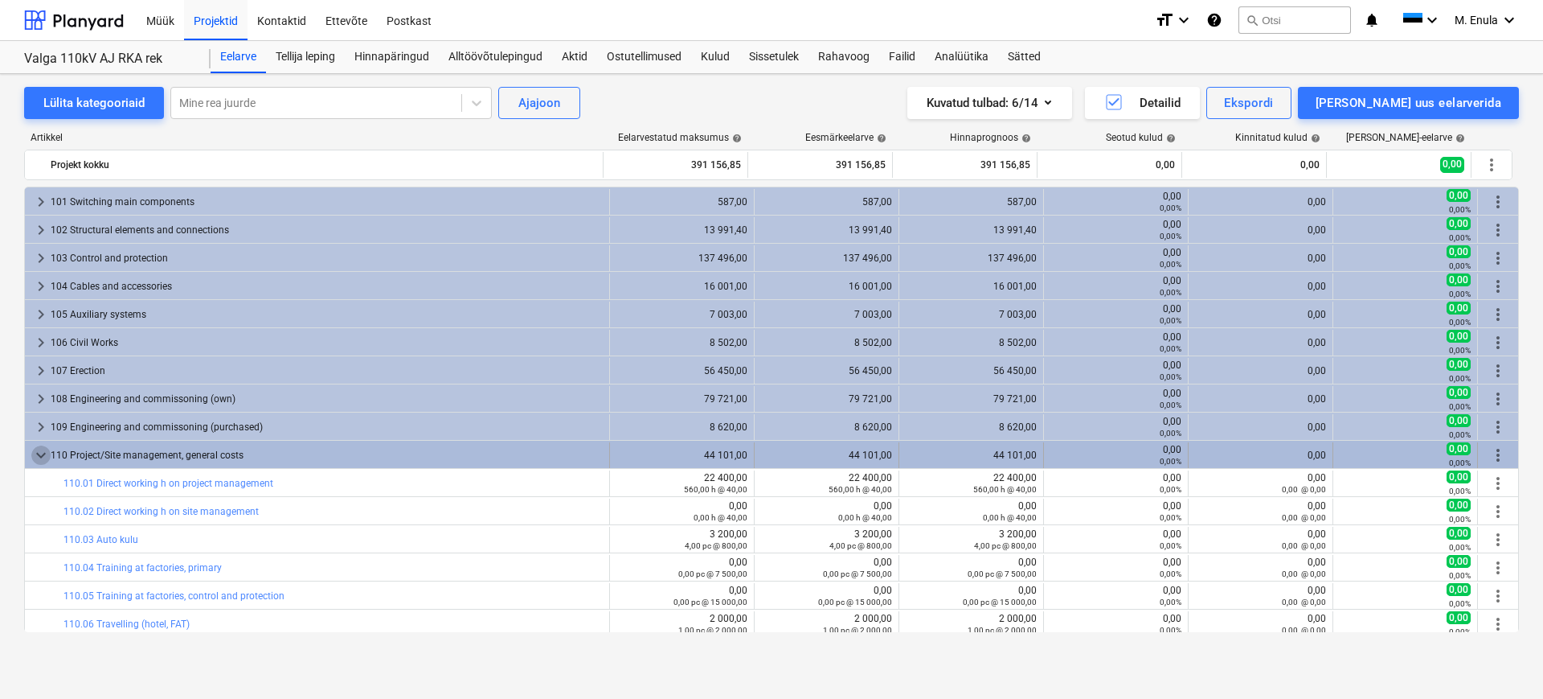
click at [35, 448] on span "keyboard_arrow_down" at bounding box center [40, 454] width 19 height 19
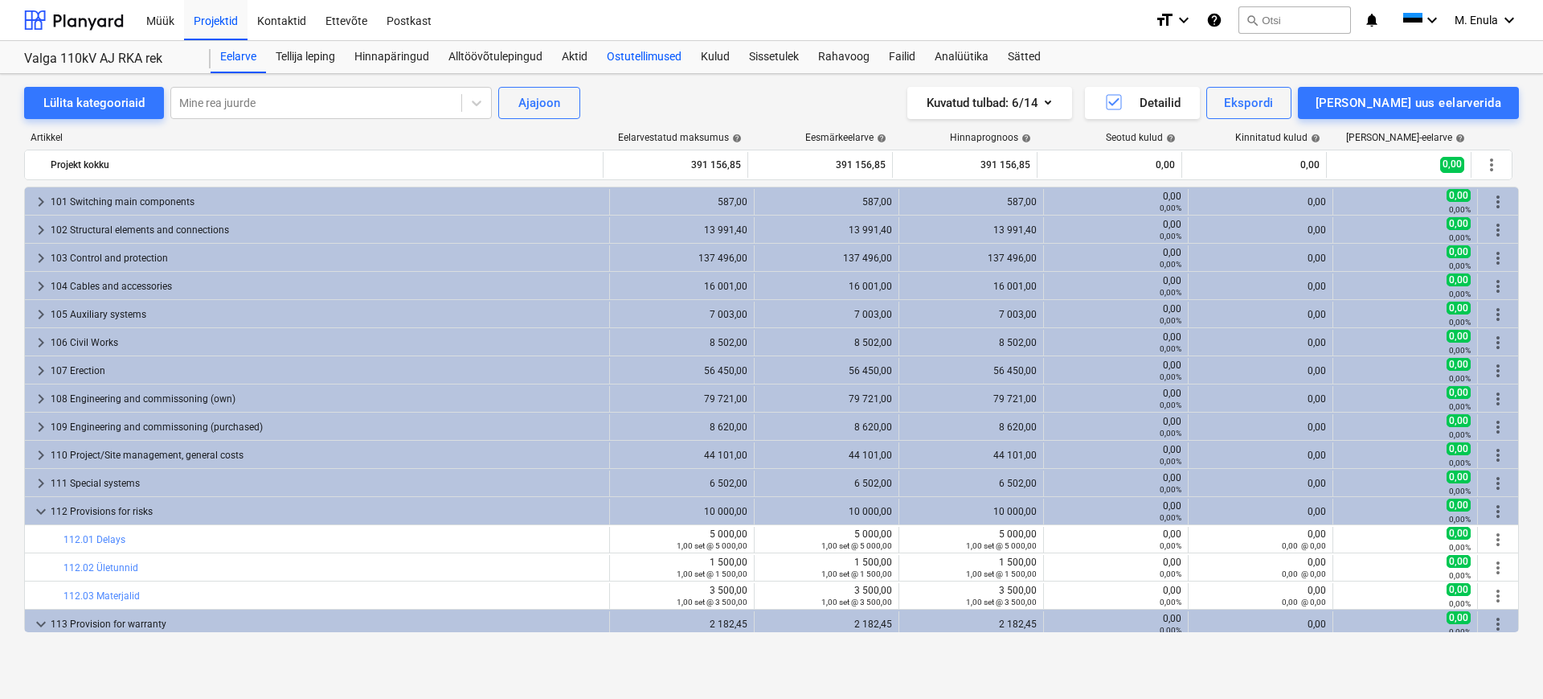
click at [631, 48] on div "Ostutellimused" at bounding box center [644, 57] width 94 height 32
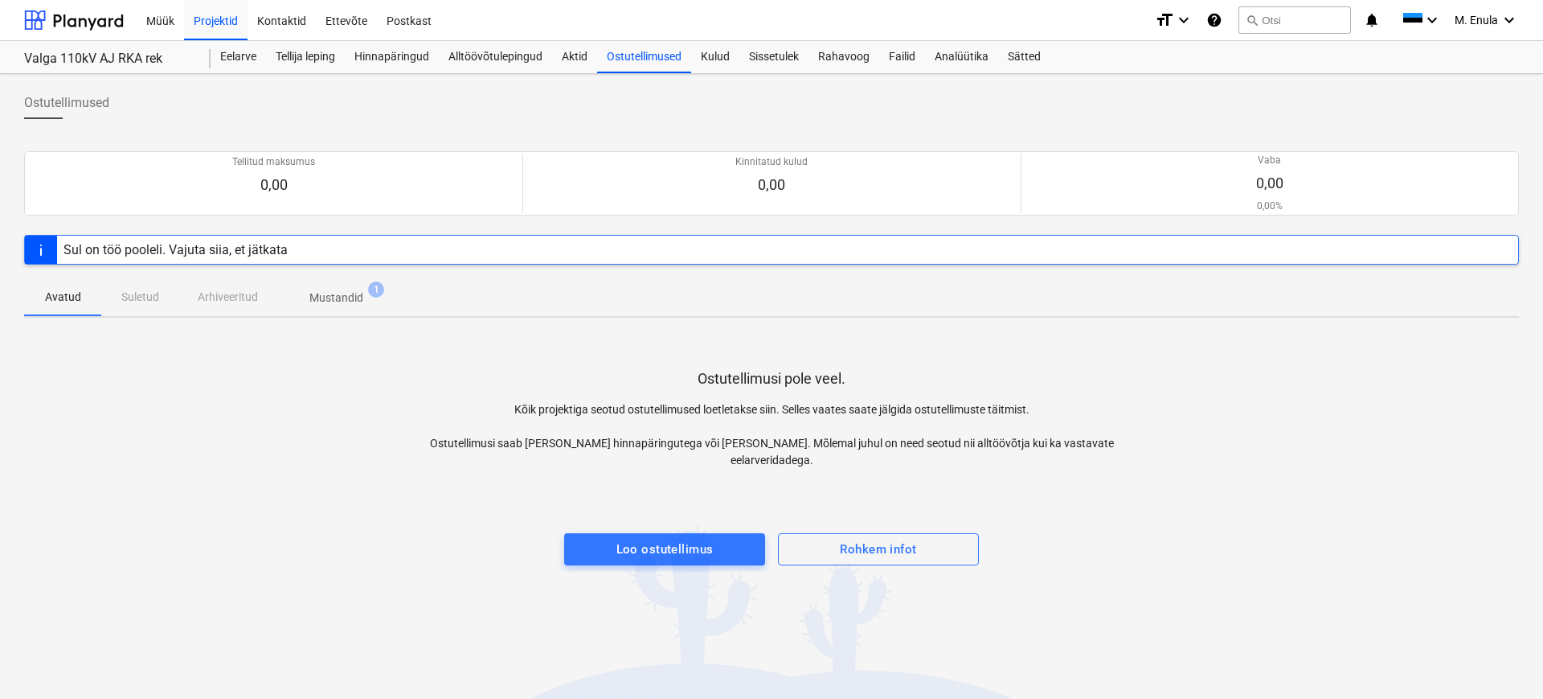
click at [334, 302] on p "Mustandid" at bounding box center [336, 297] width 54 height 17
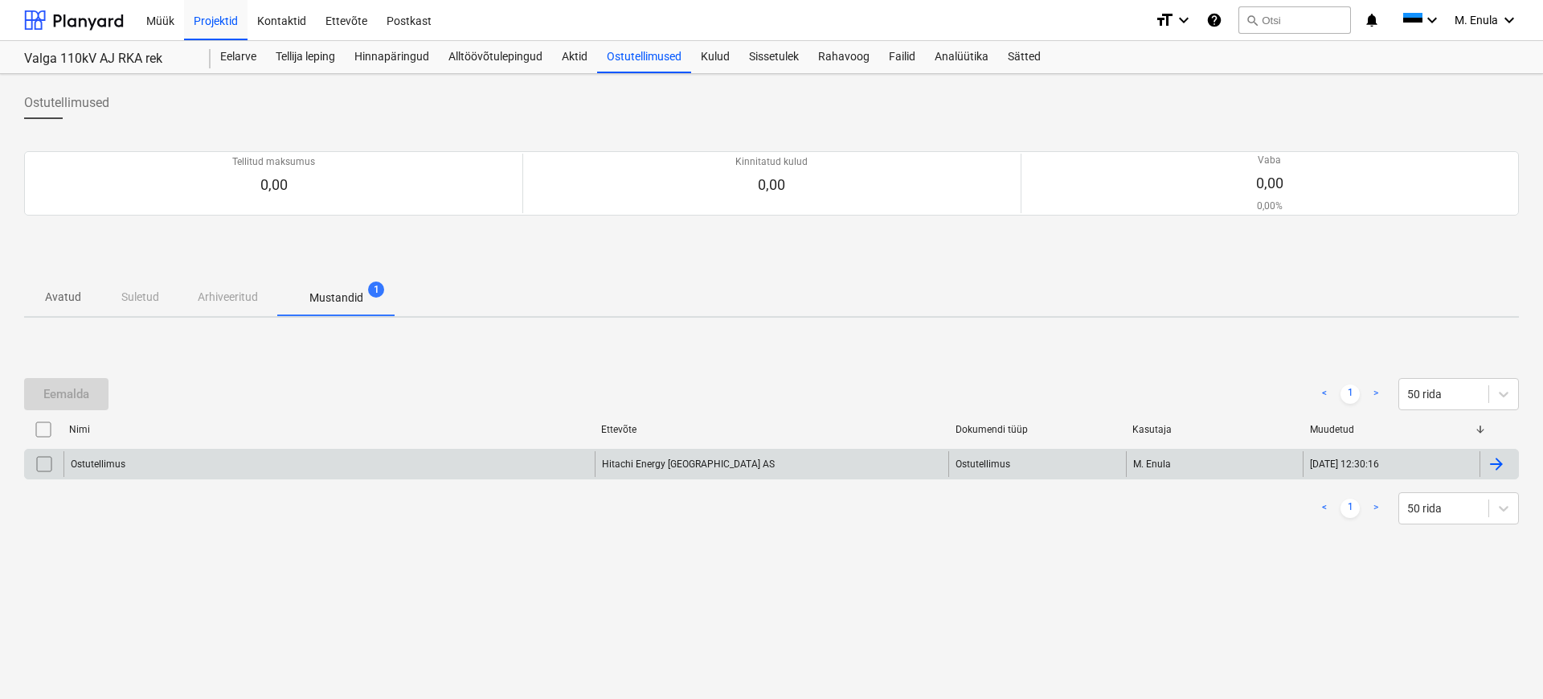
click at [180, 463] on div "Ostutellimus" at bounding box center [329, 464] width 531 height 26
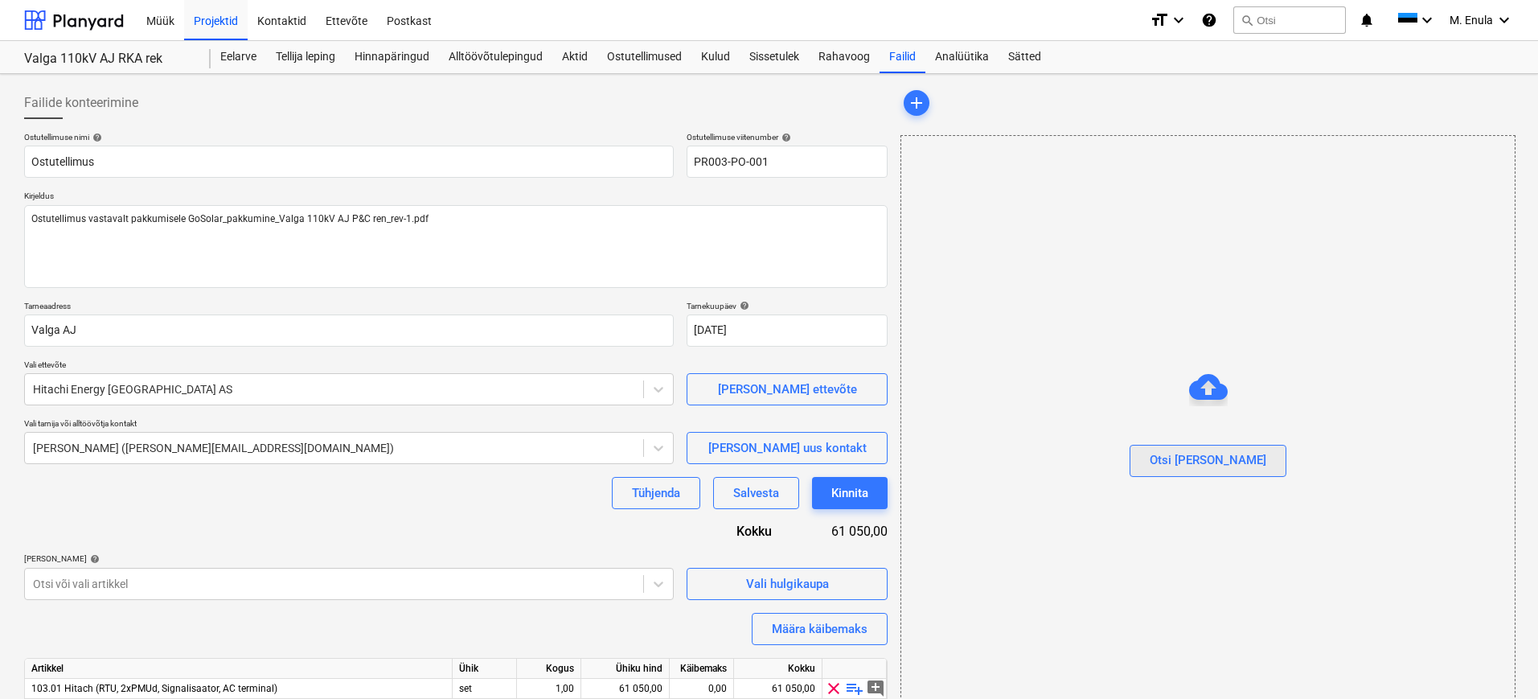
click at [1225, 462] on div "Otsi [PERSON_NAME]" at bounding box center [1207, 459] width 117 height 21
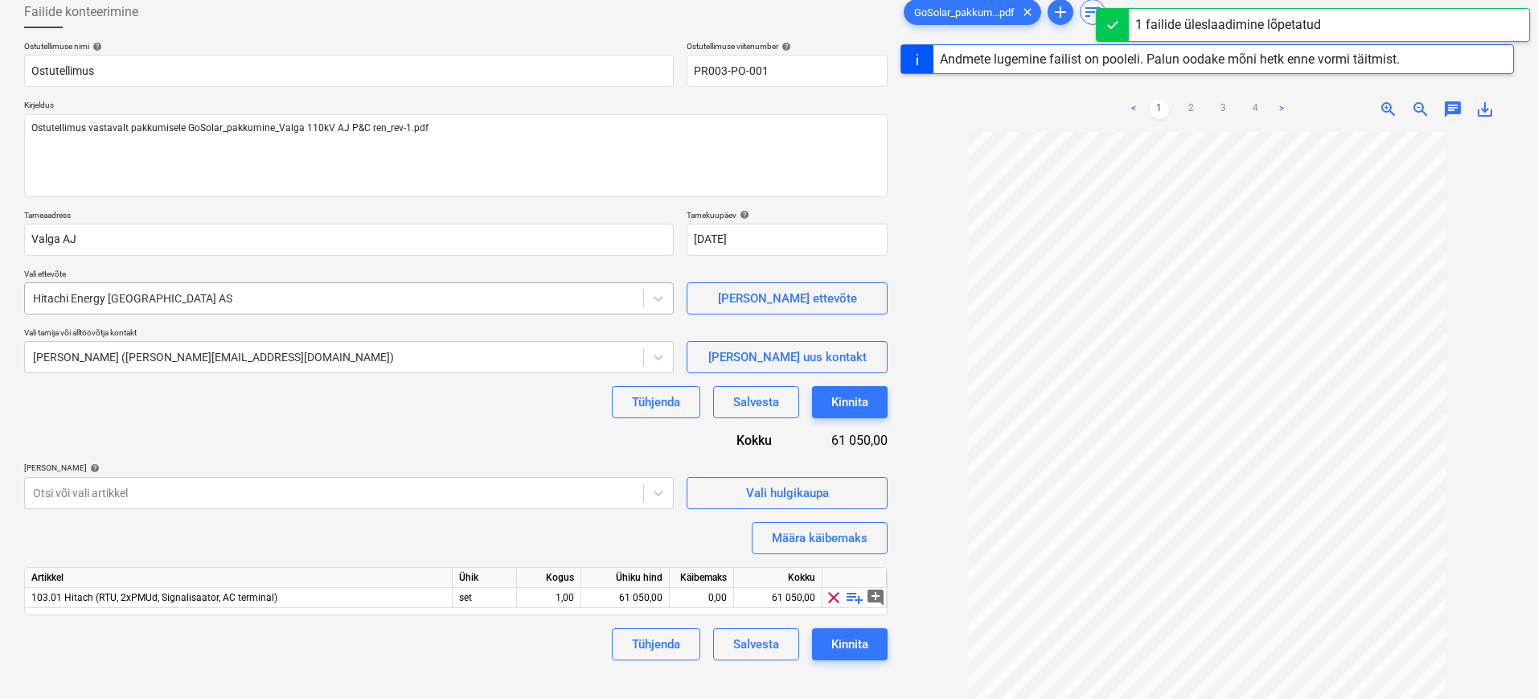
scroll to position [191, 0]
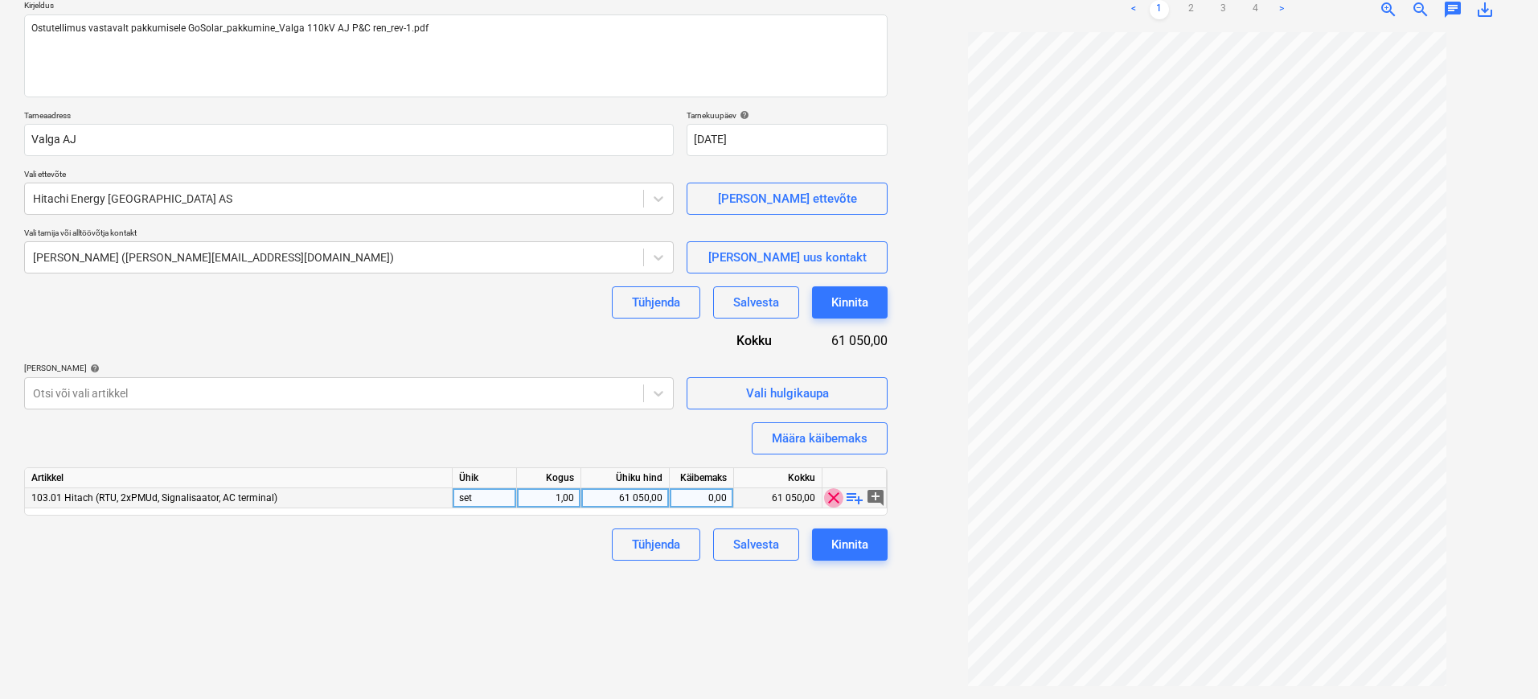
click at [827, 495] on span "clear" at bounding box center [833, 497] width 19 height 19
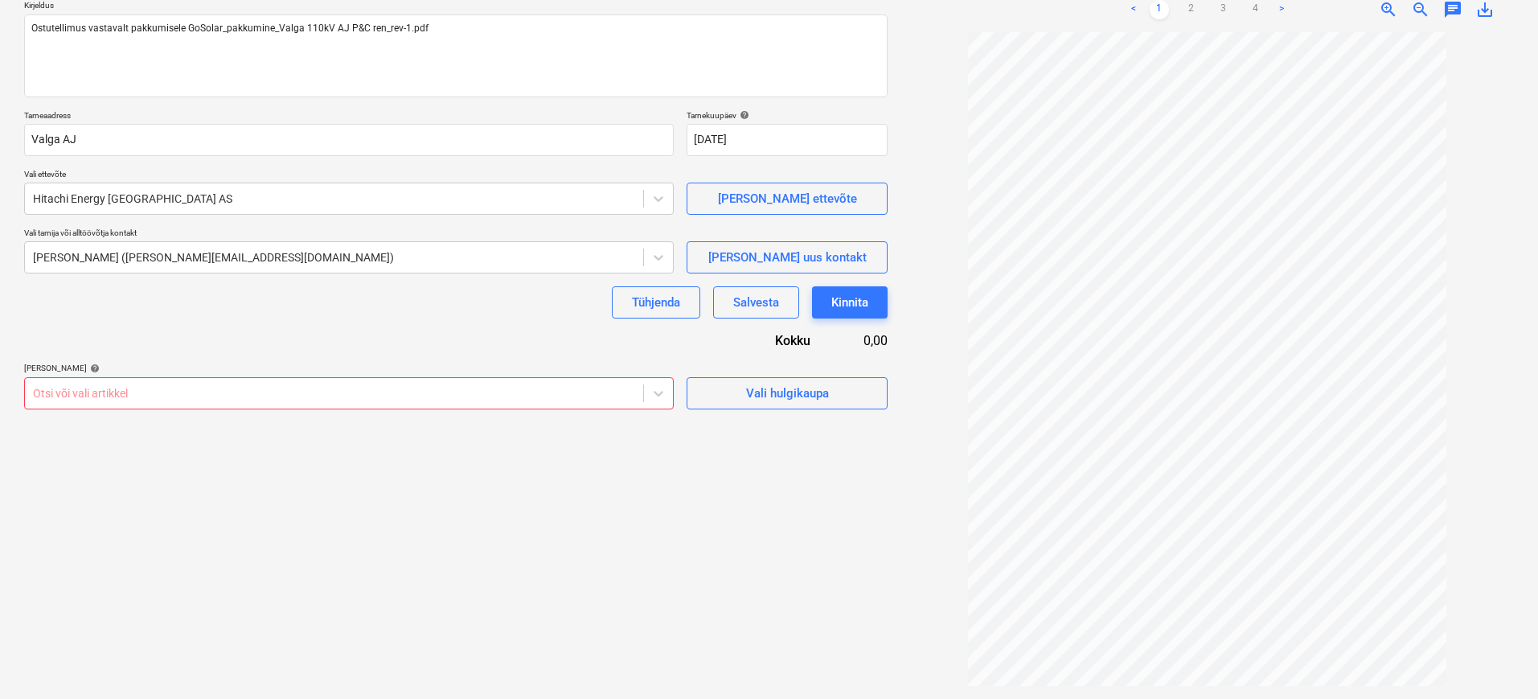
scroll to position [161, 0]
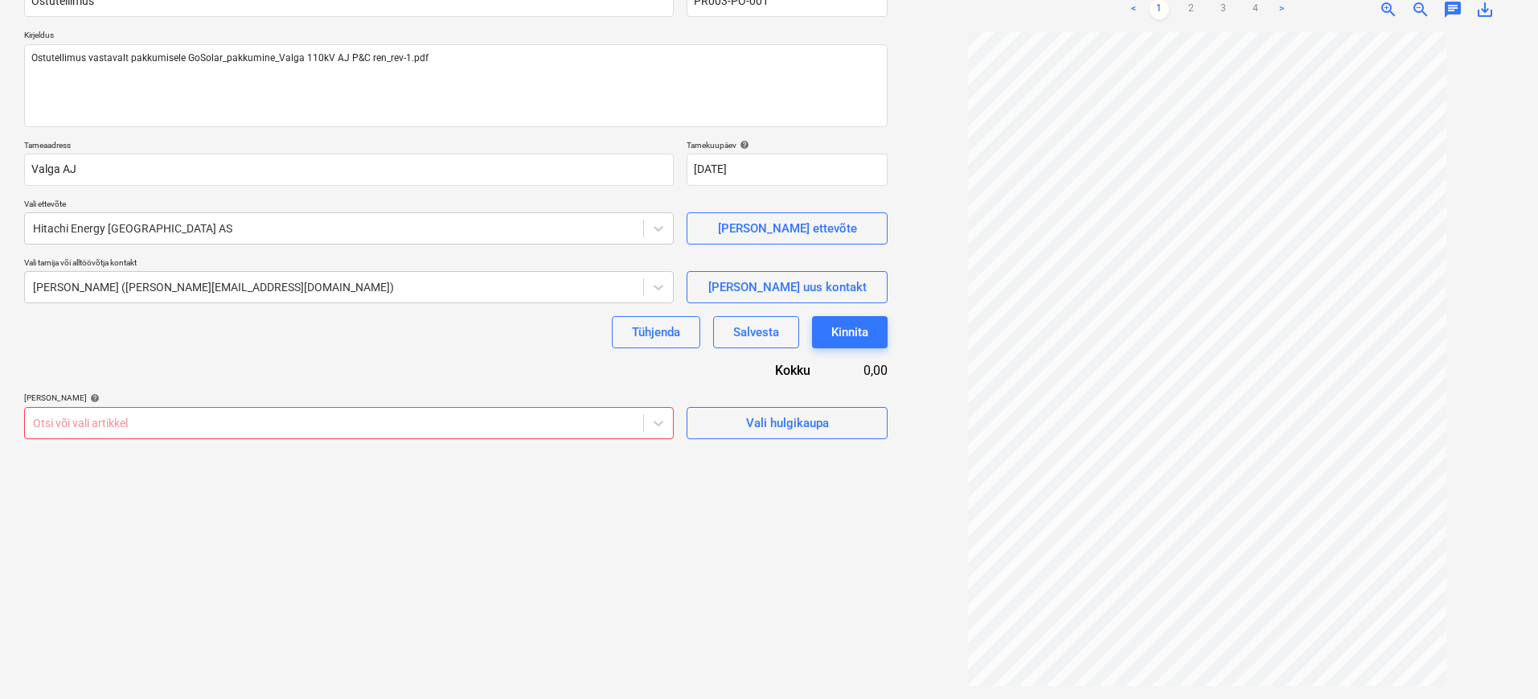
click at [522, 412] on div "Otsi või vali artikkel" at bounding box center [334, 423] width 618 height 23
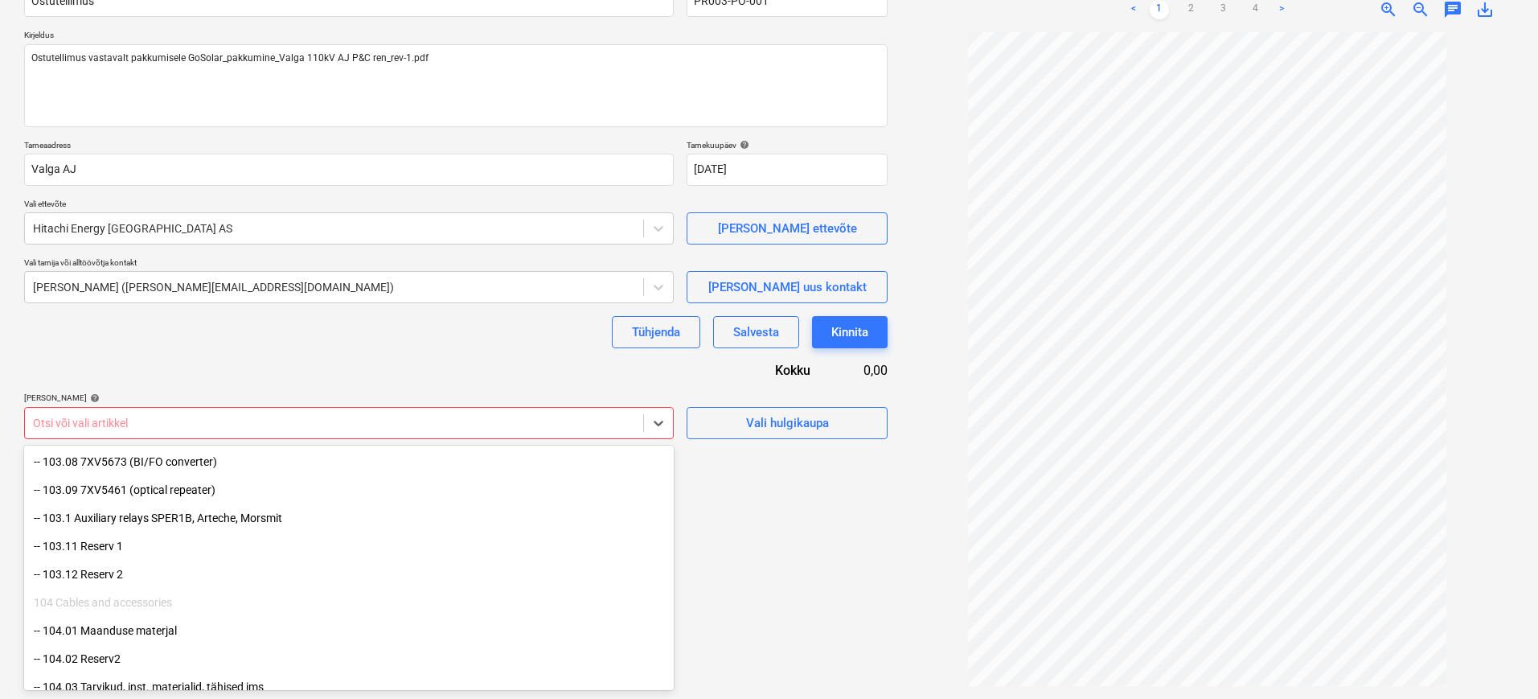
scroll to position [502, 0]
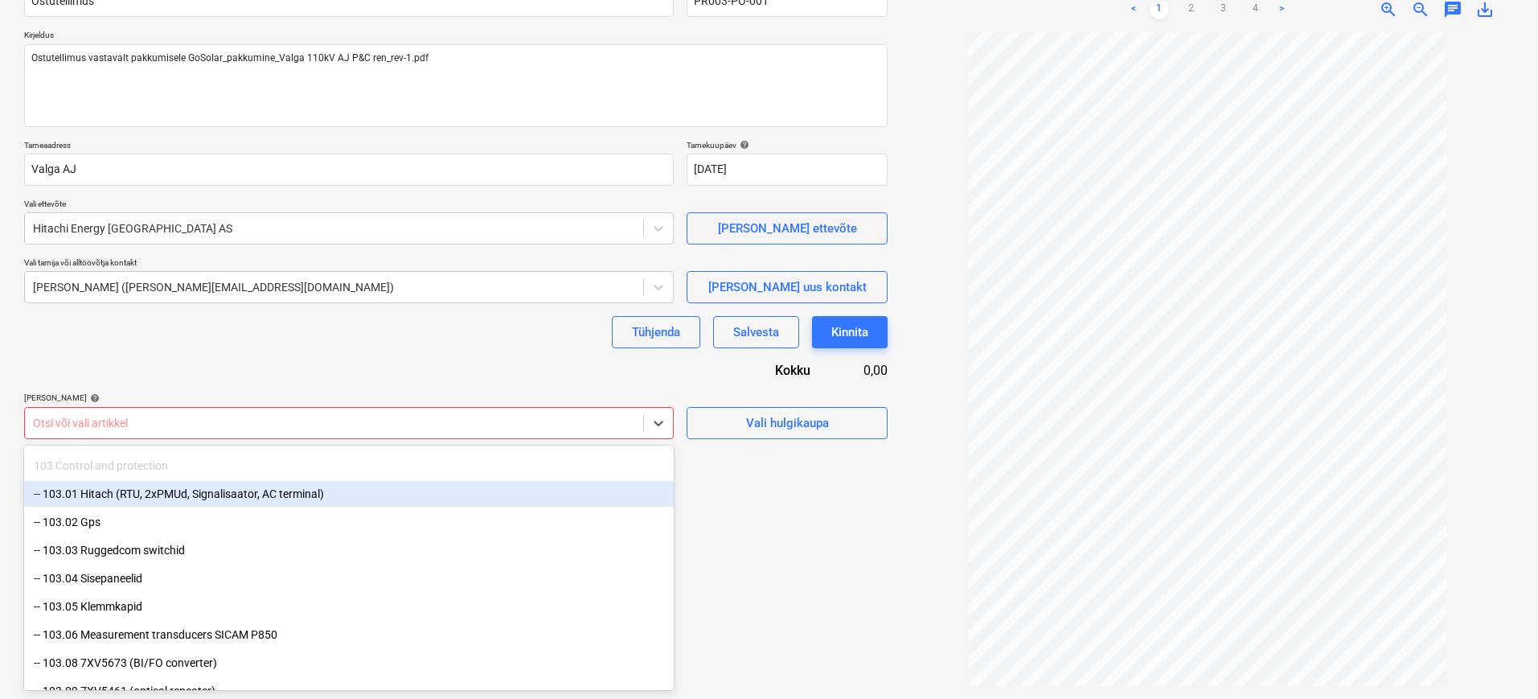
click at [272, 495] on div "-- 103.01 Hitach (RTU, 2xPMUd, Signalisaator, AC terminal)" at bounding box center [348, 494] width 649 height 26
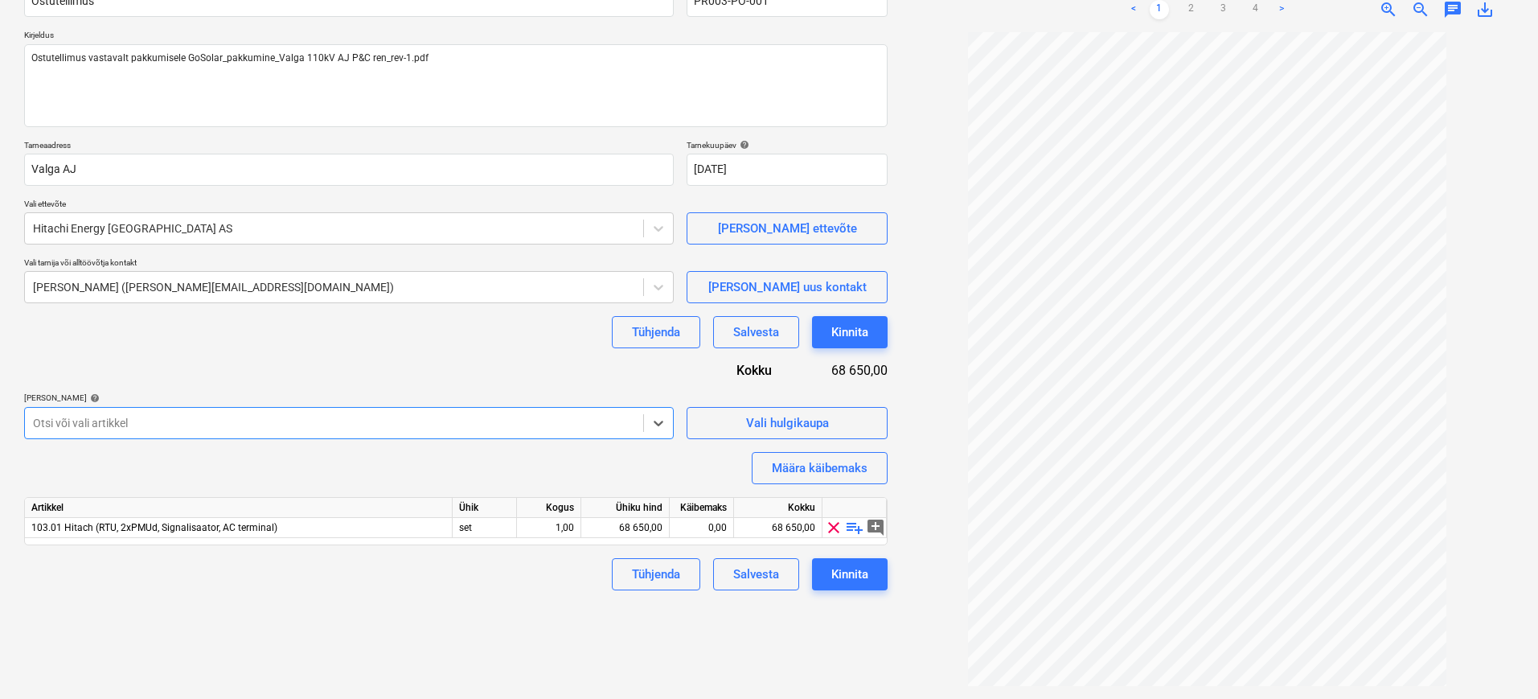
click at [466, 596] on div "Failide konteerimine Ostutellimuse nimi help Ostutellimus Ostutellimuse viitenu…" at bounding box center [456, 306] width 876 height 772
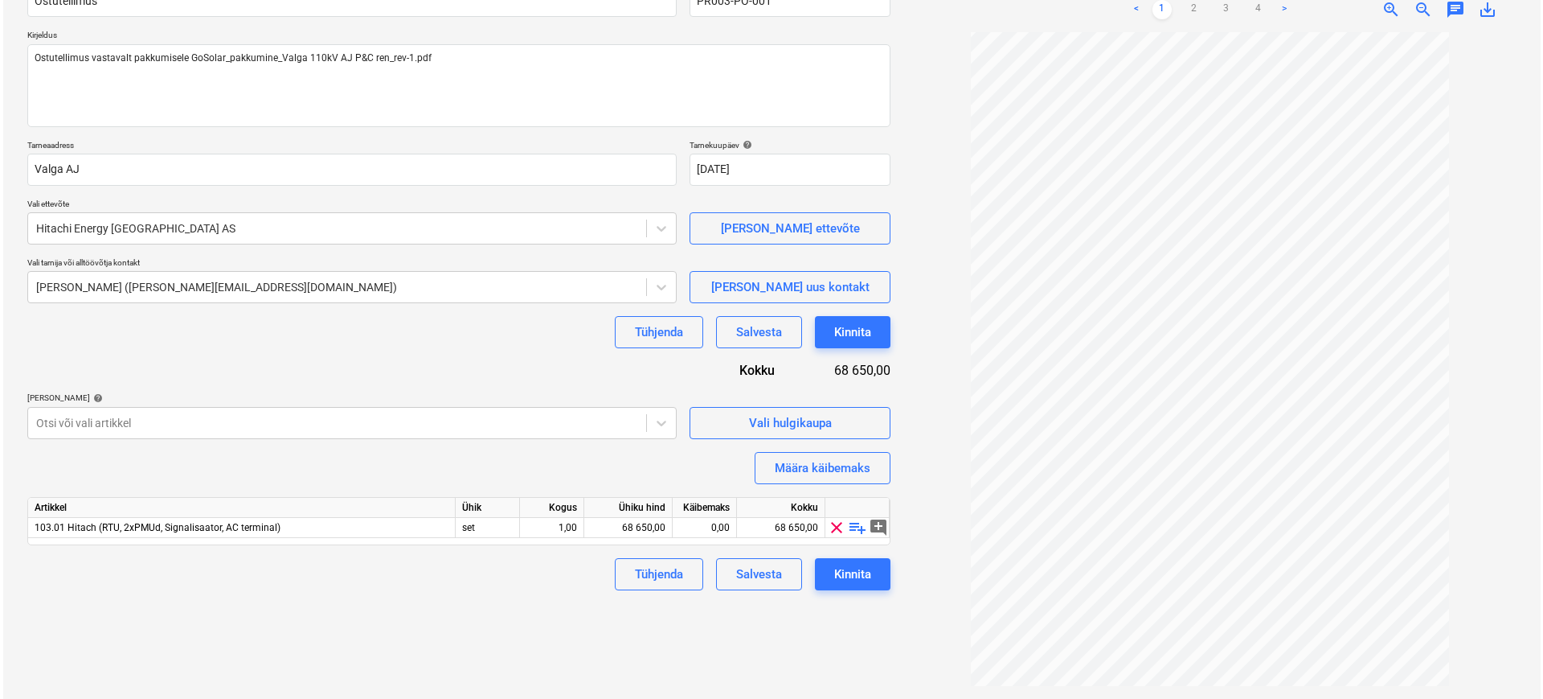
scroll to position [27, 0]
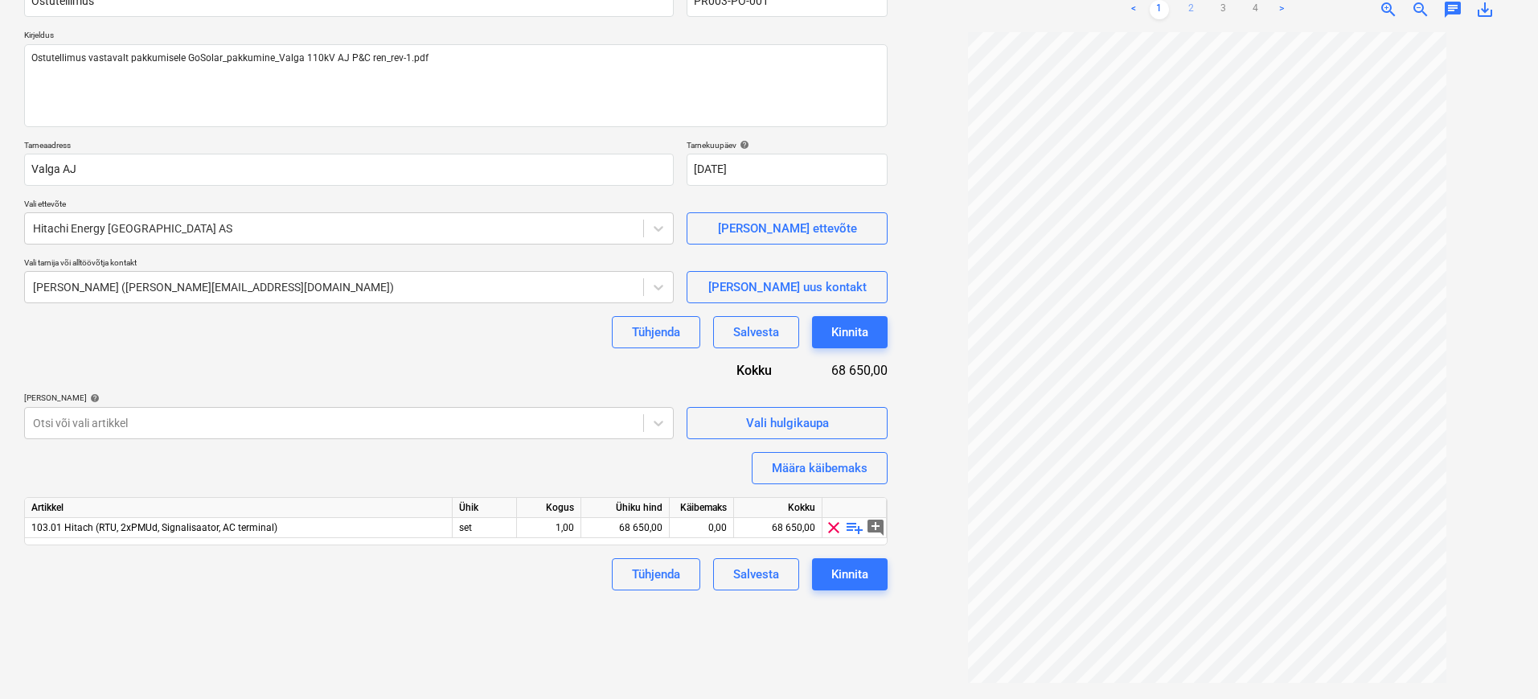
click at [1194, 9] on link "2" at bounding box center [1191, 9] width 19 height 19
click at [1219, 10] on link "3" at bounding box center [1223, 9] width 19 height 19
click at [636, 523] on div "68 650,00" at bounding box center [625, 528] width 75 height 20
click at [658, 527] on input "68650" at bounding box center [625, 527] width 88 height 19
click at [854, 570] on div "Kinnita" at bounding box center [849, 573] width 37 height 21
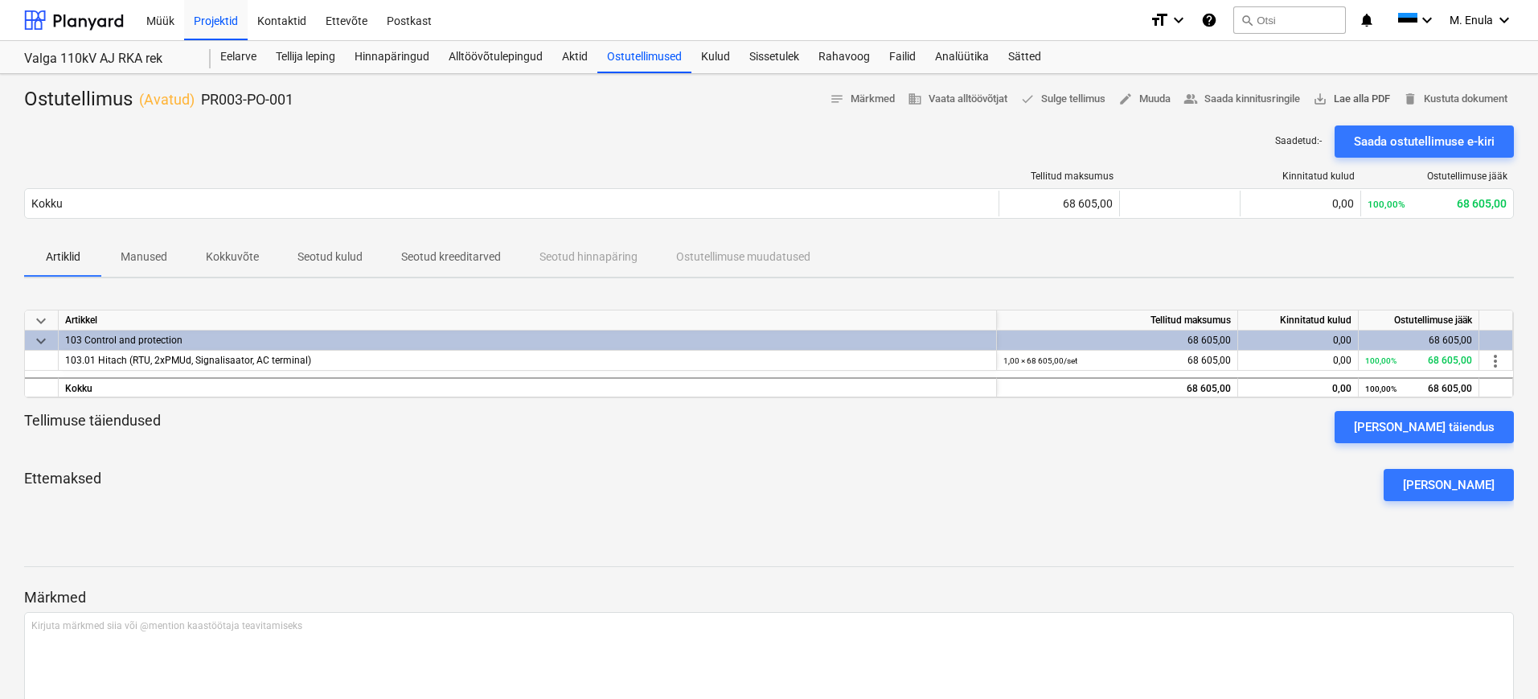
click at [1355, 98] on span "save_alt Lae alla PDF" at bounding box center [1351, 99] width 77 height 18
